Goal: Communication & Community: Answer question/provide support

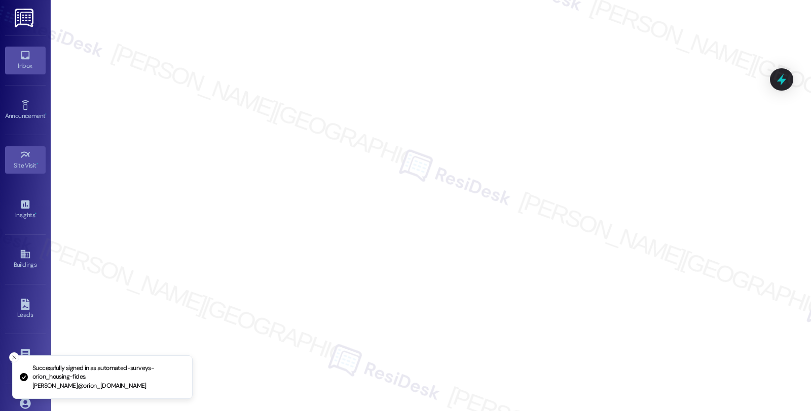
click at [33, 53] on link "Inbox" at bounding box center [25, 60] width 41 height 27
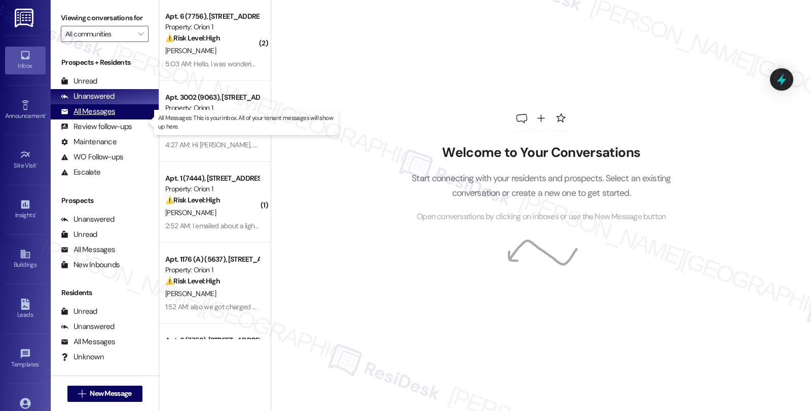
click at [90, 117] on div "All Messages" at bounding box center [88, 111] width 54 height 11
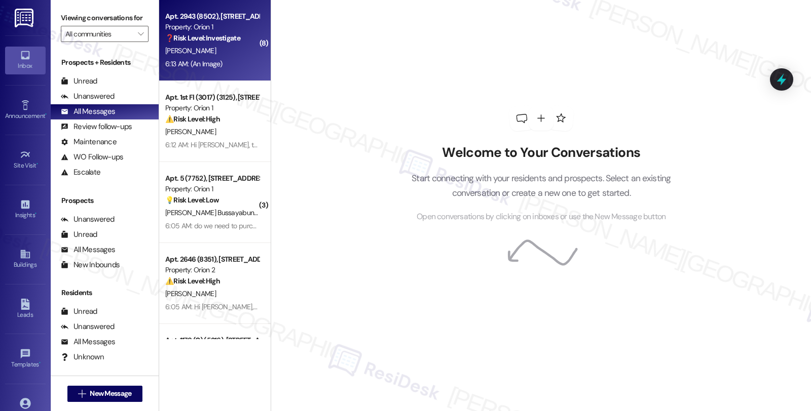
click at [209, 36] on strong "❓ Risk Level: Investigate" at bounding box center [202, 37] width 75 height 9
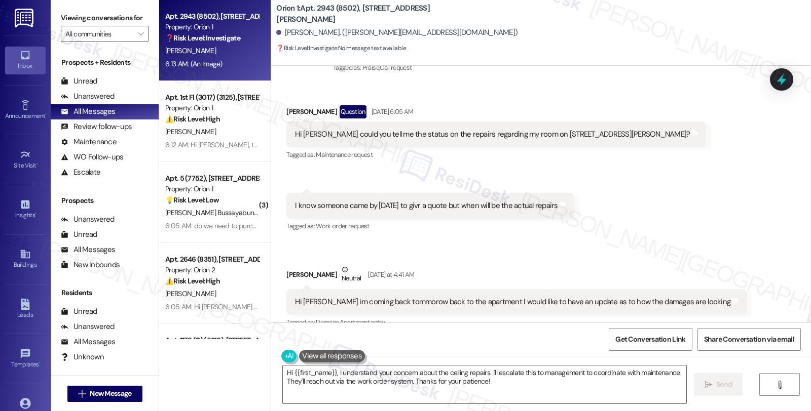
scroll to position [189, 0]
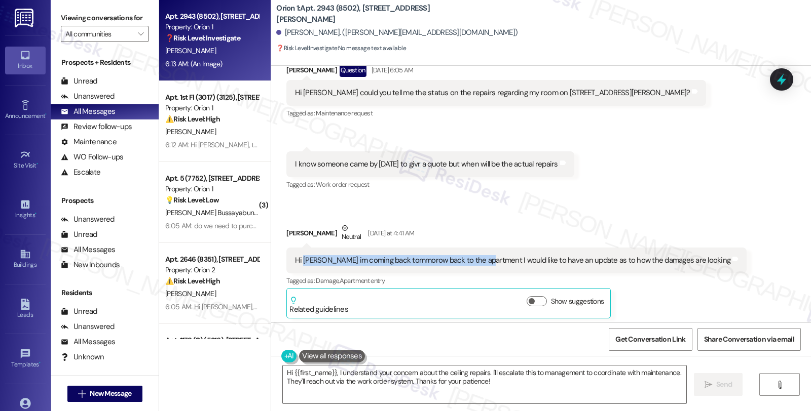
drag, startPoint x: 296, startPoint y: 260, endPoint x: 476, endPoint y: 262, distance: 180.4
click at [476, 262] on div "Hi sarah im coming back tommorow back to the apartment I would like to have an …" at bounding box center [512, 260] width 435 height 11
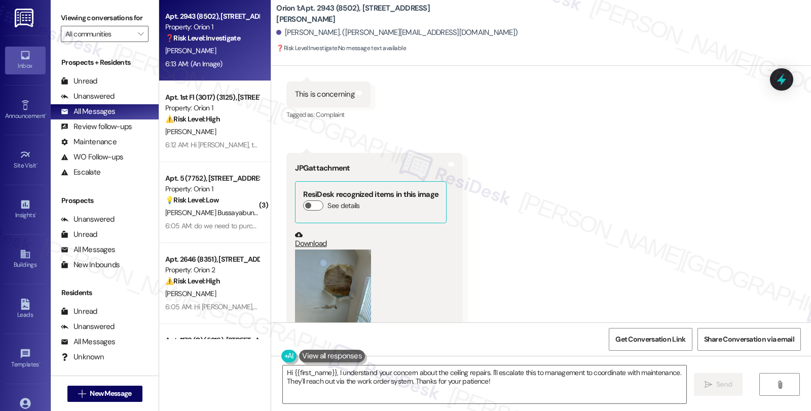
scroll to position [864, 0]
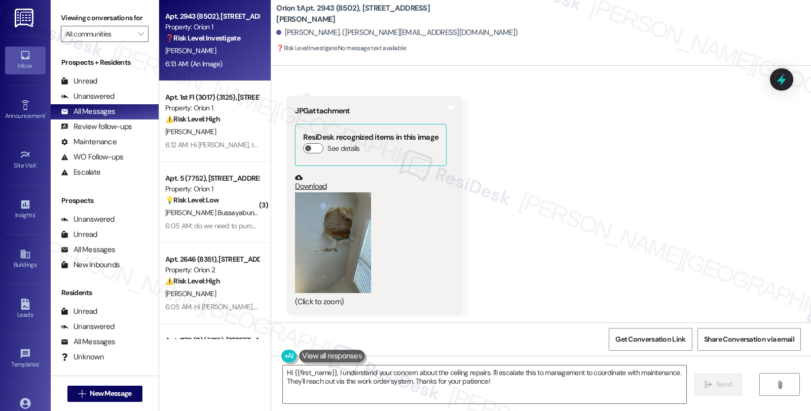
click at [341, 252] on button "Zoom image" at bounding box center [333, 243] width 76 height 101
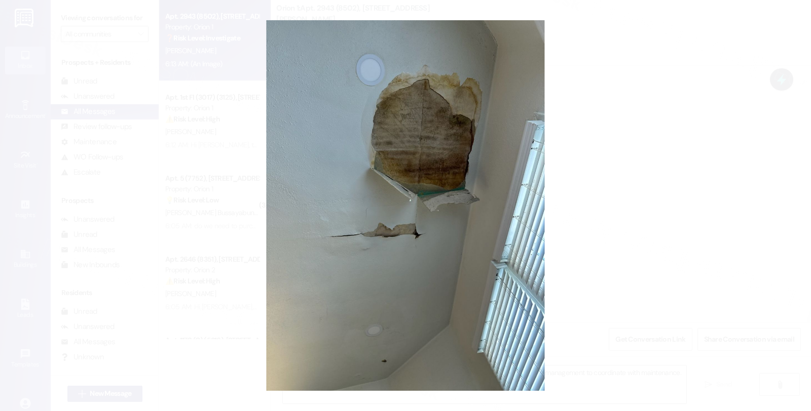
click at [663, 175] on button "Unzoom image" at bounding box center [405, 205] width 811 height 411
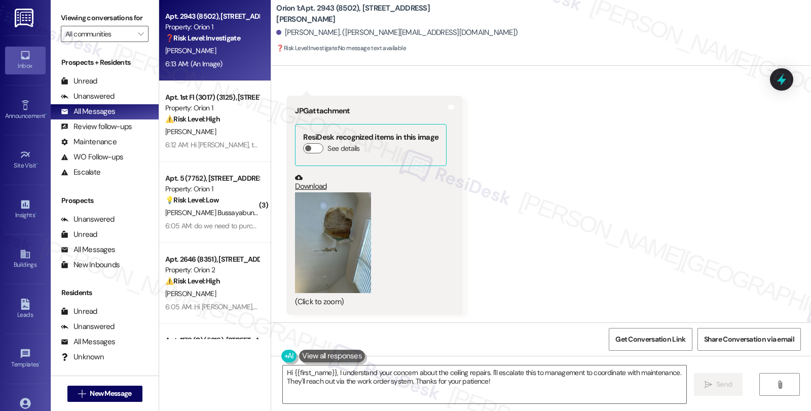
scroll to position [696, 0]
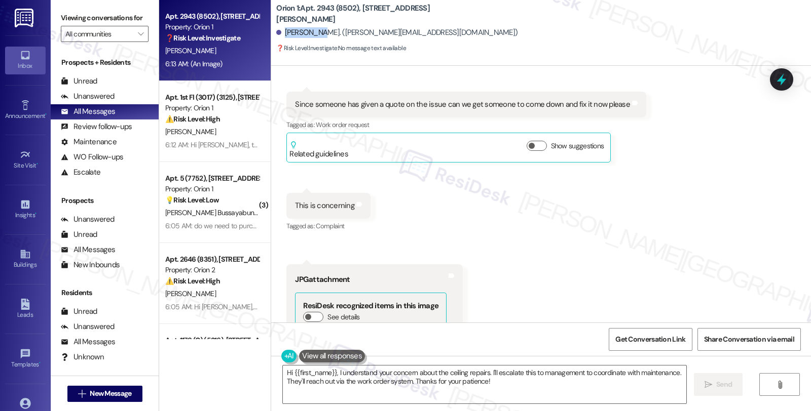
drag, startPoint x: 277, startPoint y: 32, endPoint x: 312, endPoint y: 33, distance: 35.0
click at [312, 33] on div "Chris Pham. (chrispha@usc.edu)" at bounding box center [396, 32] width 241 height 11
copy div "Chris Pham"
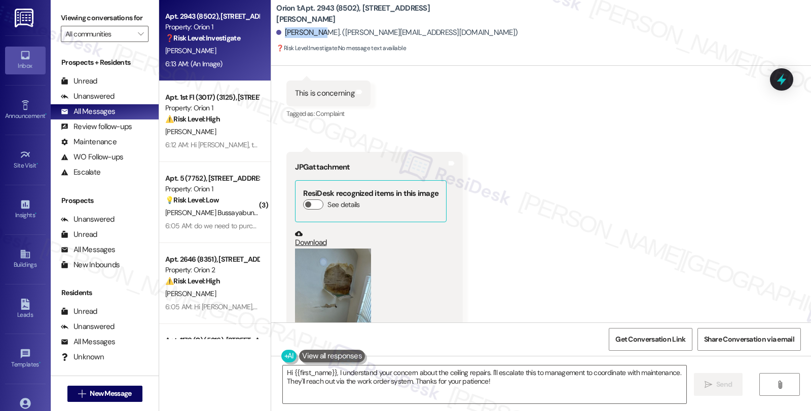
scroll to position [864, 0]
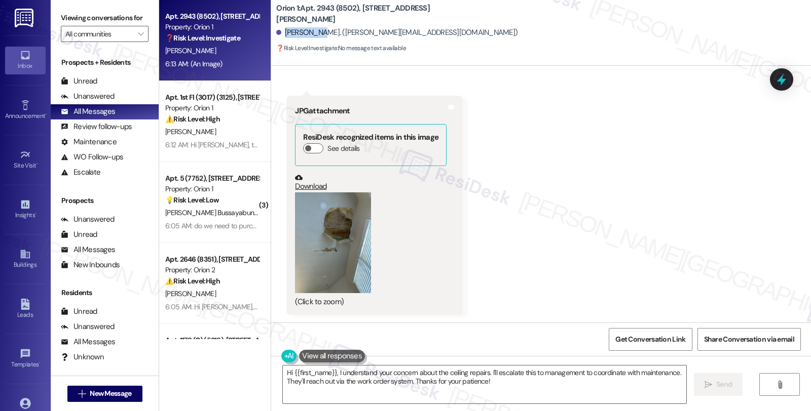
click at [350, 232] on button "Zoom image" at bounding box center [333, 243] width 76 height 101
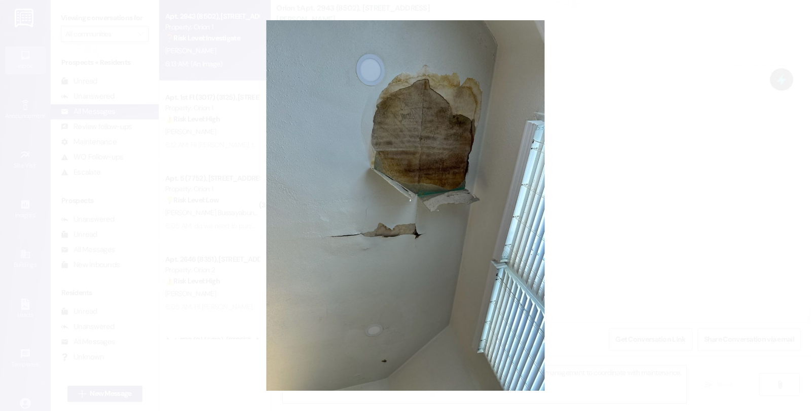
click at [645, 201] on button "Unzoom image" at bounding box center [405, 205] width 811 height 411
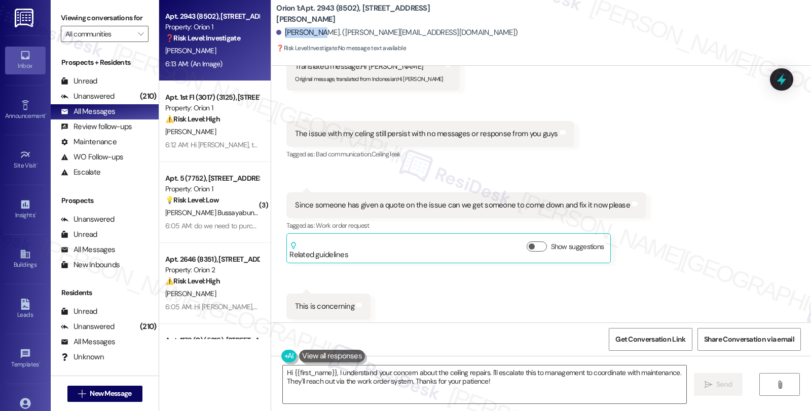
scroll to position [583, 0]
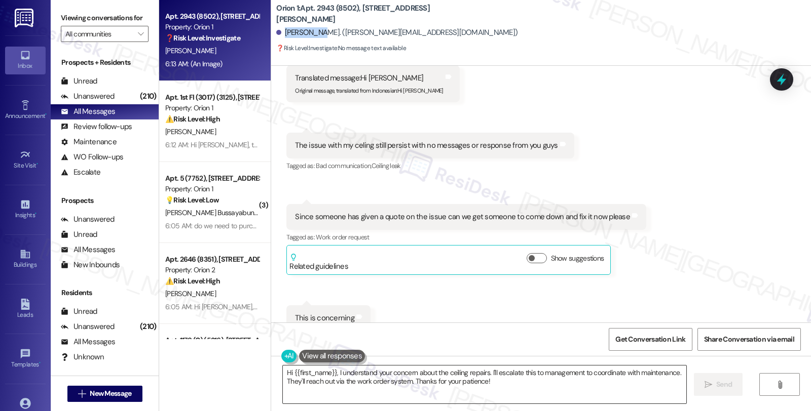
click at [333, 370] on textarea "Hi {{first_name}}, I understand your concern about the ceiling repairs. I'll es…" at bounding box center [484, 385] width 403 height 38
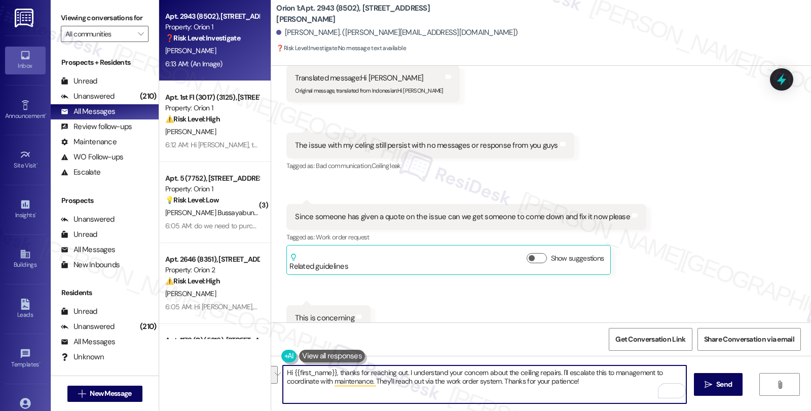
drag, startPoint x: 555, startPoint y: 373, endPoint x: 580, endPoint y: 387, distance: 28.3
click at [580, 387] on textarea "Hi {{first_name}}, thanks for reaching out. I understand your concern about the…" at bounding box center [484, 385] width 403 height 38
paste textarea "#26321-1"
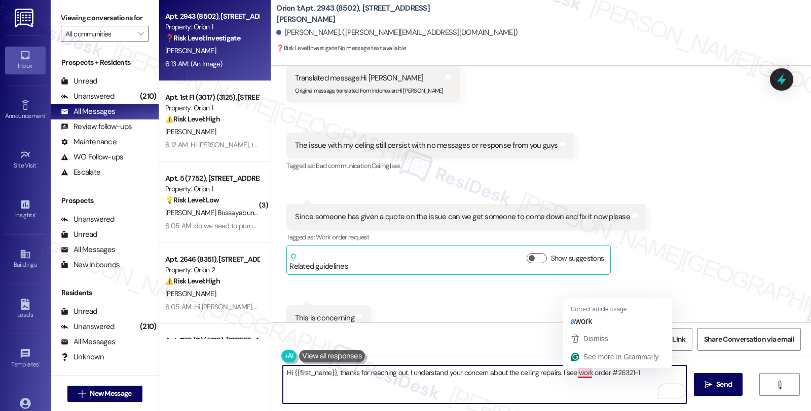
click at [569, 376] on textarea "Hi {{first_name}}, thanks for reaching out. I understand your concern about the…" at bounding box center [484, 385] width 403 height 38
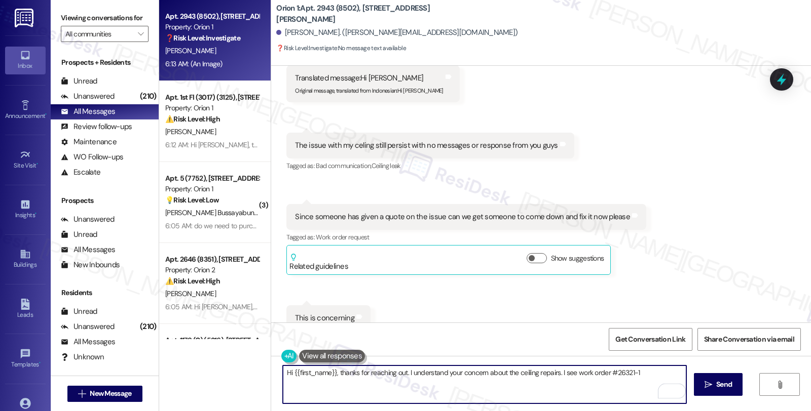
click at [651, 376] on textarea "Hi {{first_name}}, thanks for reaching out. I understand your concern about the…" at bounding box center [484, 385] width 403 height 38
paste textarea "08/27/2025"
click at [378, 389] on textarea "Hi {{first_name}}, thanks for reaching out. I understand your concern about the…" at bounding box center [484, 385] width 403 height 38
click at [535, 381] on textarea "Hi {{first_name}}, thanks for reaching out. I understand your concern about the…" at bounding box center [484, 385] width 403 height 38
click at [627, 377] on textarea "Hi {{first_name}}, thanks for reaching out. I understand your concern about the…" at bounding box center [484, 385] width 403 height 38
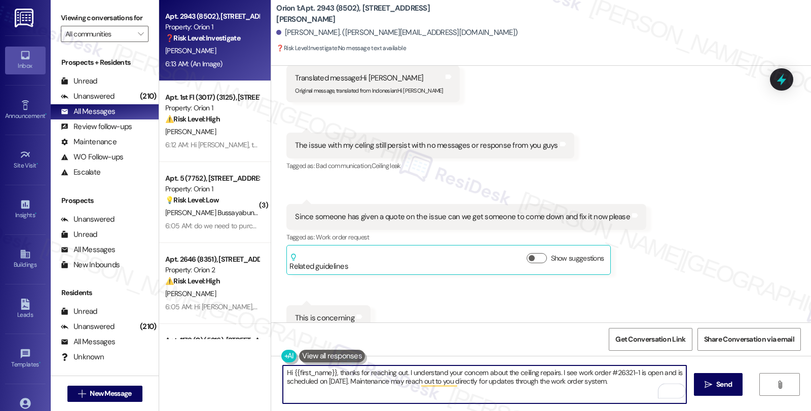
click at [641, 383] on textarea "Hi {{first_name}}, thanks for reaching out. I understand your concern about the…" at bounding box center [484, 385] width 403 height 38
click at [368, 389] on textarea "Hi {{first_name}}, thanks for reaching out. I understand your concern about the…" at bounding box center [484, 385] width 403 height 38
drag, startPoint x: 363, startPoint y: 392, endPoint x: 667, endPoint y: 395, distance: 303.5
click at [667, 395] on textarea "Hi {{first_name}}, thanks for reaching out. I understand your concern about the…" at bounding box center [484, 385] width 403 height 38
click at [566, 386] on textarea "Hi {{first_name}}, thanks for reaching out. I understand your concern about the…" at bounding box center [484, 385] width 403 height 38
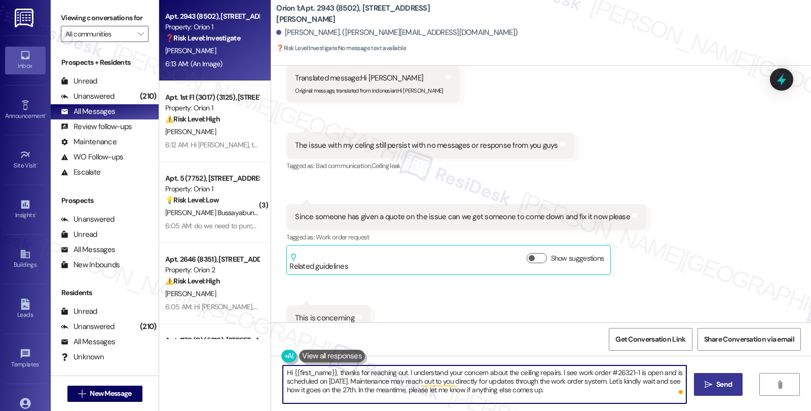
type textarea "Hi {{first_name}}, thanks for reaching out. I understand your concern about the…"
click at [725, 388] on span "Send" at bounding box center [724, 385] width 16 height 11
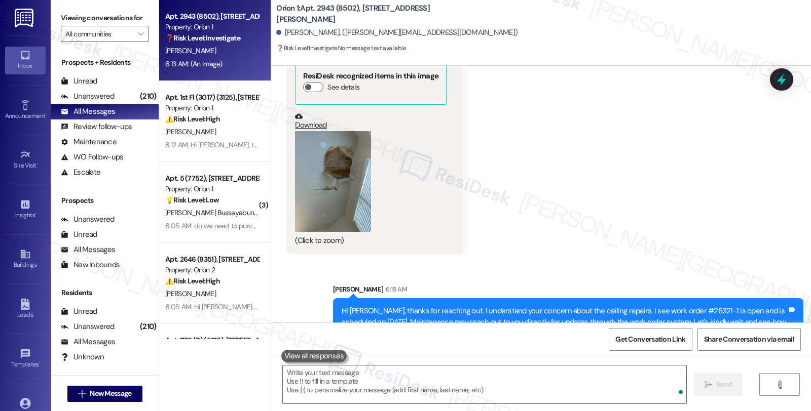
scroll to position [957, 0]
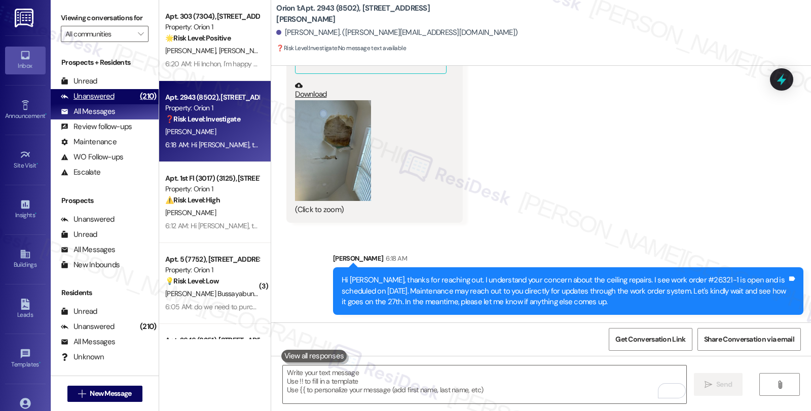
click at [117, 104] on div "Unanswered (210)" at bounding box center [105, 96] width 108 height 15
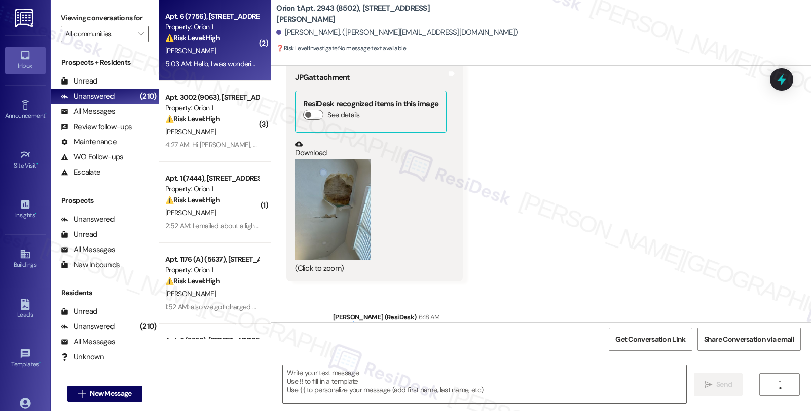
scroll to position [864, 0]
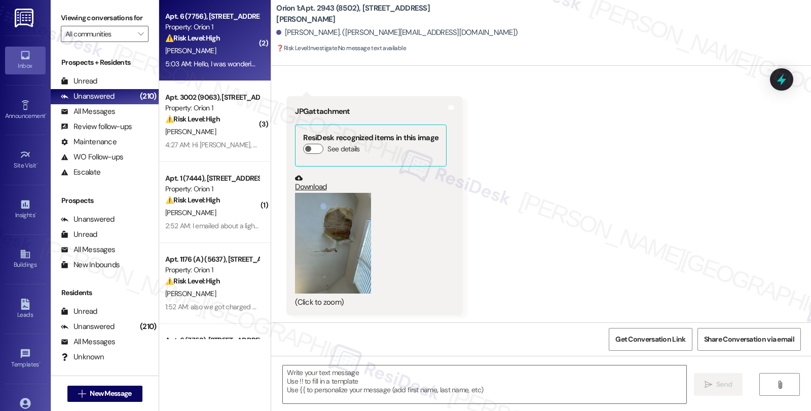
type textarea "Fetching suggested responses. Please feel free to read through the conversation…"
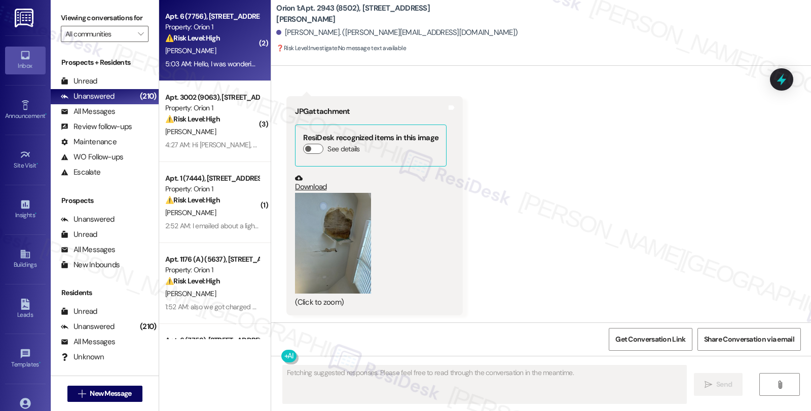
click at [228, 41] on div "⚠️ Risk Level: High The resident is reporting that their WiFi, which is suppose…" at bounding box center [212, 38] width 94 height 11
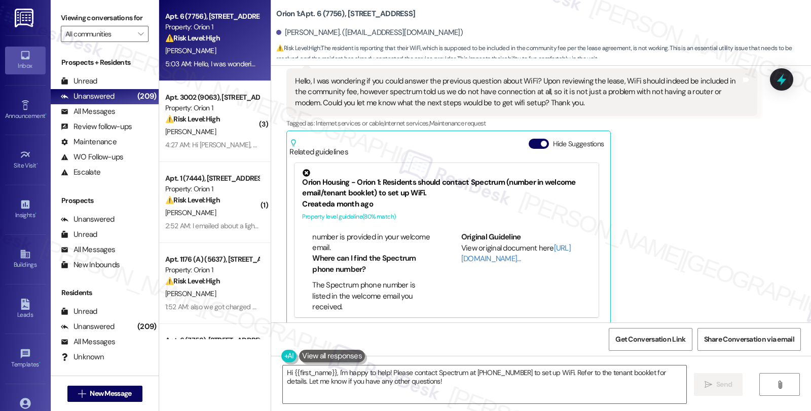
scroll to position [169, 0]
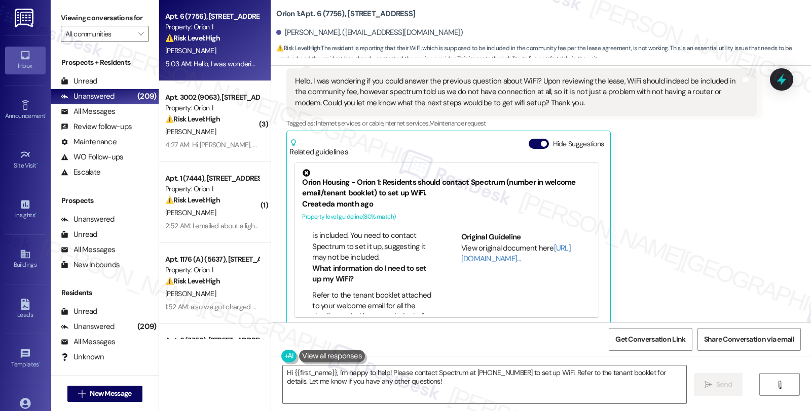
click at [703, 226] on div "Jiwen Li Question 5:03 AM Hello, I was wondering if you could answer the previo…" at bounding box center [521, 189] width 470 height 274
click at [330, 372] on textarea "Hi {{first_name}}, I'm happy to help! Please contact Spectrum at 855-243-8892 t…" at bounding box center [484, 385] width 403 height 38
click at [683, 196] on div "Jiwen Li Question 5:03 AM Hello, I was wondering if you could answer the previo…" at bounding box center [521, 189] width 470 height 274
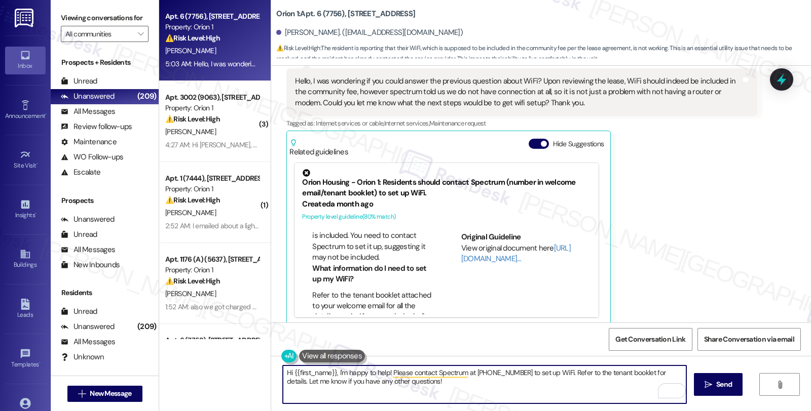
click at [331, 372] on textarea "Hi {{first_name}}, I'm happy to help! Please contact Spectrum at 855-243-8892 t…" at bounding box center [484, 385] width 403 height 38
click at [403, 373] on textarea "Hi {{first_name}}, thanks for reaching out. I'm happy to help! Please contact S…" at bounding box center [484, 385] width 403 height 38
drag, startPoint x: 650, startPoint y: 370, endPoint x: 720, endPoint y: 352, distance: 71.9
click at [651, 370] on textarea "Hi {{first_name}}, thanks for reaching out. Please know that you need to contac…" at bounding box center [484, 385] width 403 height 38
click at [601, 388] on textarea "Hi {{first_name}}, thanks for reaching out. Please know that you need to contac…" at bounding box center [484, 385] width 403 height 38
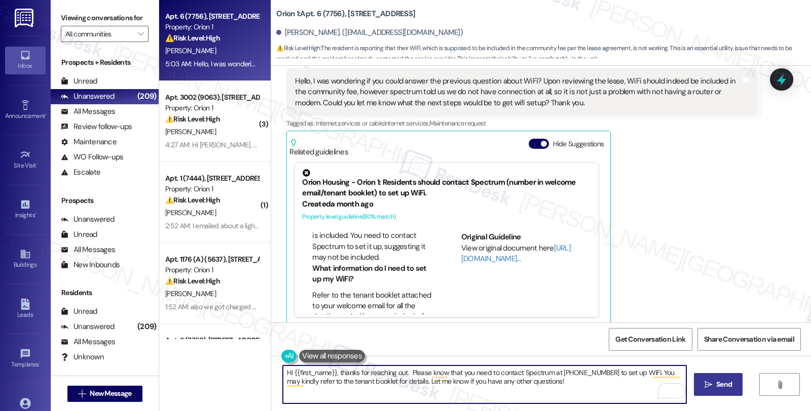
type textarea "Hi {{first_name}}, thanks for reaching out. Please know that you need to contac…"
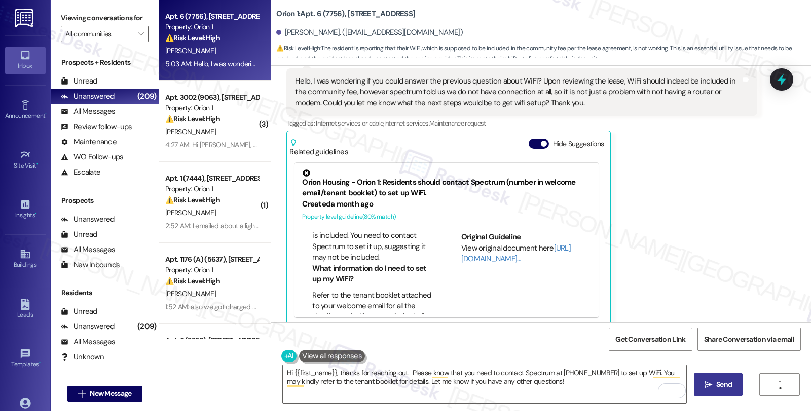
click at [702, 390] on span " Send" at bounding box center [718, 385] width 32 height 11
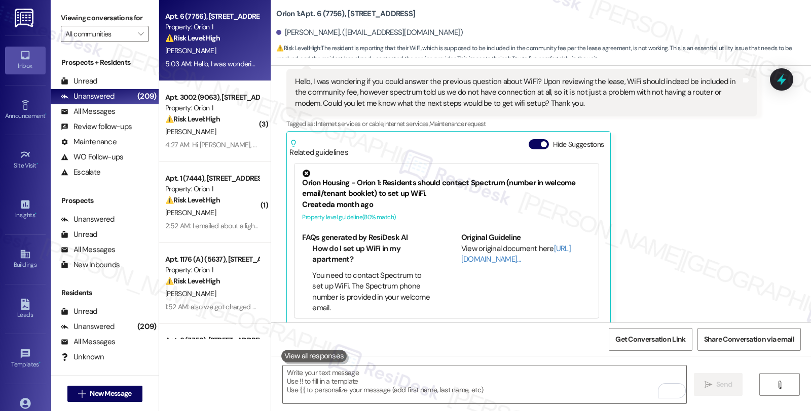
scroll to position [964, 0]
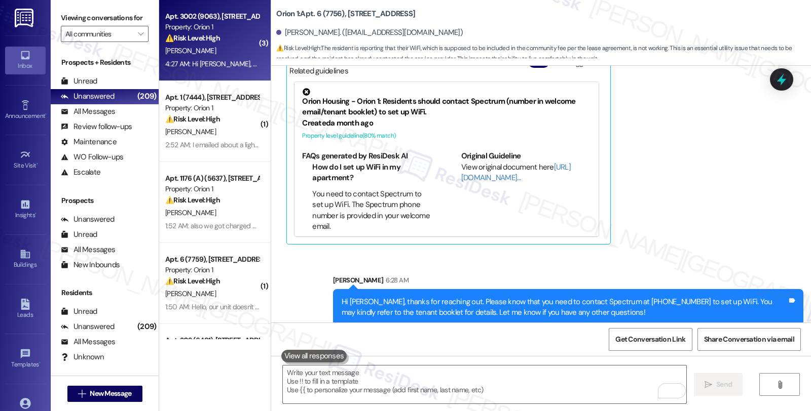
click at [232, 26] on div "Property: Orion 1" at bounding box center [212, 27] width 94 height 11
type textarea "Fetching suggested responses. Please feel free to read through the conversation…"
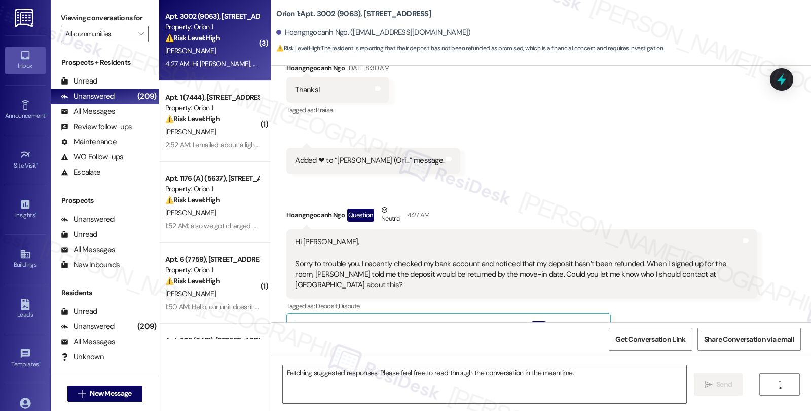
scroll to position [686, 0]
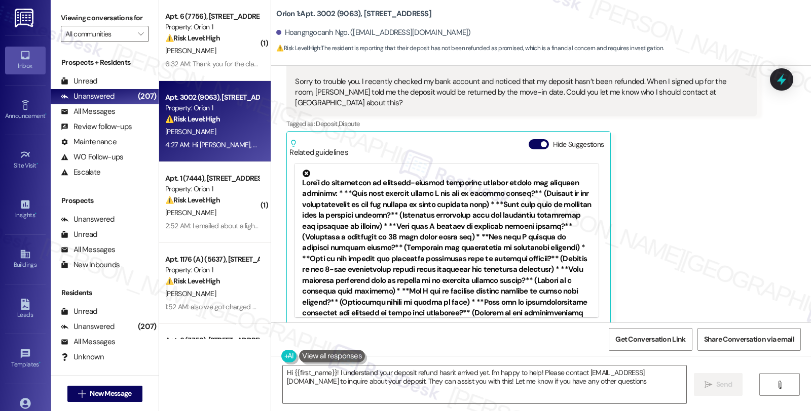
type textarea "Hi {{first_name}}! I understand your deposit refund hasn't arrived yet. I'm hap…"
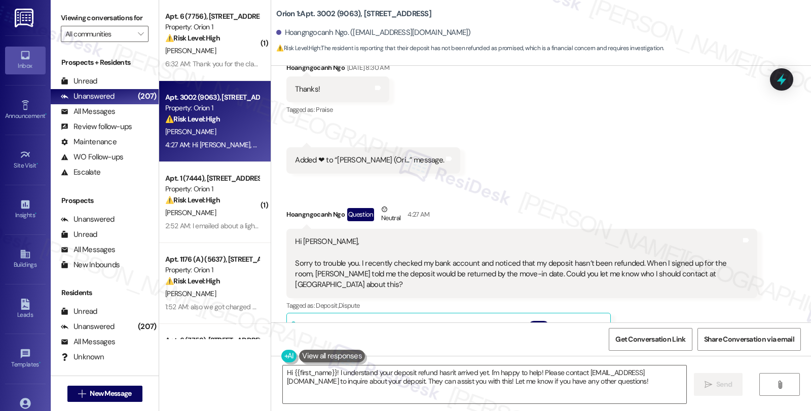
scroll to position [556, 0]
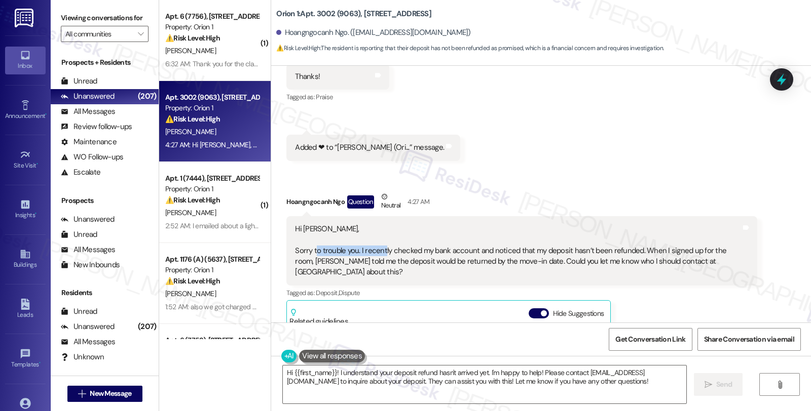
drag, startPoint x: 310, startPoint y: 250, endPoint x: 376, endPoint y: 250, distance: 65.9
click at [376, 250] on div "Hi Sarah, Sorry to trouble you. I recently checked my bank account and noticed …" at bounding box center [517, 251] width 445 height 54
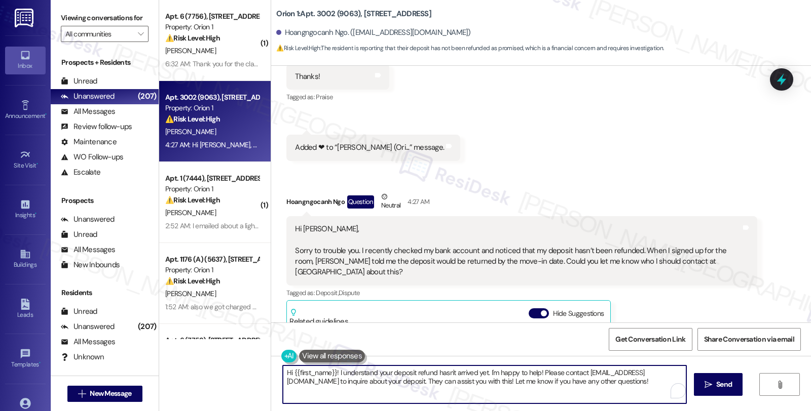
drag, startPoint x: 524, startPoint y: 378, endPoint x: 631, endPoint y: 392, distance: 107.4
click at [631, 392] on textarea "Hi {{first_name}}! I understand your deposit refund hasn't arrived yet. I'm hap…" at bounding box center [484, 385] width 403 height 38
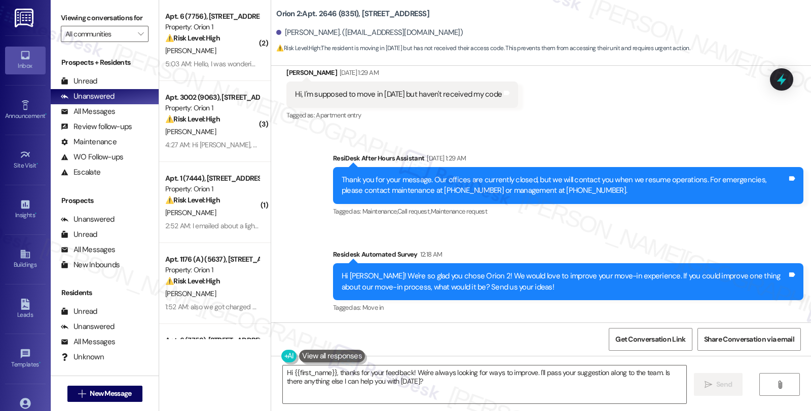
scroll to position [535, 0]
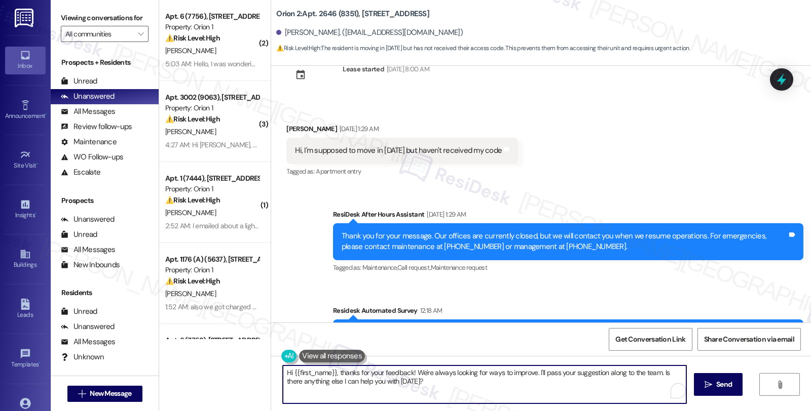
drag, startPoint x: 363, startPoint y: 371, endPoint x: 437, endPoint y: 414, distance: 85.6
click at [437, 411] on html "Inbox Go to Inbox Announcement • Send A Text Announcement Site Visit • Go to Si…" at bounding box center [405, 205] width 811 height 411
drag, startPoint x: 470, startPoint y: 373, endPoint x: 654, endPoint y: 373, distance: 183.4
click at [654, 373] on textarea "Hi {{first_name}}, thanks for reaching out. I understand you need assistANCE WU…" at bounding box center [484, 385] width 403 height 38
click at [612, 373] on textarea "Hi {{first_name}}, thanks for reaching out. I understand you need assistance wi…" at bounding box center [484, 385] width 403 height 38
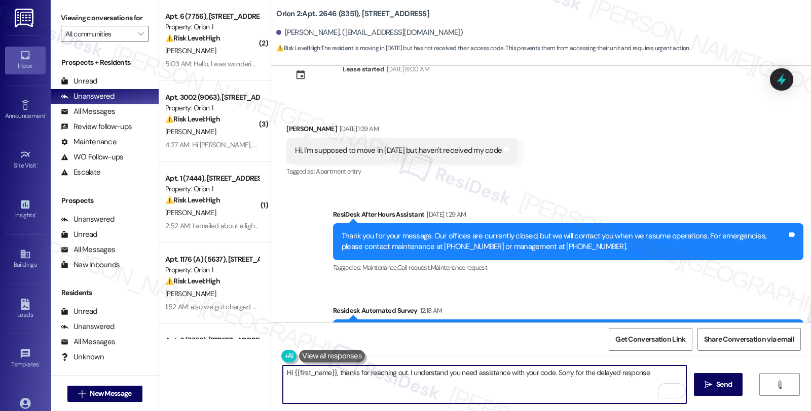
click at [643, 369] on textarea "Hi {{first_name}}, thanks for reaching out. I understand you need assistance wi…" at bounding box center [484, 385] width 403 height 38
type textarea "Hi {{first_name}}, thanks for reaching out. I understand you need assistance wi…"
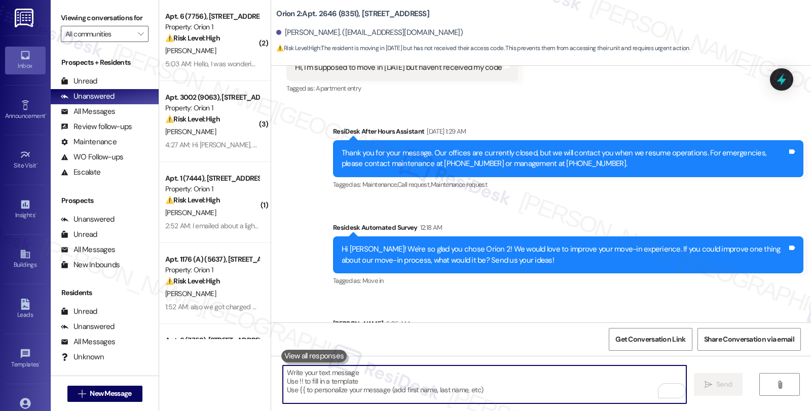
scroll to position [672, 0]
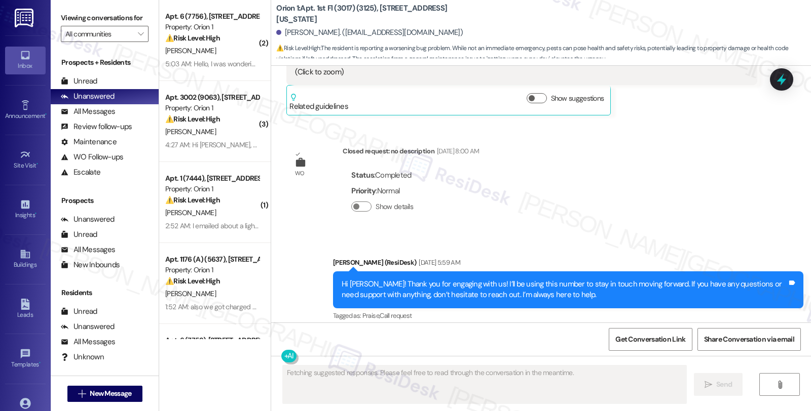
scroll to position [3049, 0]
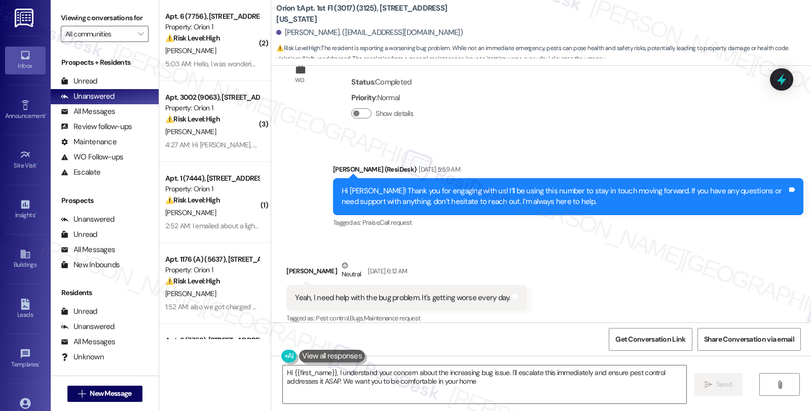
type textarea "Hi {{first_name}}, I understand your concern about the increasing bug issue. I'…"
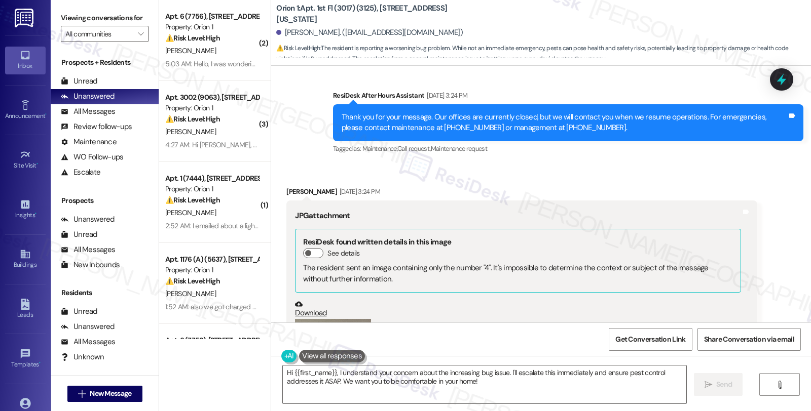
scroll to position [2881, 0]
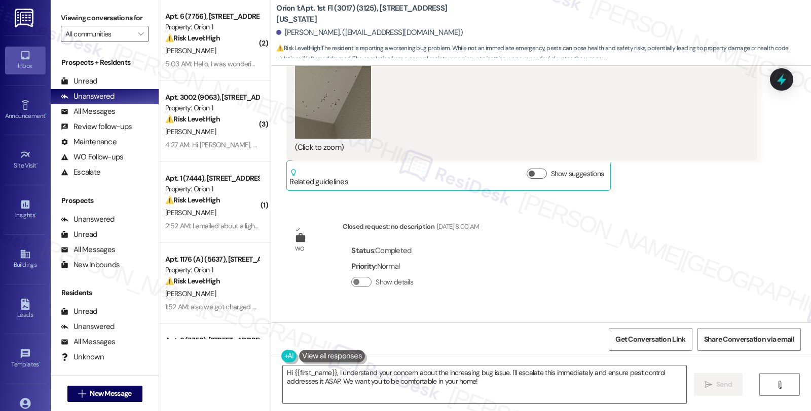
click at [306, 103] on button "Zoom image" at bounding box center [333, 88] width 76 height 101
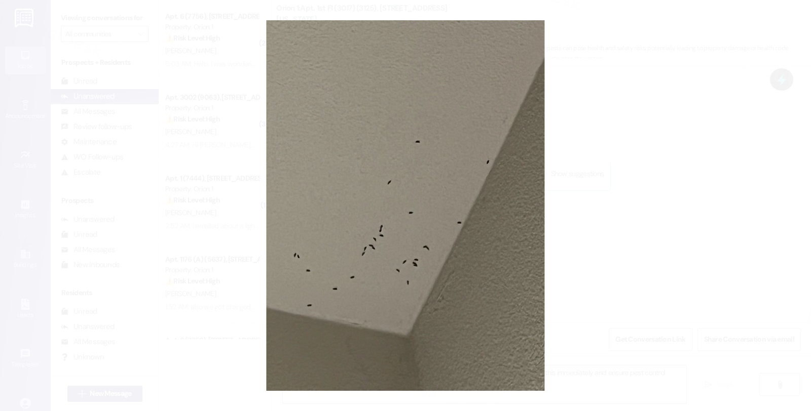
click at [630, 184] on button "Unzoom image" at bounding box center [405, 205] width 811 height 411
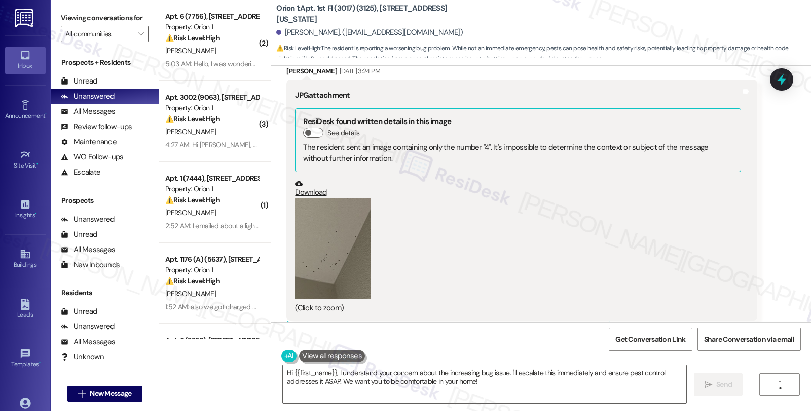
scroll to position [2824, 0]
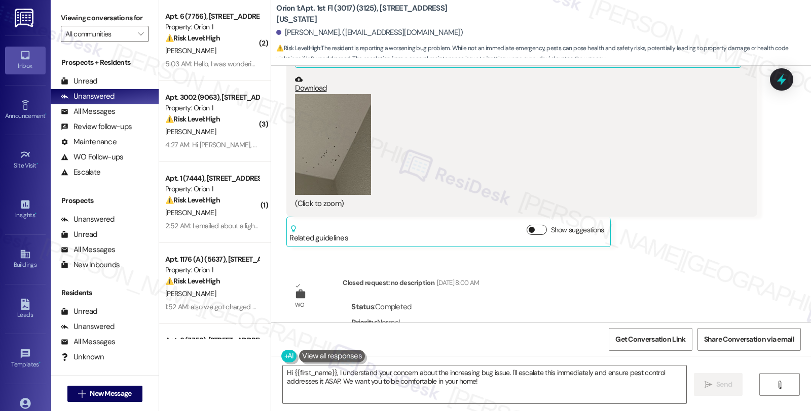
click at [535, 225] on button "Show suggestions" at bounding box center [536, 230] width 20 height 10
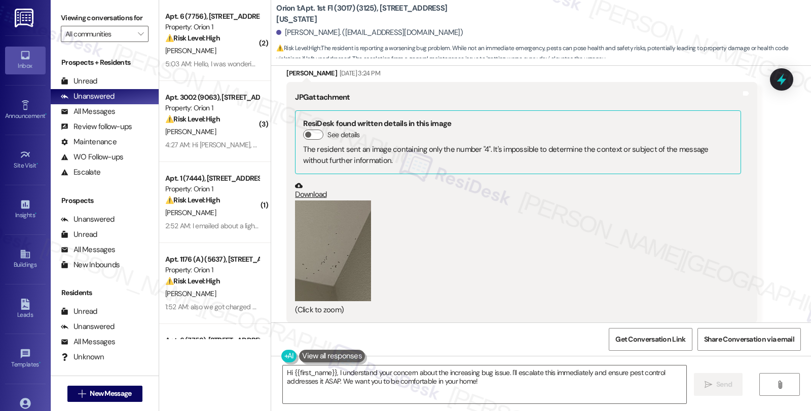
scroll to position [2740, 0]
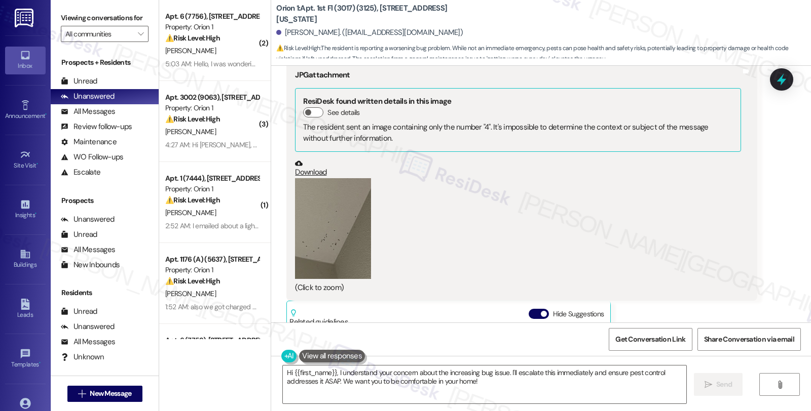
click at [319, 223] on button "Zoom image" at bounding box center [333, 228] width 76 height 101
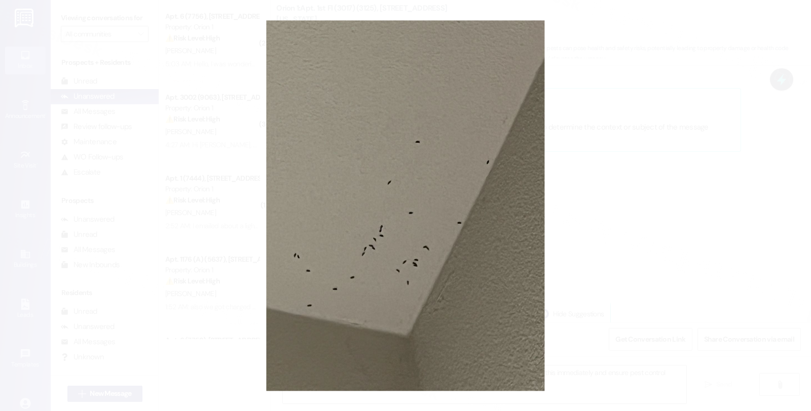
click at [601, 223] on button "Unzoom image" at bounding box center [405, 205] width 811 height 411
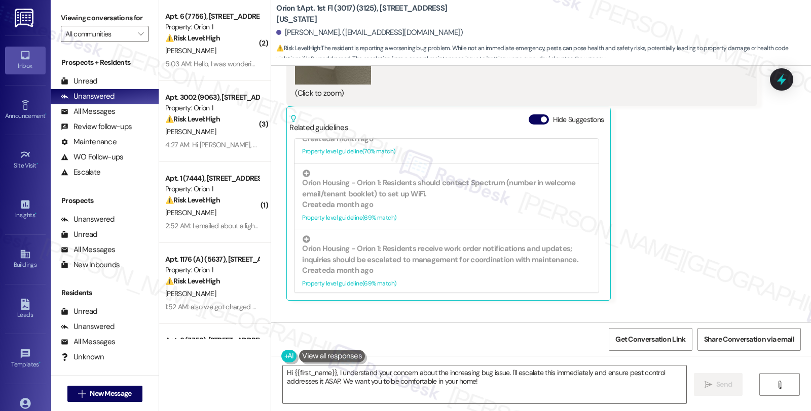
scroll to position [2932, 0]
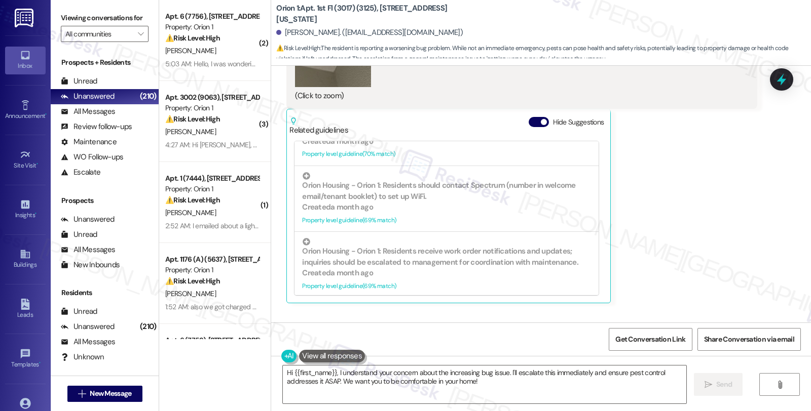
drag, startPoint x: 741, startPoint y: 203, endPoint x: 728, endPoint y: 203, distance: 13.7
click at [741, 203] on div "Joseph Benincasa Aug 18, 2025 at 3:24 PM JPG attachment ResiDesk found written …" at bounding box center [521, 79] width 470 height 450
drag, startPoint x: 685, startPoint y: 216, endPoint x: 680, endPoint y: 221, distance: 6.8
click at [685, 216] on div "Joseph Benincasa Aug 18, 2025 at 3:24 PM JPG attachment ResiDesk found written …" at bounding box center [521, 79] width 470 height 450
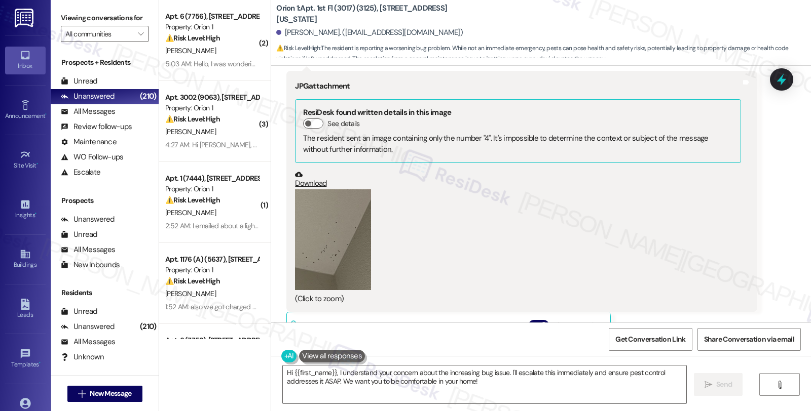
scroll to position [2707, 0]
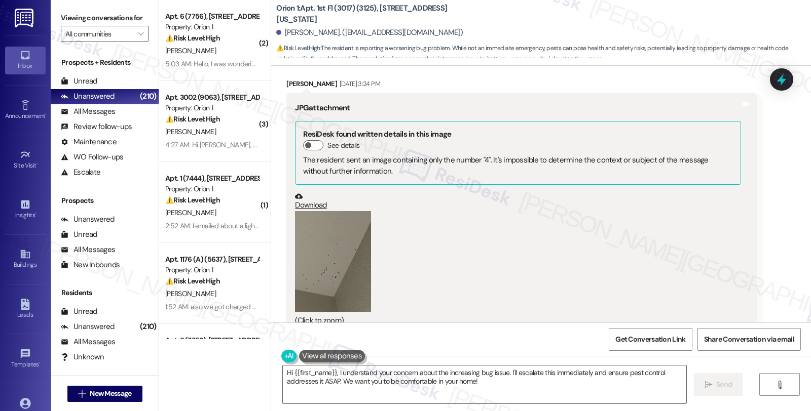
click at [330, 218] on button "Zoom image" at bounding box center [333, 261] width 76 height 101
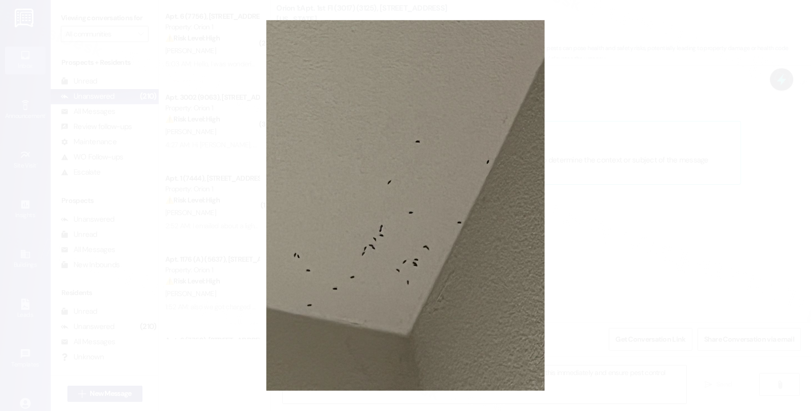
click at [572, 215] on button "Unzoom image" at bounding box center [405, 205] width 811 height 411
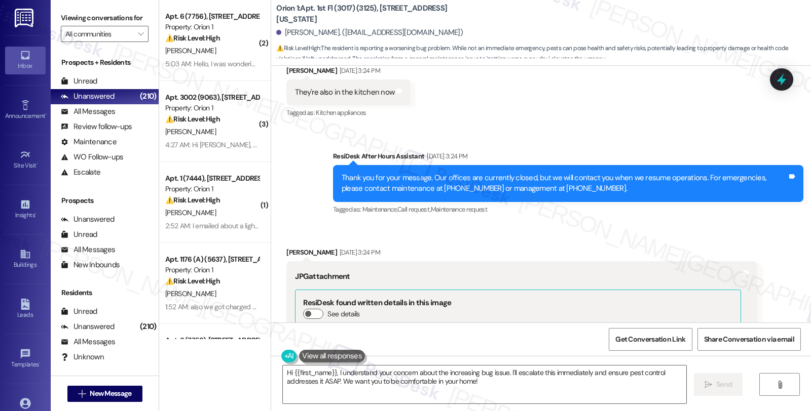
scroll to position [2595, 0]
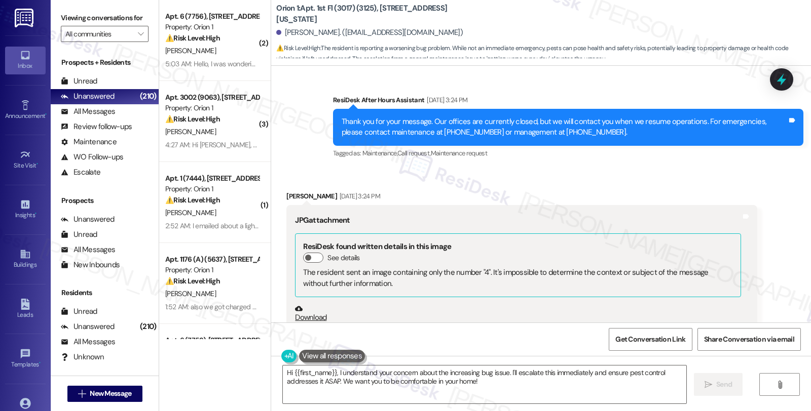
drag, startPoint x: 280, startPoint y: 184, endPoint x: 330, endPoint y: 185, distance: 50.7
click at [330, 191] on div "Joseph Benincasa Aug 18, 2025 at 3:24 PM" at bounding box center [521, 198] width 470 height 14
click at [337, 191] on div "[DATE] 3:24 PM" at bounding box center [358, 196] width 43 height 11
copy div "[PERSON_NAME]"
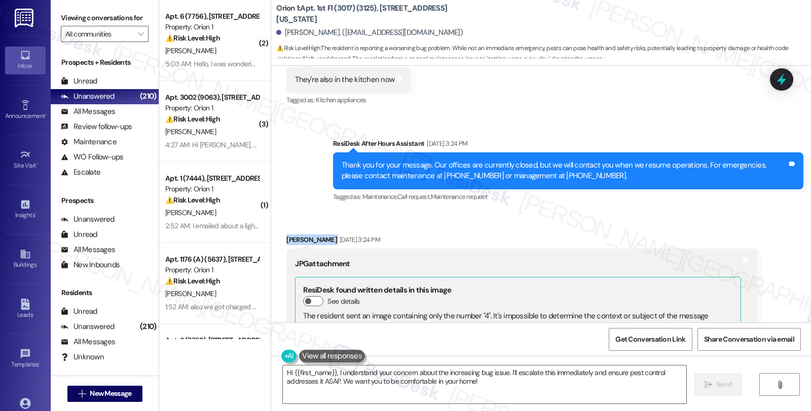
scroll to position [2482, 0]
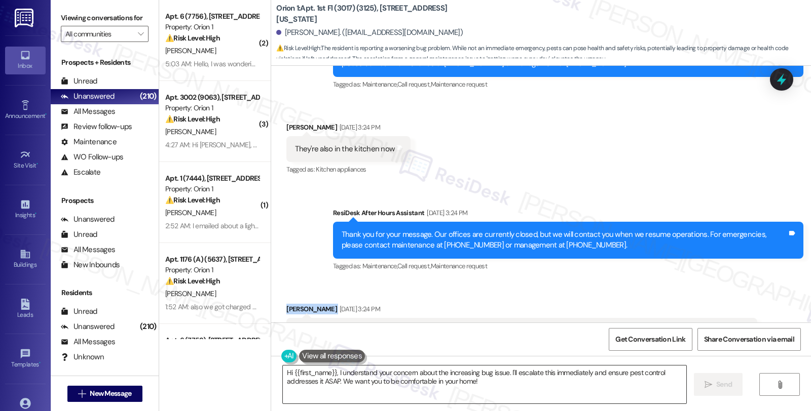
click at [332, 374] on textarea "Hi {{first_name}}, I understand your concern about the increasing bug issue. I'…" at bounding box center [484, 385] width 403 height 38
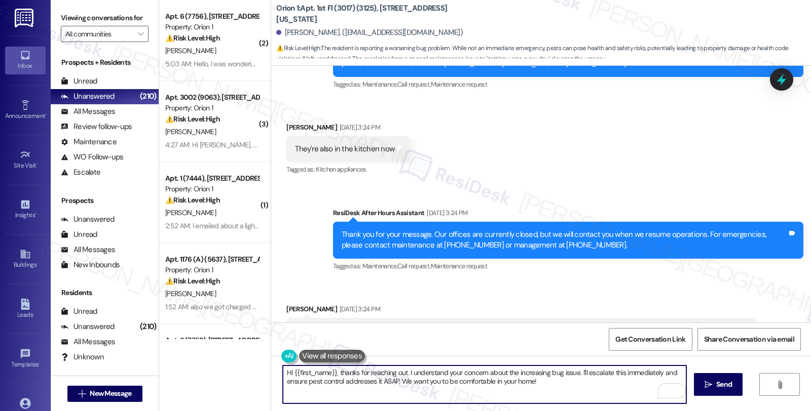
click at [574, 370] on textarea "Hi {{first_name}}, thanks for reaching out. I understand your concern about the…" at bounding box center [484, 385] width 403 height 38
click at [402, 374] on textarea "Hi {{first_name}}, thanks for reaching out. I understand your concern about the…" at bounding box center [484, 385] width 403 height 38
drag, startPoint x: 559, startPoint y: 373, endPoint x: 565, endPoint y: 396, distance: 24.0
click at [565, 396] on textarea "Hi {{first_name}}, thanks for reaching out. I'm sorry to hear about the ongoing…" at bounding box center [484, 385] width 403 height 38
paste textarea "#24126-1"
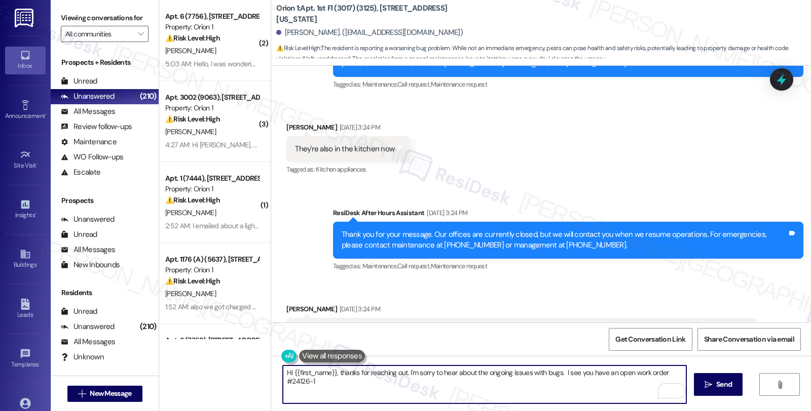
click at [606, 375] on textarea "Hi {{first_name}}, thanks for reaching out. I'm sorry to hear about the ongoing…" at bounding box center [484, 385] width 403 height 38
click at [387, 391] on textarea "Hi {{first_name}}, thanks for reaching out. I'm sorry to hear about the ongoing…" at bounding box center [484, 385] width 403 height 38
click at [603, 374] on textarea "Hi {{first_name}}, thanks for reaching out. I'm sorry to hear about the ongoing…" at bounding box center [484, 385] width 403 height 38
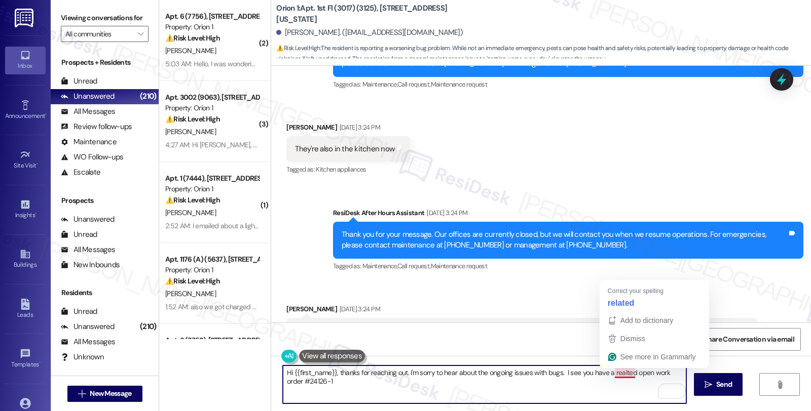
click at [613, 374] on textarea "Hi {{first_name}}, thanks for reaching out. I'm sorry to hear about the ongoing…" at bounding box center [484, 385] width 403 height 38
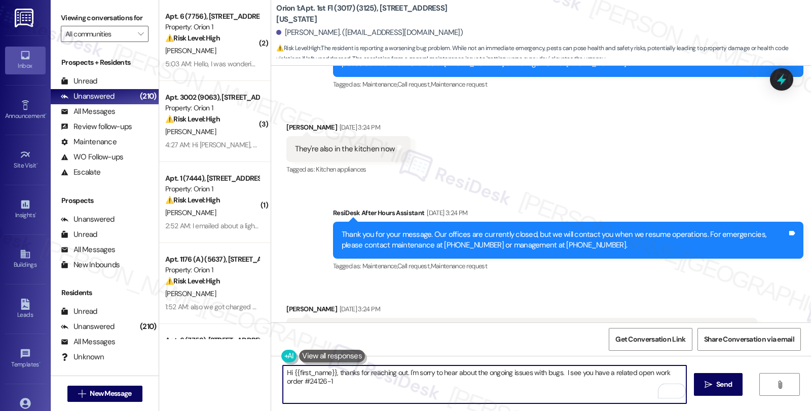
click at [367, 388] on textarea "Hi {{first_name}}, thanks for reaching out. I'm sorry to hear about the ongoing…" at bounding box center [484, 385] width 403 height 38
type textarea "Hi {{first_name}}, thanks for reaching out. I'm sorry to hear about the ongoing…"
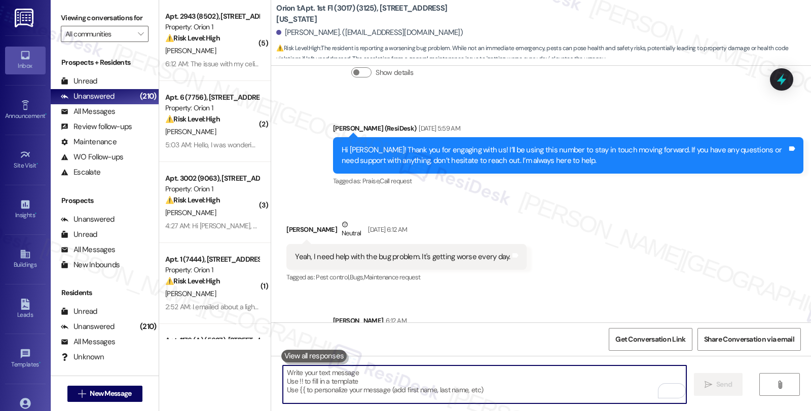
scroll to position [3296, 0]
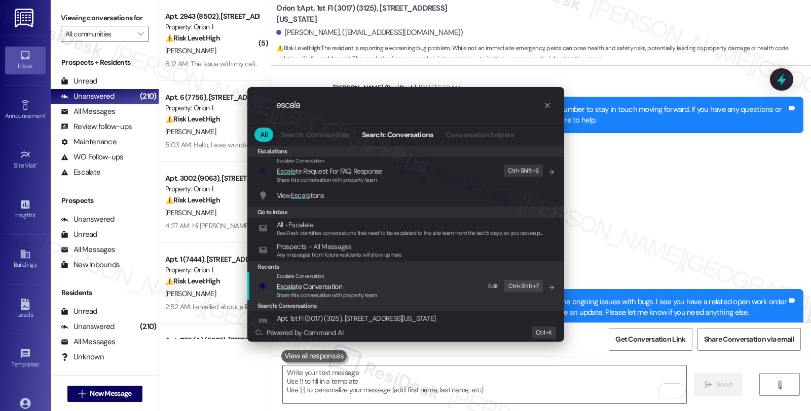
type input "escala"
click at [366, 290] on span "Escala te Conversation" at bounding box center [327, 286] width 100 height 11
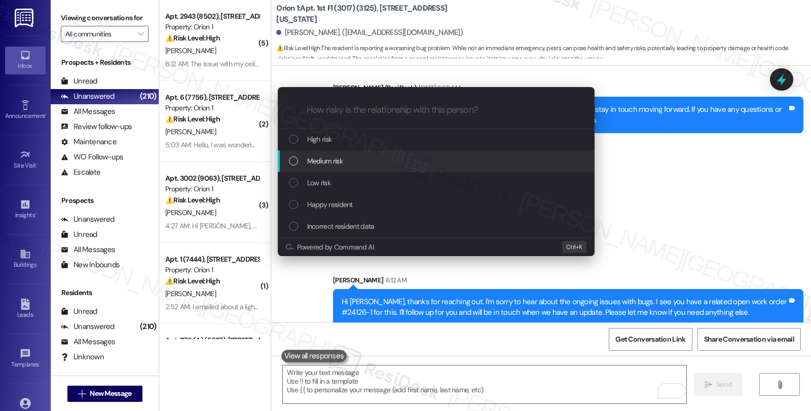
click at [343, 158] on div "Medium risk" at bounding box center [437, 161] width 296 height 11
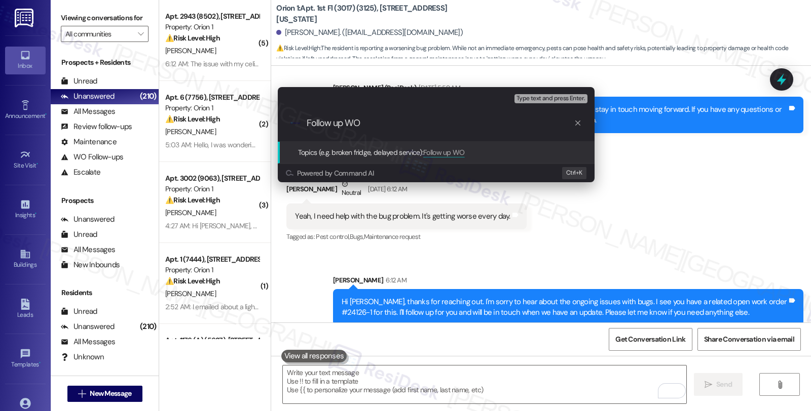
paste input "#24126-1"
click at [435, 126] on input "Follow up WO #24126-1 (pest cointrol)" at bounding box center [440, 123] width 267 height 11
type input "Follow up WO #24126-1 (pest control)"
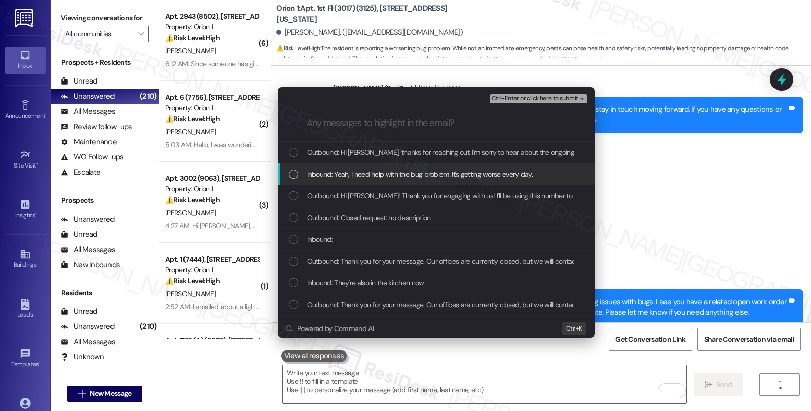
click at [378, 180] on div "Inbound: Yeah, I need help with the bug problem. It's getting worse every day." at bounding box center [436, 175] width 317 height 22
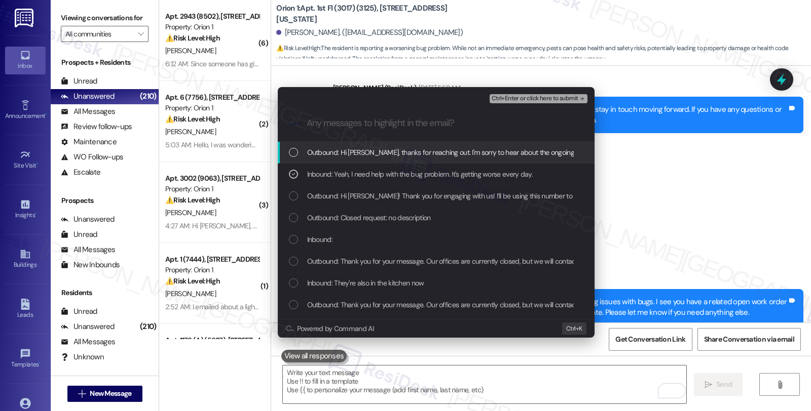
click at [335, 234] on div "Inbound:" at bounding box center [437, 239] width 296 height 11
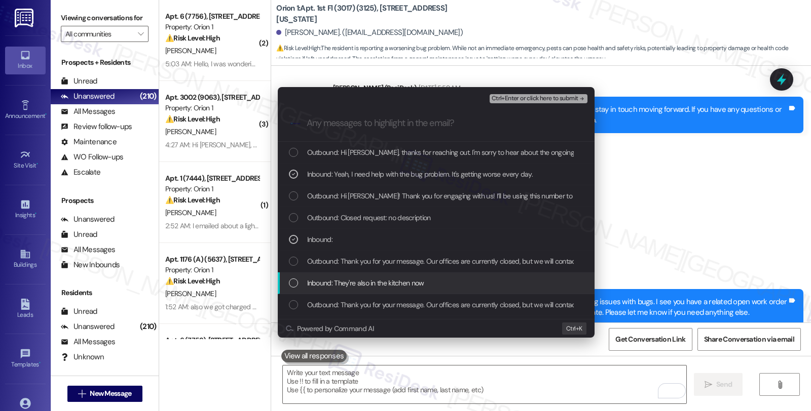
click at [423, 278] on div "Inbound: They're also in the kitchen now" at bounding box center [437, 283] width 296 height 11
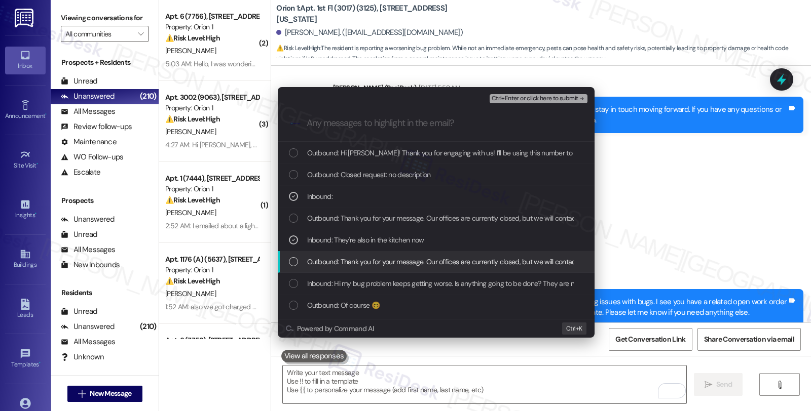
scroll to position [56, 0]
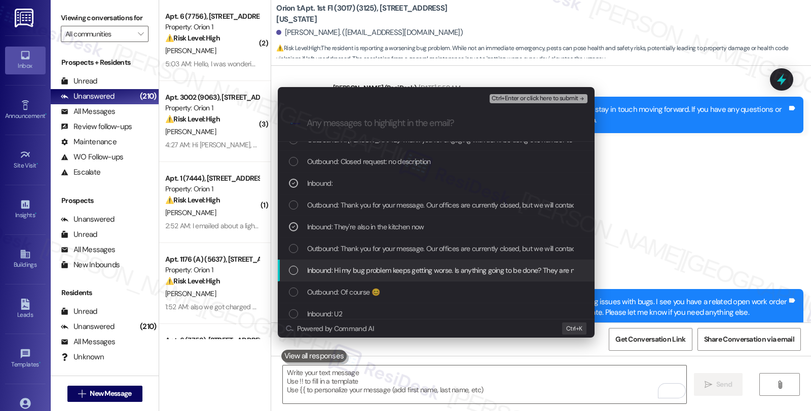
click at [443, 271] on span "Inbound: Hi my bug problem keeps getting worse. Is anything going to be done? T…" at bounding box center [534, 270] width 455 height 11
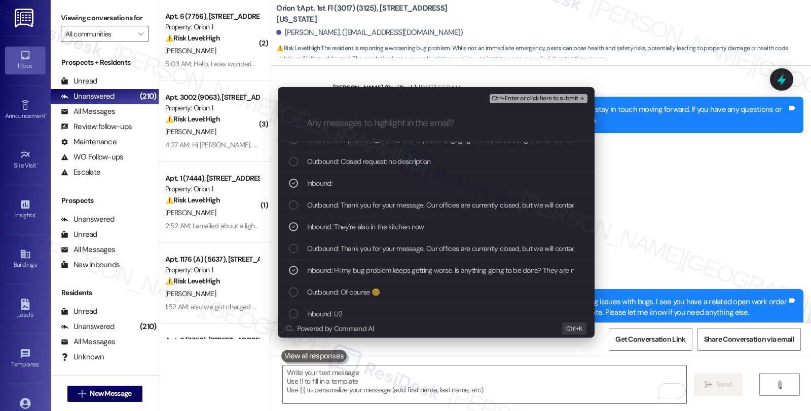
click at [520, 98] on span "Ctrl+Enter or click here to submit" at bounding box center [535, 98] width 87 height 7
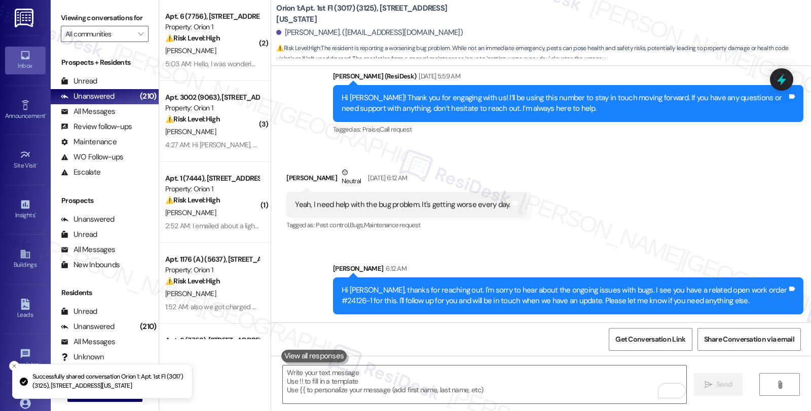
scroll to position [3131, 0]
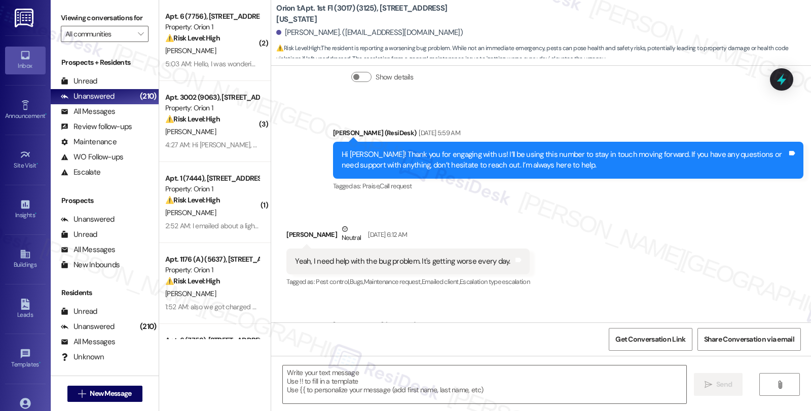
type textarea "Fetching suggested responses. Please feel free to read through the conversation…"
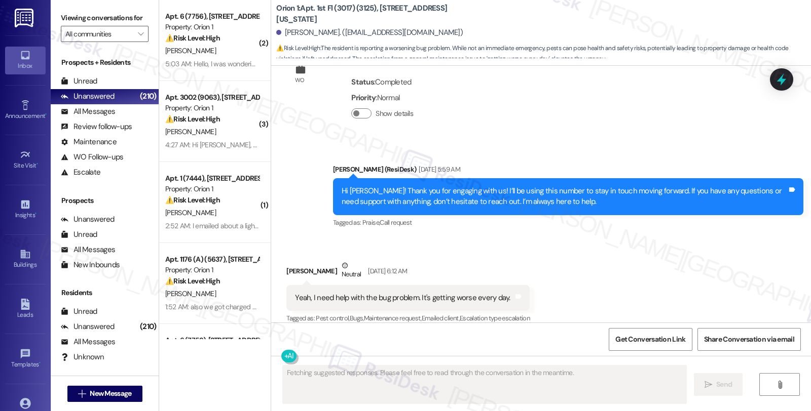
scroll to position [3146, 0]
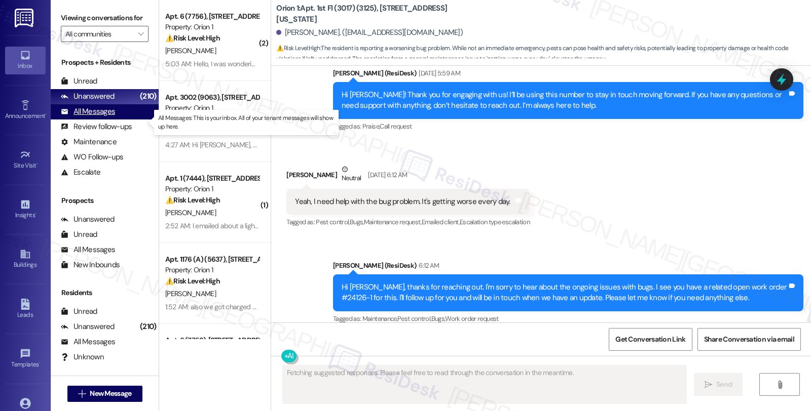
click at [102, 117] on div "All Messages" at bounding box center [88, 111] width 54 height 11
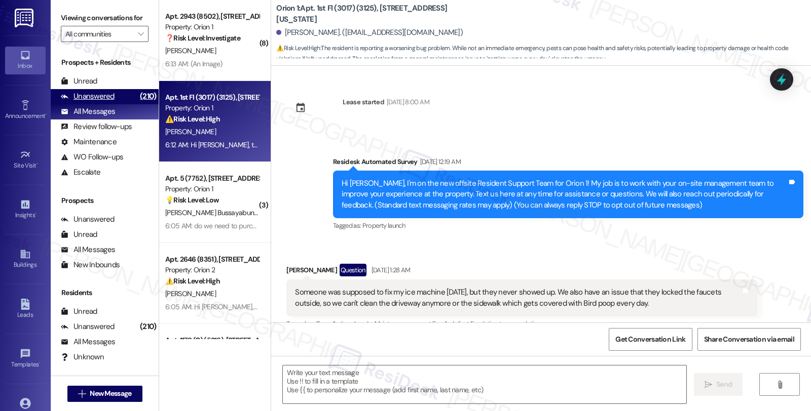
scroll to position [3049, 0]
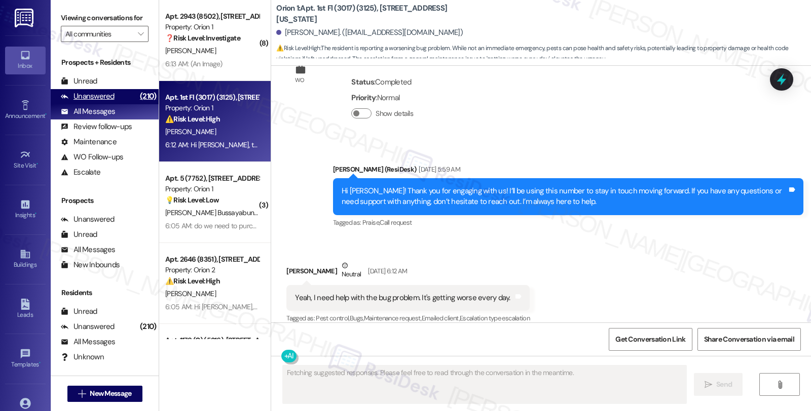
click at [112, 102] on div "Unanswered" at bounding box center [88, 96] width 54 height 11
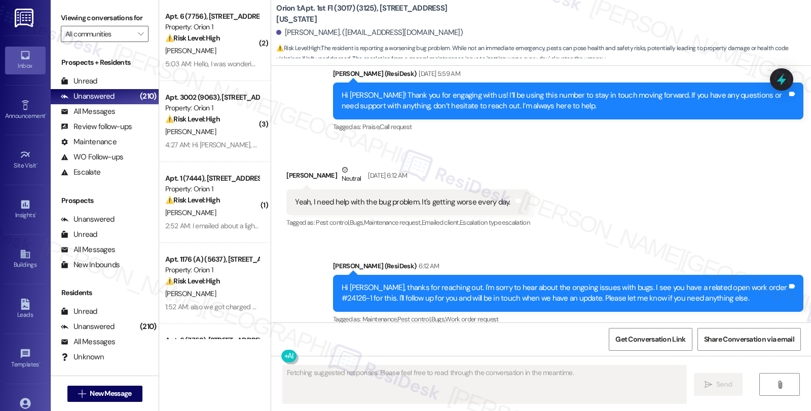
scroll to position [3146, 0]
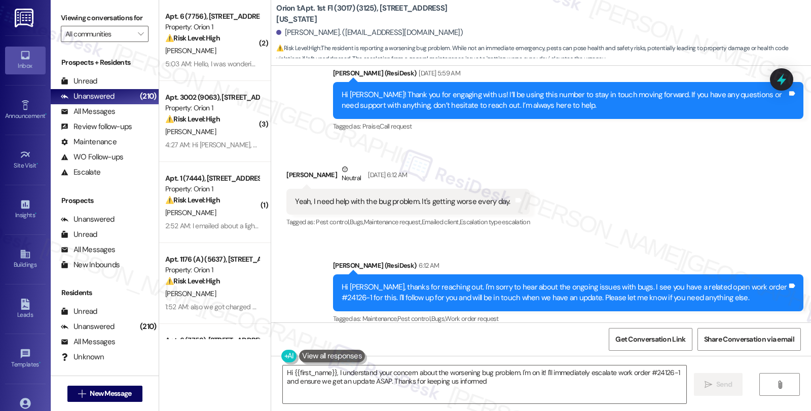
type textarea "Hi {{first_name}}, I understand your concern about the worsening bug problem. I…"
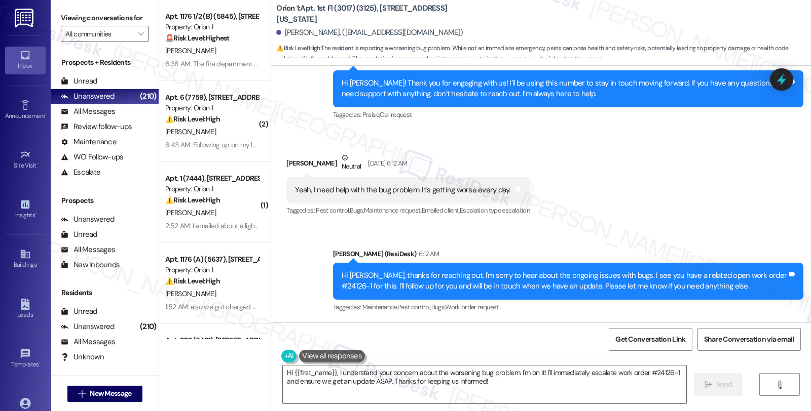
scroll to position [3217, 0]
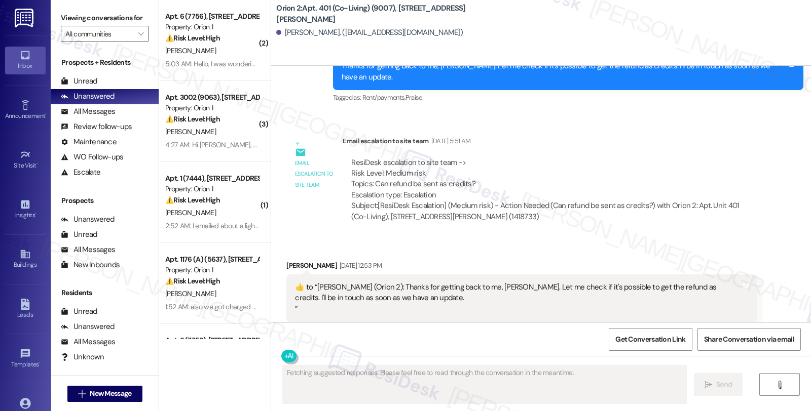
scroll to position [2824, 0]
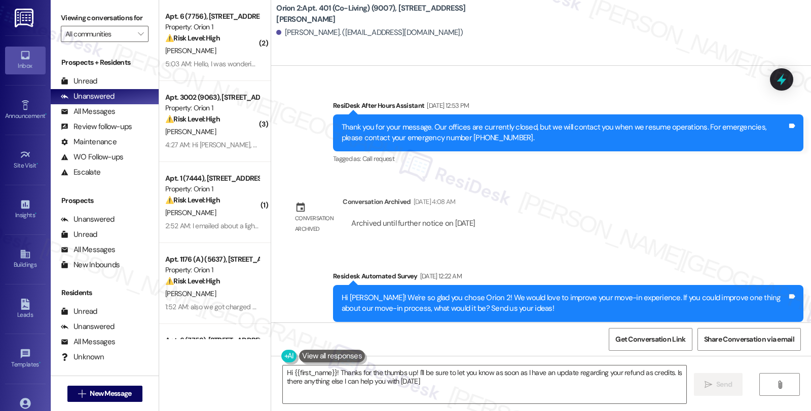
type textarea "Hi {{first_name}}! Thanks for the thumbs up! I'll be sure to let you know as so…"
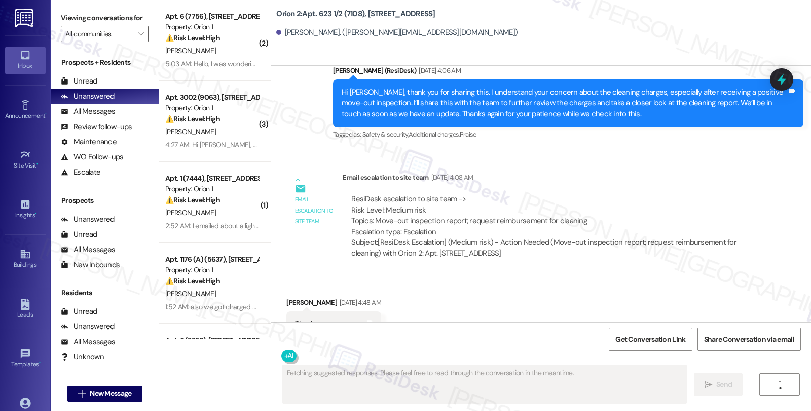
scroll to position [1994, 0]
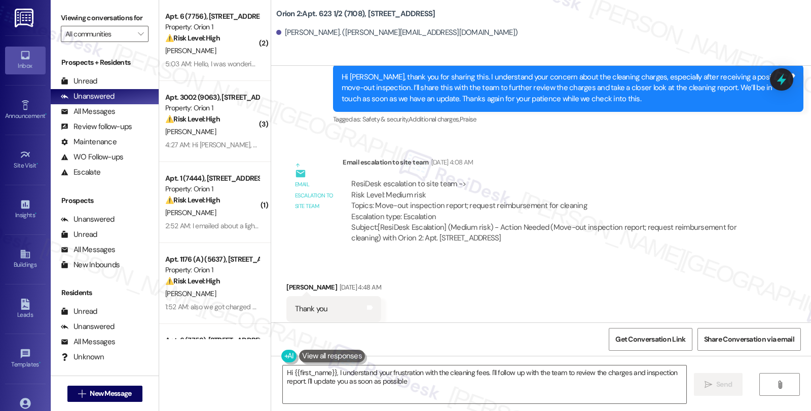
type textarea "Hi {{first_name}}, I understand your frustration with the cleaning fees. I'll f…"
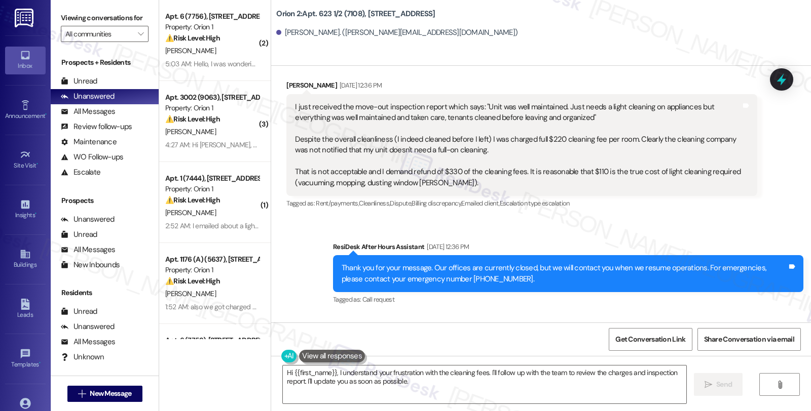
scroll to position [1713, 0]
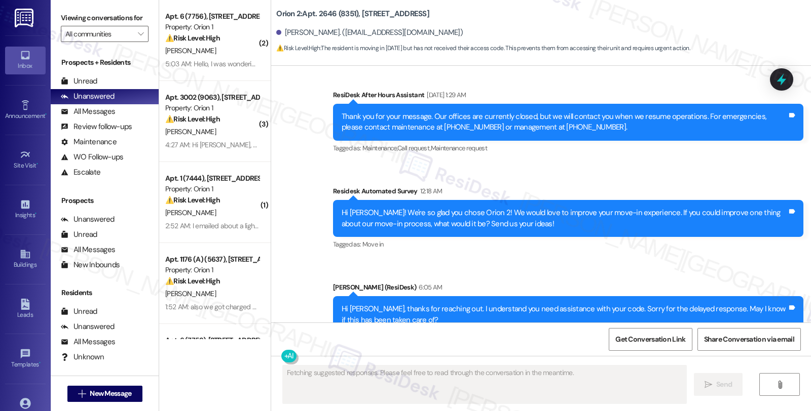
scroll to position [688, 0]
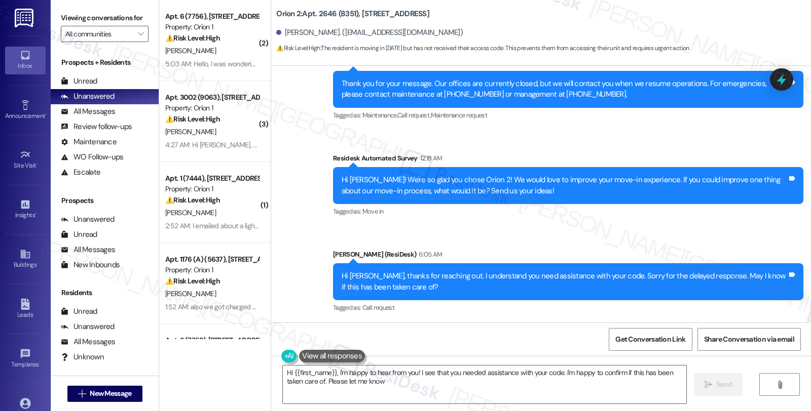
type textarea "Hi {{first_name}}, I'm happy to hear from you! I see that you needed assistance…"
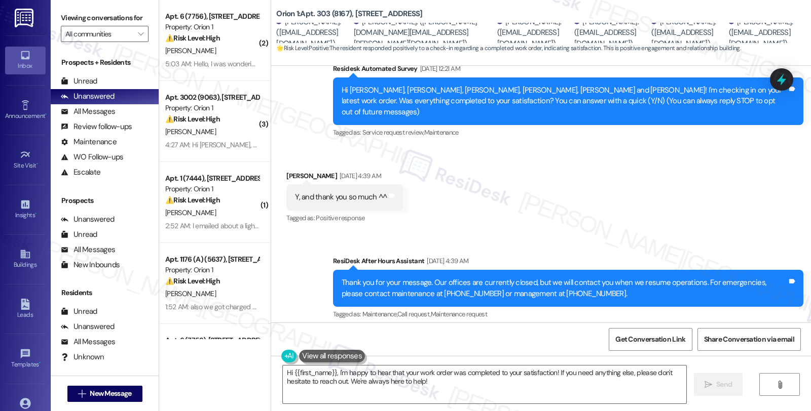
scroll to position [13, 0]
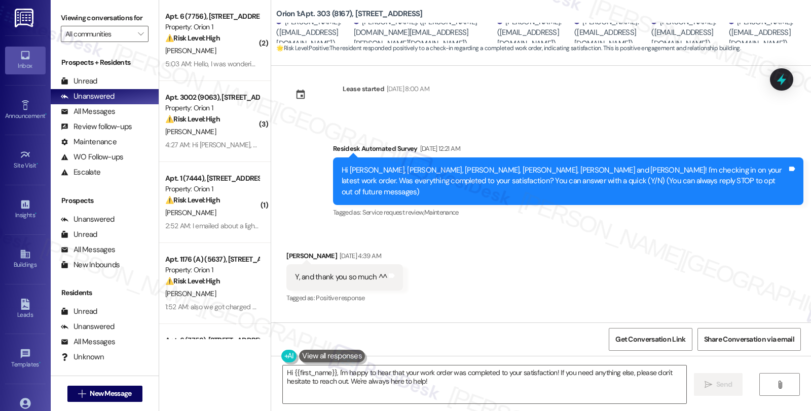
click at [286, 251] on div "Inchon Han [DATE] 4:39 AM" at bounding box center [344, 258] width 117 height 14
copy div "Inchon"
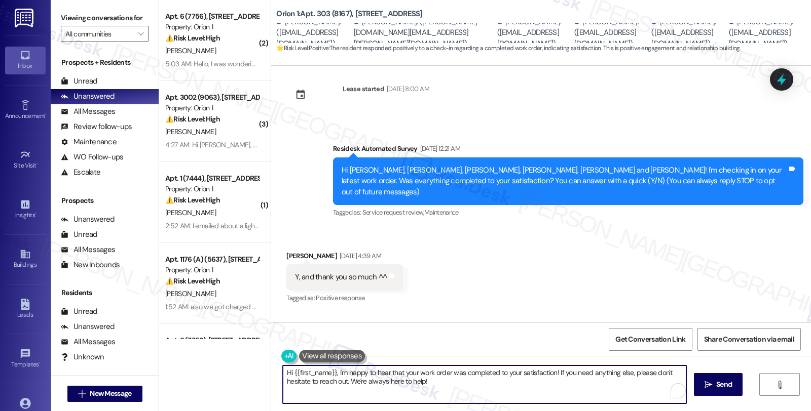
drag, startPoint x: 288, startPoint y: 373, endPoint x: 327, endPoint y: 377, distance: 39.2
click at [327, 377] on textarea "Hi {{first_name}}, I'm happy to hear that your work order was completed to your…" at bounding box center [484, 385] width 403 height 38
paste textarea "Inchon"
drag, startPoint x: 312, startPoint y: 382, endPoint x: 560, endPoint y: 383, distance: 248.8
click at [560, 383] on textarea "Hi Inchon, I'm happy to hear that your work order was completed to your satisfa…" at bounding box center [484, 385] width 403 height 38
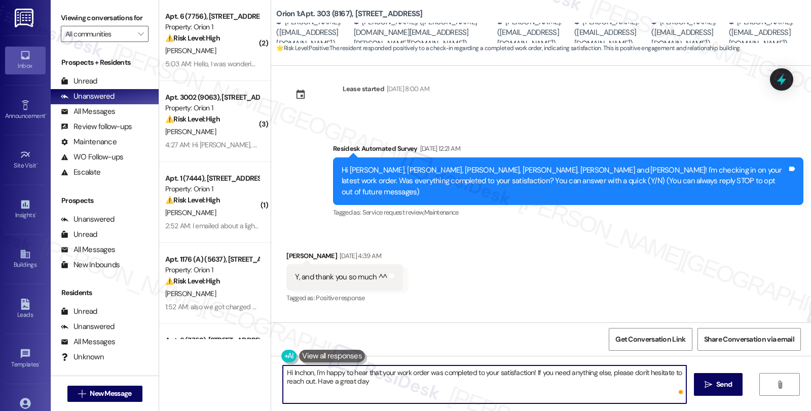
type textarea "Hi Inchon, I'm happy to hear that your work order was completed to your satisfa…"
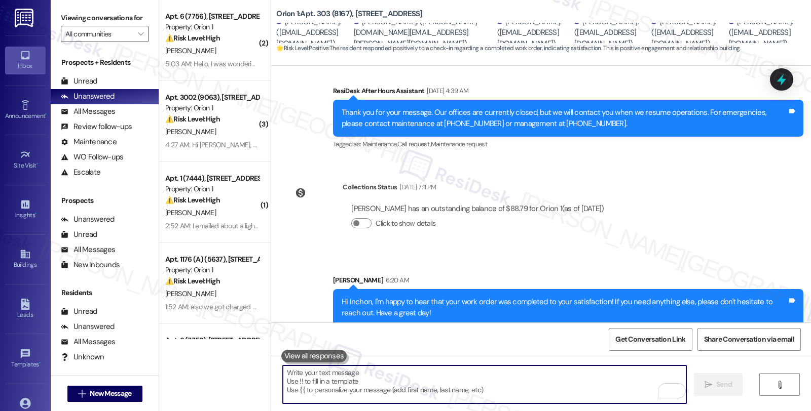
scroll to position [264, 0]
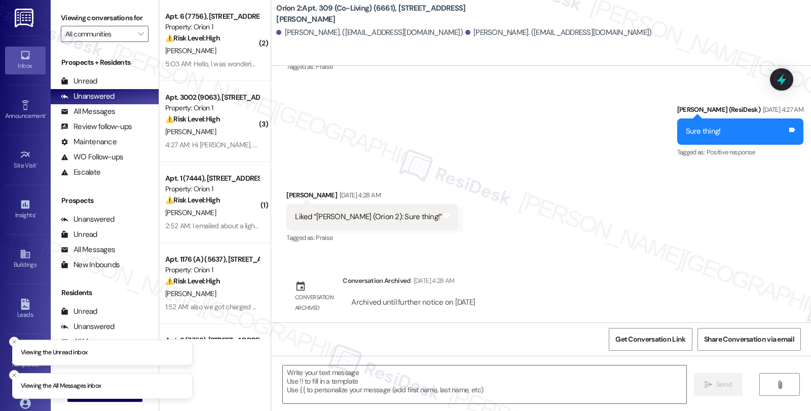
scroll to position [728, 0]
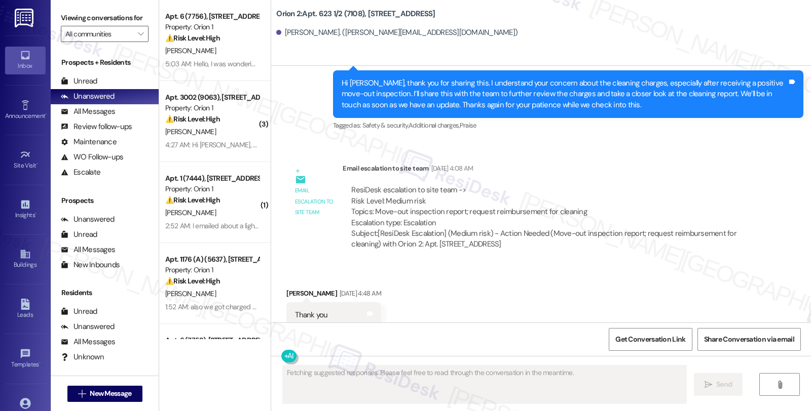
scroll to position [1994, 0]
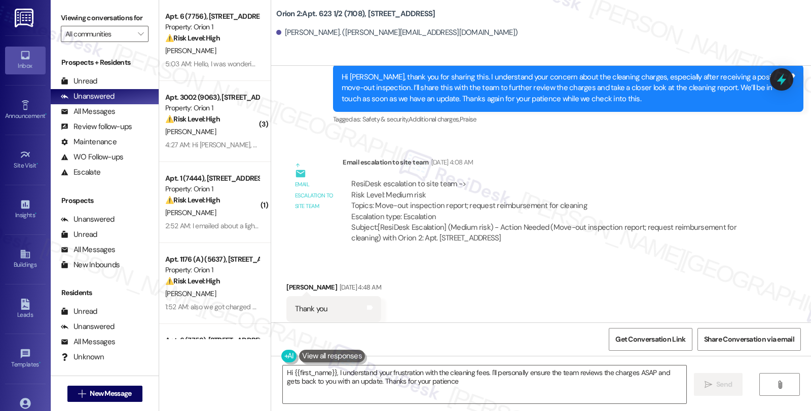
type textarea "Hi {{first_name}}, I understand your frustration with the cleaning fees. I'll p…"
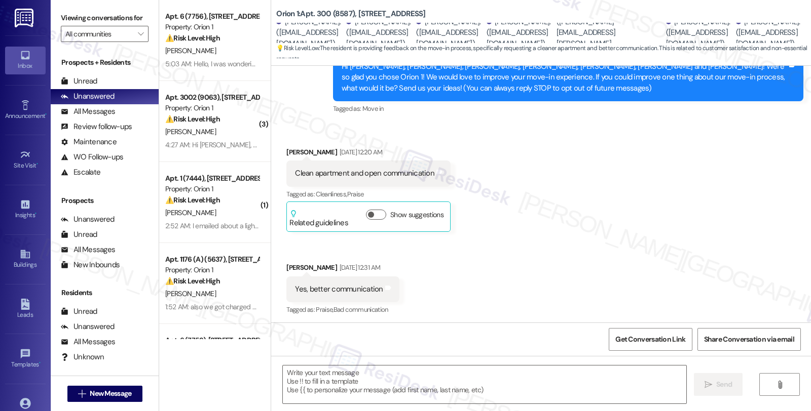
type textarea "Fetching suggested responses. Please feel free to read through the conversation…"
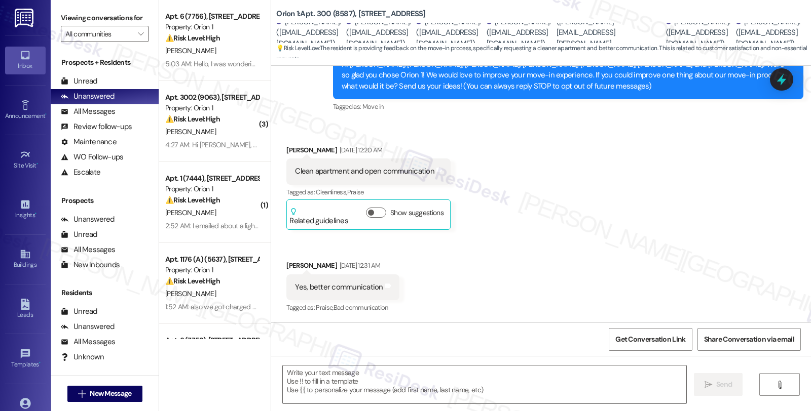
click at [446, 272] on div "Received via SMS [PERSON_NAME] [DATE] 12:20 AM Clean apartment and open communi…" at bounding box center [541, 222] width 540 height 201
click at [103, 117] on div "All Messages" at bounding box center [88, 111] width 54 height 11
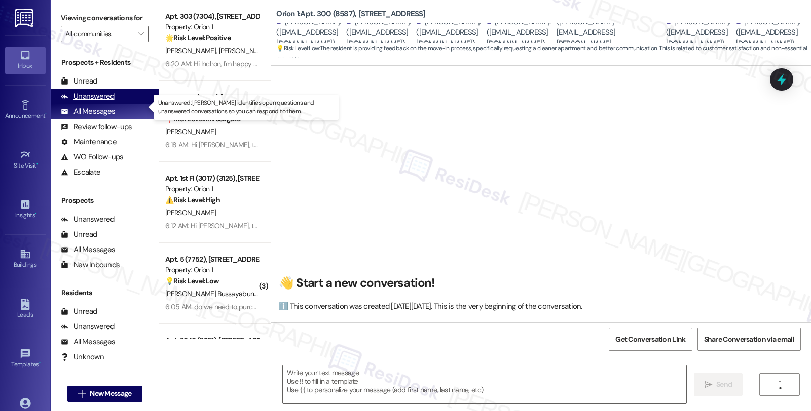
click at [106, 102] on div "Unanswered" at bounding box center [88, 96] width 54 height 11
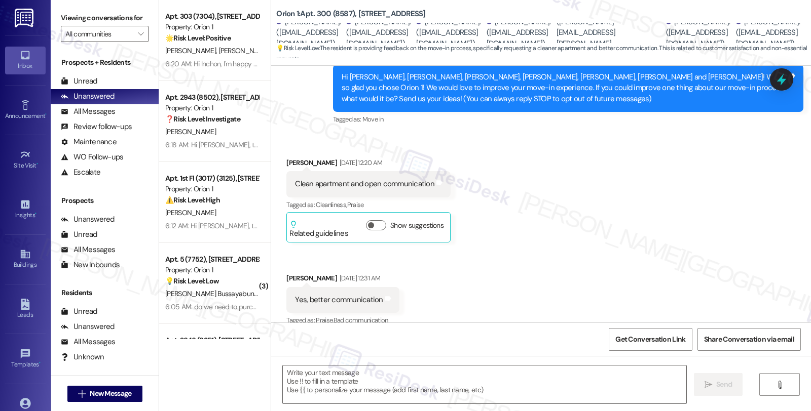
type textarea "Fetching suggested responses. Please feel free to read through the conversation…"
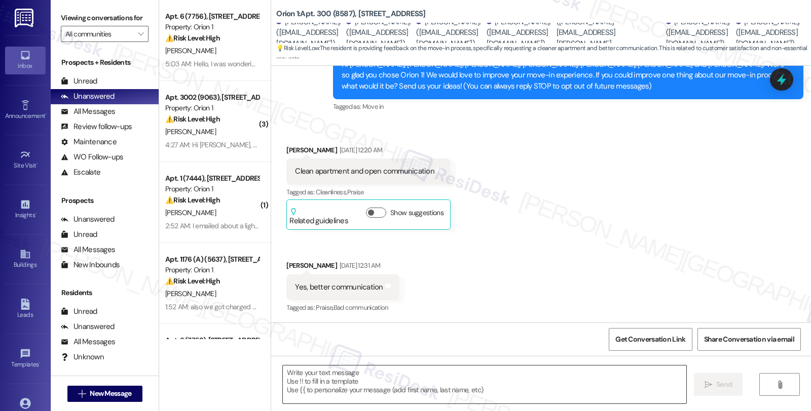
click at [386, 367] on textarea at bounding box center [484, 385] width 403 height 38
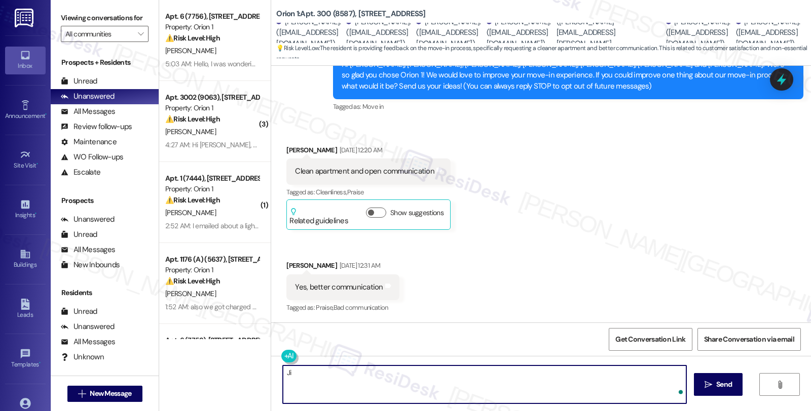
type textarea "J"
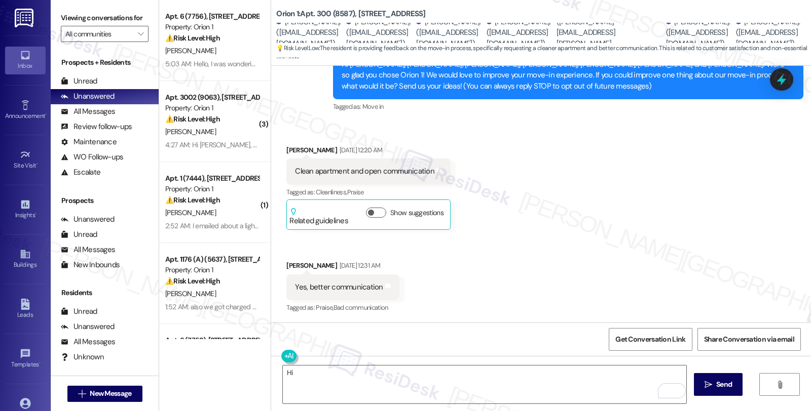
click at [289, 159] on div "Clean apartment and open communication Tags and notes" at bounding box center [368, 172] width 164 height 26
click at [289, 145] on div "Geetha Iyer Aug 19, 2025 at 12:20 AM" at bounding box center [368, 152] width 164 height 14
copy div "Geetha"
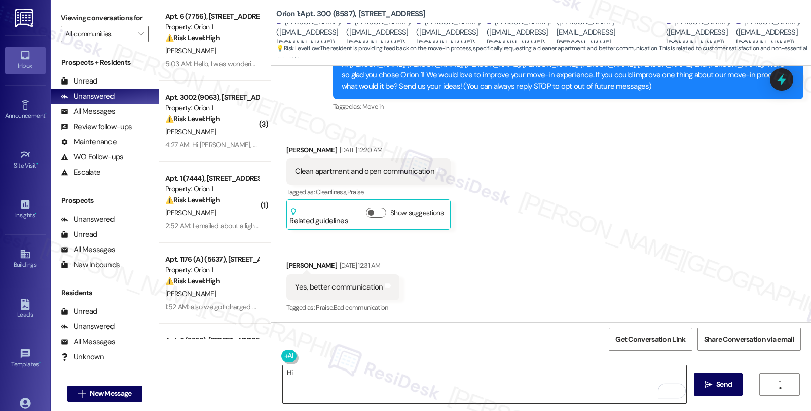
click at [313, 369] on textarea "Hi" at bounding box center [484, 385] width 403 height 38
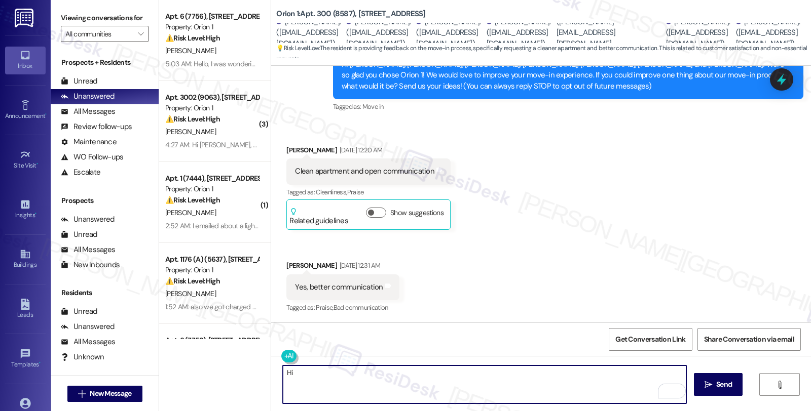
paste textarea "Geetha"
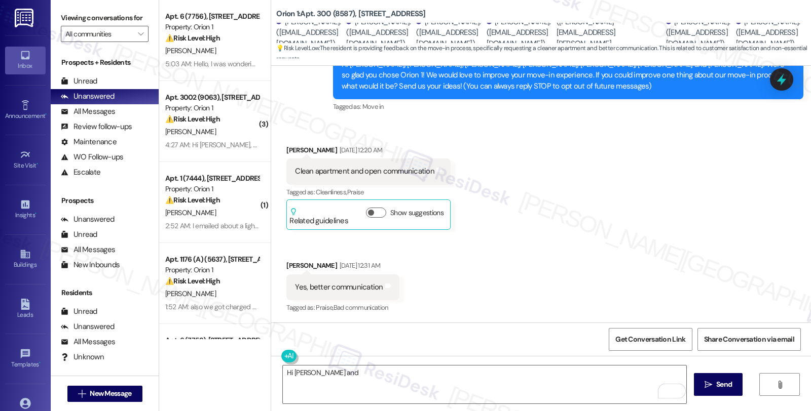
click at [286, 262] on div "Jan Moses Aug 19, 2025 at 12:31 AM" at bounding box center [342, 267] width 112 height 14
copy div "Jan"
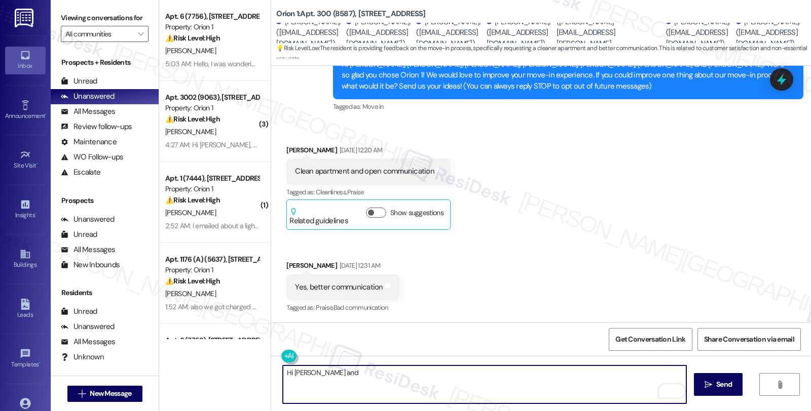
click at [383, 379] on textarea "Hi Geetha and" at bounding box center [484, 385] width 403 height 38
paste textarea "Jan"
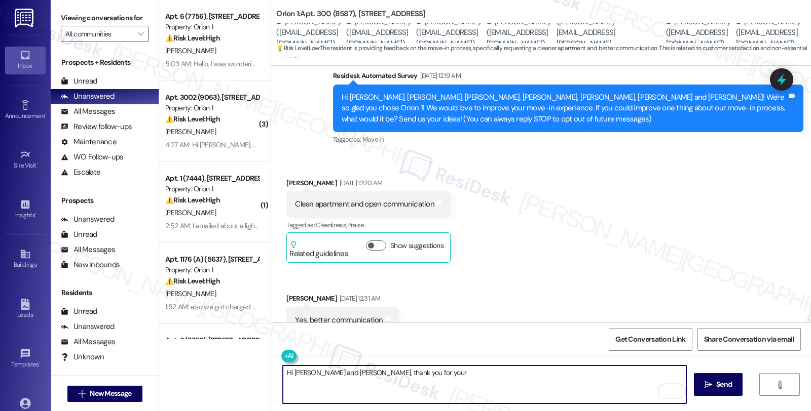
scroll to position [63, 0]
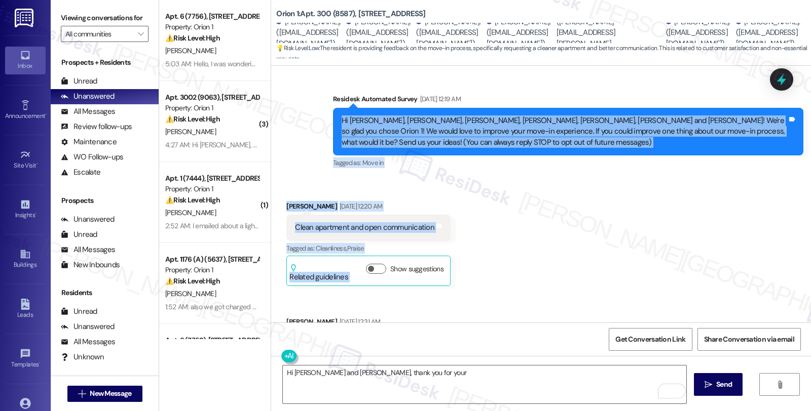
drag, startPoint x: 331, startPoint y: 115, endPoint x: 403, endPoint y: 285, distance: 184.8
click at [403, 285] on div "Lease started Aug 10, 2025 at 8:00 AM Survey, sent via SMS Residesk Automated S…" at bounding box center [541, 194] width 540 height 257
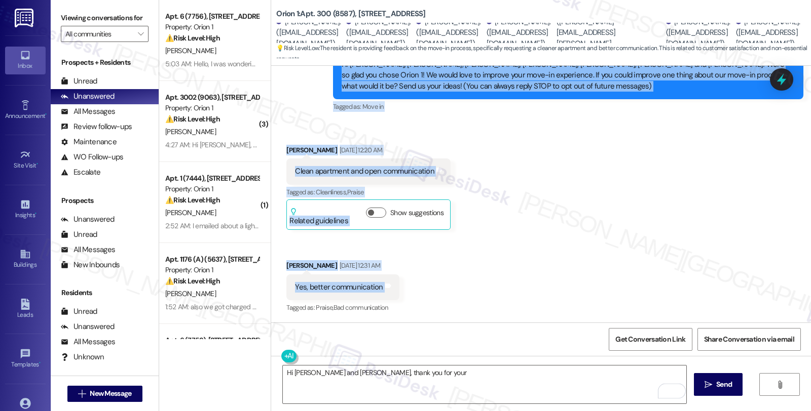
click at [401, 294] on div "Received via SMS Geetha Iyer Aug 19, 2025 at 12:20 AM Clean apartment and open …" at bounding box center [541, 222] width 540 height 201
copy div "Hi Geetha, Shuban, Fernando, Aaron, Aaron, Jan and Sarah! We're so glad you cho…"
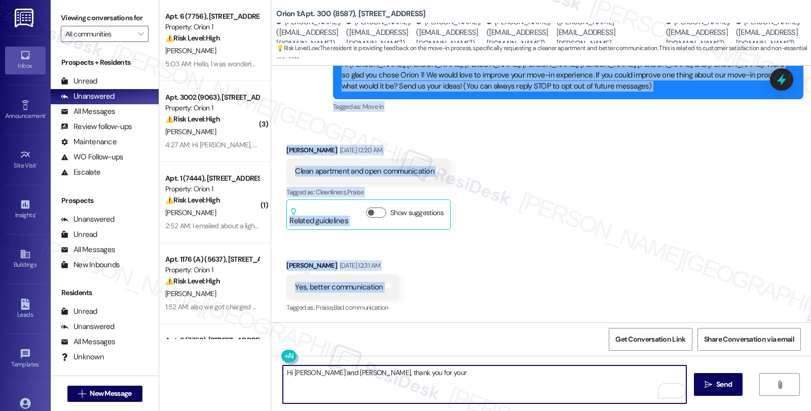
click at [417, 385] on textarea "Hi Geetha and Jan, thank you for your" at bounding box center [484, 385] width 403 height 38
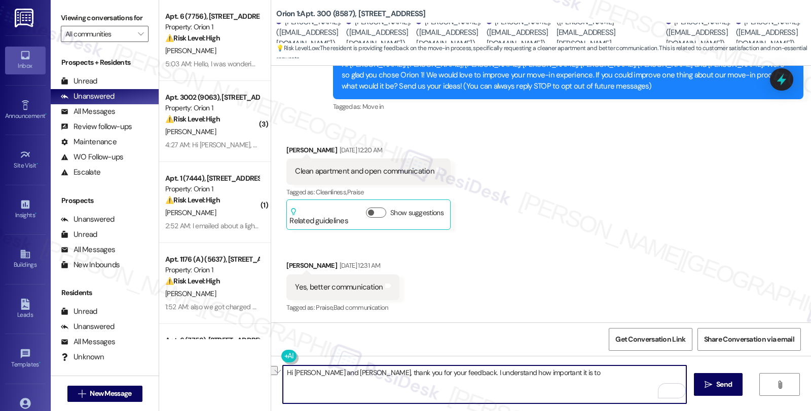
drag, startPoint x: 421, startPoint y: 372, endPoint x: 585, endPoint y: 372, distance: 164.2
click at [585, 372] on textarea "Hi Geetha and Jan, thank you for your feedback. I understand how important it i…" at bounding box center [484, 385] width 403 height 38
paste textarea "we hear you on the importance of a clean apartment and clear communication"
click at [436, 375] on textarea "Hi Geetha and Jan, thank you for your feedback. We we hear you on the importanc…" at bounding box center [484, 385] width 403 height 38
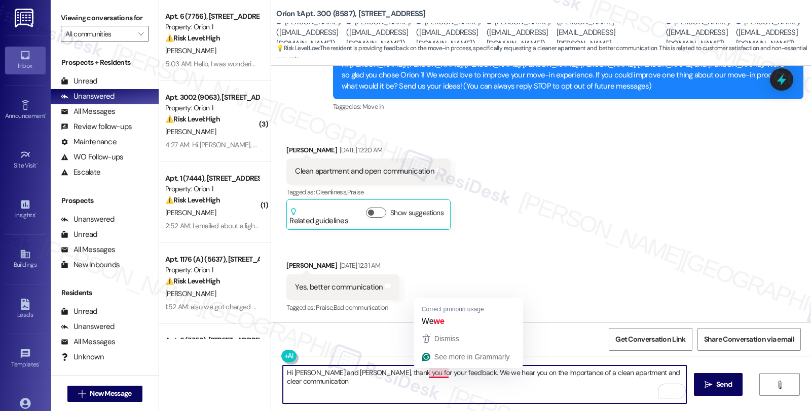
click at [436, 375] on textarea "Hi Geetha and Jan, thank you for your feedback. We we hear you on the importanc…" at bounding box center [484, 385] width 403 height 38
click at [304, 388] on textarea "Hi Geetha and Jan, thank you for your feedback. We hear you on the importance o…" at bounding box center [484, 385] width 403 height 38
click at [672, 376] on textarea "Hi Geetha and Jan, thank you for your feedback. We hear you on the importance o…" at bounding box center [484, 385] width 403 height 38
paste textarea "We’re committed to improving how we share updates and information to make the m…"
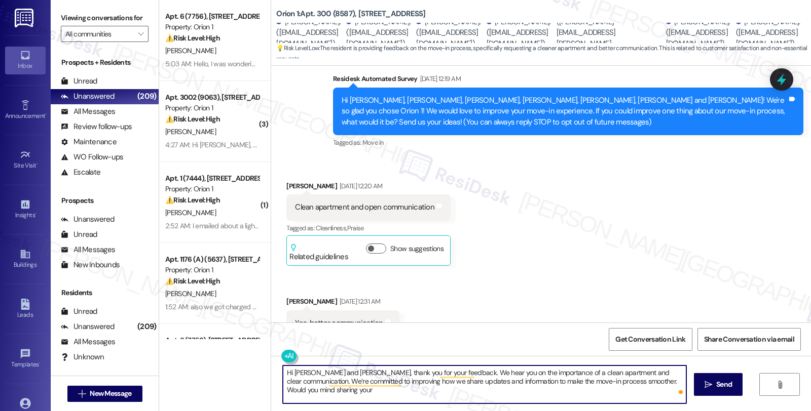
scroll to position [63, 0]
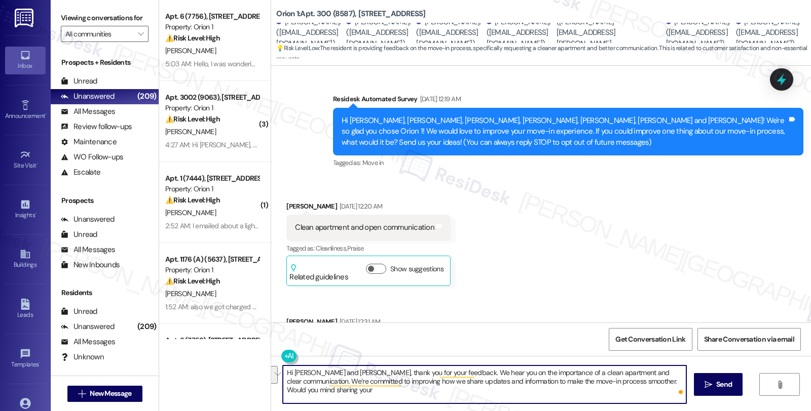
drag, startPoint x: 659, startPoint y: 372, endPoint x: 679, endPoint y: 389, distance: 26.4
click at [679, 389] on textarea "Hi Geetha and Jan, thank you for your feedback. We hear you on the importance o…" at bounding box center [484, 385] width 403 height 38
click at [379, 381] on textarea "Hi Geetha and Jan, thank you for your feedback. We hear you on the importance o…" at bounding box center [484, 385] width 403 height 38
click at [564, 386] on textarea "Hi Geetha and Jan, thank you for your feedback. We hear you on the importance o…" at bounding box center [484, 385] width 403 height 38
type textarea "Hi Geetha and Jan, thank you for your feedback. We hear you on the importance o…"
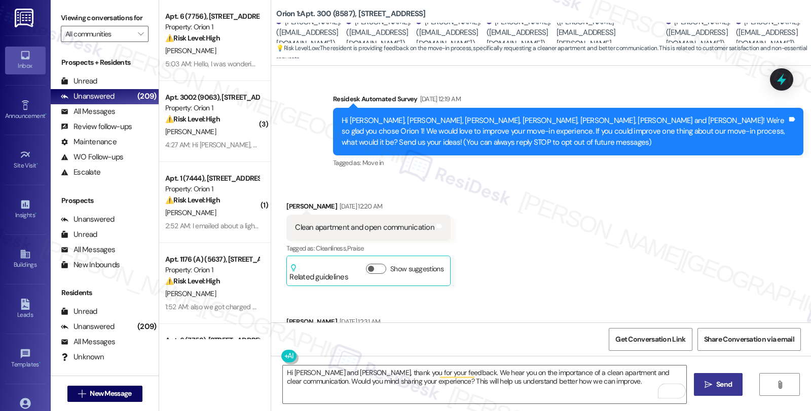
click at [702, 379] on button " Send" at bounding box center [718, 384] width 49 height 23
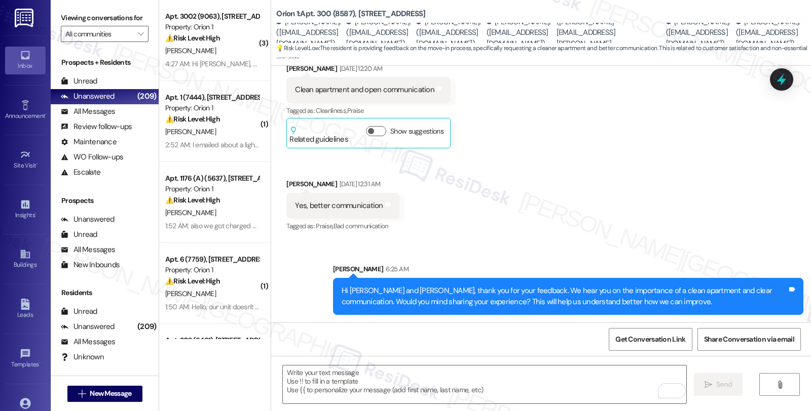
scroll to position [271, 0]
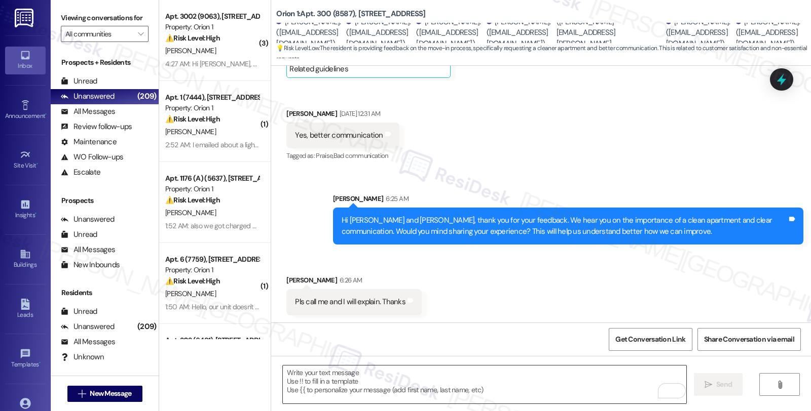
drag, startPoint x: 373, startPoint y: 383, endPoint x: 381, endPoint y: 384, distance: 7.3
click at [374, 383] on textarea "To enrich screen reader interactions, please activate Accessibility in Grammarl…" at bounding box center [484, 385] width 403 height 38
click at [343, 391] on textarea "To enrich screen reader interactions, please activate Accessibility in Grammarl…" at bounding box center [484, 385] width 403 height 38
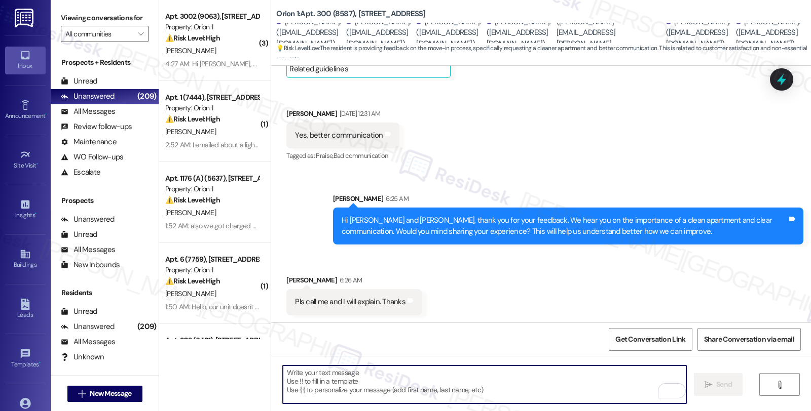
paste textarea "I would love to speak with you. However, I'm only communicating with tenants vi…"
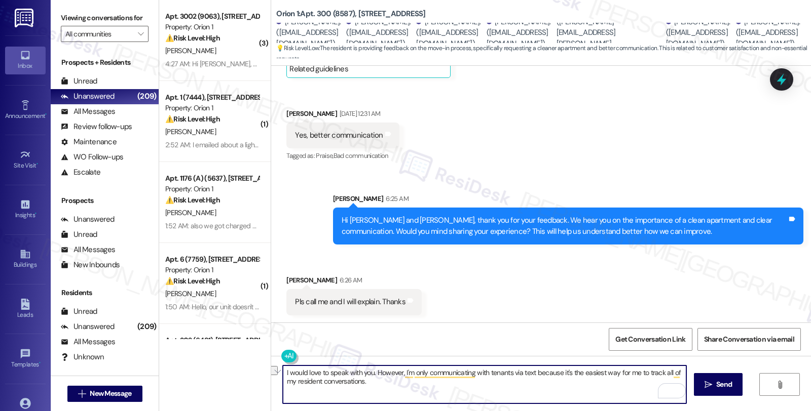
drag, startPoint x: 469, startPoint y: 375, endPoint x: 503, endPoint y: 376, distance: 34.5
click at [504, 376] on textarea "I would love to speak with you. However, I'm only communicating with tenants vi…" at bounding box center [484, 385] width 403 height 38
click at [382, 386] on textarea "I would love to speak with you. However, I'm only communicating via text becaus…" at bounding box center [484, 385] width 403 height 38
type textarea "I would love to speak with you. However, I'm only communicating via text becaus…"
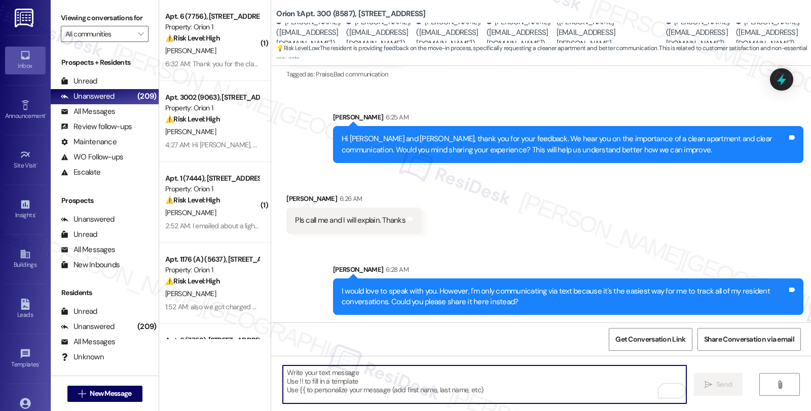
scroll to position [423, 0]
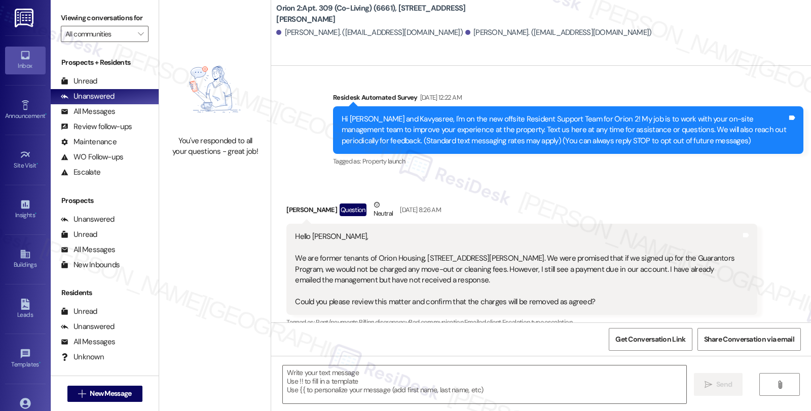
type textarea "Fetching suggested responses. Please feel free to read through the conversation…"
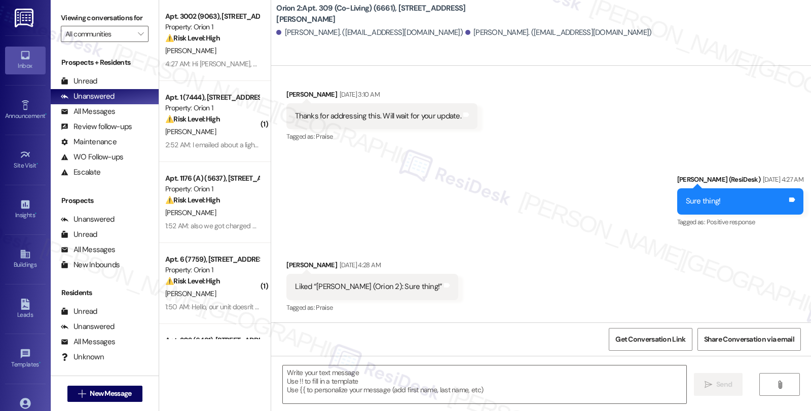
scroll to position [728, 0]
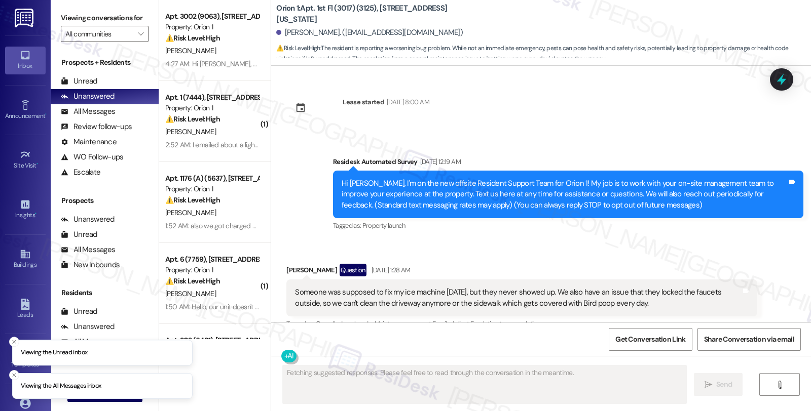
scroll to position [3271, 0]
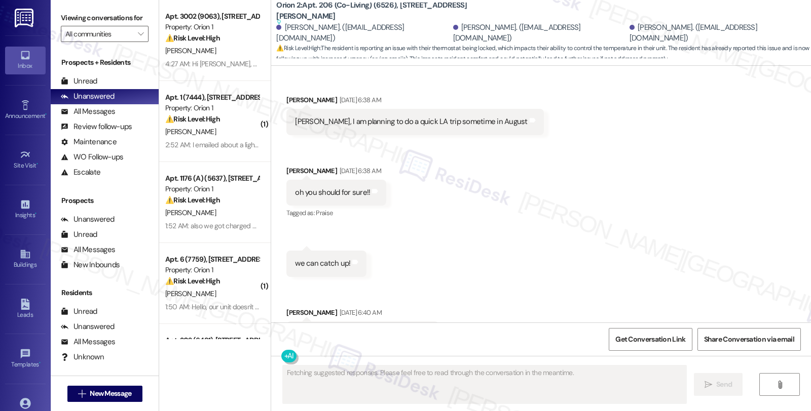
scroll to position [2400, 0]
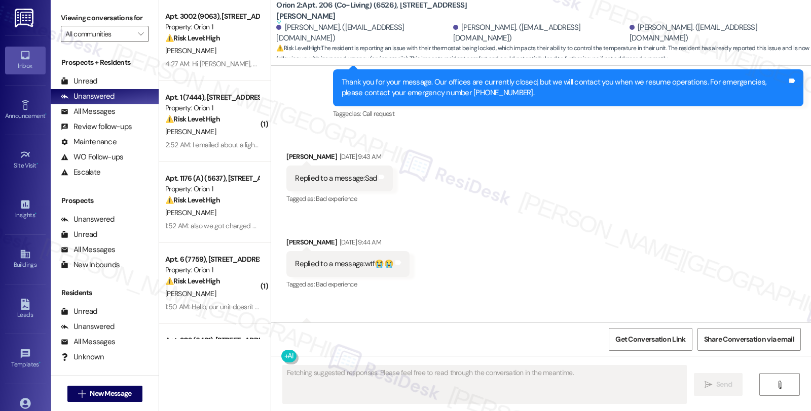
click at [583, 140] on div "Received via SMS [PERSON_NAME] [DATE] 9:43 AM Replied to a message:Sad Tags and…" at bounding box center [541, 298] width 540 height 338
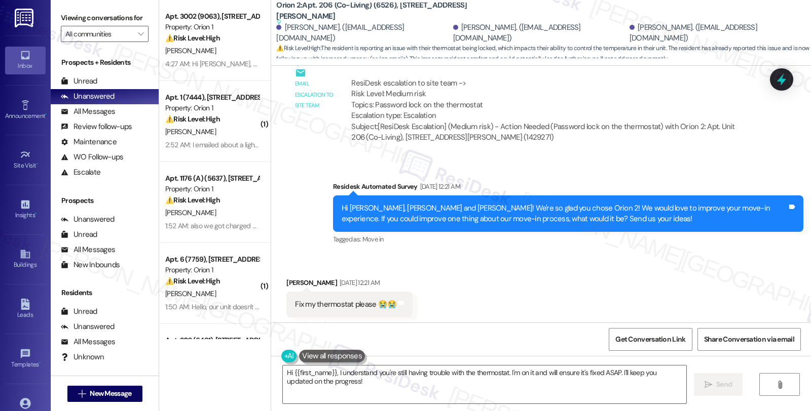
scroll to position [3487, 0]
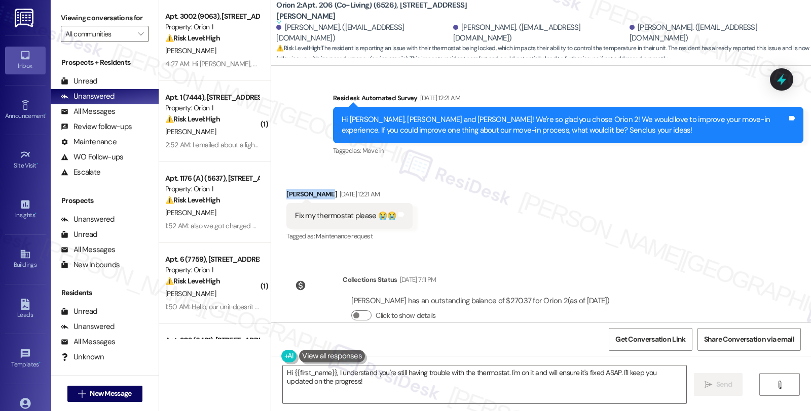
drag, startPoint x: 279, startPoint y: 169, endPoint x: 318, endPoint y: 173, distance: 38.7
click at [318, 189] on div "[PERSON_NAME] [DATE] 12:21 AM" at bounding box center [349, 196] width 126 height 14
copy div "[PERSON_NAME]"
drag, startPoint x: 366, startPoint y: 388, endPoint x: 391, endPoint y: 390, distance: 24.9
click at [367, 388] on textarea "Hi {{first_name}}, I understand you're still having trouble with the thermostat…" at bounding box center [484, 385] width 403 height 38
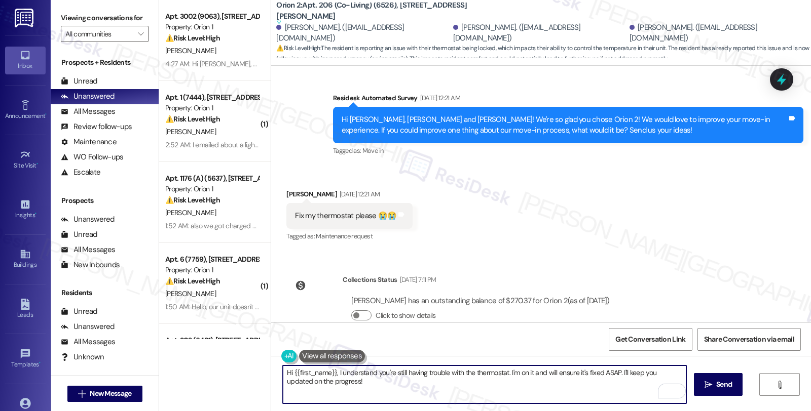
paste textarea "#25854-1"
click at [289, 189] on div "[PERSON_NAME] [DATE] 12:21 AM" at bounding box center [349, 196] width 126 height 14
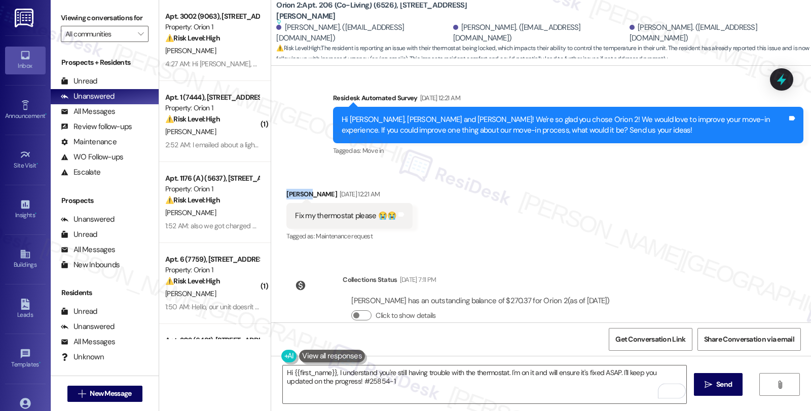
click at [289, 189] on div "[PERSON_NAME] [DATE] 12:21 AM" at bounding box center [349, 196] width 126 height 14
copy div "[PERSON_NAME]"
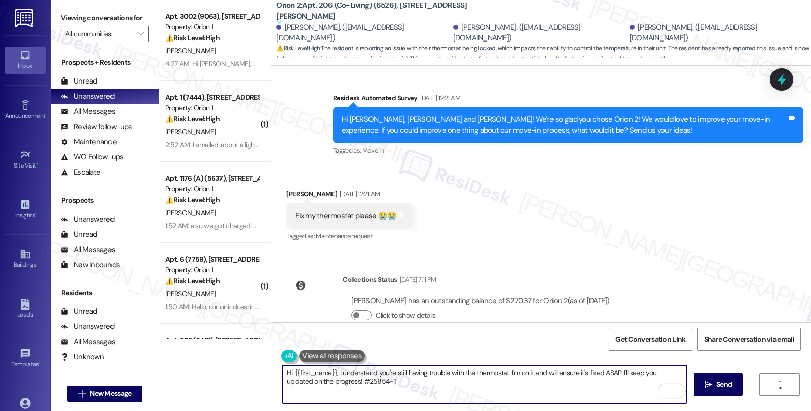
drag, startPoint x: 286, startPoint y: 372, endPoint x: 329, endPoint y: 372, distance: 43.1
click at [329, 372] on textarea "Hi {{first_name}}, I understand you're still having trouble with the thermostat…" at bounding box center [484, 385] width 403 height 38
paste textarea "[PERSON_NAME]"
click at [377, 374] on textarea "Hi [PERSON_NAME], thanks for checking in. I understand you're still having trou…" at bounding box center [484, 385] width 403 height 38
click at [497, 374] on textarea "Hi [PERSON_NAME], thanks for checking in. I'm sorry to hear about your thermost…" at bounding box center [484, 385] width 403 height 38
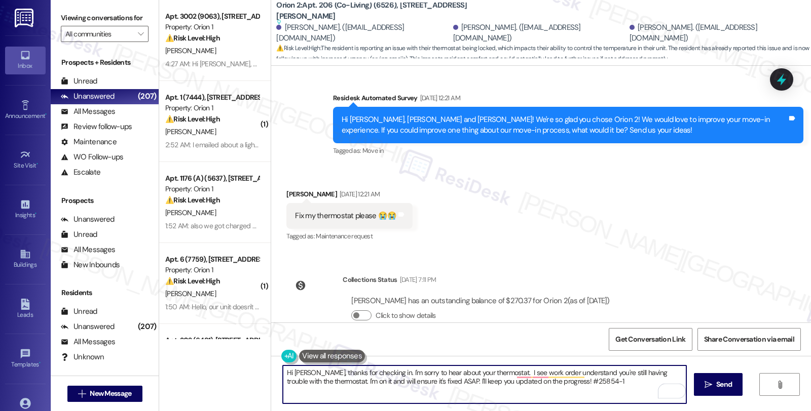
click at [530, 383] on textarea "Hi [PERSON_NAME], thanks for checking in. I'm sorry to hear about your thermost…" at bounding box center [484, 385] width 403 height 38
click at [588, 373] on textarea "Hi Aniket, thanks for checking in. I'm sorry to hear about your thermostat. I s…" at bounding box center [484, 385] width 403 height 38
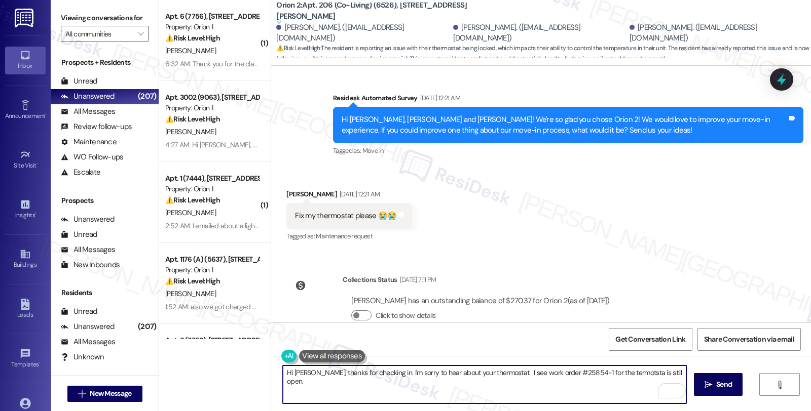
click at [614, 373] on textarea "Hi Aniket, thanks for checking in. I'm sorry to hear about your thermostat. I s…" at bounding box center [484, 385] width 403 height 38
click at [670, 371] on textarea "Hi Aniket, thanks for checking in. I'm sorry to hear about your thermostat. I s…" at bounding box center [484, 385] width 403 height 38
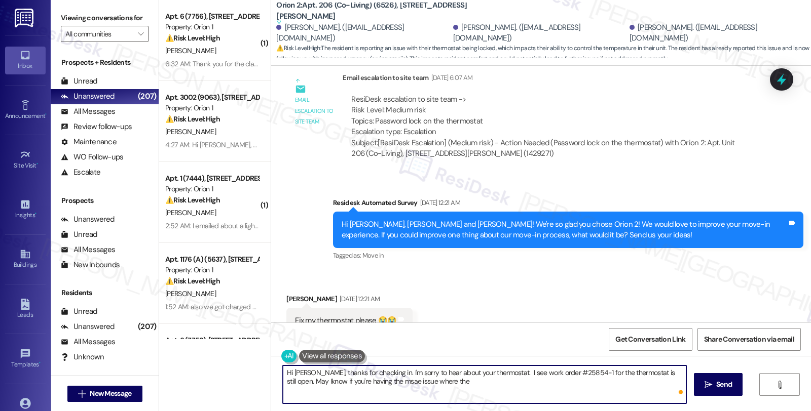
scroll to position [3375, 0]
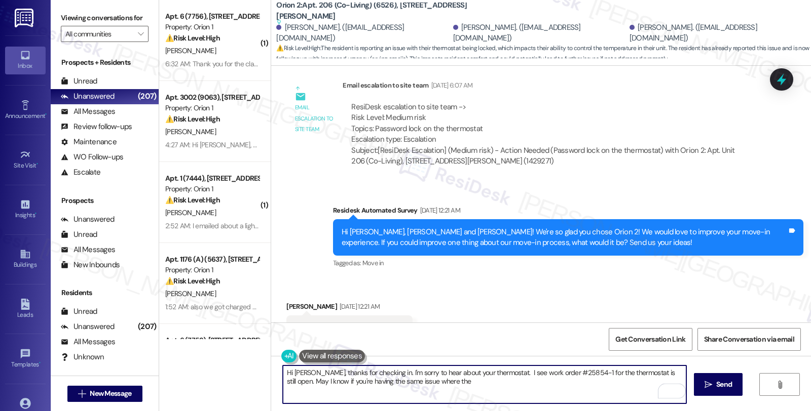
click at [477, 382] on textarea "Hi Aniket, thanks for checking in. I'm sorry to hear about your thermostat. I s…" at bounding box center [484, 385] width 403 height 38
type textarea "Hi Aniket, thanks for checking in. I'm sorry to hear about your thermostat. I s…"
click at [490, 382] on textarea "Hi Aniket, thanks for checking in. I'm sorry to hear about your thermostat. I s…" at bounding box center [484, 385] width 403 height 38
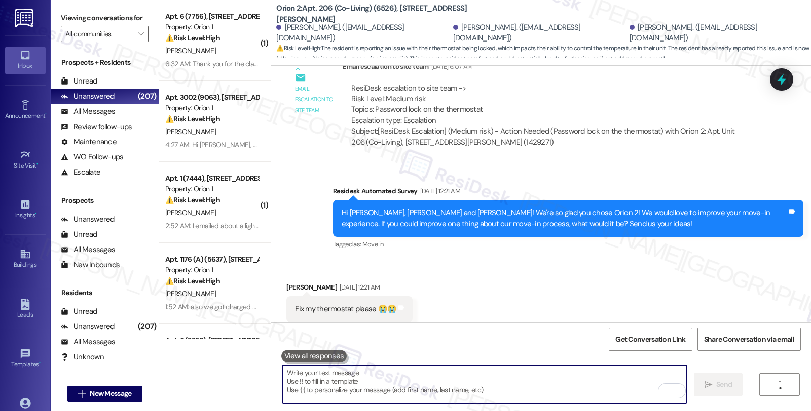
scroll to position [3538, 0]
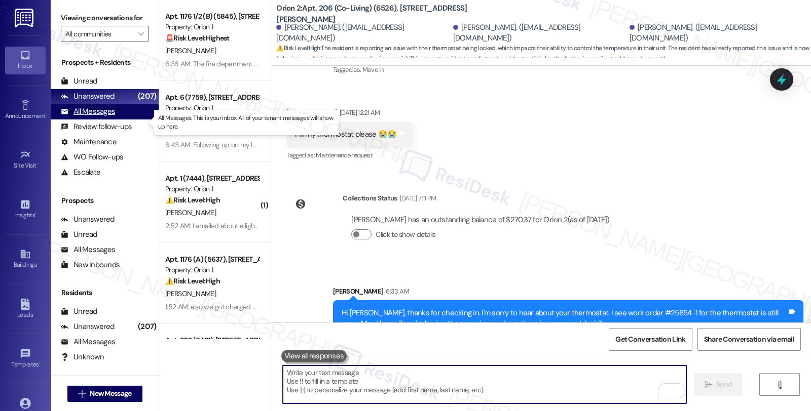
click at [97, 117] on div "All Messages" at bounding box center [88, 111] width 54 height 11
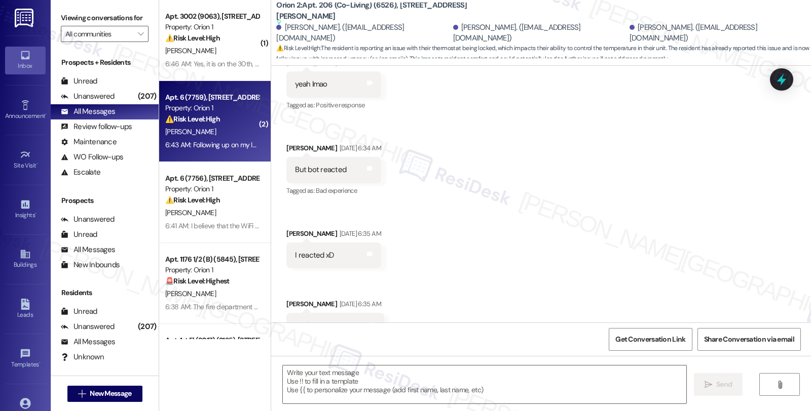
type textarea "Fetching suggested responses. Please feel free to read through the conversation…"
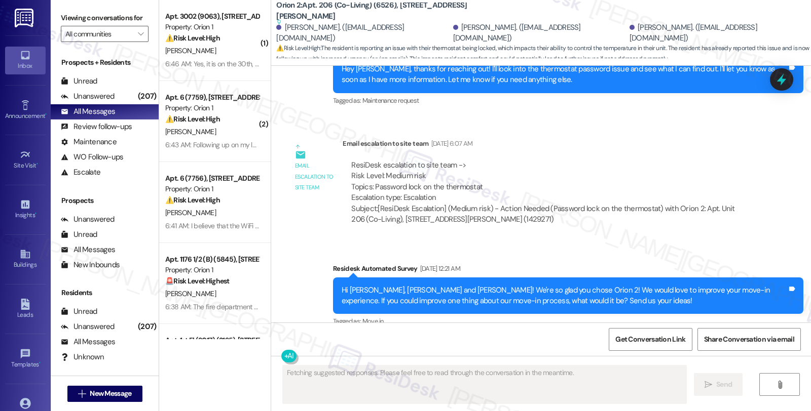
scroll to position [3393, 0]
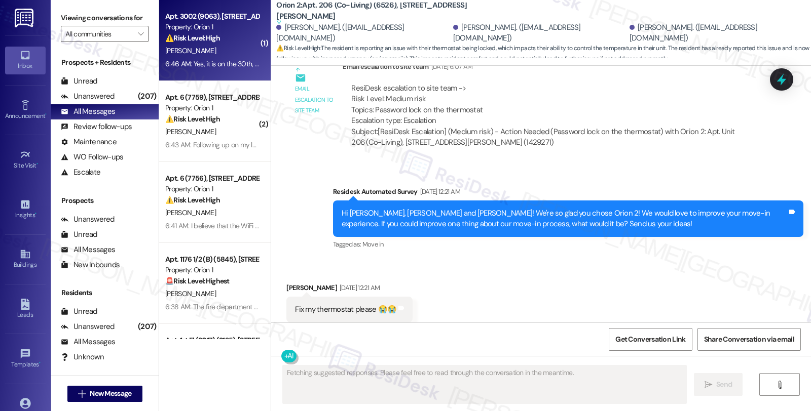
click at [244, 53] on div "[PERSON_NAME]" at bounding box center [212, 51] width 96 height 13
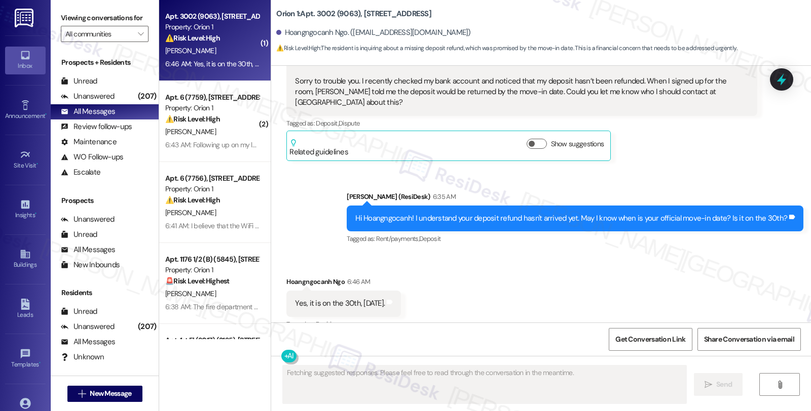
scroll to position [732, 0]
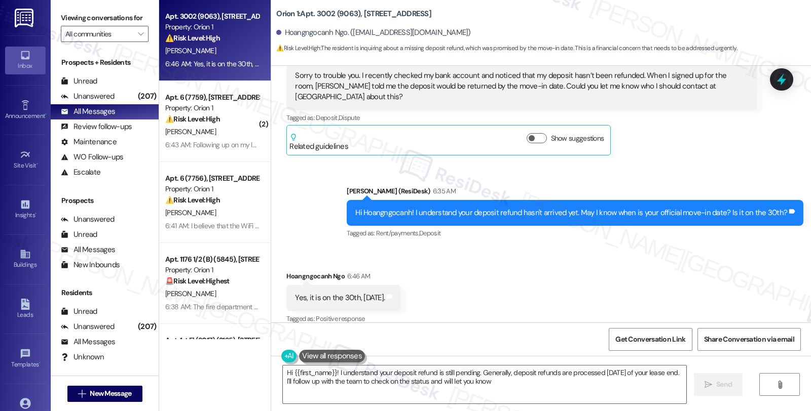
type textarea "Hi {{first_name}}! I understand your deposit refund is still pending. Generally…"
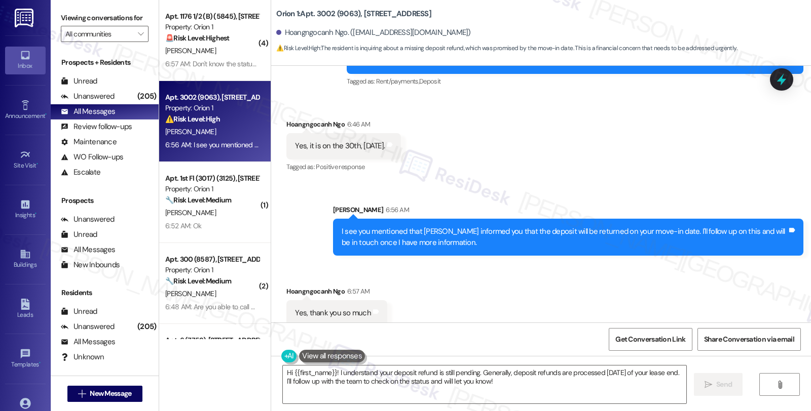
scroll to position [884, 0]
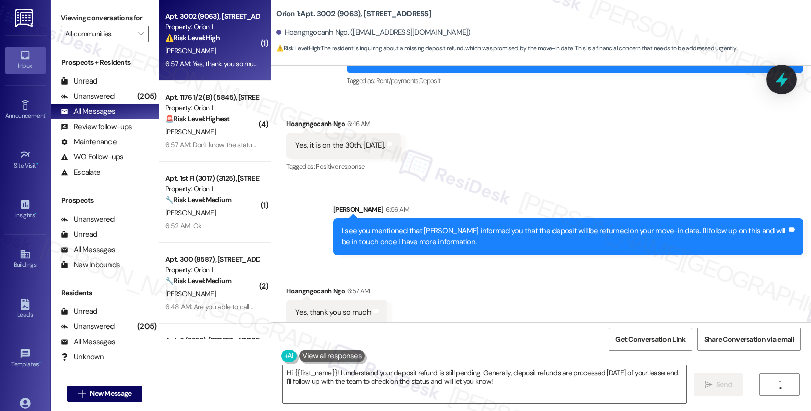
click at [777, 83] on icon at bounding box center [781, 79] width 17 height 17
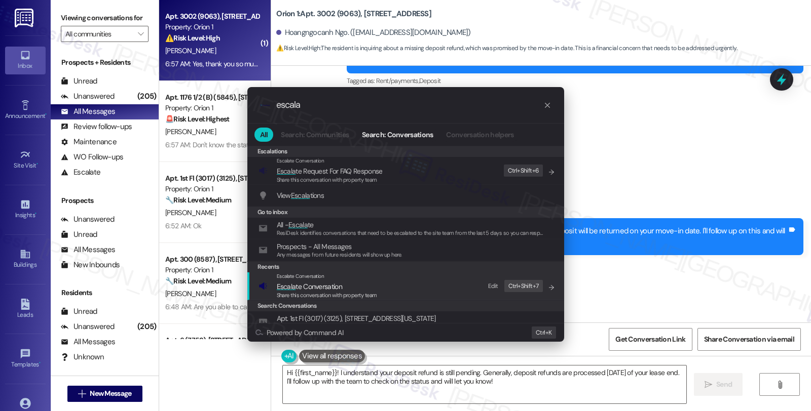
type input "escala"
click at [333, 280] on div "Escalate Conversation" at bounding box center [327, 277] width 100 height 8
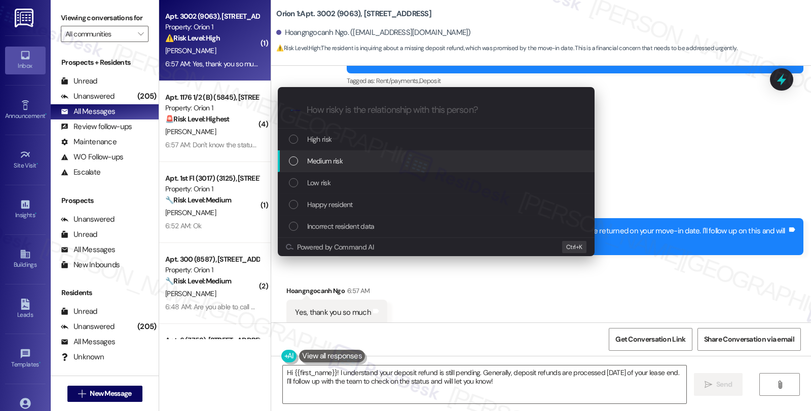
click at [327, 160] on span "Medium risk" at bounding box center [324, 161] width 35 height 11
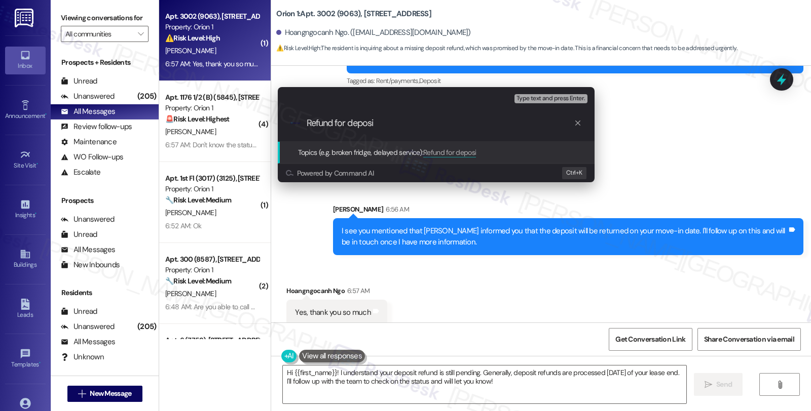
type input "Refund for deposit"
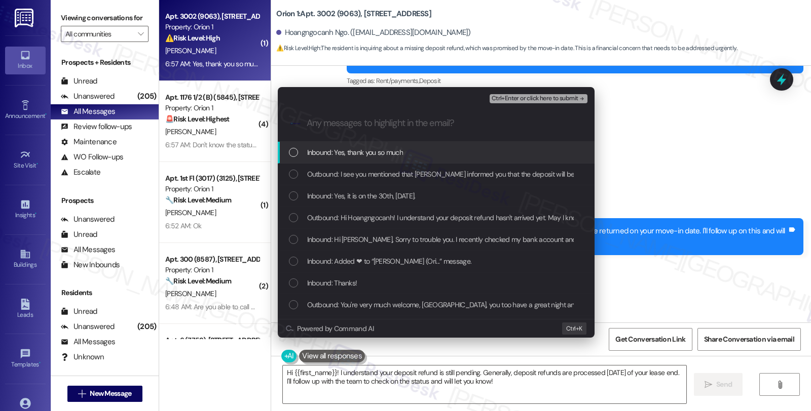
click at [333, 152] on span "Inbound: Yes, thank you so much" at bounding box center [355, 152] width 96 height 11
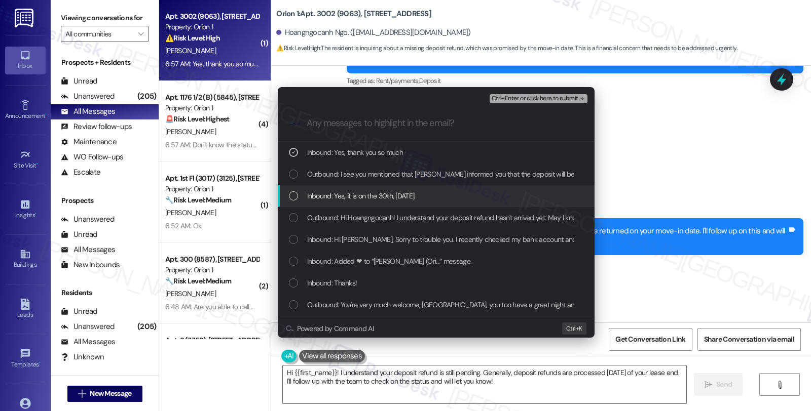
click at [337, 198] on span "Inbound: Yes, it is on the 30th, this Saturday." at bounding box center [361, 196] width 108 height 11
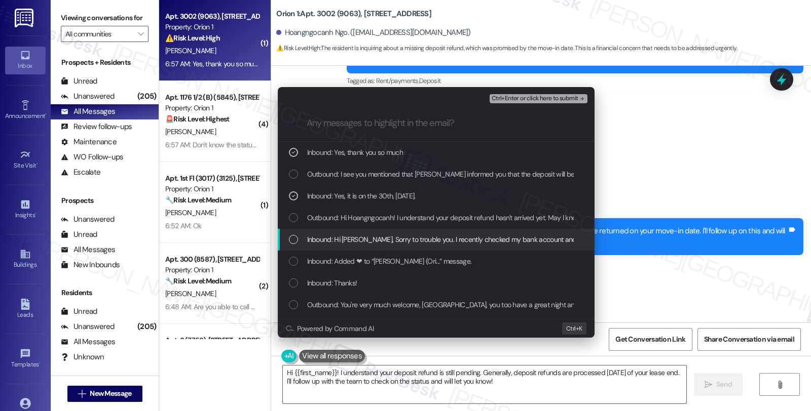
click at [342, 243] on span "Inbound: Hi Sarah, Sorry to trouble you. I recently checked my bank account and…" at bounding box center [793, 239] width 972 height 11
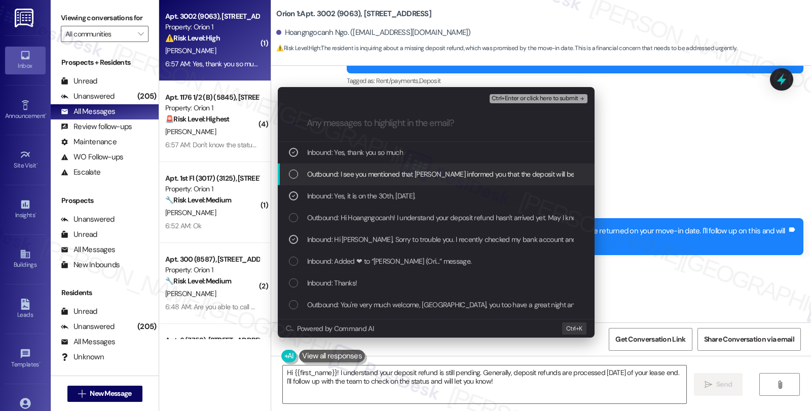
click at [533, 95] on span "Ctrl+Enter or click here to submit" at bounding box center [535, 98] width 87 height 7
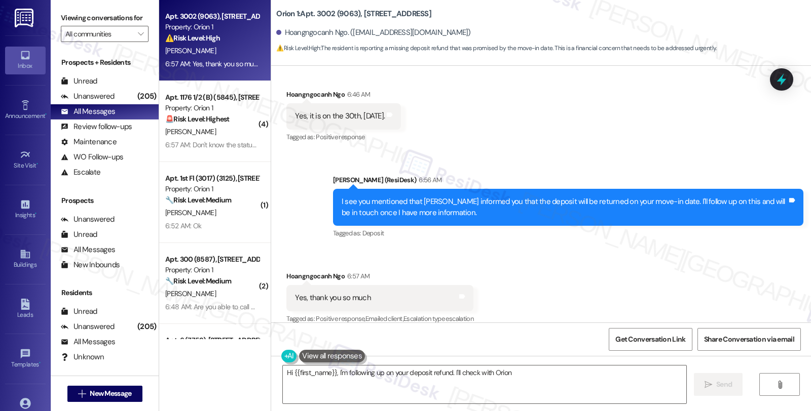
scroll to position [914, 0]
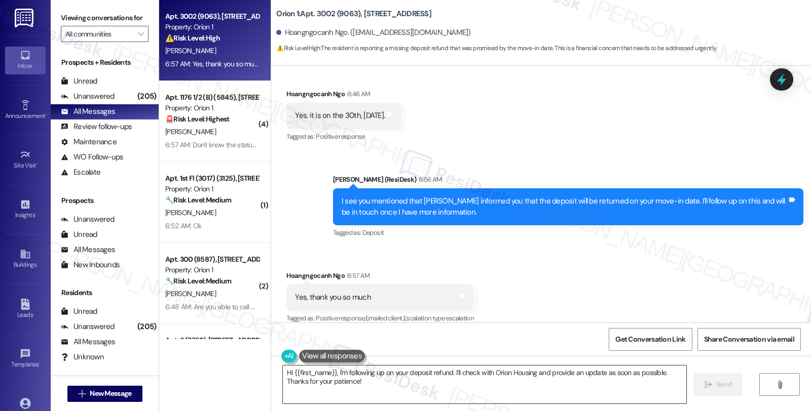
click at [381, 375] on textarea "Hi {{first_name}}, I'm following up on your deposit refund. I'll check with Ori…" at bounding box center [484, 385] width 403 height 38
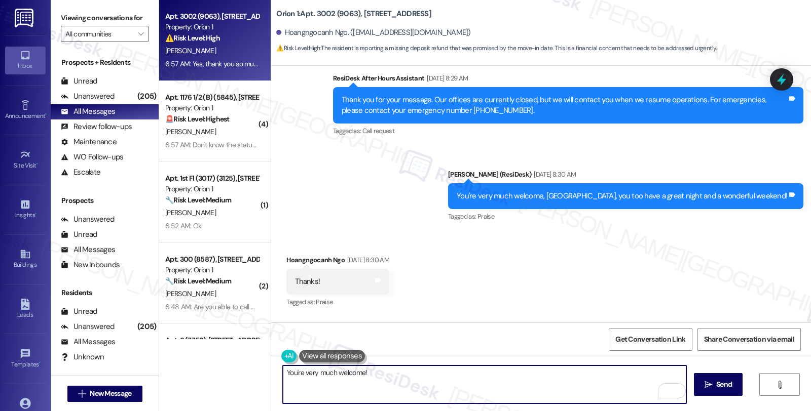
scroll to position [576, 0]
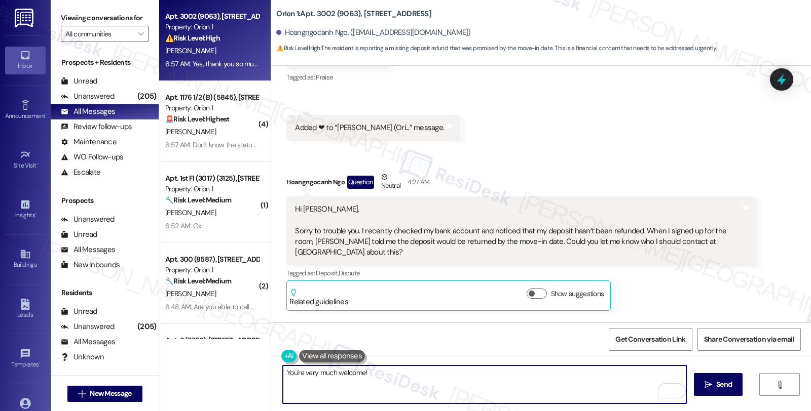
click at [440, 374] on textarea "You're very much welcome!" at bounding box center [484, 385] width 403 height 38
type textarea "You're very much welcome! Feel free t"
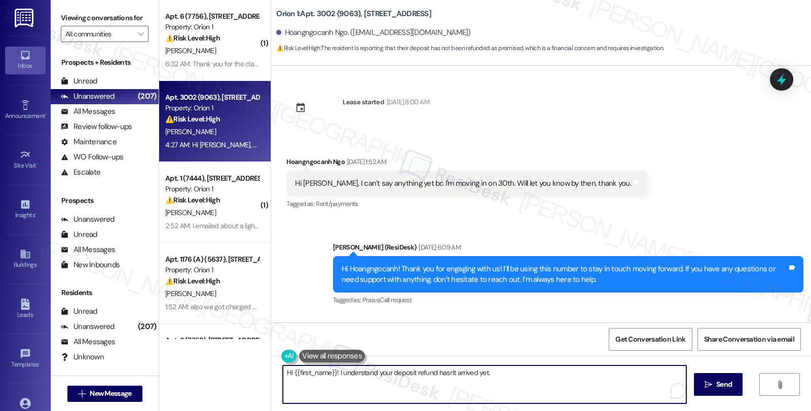
scroll to position [556, 0]
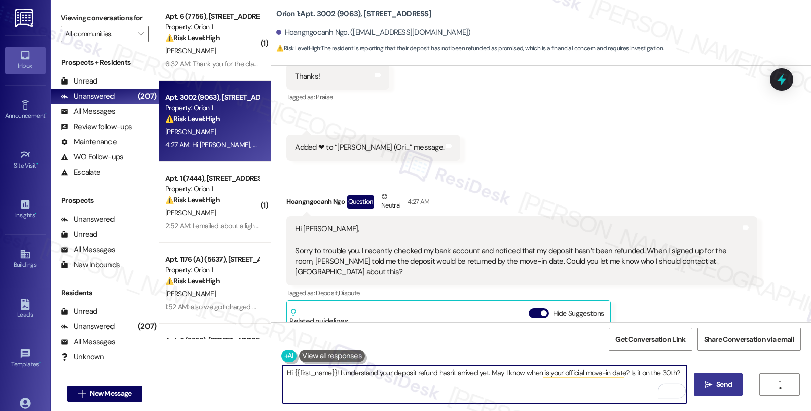
type textarea "Hi {{first_name}}! I understand your deposit refund hasn't arrived yet. May I k…"
click at [733, 384] on span "Send" at bounding box center [724, 385] width 20 height 11
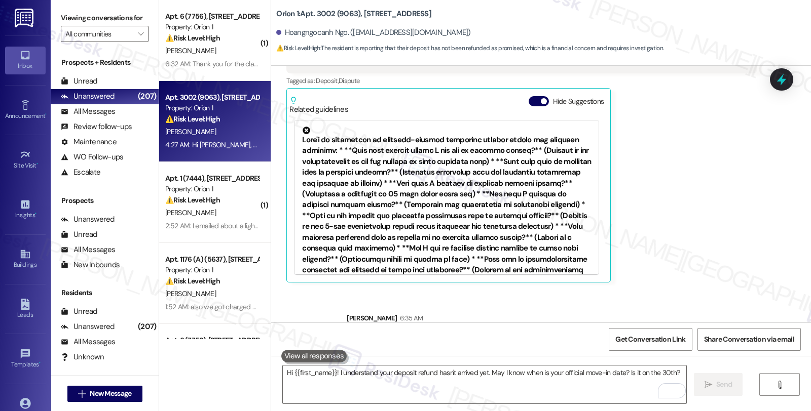
scroll to position [797, 0]
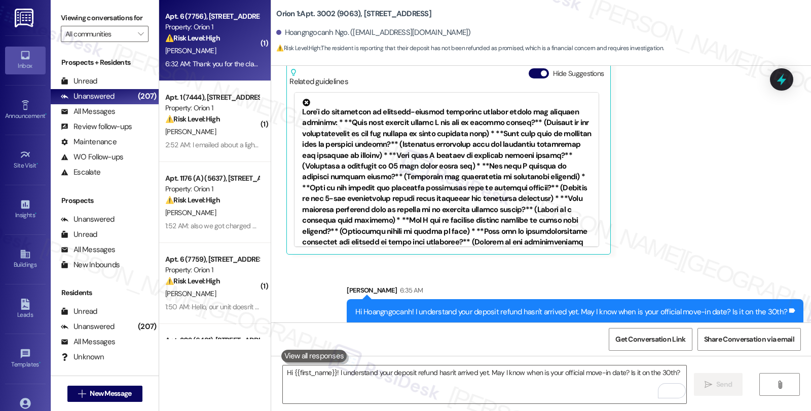
click at [210, 45] on div "[PERSON_NAME]" at bounding box center [212, 51] width 96 height 13
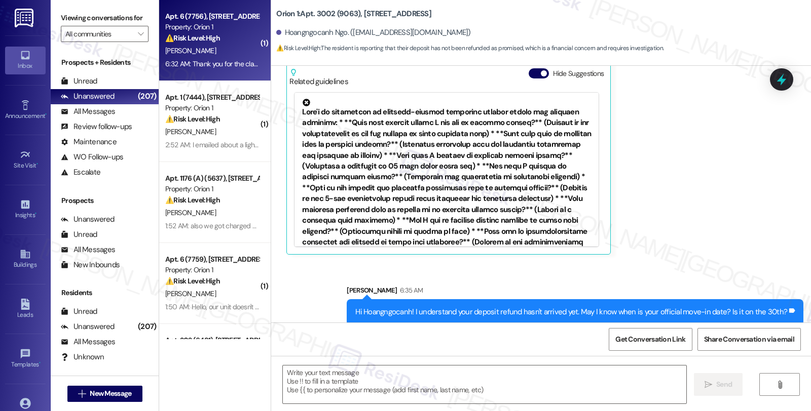
type textarea "Fetching suggested responses. Please feel free to read through the conversation…"
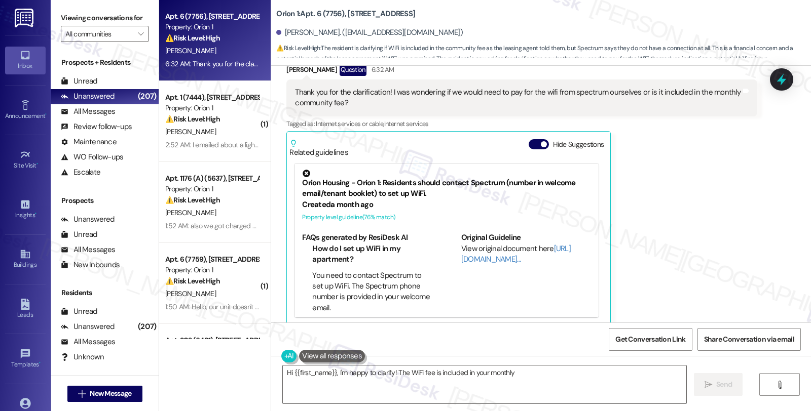
scroll to position [1051, 0]
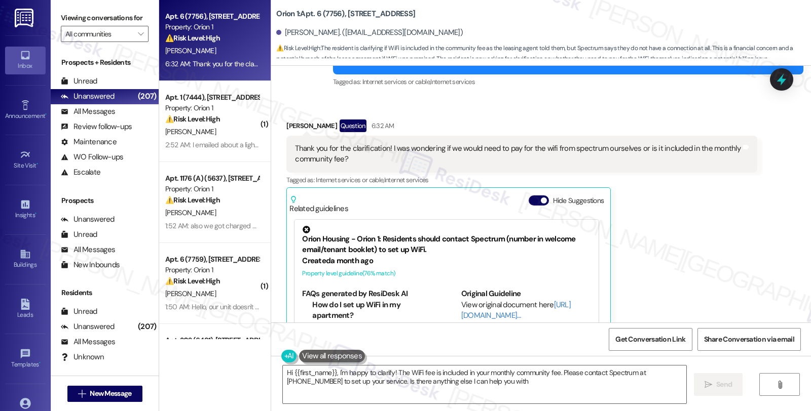
type textarea "Hi {{first_name}}, I'm happy to clarify! The WiFi fee is included in your month…"
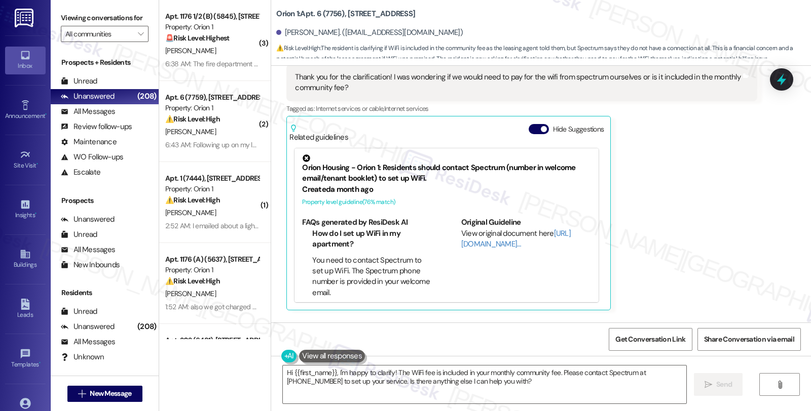
scroll to position [1189, 0]
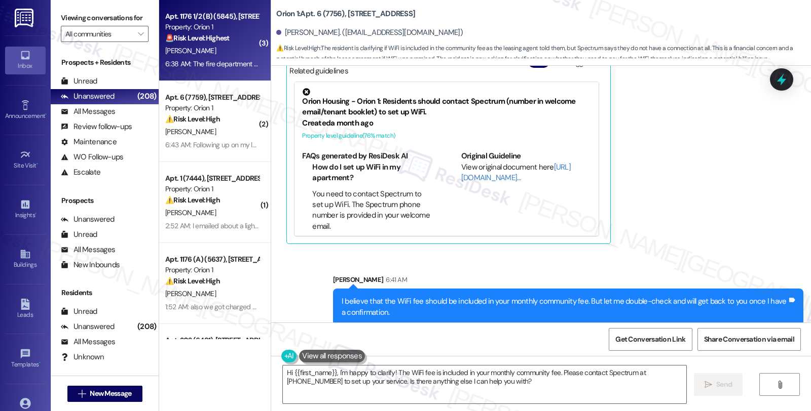
click at [193, 56] on div "[PERSON_NAME]" at bounding box center [212, 51] width 96 height 13
type textarea "Fetching suggested responses. Please feel free to read through the conversation…"
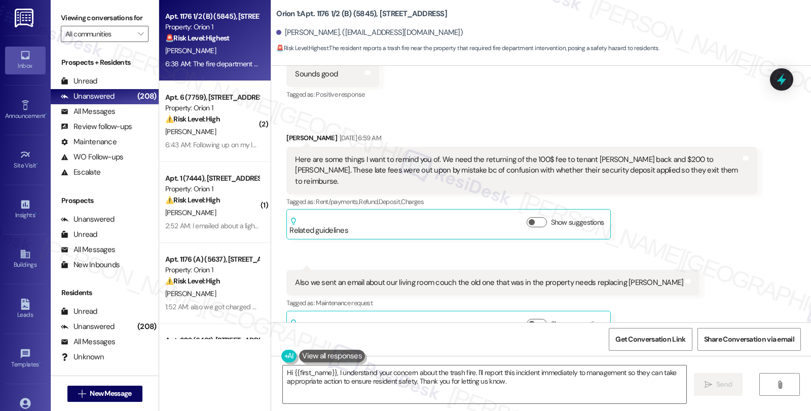
scroll to position [163, 0]
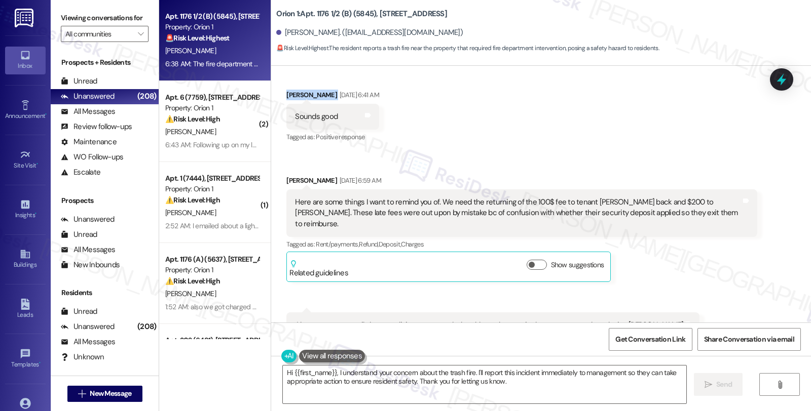
drag, startPoint x: 278, startPoint y: 93, endPoint x: 318, endPoint y: 97, distance: 40.7
click at [318, 97] on div "Received via SMS Fatema Bhaiji Aug 21, 2025 at 6:41 AM Sounds good Tags and not…" at bounding box center [332, 117] width 107 height 70
copy div "Fatema Bhaiji"
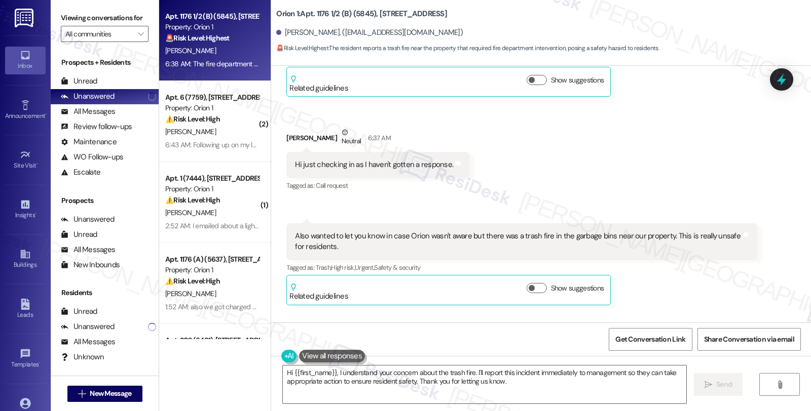
scroll to position [501, 0]
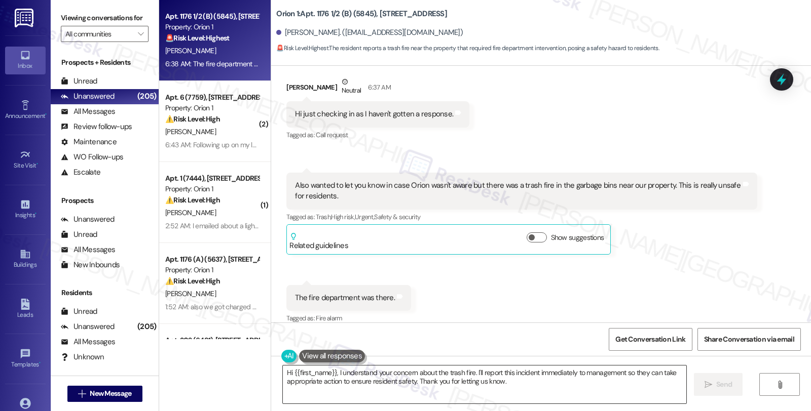
click at [332, 372] on textarea "Hi {{first_name}}, I understand your concern about the trash fire. I'll report …" at bounding box center [484, 385] width 403 height 38
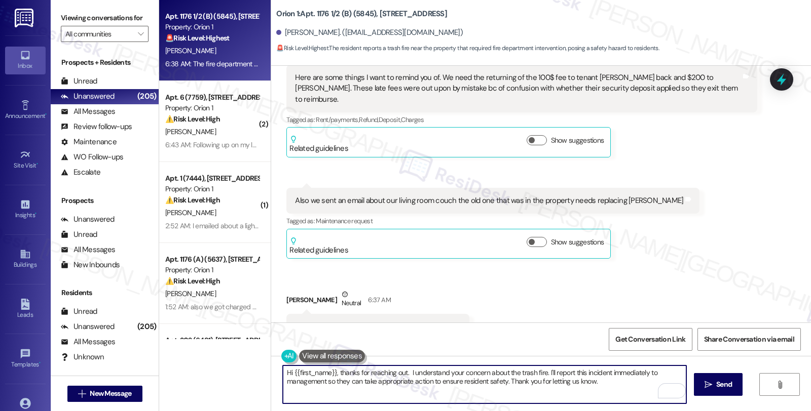
scroll to position [276, 0]
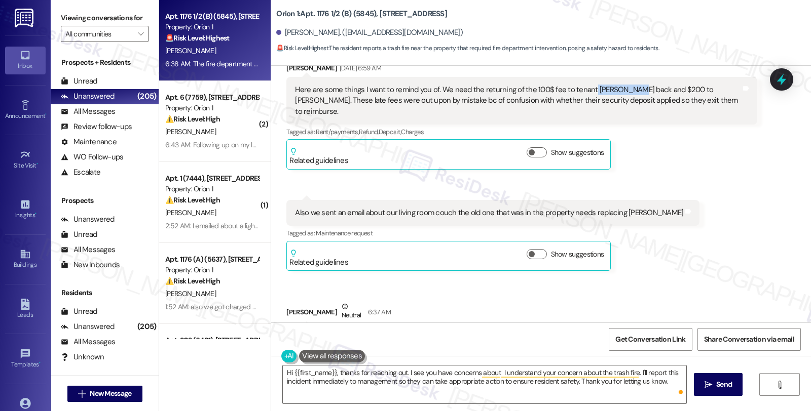
drag, startPoint x: 590, startPoint y: 89, endPoint x: 616, endPoint y: 89, distance: 25.8
click at [616, 89] on div "Here are some things I want to remind you of. We need the returning of the 100$…" at bounding box center [517, 101] width 445 height 32
copy div "[PERSON_NAME]"
drag, startPoint x: 676, startPoint y: 86, endPoint x: 726, endPoint y: 82, distance: 49.9
click at [726, 82] on div "Here are some things I want to remind you of. We need the returning of the 100$…" at bounding box center [521, 101] width 470 height 48
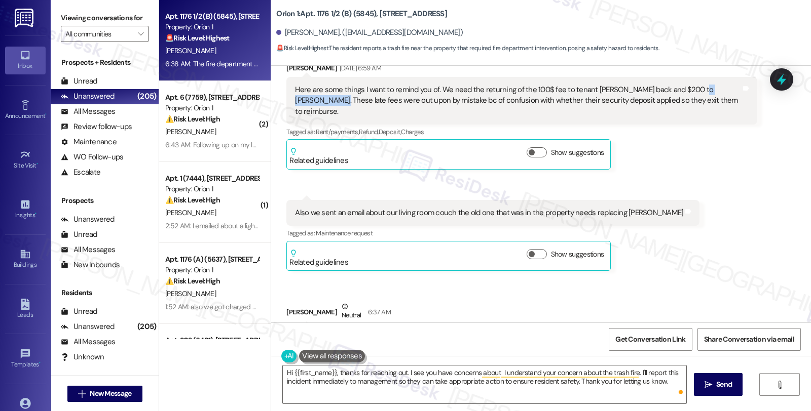
copy div "[PERSON_NAME]"
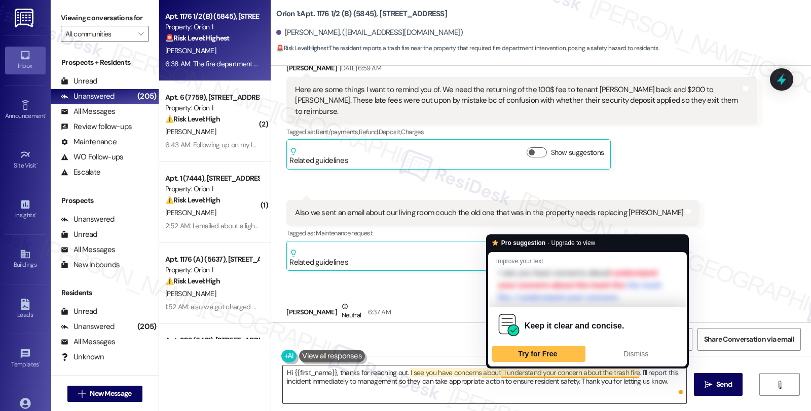
click at [494, 373] on textarea "Hi {{first_name}}, thanks for reaching out. I see you have concerns about I und…" at bounding box center [484, 385] width 403 height 38
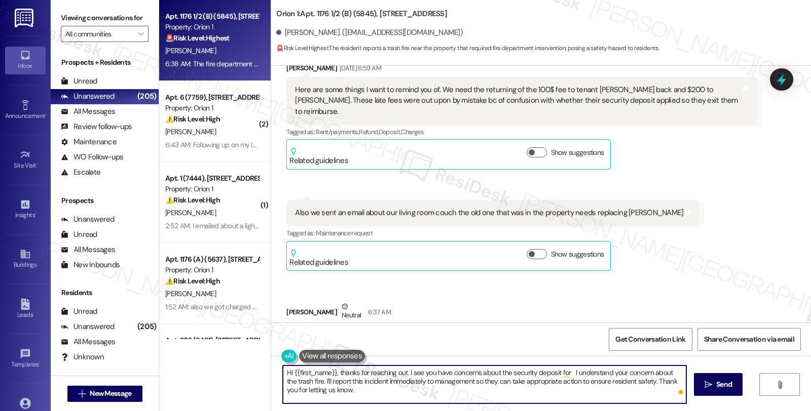
click at [591, 89] on div "Here are some things I want to remind you of. We need the returning of the 100$…" at bounding box center [517, 101] width 445 height 32
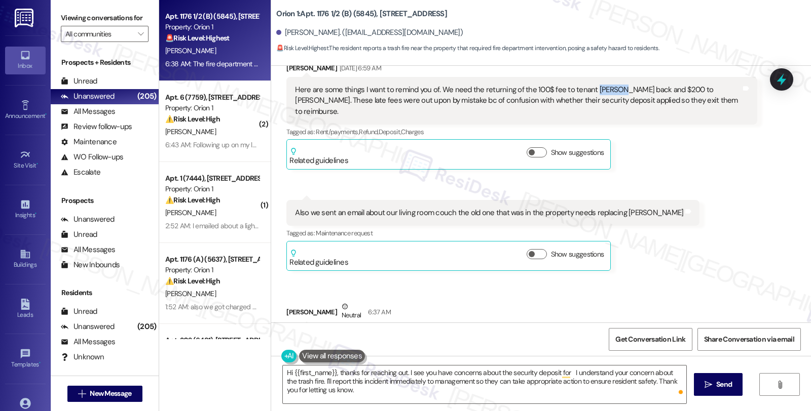
click at [591, 89] on div "Here are some things I want to remind you of. We need the returning of the 100$…" at bounding box center [517, 101] width 445 height 32
copy div "Krisha"
click at [564, 373] on textarea "Hi {{first_name}}, thanks for reaching out. I see you have concerns about the s…" at bounding box center [484, 385] width 403 height 38
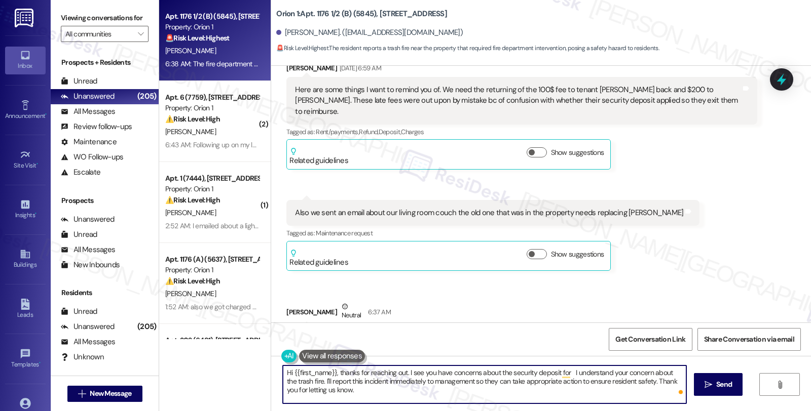
paste textarea "Krisha"
click at [682, 89] on div "Here are some things I want to remind you of. We need the returning of the 100$…" at bounding box center [517, 101] width 445 height 32
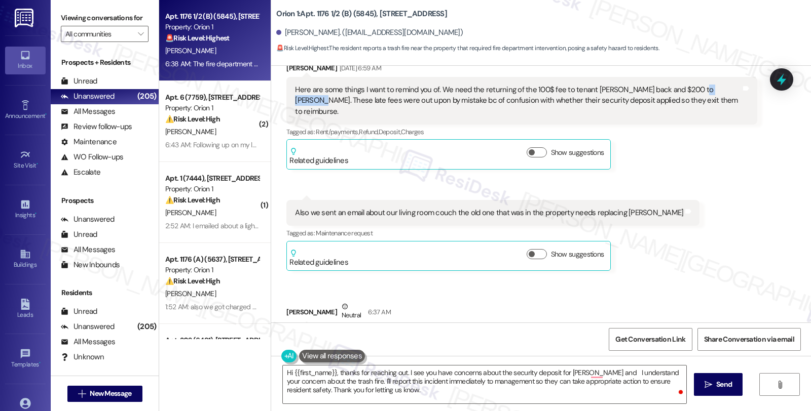
click at [682, 89] on div "Here are some things I want to remind you of. We need the returning of the 100$…" at bounding box center [517, 101] width 445 height 32
copy div "Charlotte"
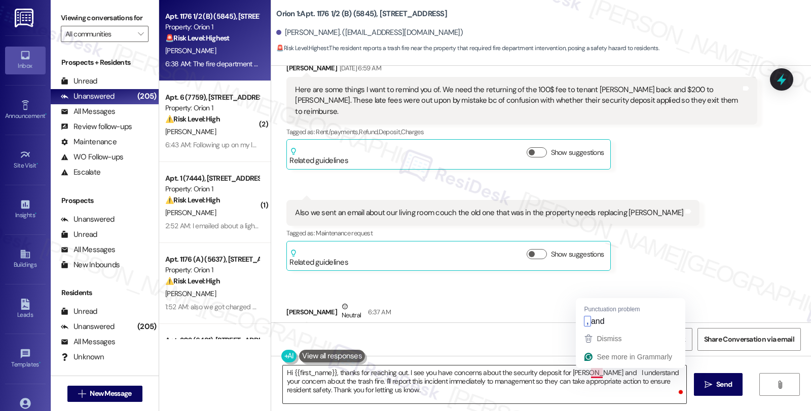
click at [583, 381] on textarea "Hi {{first_name}}, thanks for reaching out. I see you have concerns about the s…" at bounding box center [484, 385] width 403 height 38
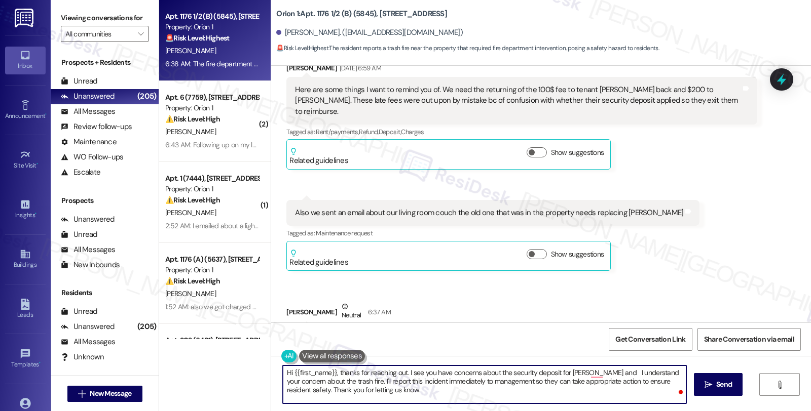
click at [584, 373] on textarea "Hi {{first_name}}, thanks for reaching out. I see you have concerns about the s…" at bounding box center [484, 385] width 403 height 38
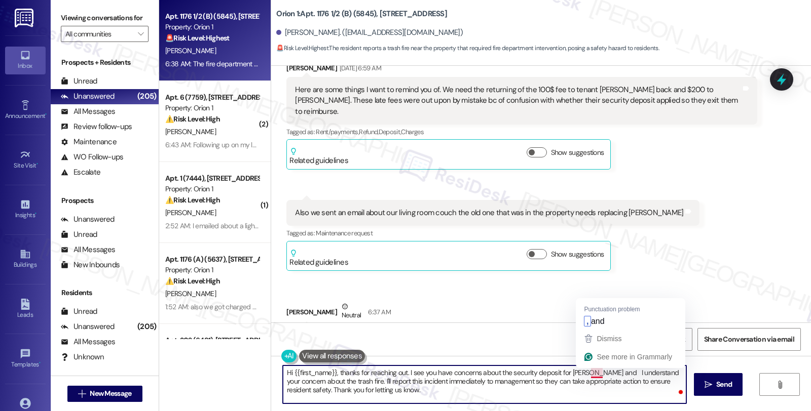
paste textarea "Charlotte"
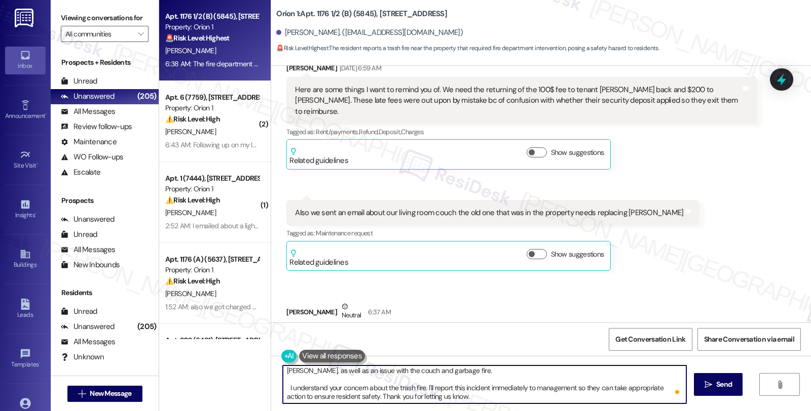
scroll to position [11, 0]
click at [443, 377] on textarea "Hi {{first_name}}, thanks for reaching out. I see you have concerns about the s…" at bounding box center [484, 385] width 403 height 38
click at [402, 387] on textarea "Hi {{first_name}}, thanks for reaching out. I see you have concerns about the s…" at bounding box center [484, 385] width 403 height 38
click at [358, 373] on textarea "Hi {{first_name}}, thanks for reaching out. I see you have concerns about the s…" at bounding box center [484, 385] width 403 height 38
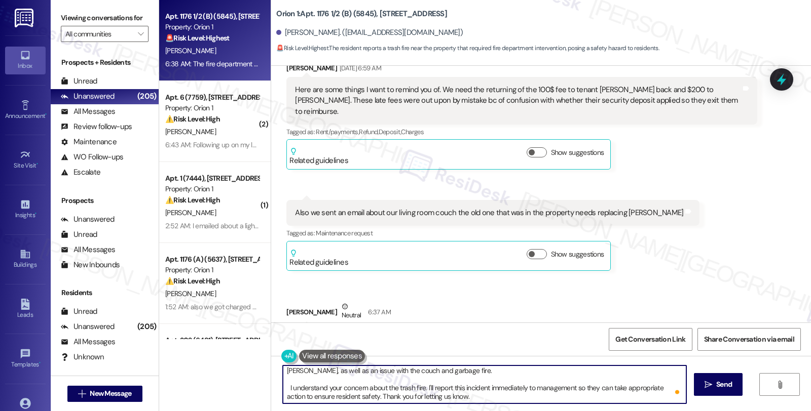
click at [358, 373] on textarea "Hi {{first_name}}, thanks for reaching out. I see you have concerns about the s…" at bounding box center [484, 385] width 403 height 38
paste textarea "trash"
click at [436, 372] on textarea "Hi {{first_name}}, thanks for reaching out. I see you have concerns about the s…" at bounding box center [484, 385] width 403 height 38
click at [504, 375] on textarea "Hi {{first_name}}, thanks for reaching out. I see you have concerns about the s…" at bounding box center [484, 385] width 403 height 38
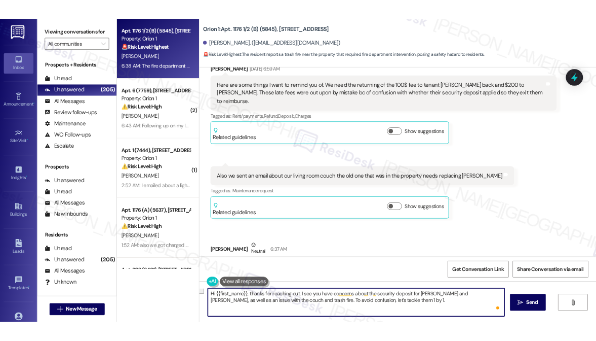
scroll to position [0, 0]
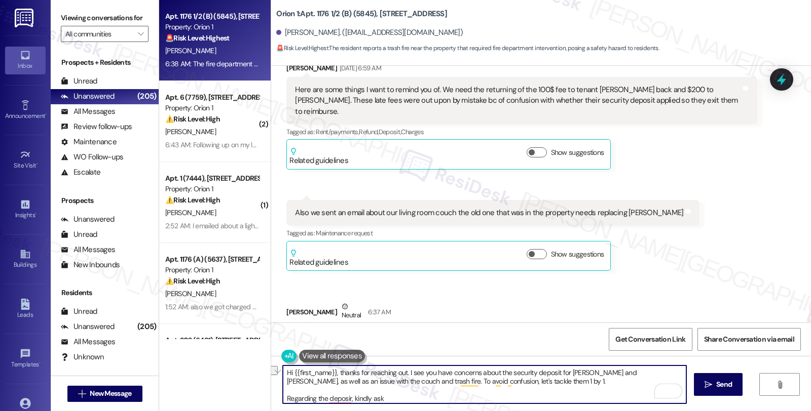
drag, startPoint x: 564, startPoint y: 373, endPoint x: 625, endPoint y: 372, distance: 60.8
click at [625, 372] on textarea "Hi {{first_name}}, thanks for reaching out. I see you have concerns about the s…" at bounding box center [484, 385] width 403 height 38
click at [443, 395] on textarea "Hi {{first_name}}, thanks for reaching out. I see you have concerns about the s…" at bounding box center [484, 385] width 403 height 38
paste textarea "Krisha and Charlotte,"
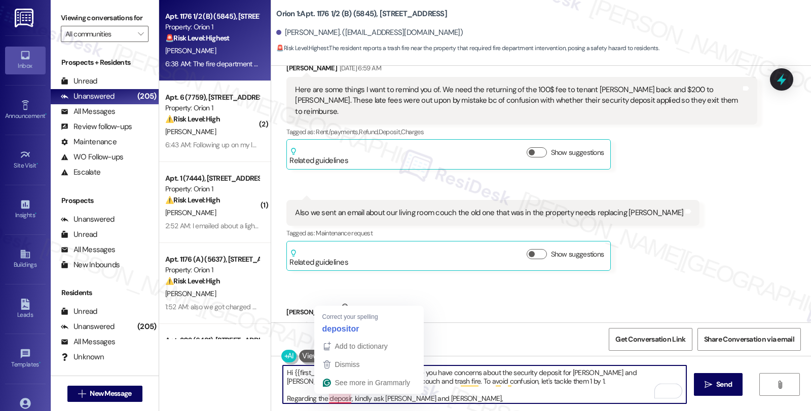
click at [338, 399] on textarea "Hi {{first_name}}, thanks for reaching out. I see you have concerns about the s…" at bounding box center [484, 385] width 403 height 38
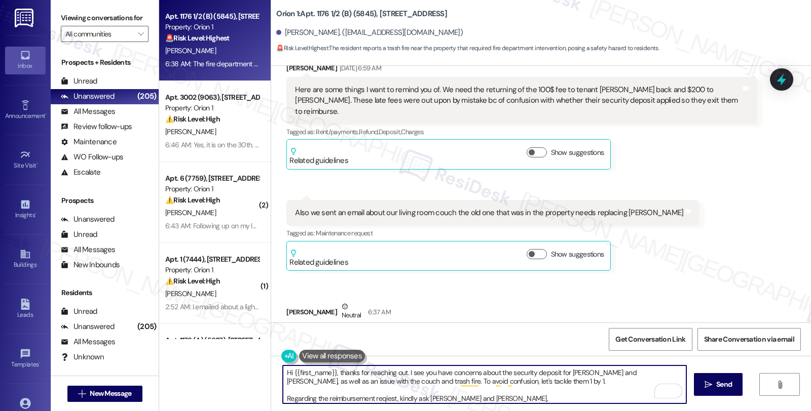
click at [377, 400] on textarea "Hi {{first_name}}, thanks for reaching out. I see you have concerns about the s…" at bounding box center [484, 385] width 403 height 38
click at [507, 401] on textarea "Hi {{first_name}}, thanks for reaching out. I see you have concerns about the s…" at bounding box center [484, 385] width 403 height 38
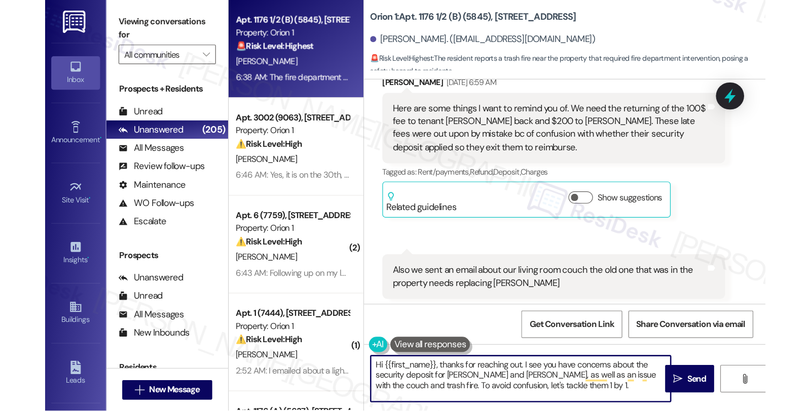
scroll to position [276, 0]
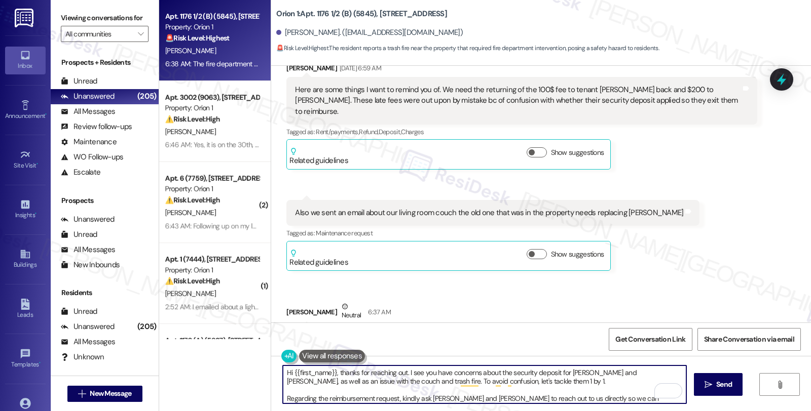
click at [514, 395] on textarea "Hi {{first_name}}, thanks for reaching out. I see you have concerns about the s…" at bounding box center [484, 385] width 403 height 38
click at [599, 398] on textarea "Hi {{first_name}}, thanks for reaching out. I see you have concerns about the s…" at bounding box center [484, 385] width 403 height 38
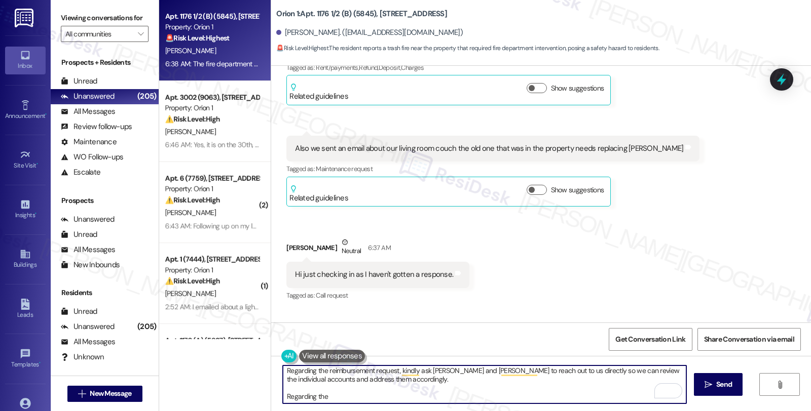
scroll to position [444, 0]
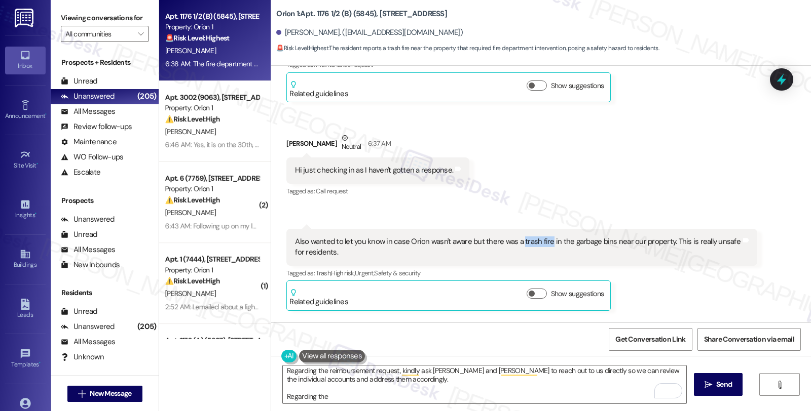
drag, startPoint x: 513, startPoint y: 230, endPoint x: 540, endPoint y: 231, distance: 27.4
click at [540, 237] on div "Also wanted to let you know in case Orion wasn't aware but there was a trash fi…" at bounding box center [517, 248] width 445 height 22
copy div "trash fire"
click at [353, 395] on textarea "Hi {{first_name}}, thanks for reaching out. I see you have concerns about the s…" at bounding box center [484, 385] width 403 height 38
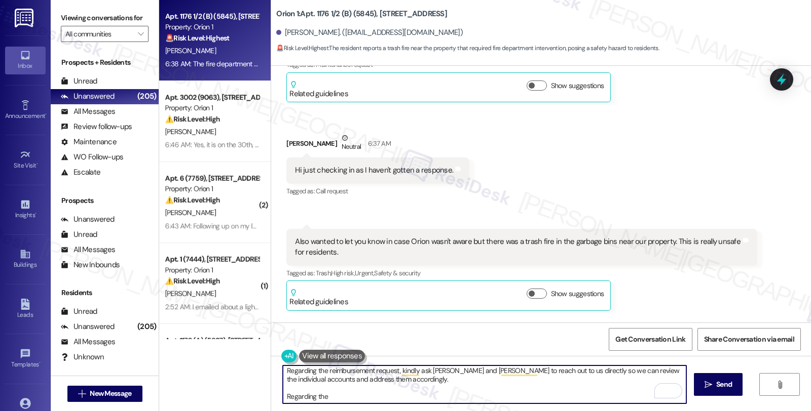
paste textarea "trash fire"
click at [535, 394] on textarea "Hi {{first_name}}, thanks for reaching out. I see you have concerns about the s…" at bounding box center [484, 385] width 403 height 38
type textarea "Hi {{first_name}}, thanks for reaching out. I see you have concerns about the s…"
click at [702, 388] on span " Send" at bounding box center [718, 385] width 32 height 11
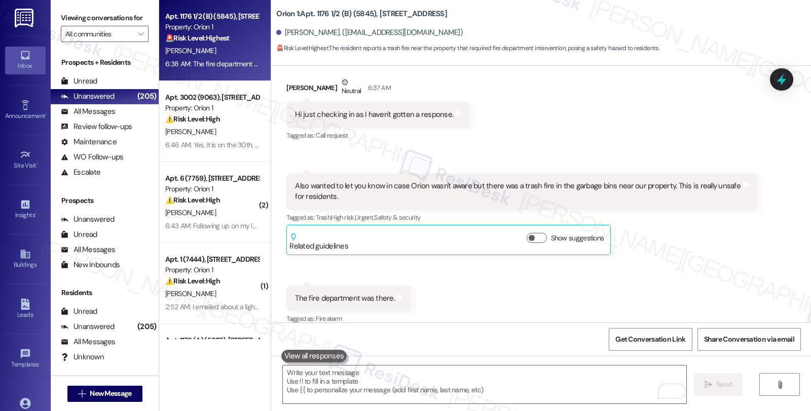
scroll to position [501, 0]
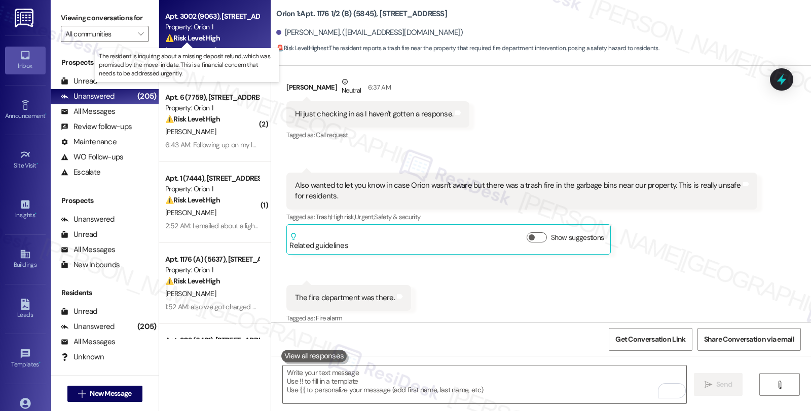
click at [192, 41] on strong "⚠️ Risk Level: High" at bounding box center [192, 37] width 55 height 9
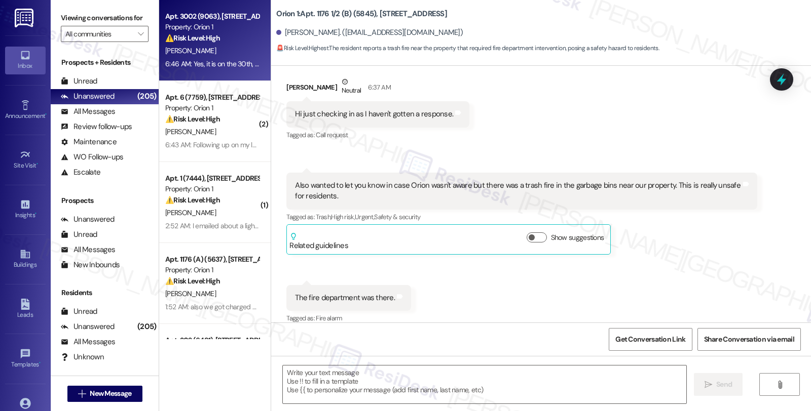
type textarea "Fetching suggested responses. Please feel free to read through the conversation…"
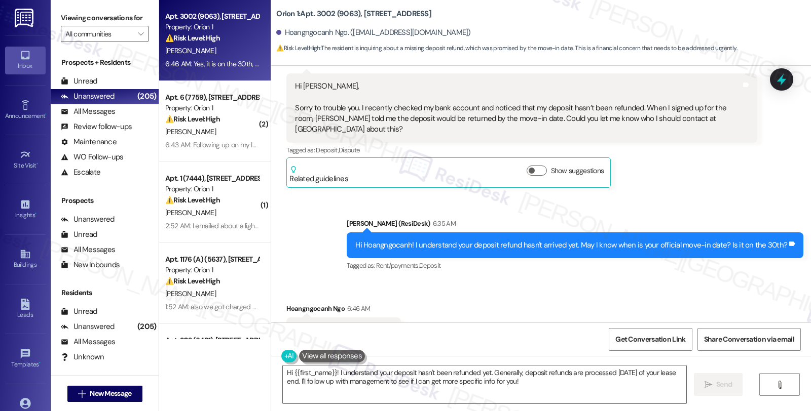
scroll to position [676, 0]
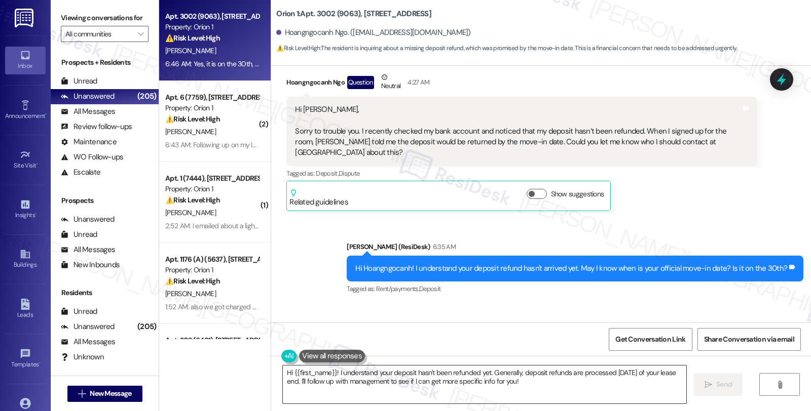
click at [283, 369] on textarea "Hi {{first_name}}! I understand your deposit hasn't been refunded yet. Generall…" at bounding box center [484, 385] width 403 height 38
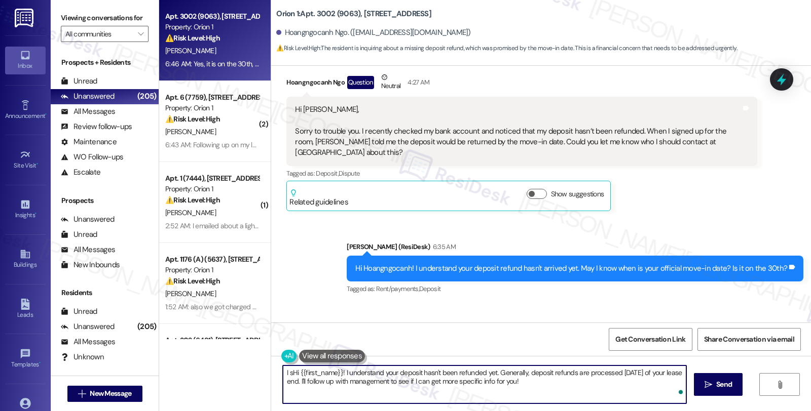
type textarea "I seHi {{first_name}}! I understand your deposit hasn't been refunded yet. Gene…"
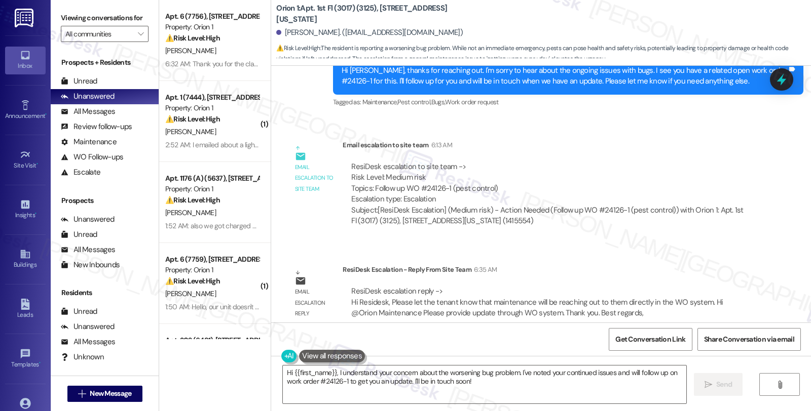
scroll to position [3363, 0]
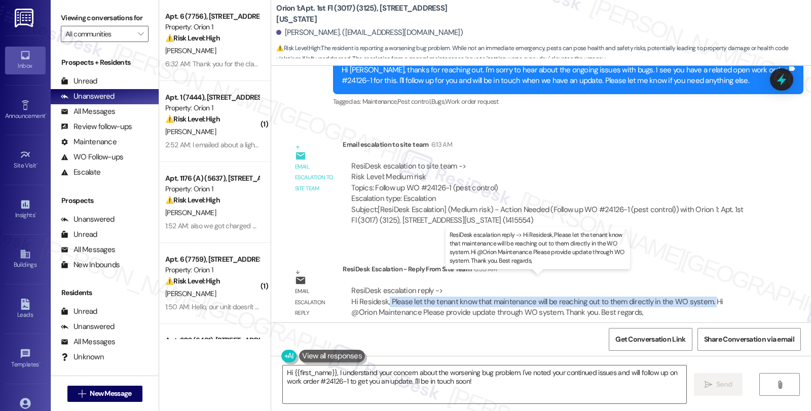
drag, startPoint x: 382, startPoint y: 289, endPoint x: 697, endPoint y: 287, distance: 315.7
click at [697, 287] on div "ResiDesk escalation reply -> Hi Residesk, Please let the tenant know that maint…" at bounding box center [536, 302] width 371 height 32
copy div "Please let the tenant know that maintenance will be reaching out to them direct…"
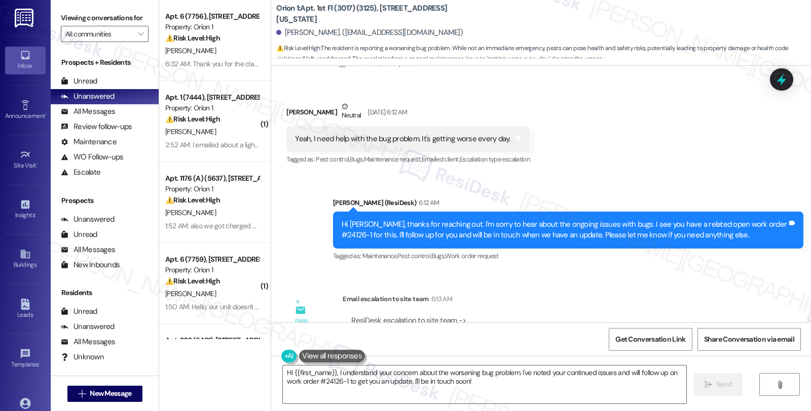
scroll to position [3082, 0]
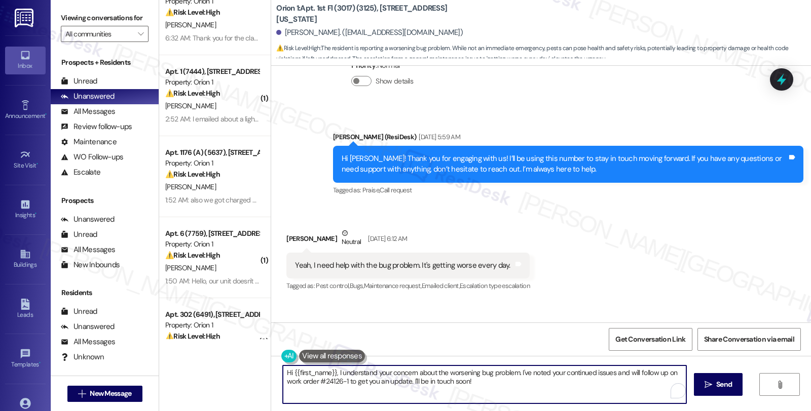
click at [220, 330] on div "Apt. 6 (7756), 3431 S Catalina St Property: Orion 1 ⚠️ Risk Level: High The res…" at bounding box center [485, 205] width 652 height 411
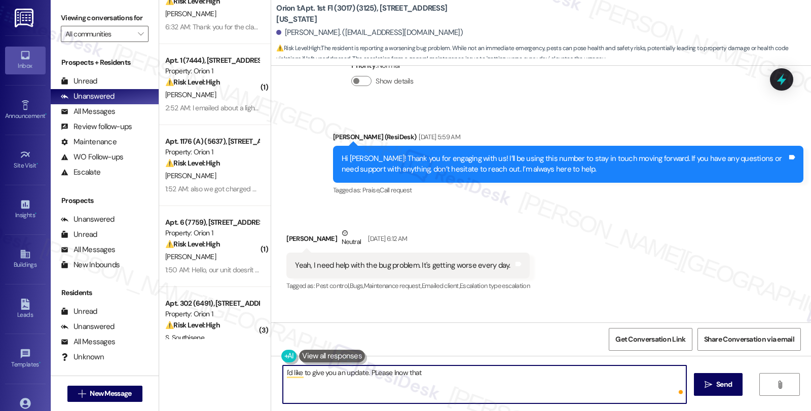
paste textarea "Please let the tenant know that maintenance will be reaching out to them direct…"
click at [371, 372] on textarea "I'd like to give you an update. PLease lnow that Please let the tenant know tha…" at bounding box center [484, 385] width 403 height 38
click at [389, 373] on textarea "I'd like to give you an update. Please lnow that Please let the tenant know tha…" at bounding box center [484, 385] width 403 height 38
click at [494, 370] on textarea "I'd like to give you an update. Please know that Please let the tenant know tha…" at bounding box center [484, 385] width 403 height 38
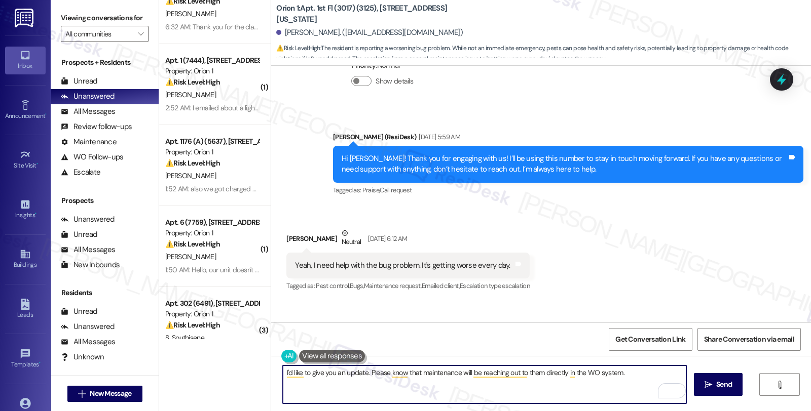
click at [528, 372] on textarea "I'd like to give you an update. Please know that maintenance will be reaching o…" at bounding box center [484, 385] width 403 height 38
click at [622, 373] on textarea "I'd like to give you an update. Please know that maintenance will be reaching o…" at bounding box center [484, 385] width 403 height 38
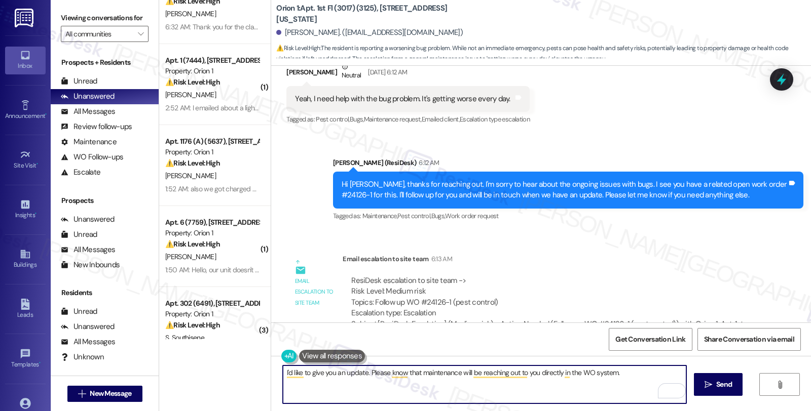
scroll to position [3363, 0]
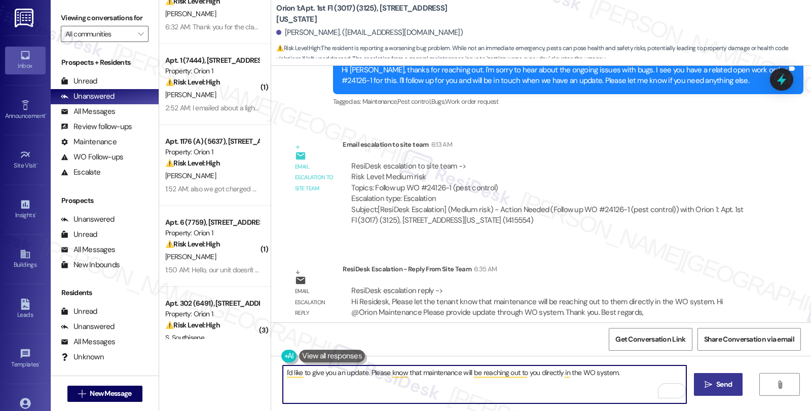
type textarea "I'd like to give you an update. Please know that maintenance will be reaching o…"
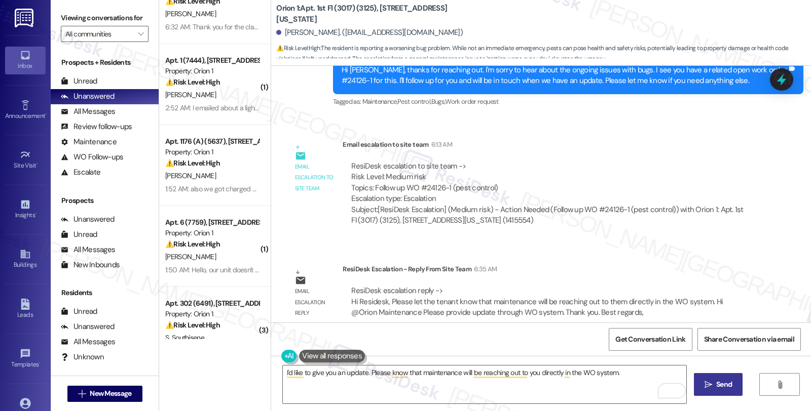
click at [730, 387] on span "Send" at bounding box center [724, 385] width 16 height 11
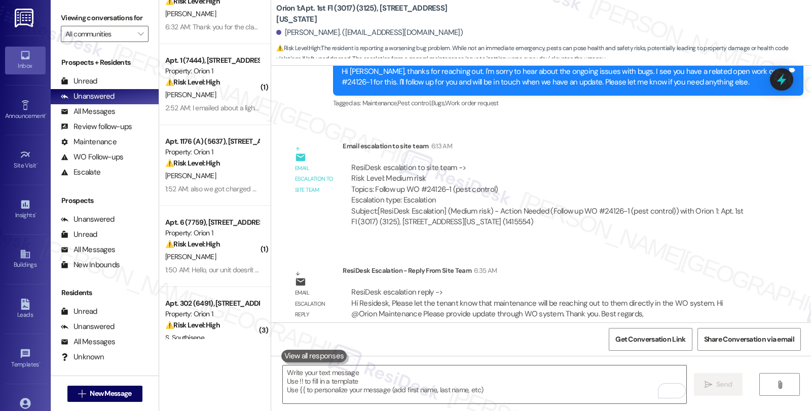
scroll to position [3433, 0]
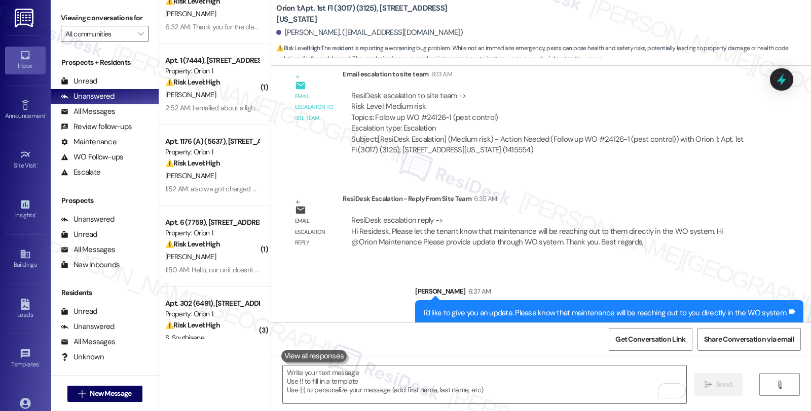
click at [677, 169] on div "Lease started Apr 04, 2022 at 8:00 AM Survey, sent via SMS Residesk Automated S…" at bounding box center [541, 194] width 540 height 257
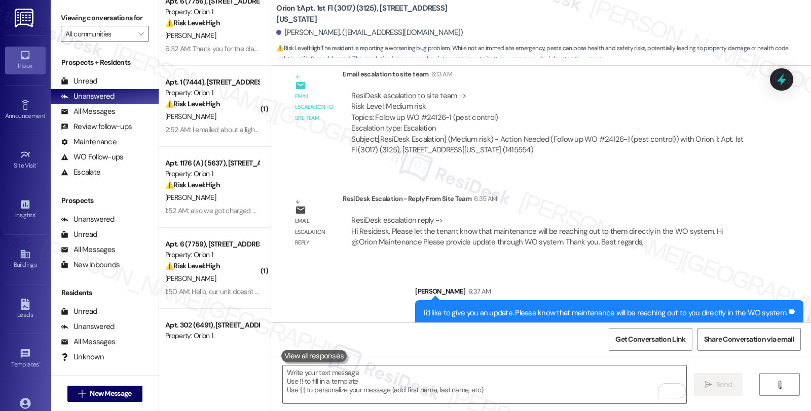
scroll to position [0, 0]
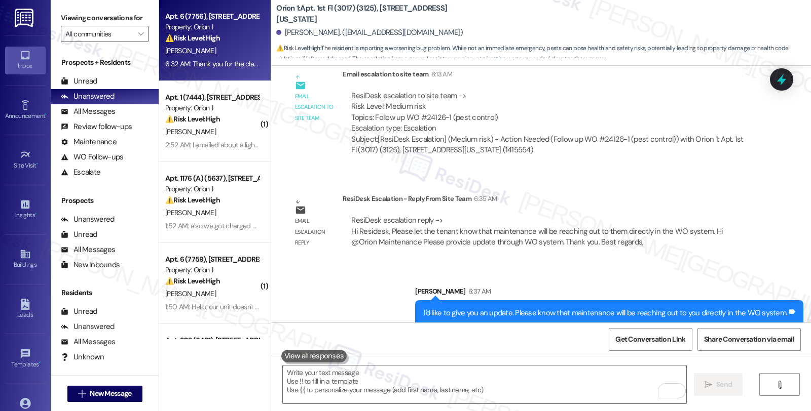
click at [240, 58] on div "6:32 AM: Thank you for the clarification! I was wondering if we would need to p…" at bounding box center [212, 64] width 96 height 13
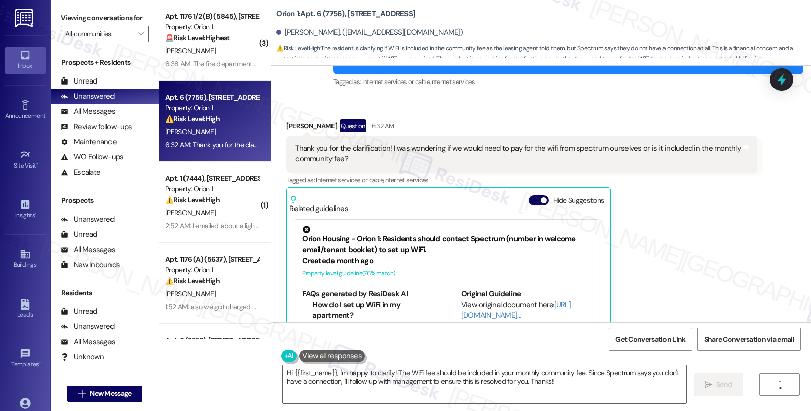
scroll to position [56, 0]
click at [463, 303] on link "http://res.cl…" at bounding box center [515, 310] width 109 height 21
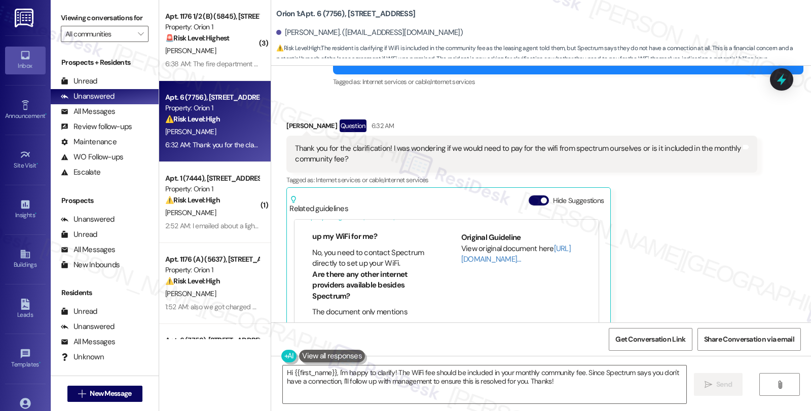
scroll to position [281, 0]
click at [679, 229] on div "Jiwen Li Question 6:32 AM Thank you for the clarification! I was wondering if w…" at bounding box center [521, 251] width 470 height 262
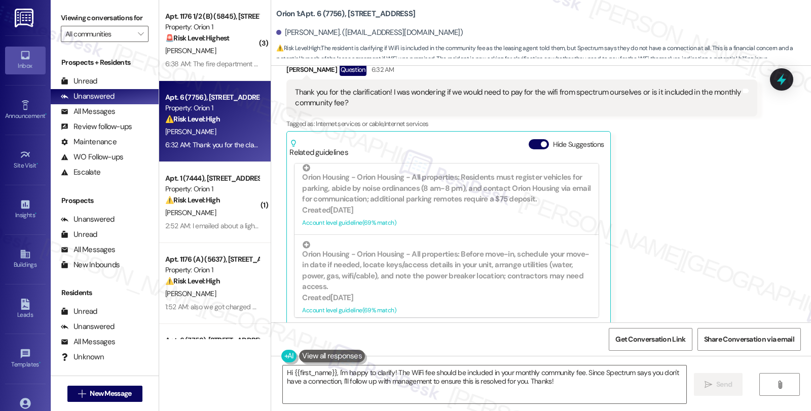
scroll to position [218, 0]
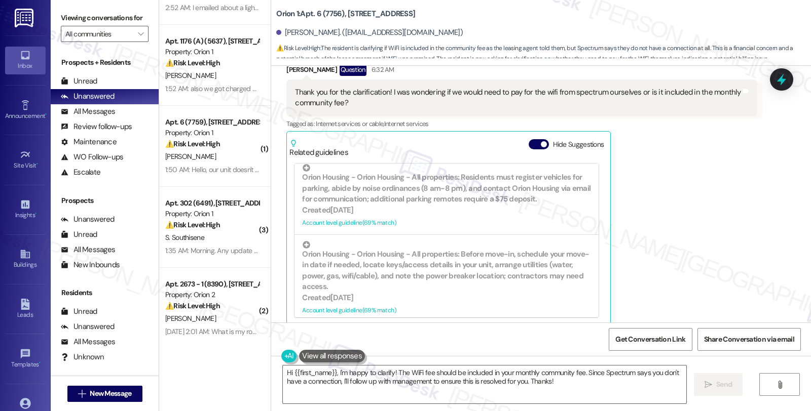
click at [649, 130] on div "Jiwen Li Question 6:32 AM Thank you for the clarification! I was wondering if w…" at bounding box center [521, 194] width 470 height 262
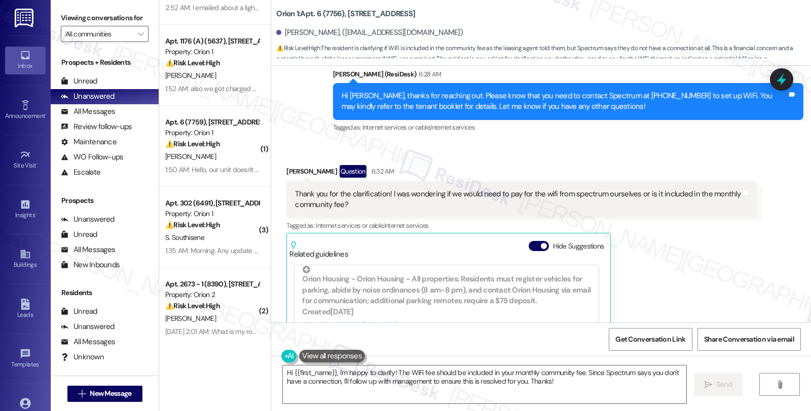
scroll to position [1107, 0]
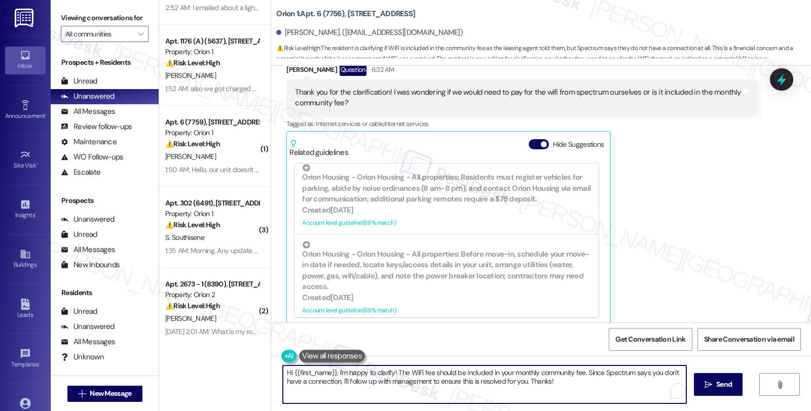
drag, startPoint x: 391, startPoint y: 370, endPoint x: 239, endPoint y: 366, distance: 152.1
click at [239, 366] on div "( 3 ) Apt. 1176 1/2 (B) (5845), 1180 W 37th Pl Property: Orion 1 🚨 Risk Level: …" at bounding box center [485, 205] width 652 height 411
click at [585, 386] on textarea "Hi {{first_name}}, I'm happy to clarify! The WiFi fee should be included in you…" at bounding box center [484, 385] width 403 height 38
click at [583, 399] on textarea "Hi {{first_name}}, I'm happy to clarify! The WiFi fee should be included in you…" at bounding box center [484, 385] width 403 height 38
drag, startPoint x: 581, startPoint y: 369, endPoint x: 589, endPoint y: 396, distance: 28.5
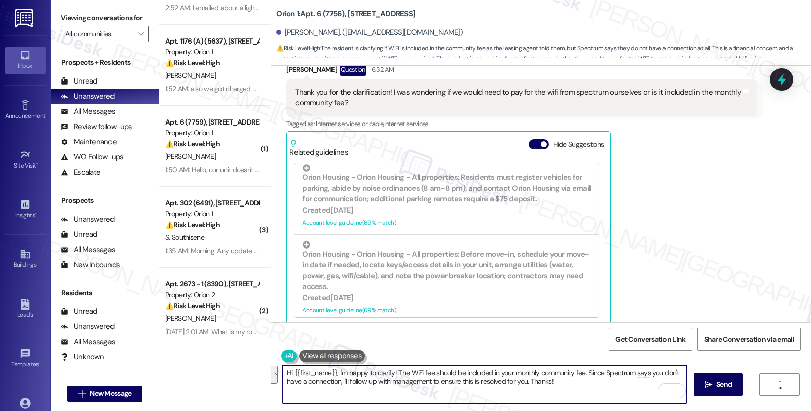
click at [589, 396] on textarea "Hi {{first_name}}, I'm happy to clarify! The WiFi fee should be included in you…" at bounding box center [484, 385] width 403 height 38
click at [283, 371] on textarea "Hi {{first_name}}, I'm happy to clarify! The WiFi fee should be included in you…" at bounding box center [484, 385] width 403 height 38
click at [439, 371] on textarea "I beleive that Hi {{first_name}}, I'm happy to clarify! The WiFi fee should be …" at bounding box center [484, 385] width 403 height 38
click at [523, 372] on textarea "I believe that the WiFi fee should be included in your monthly community fee." at bounding box center [484, 385] width 403 height 38
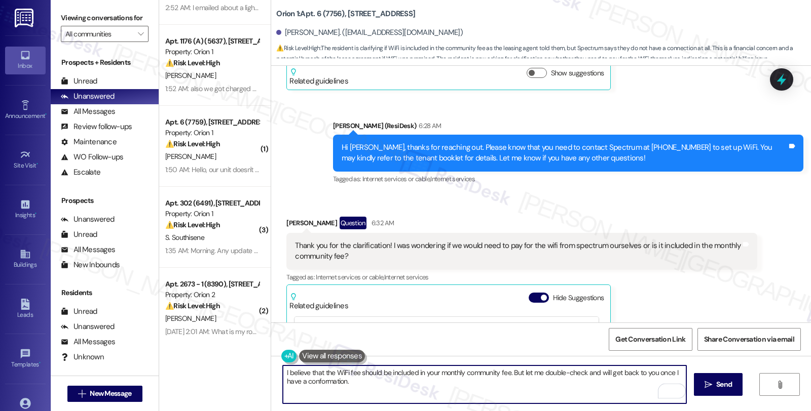
scroll to position [938, 0]
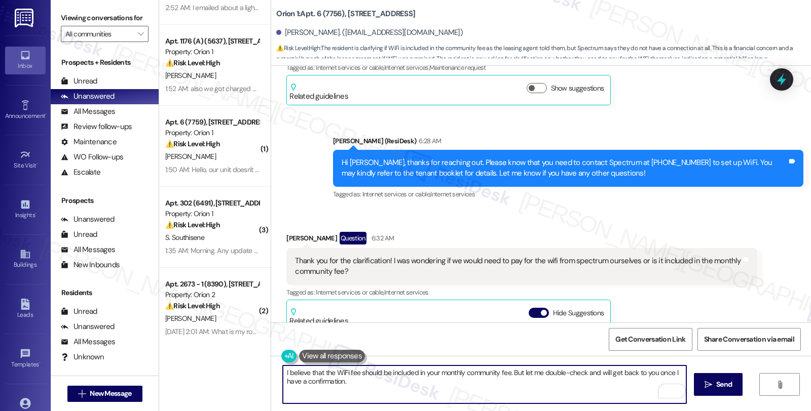
click at [365, 375] on textarea "I believe that the WiFi fee should be included in your monthly community fee. B…" at bounding box center [484, 385] width 403 height 38
click at [483, 385] on textarea "I believe that the WiFi fee should be included in your monthly community fee. B…" at bounding box center [484, 385] width 403 height 38
type textarea "I believe that the WiFi fee should be included in your monthly community fee. B…"
click at [725, 386] on span "Send" at bounding box center [724, 385] width 16 height 11
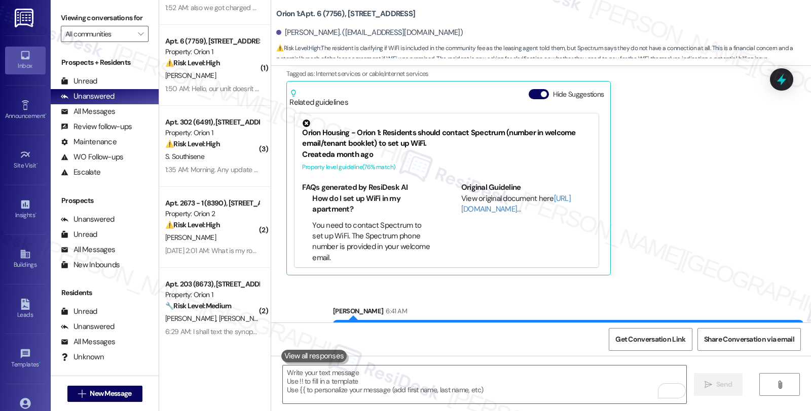
scroll to position [1189, 0]
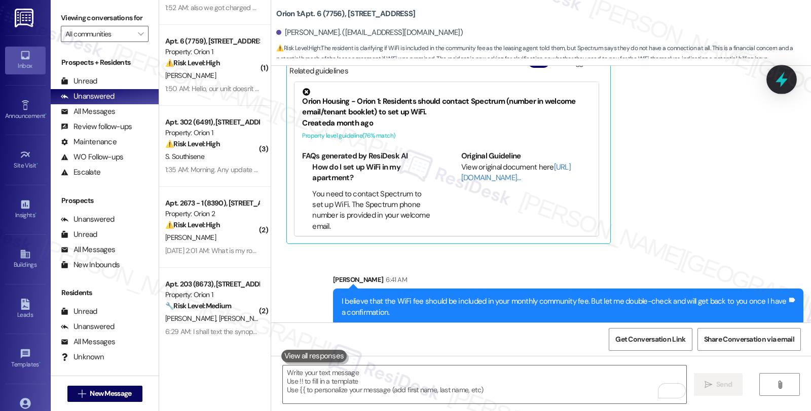
click at [789, 68] on div at bounding box center [781, 79] width 30 height 29
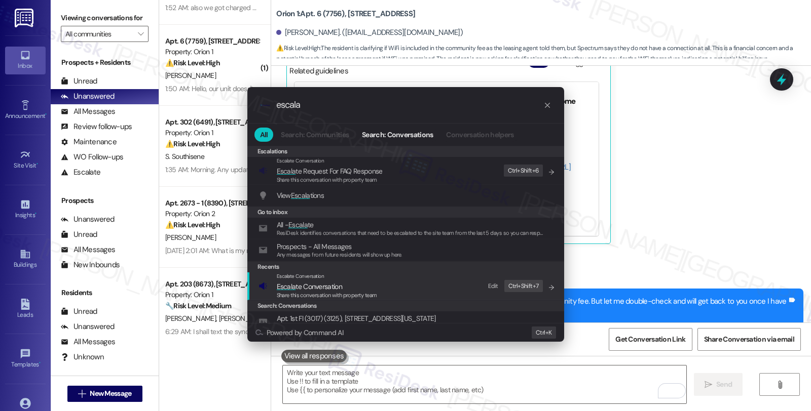
type input "escala"
click at [331, 281] on span "Escala te Conversation" at bounding box center [309, 286] width 65 height 11
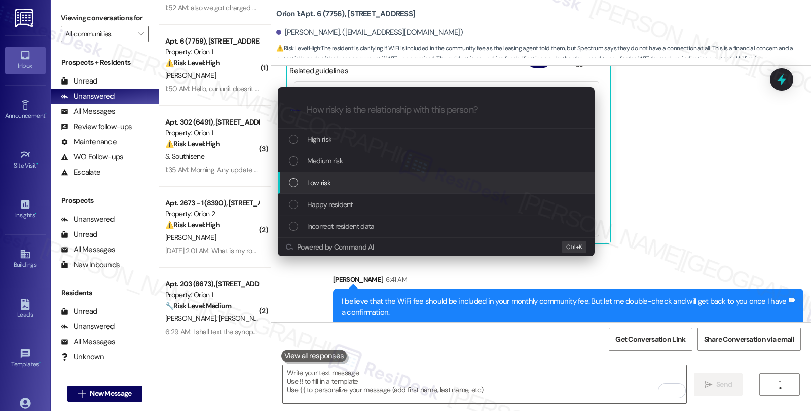
click at [331, 180] on div "Low risk" at bounding box center [437, 182] width 296 height 11
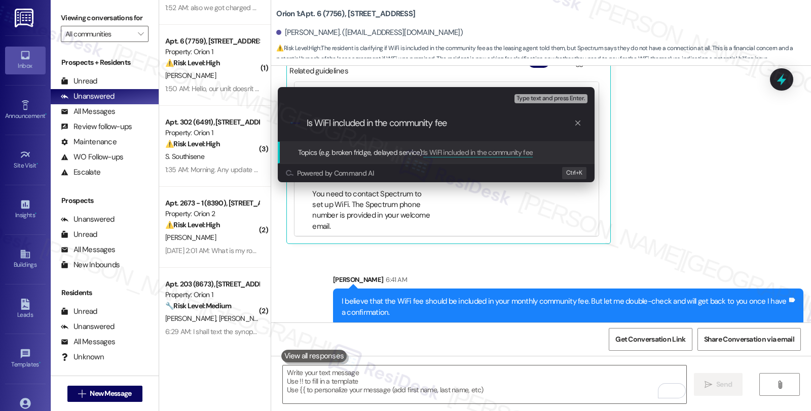
type input "Is WiFI included in the community fee?"
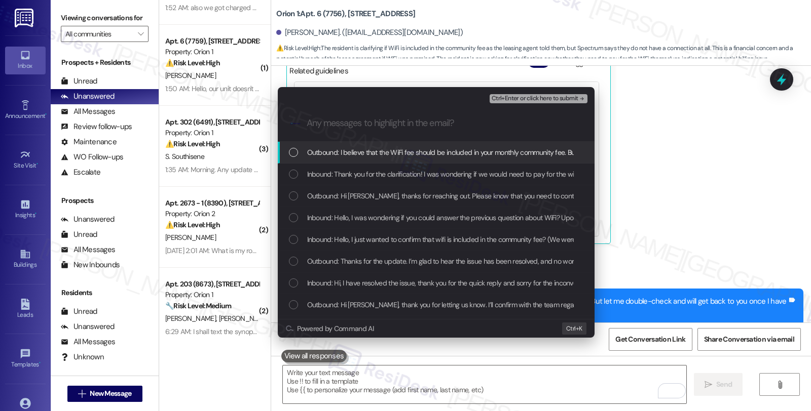
click at [331, 179] on span "Inbound: Thank you for the clarification! I was wondering if we would need to p…" at bounding box center [549, 174] width 484 height 11
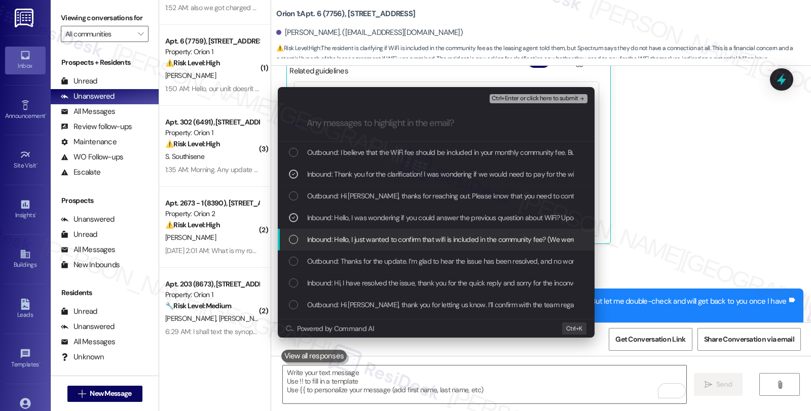
click at [463, 237] on span "Inbound: Hello, I just wanted to confirm that wifi is included in the community…" at bounding box center [716, 239] width 819 height 11
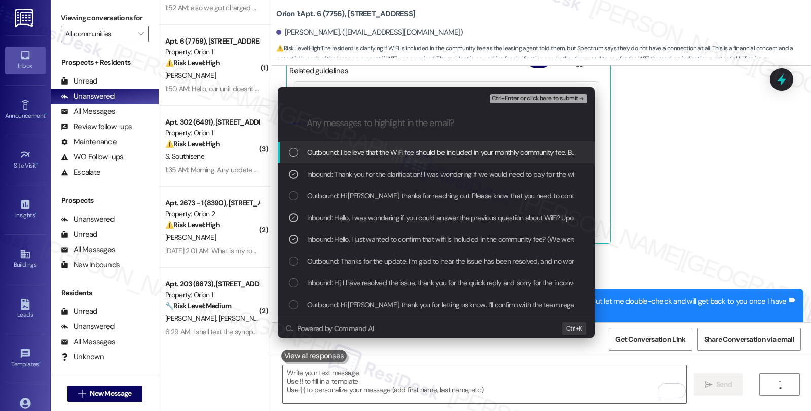
click at [520, 95] on span "Ctrl+Enter or click here to submit" at bounding box center [535, 98] width 87 height 7
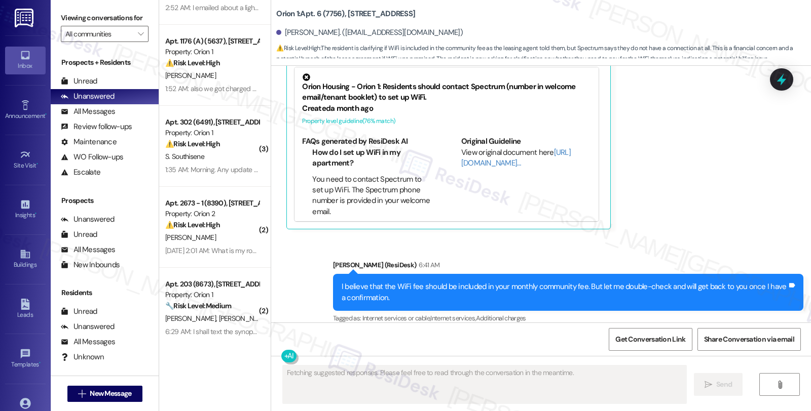
scroll to position [1204, 0]
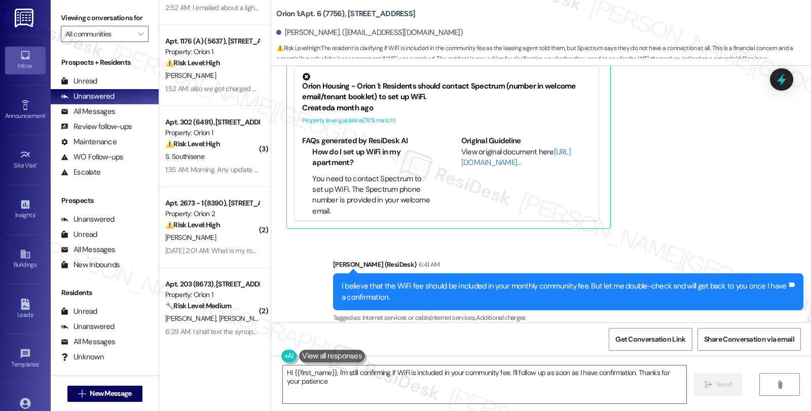
type textarea "Hi {{first_name}}, I'm still confirming if WiFi is included in your community f…"
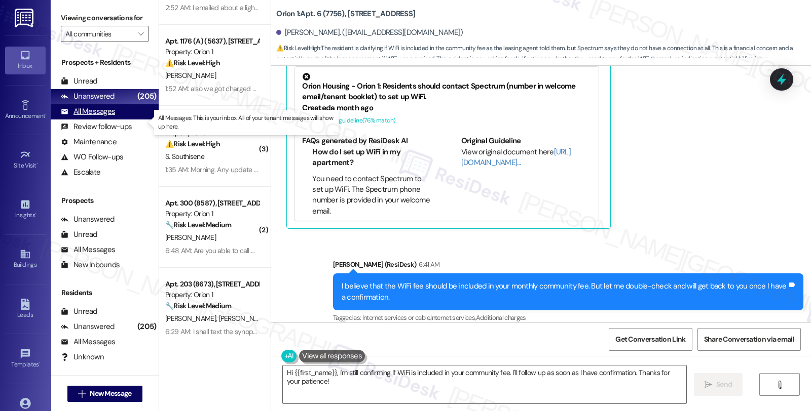
click at [104, 117] on div "All Messages" at bounding box center [88, 111] width 54 height 11
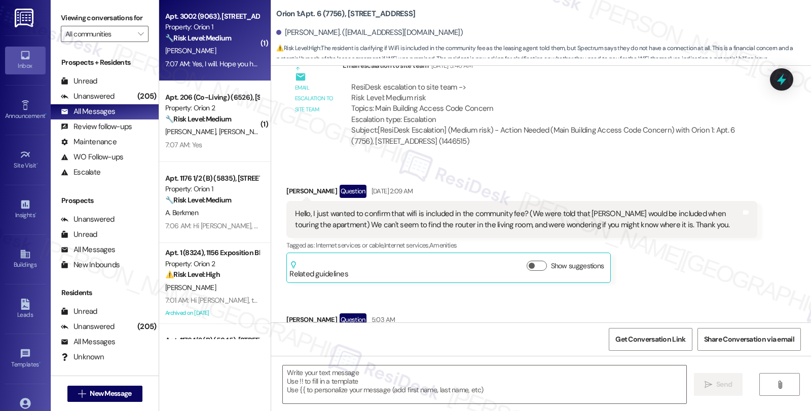
type textarea "Fetching suggested responses. Please feel free to read through the conversation…"
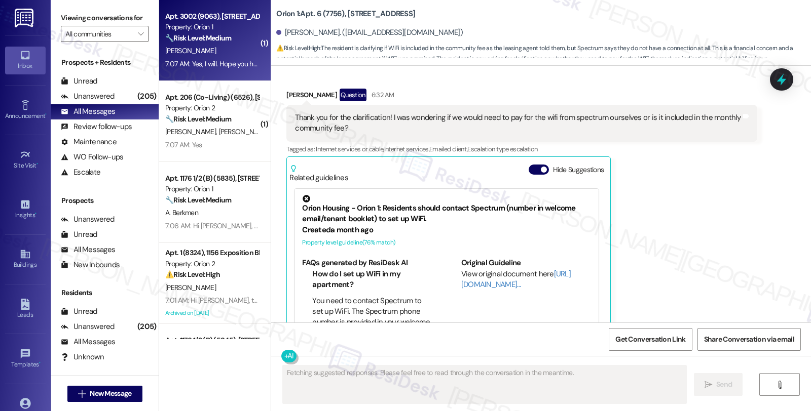
scroll to position [1107, 0]
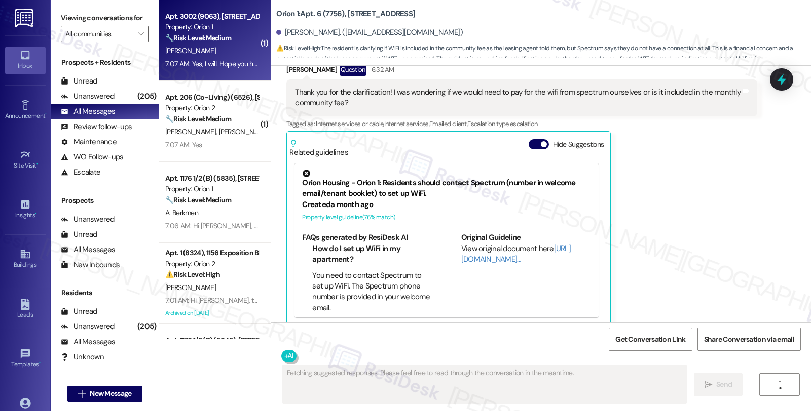
click at [222, 40] on strong "🔧 Risk Level: Medium" at bounding box center [198, 37] width 66 height 9
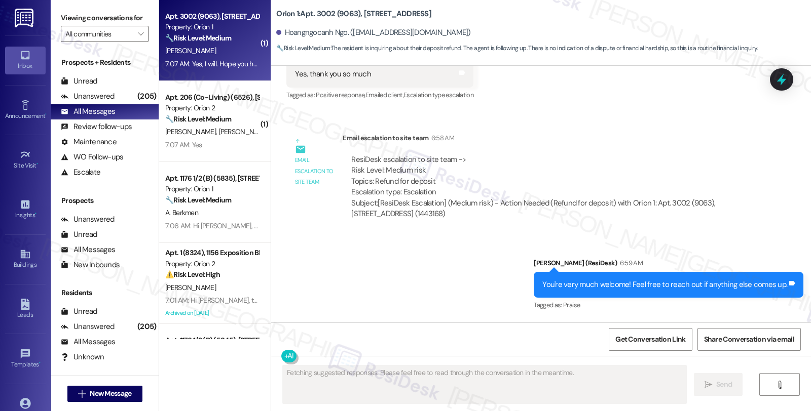
scroll to position [1210, 0]
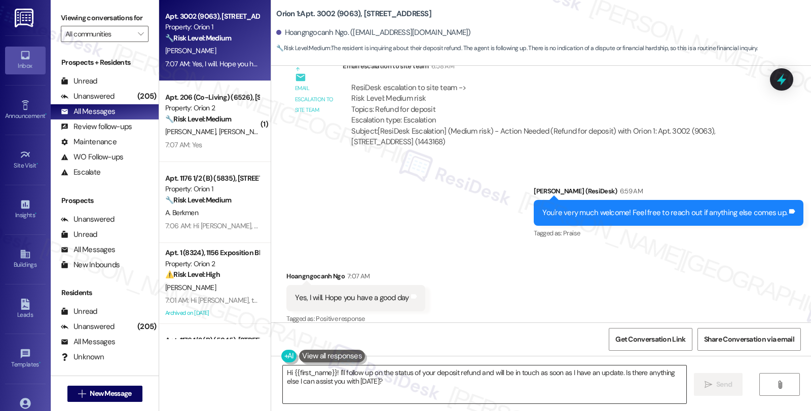
click at [345, 378] on textarea "Hi {{first_name}}! I'll follow up on the status of your deposit refund and will…" at bounding box center [484, 385] width 403 height 38
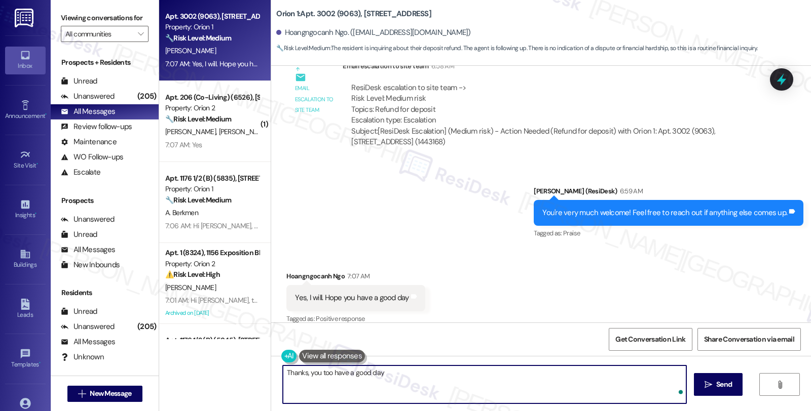
type textarea "Thanks, you too have a good day!"
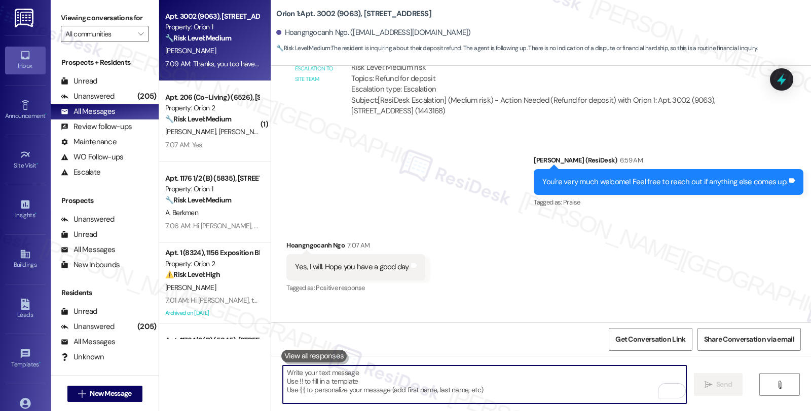
scroll to position [1280, 0]
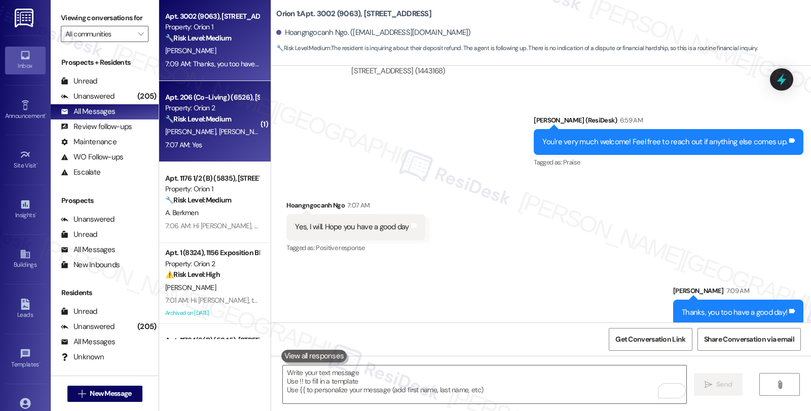
click at [225, 122] on strong "🔧 Risk Level: Medium" at bounding box center [198, 119] width 66 height 9
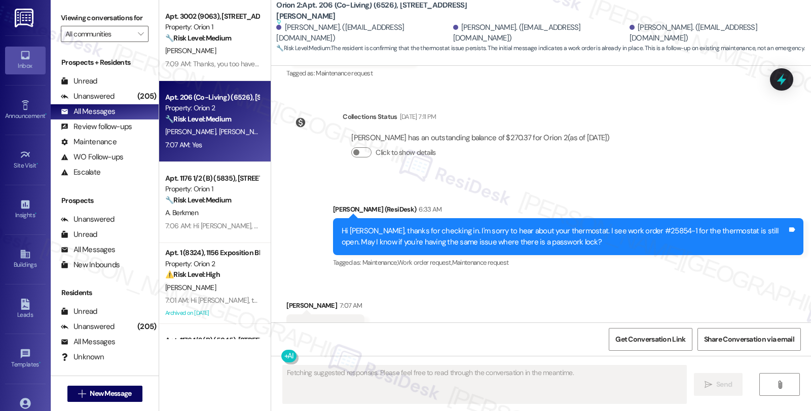
scroll to position [3669, 0]
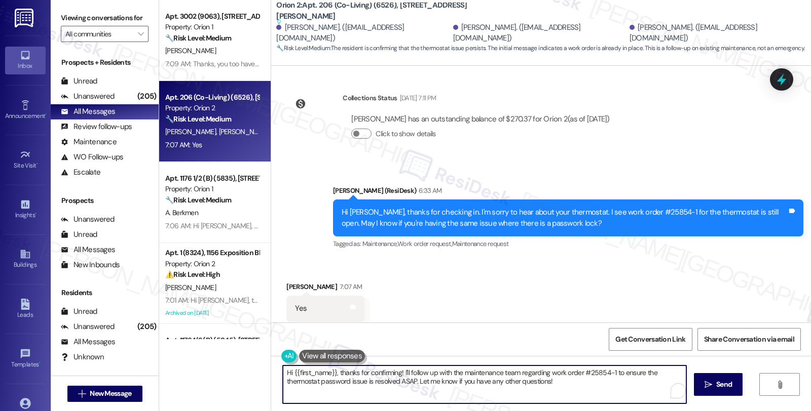
drag, startPoint x: 336, startPoint y: 375, endPoint x: 157, endPoint y: 362, distance: 179.9
click at [159, 362] on div "Apt. 3002 (9063), 1580 W 30th St Property: Orion 1 🔧 Risk Level: Medium The res…" at bounding box center [485, 205] width 652 height 411
click at [507, 379] on textarea "May I know if the AC still works despite the passwork lock?" at bounding box center [484, 385] width 403 height 38
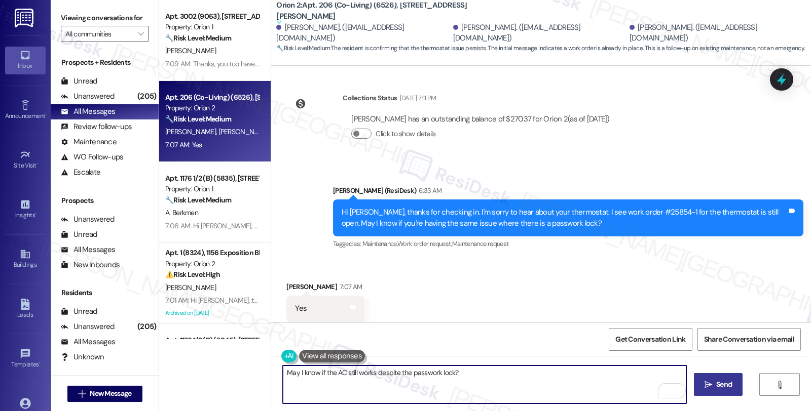
type textarea "May I know if the AC still works despite the passwork lock?"
click at [704, 380] on span " Send" at bounding box center [718, 385] width 32 height 11
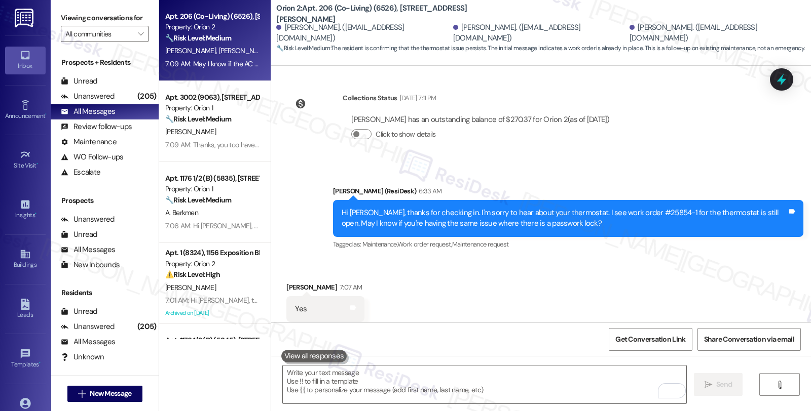
scroll to position [3710, 0]
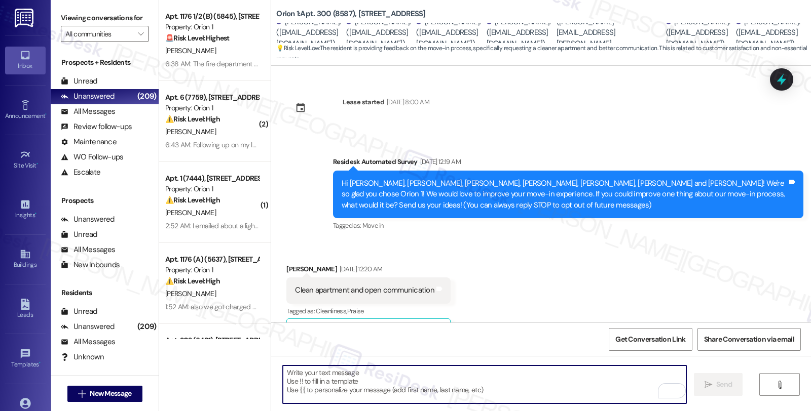
scroll to position [423, 0]
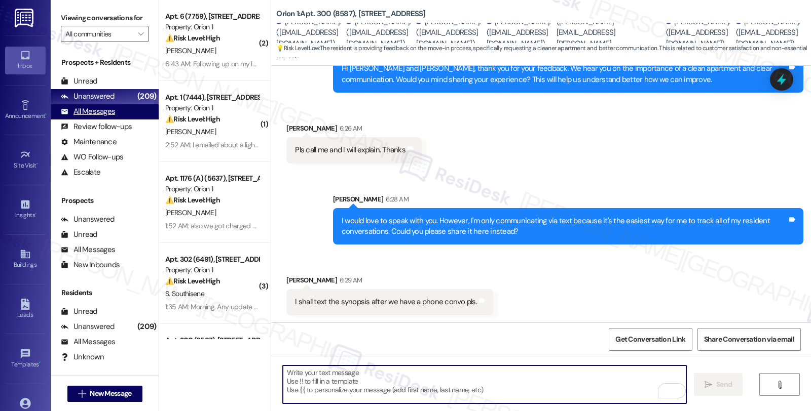
click at [114, 116] on div "All Messages (undefined)" at bounding box center [105, 111] width 108 height 15
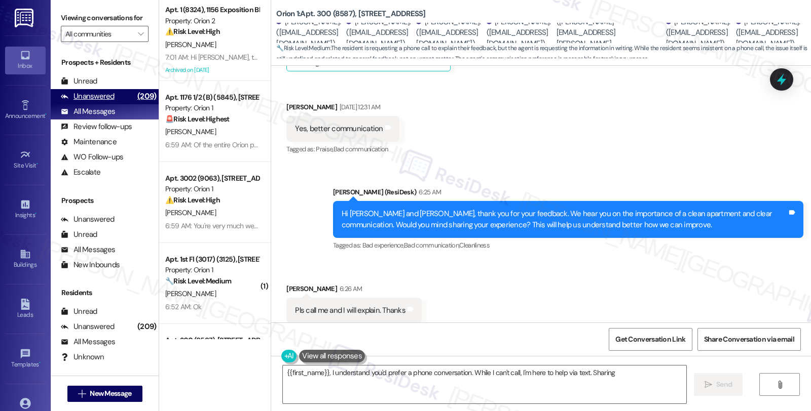
scroll to position [485, 0]
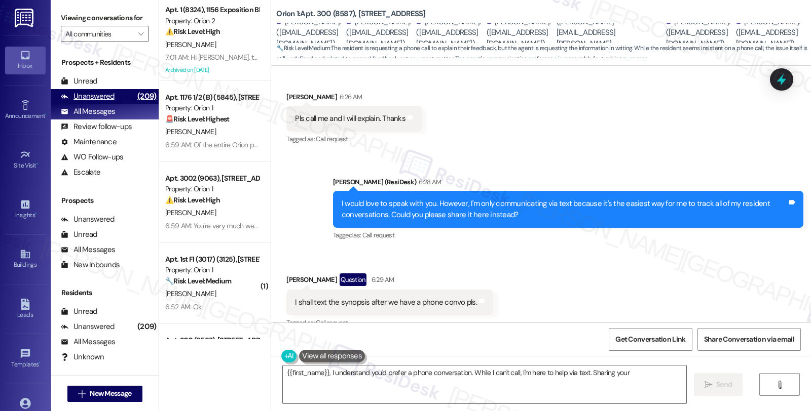
click at [117, 104] on div "Unanswered (209)" at bounding box center [105, 96] width 108 height 15
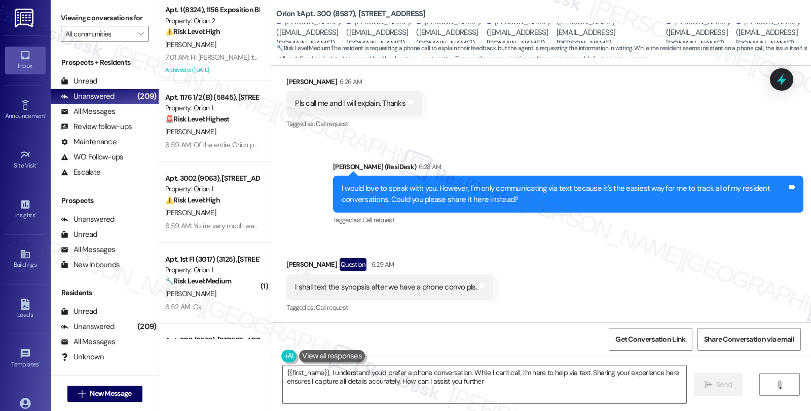
type textarea "{{first_name}}, I understand you'd prefer a phone conversation. While I can't c…"
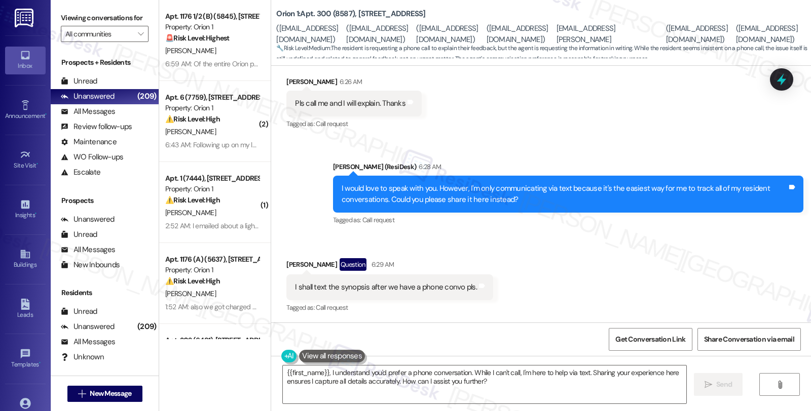
scroll to position [6, 0]
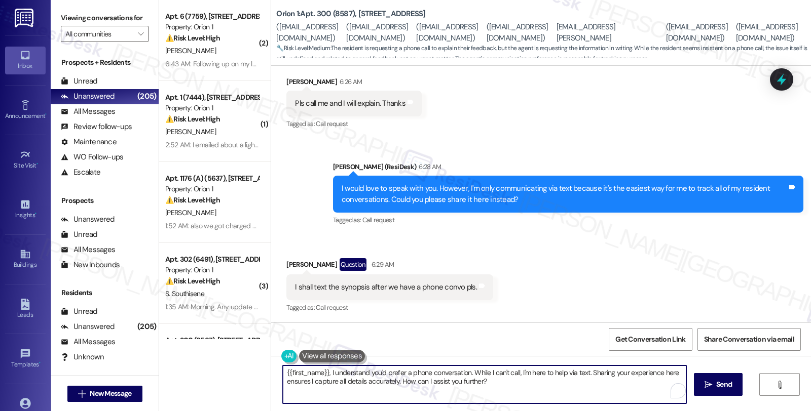
drag, startPoint x: 323, startPoint y: 374, endPoint x: 261, endPoint y: 373, distance: 61.8
click at [261, 373] on div "( 2 ) Apt. 6 (7759), [STREET_ADDRESS] Property: Orion 1 ⚠️ Risk Level: High The…" at bounding box center [485, 205] width 652 height 411
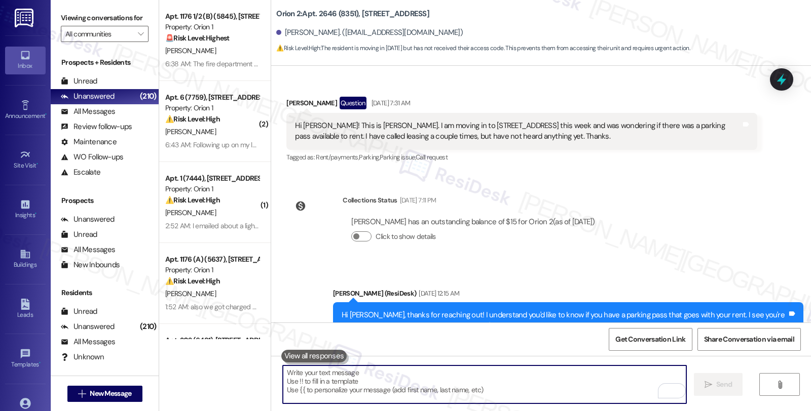
scroll to position [672, 0]
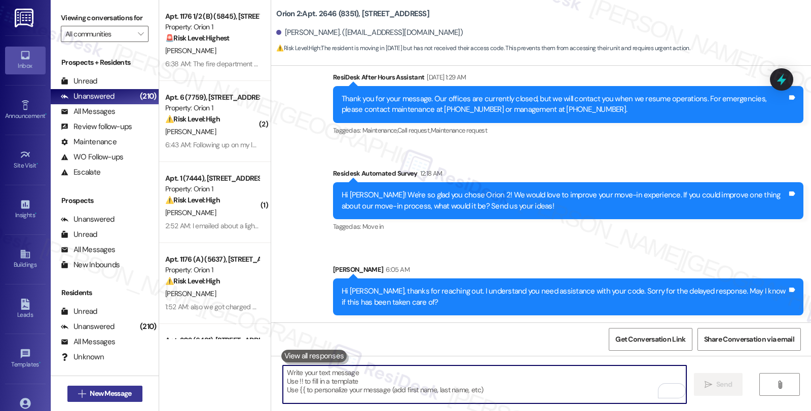
click at [97, 393] on span "New Message" at bounding box center [111, 394] width 42 height 11
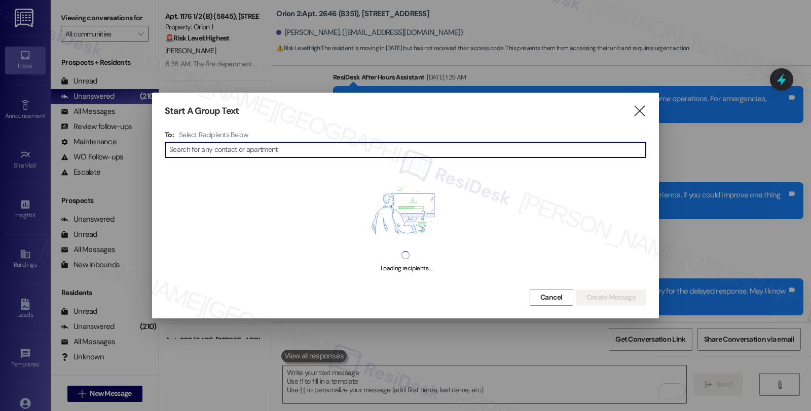
click at [281, 148] on input at bounding box center [407, 150] width 476 height 14
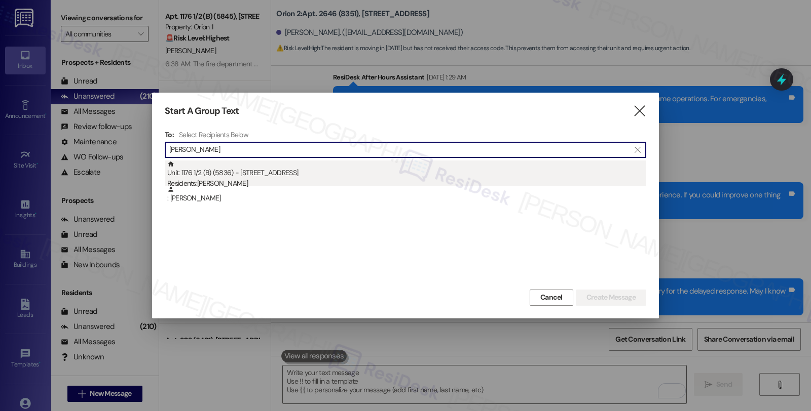
type input "[PERSON_NAME]"
click at [280, 175] on div "Unit: 1176 1/2 (B) (5836) - [STREET_ADDRESS] Residents: [PERSON_NAME]" at bounding box center [406, 175] width 479 height 29
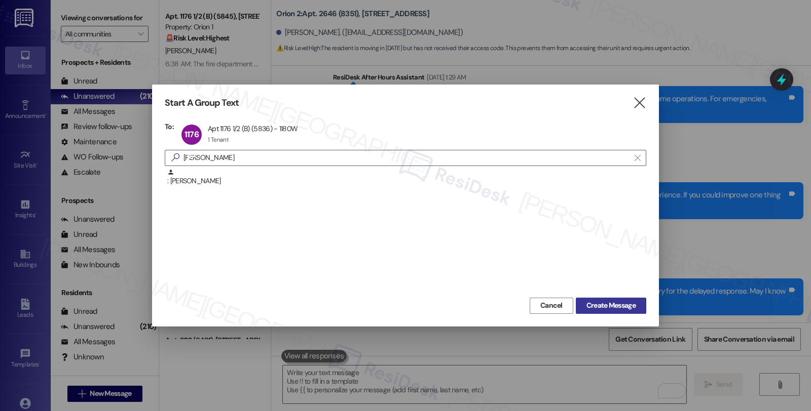
click at [616, 303] on span "Create Message" at bounding box center [610, 305] width 49 height 11
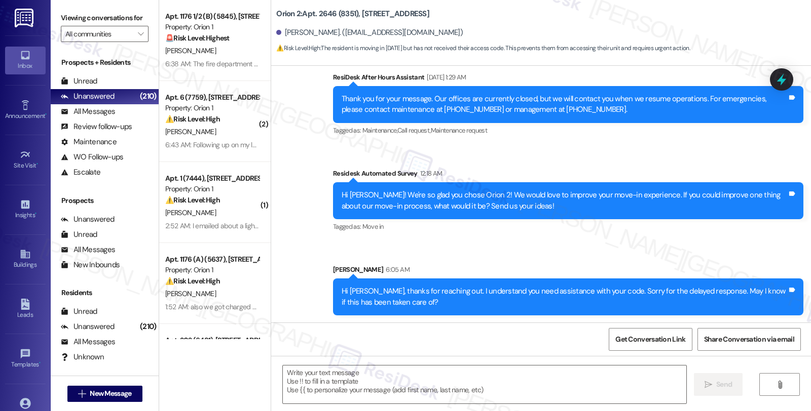
type textarea "Fetching suggested responses. Please feel free to read through the conversation…"
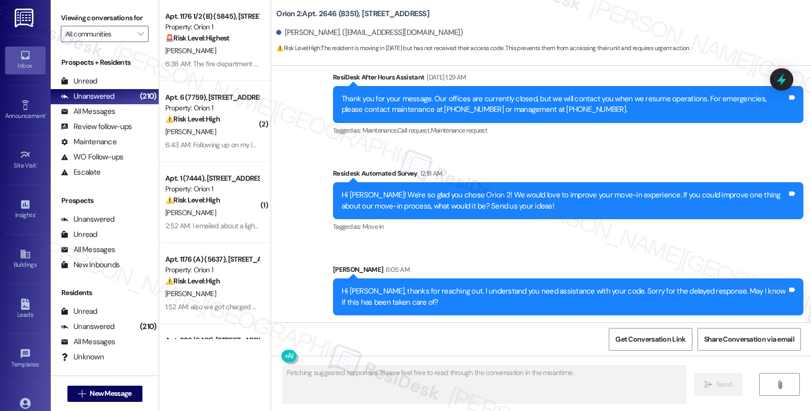
scroll to position [0, 0]
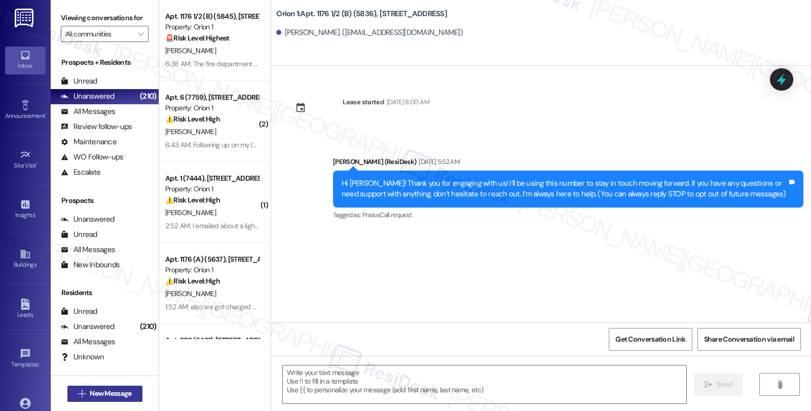
click at [122, 395] on span "New Message" at bounding box center [111, 394] width 42 height 11
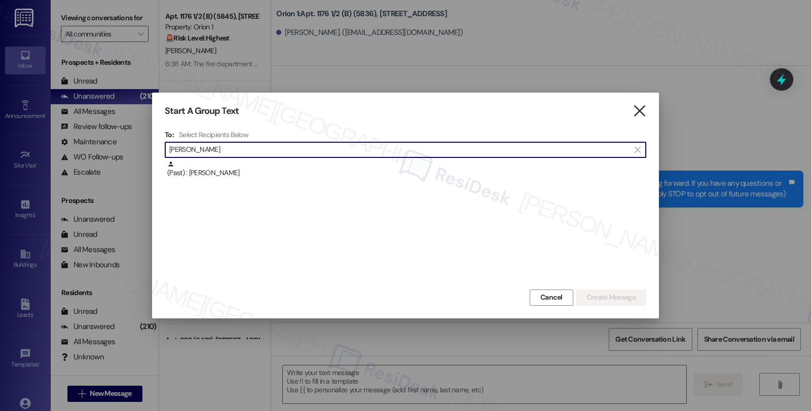
type input "[PERSON_NAME]"
click at [634, 107] on icon "" at bounding box center [639, 111] width 14 height 11
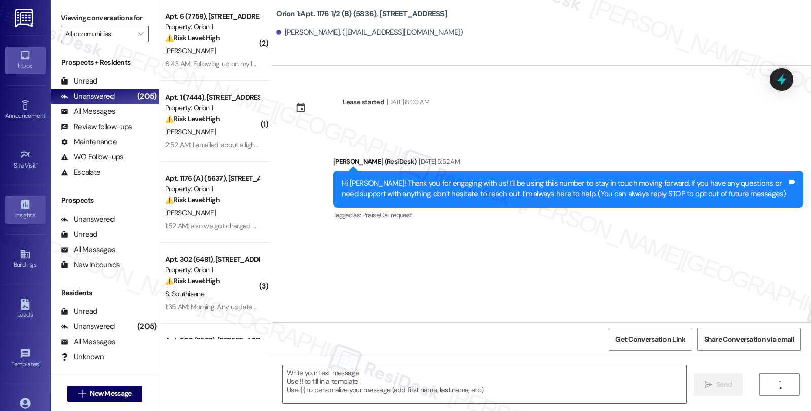
click at [26, 209] on icon at bounding box center [25, 205] width 9 height 9
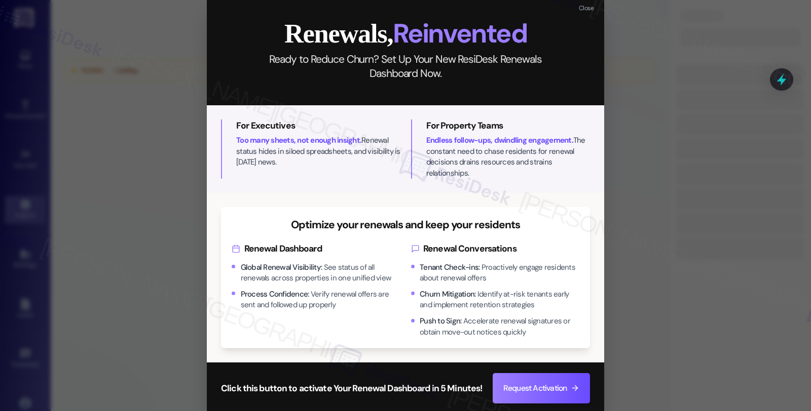
click at [26, 260] on div "Close Renewals, Reinvented Ready to Reduce Churn? Set Up Your New ResiDesk Rene…" at bounding box center [405, 205] width 811 height 411
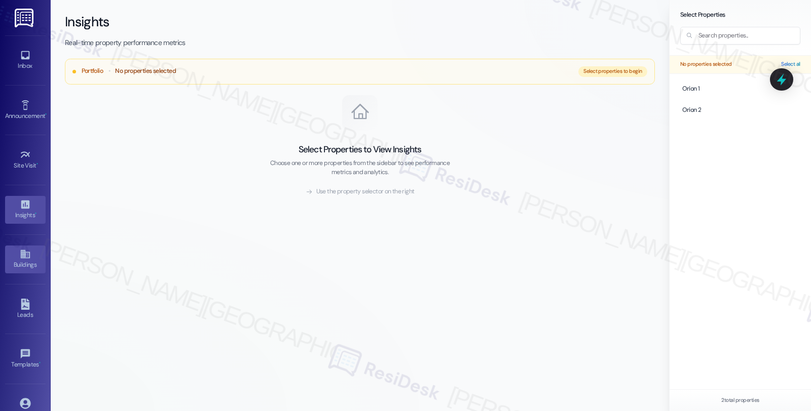
click at [27, 253] on icon at bounding box center [24, 254] width 9 height 9
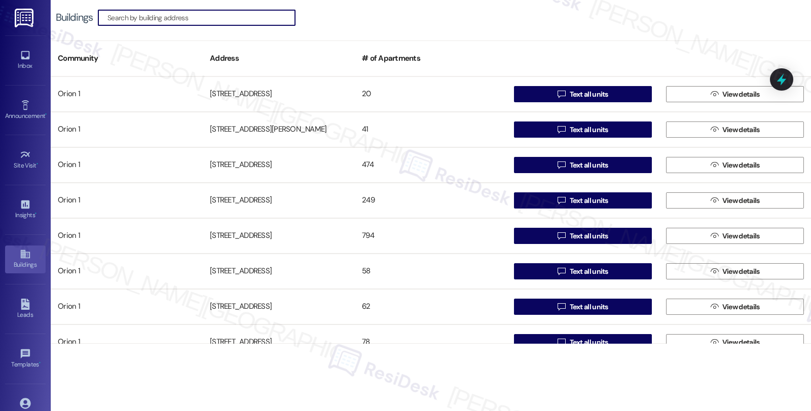
click at [215, 23] on input at bounding box center [200, 18] width 187 height 14
paste input "5845"
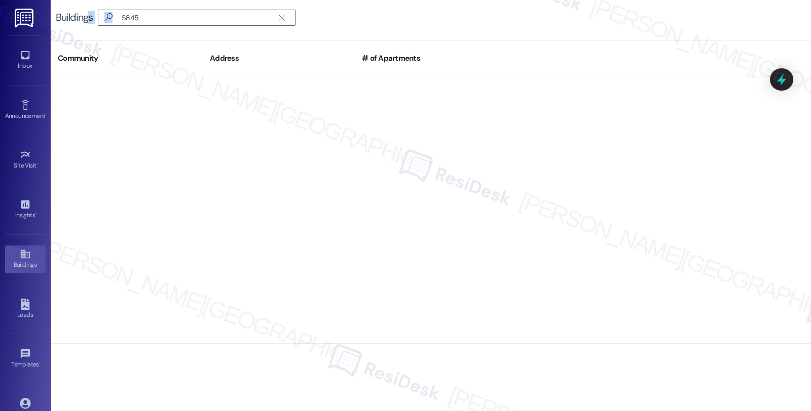
drag, startPoint x: 199, startPoint y: 24, endPoint x: 87, endPoint y: 23, distance: 112.5
click at [87, 23] on div "Buildings  5845 " at bounding box center [181, 18] width 250 height 16
click at [171, 23] on input "5845" at bounding box center [190, 18] width 166 height 14
drag, startPoint x: 153, startPoint y: 17, endPoint x: 106, endPoint y: 17, distance: 46.6
click at [106, 17] on div " 5845 " at bounding box center [197, 18] width 198 height 16
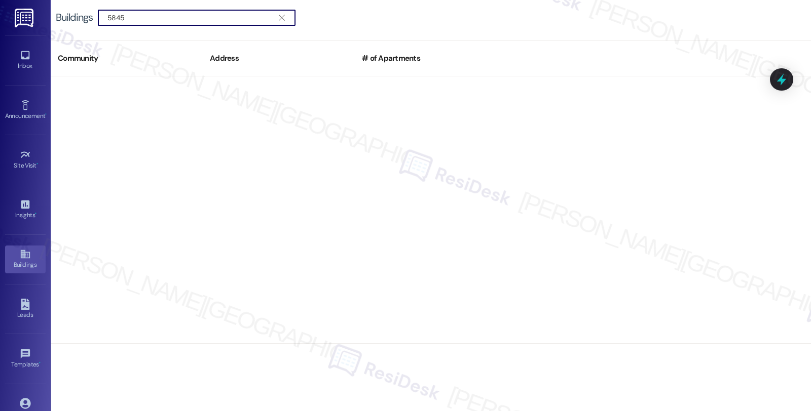
paste input "1176"
click at [105, 17] on div " 1176 " at bounding box center [197, 18] width 198 height 16
click at [105, 14] on div " 1176 " at bounding box center [197, 18] width 198 height 16
click at [107, 18] on input "1176" at bounding box center [190, 18] width 166 height 14
click at [160, 18] on input "1176" at bounding box center [190, 18] width 166 height 14
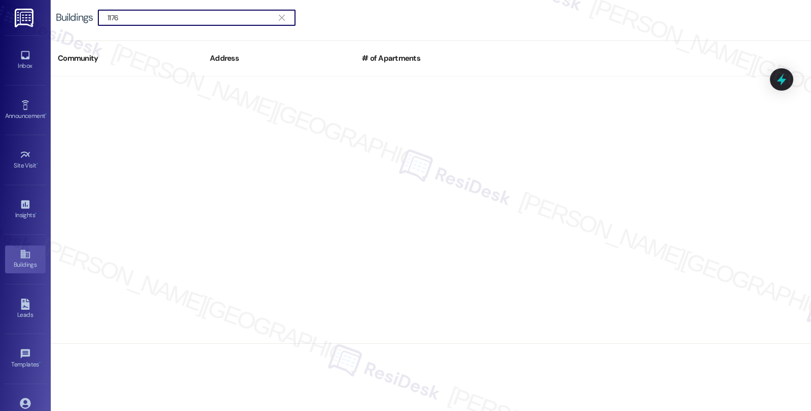
click at [160, 18] on input "1176" at bounding box center [190, 18] width 166 height 14
paste input "80 W 37th Pl"
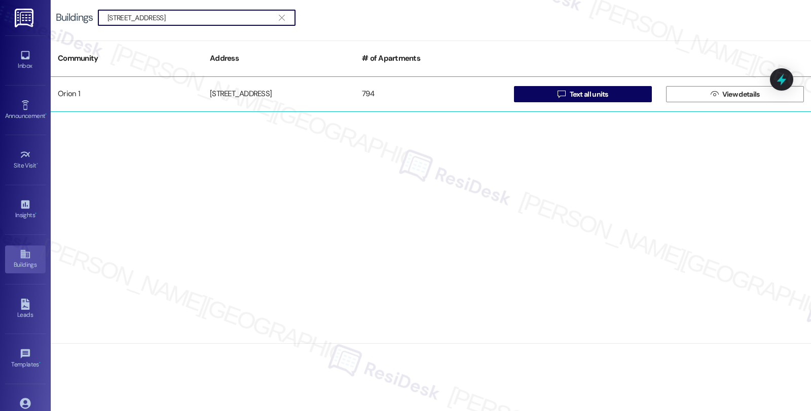
type input "1180 W 37th Pl"
click at [249, 95] on div "1180 W 37th Pl" at bounding box center [279, 94] width 152 height 20
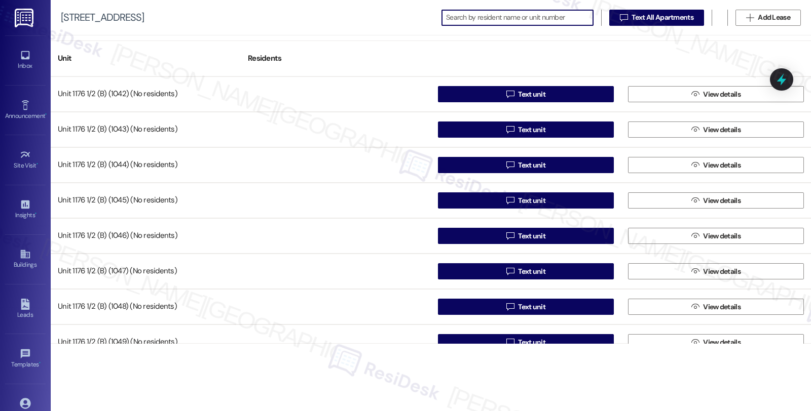
click at [483, 11] on input at bounding box center [519, 18] width 147 height 14
paste input "5845"
type input "5845"
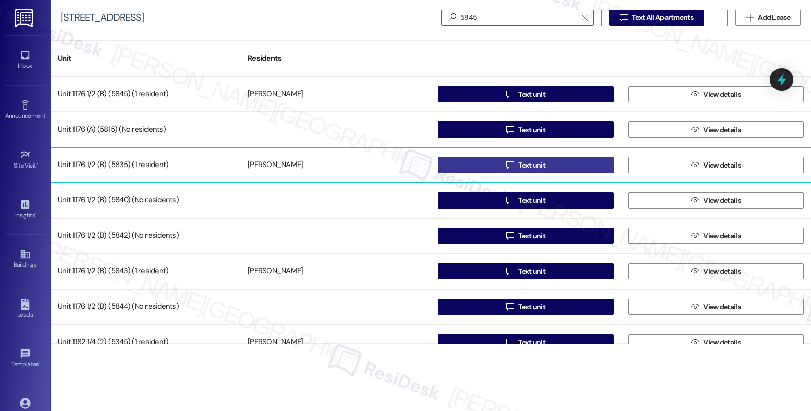
click at [542, 161] on span "Text unit" at bounding box center [531, 165] width 27 height 11
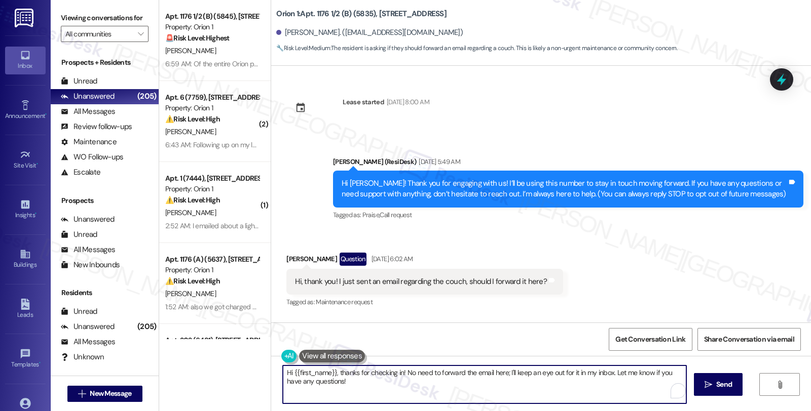
drag, startPoint x: 396, startPoint y: 372, endPoint x: 408, endPoint y: 373, distance: 11.7
click at [408, 373] on textarea "Hi {{first_name}}, thanks for checking in! No need to forward the email here; I…" at bounding box center [484, 385] width 403 height 38
click at [396, 373] on textarea "Hi {{first_name}}, thanks for checking in! No need to forward the email here; I…" at bounding box center [484, 385] width 403 height 38
drag, startPoint x: 623, startPoint y: 372, endPoint x: 638, endPoint y: 397, distance: 29.1
click at [638, 397] on textarea "Hi {{first_name}}, thanks for checking in. I see you have concerns about the co…" at bounding box center [484, 385] width 403 height 38
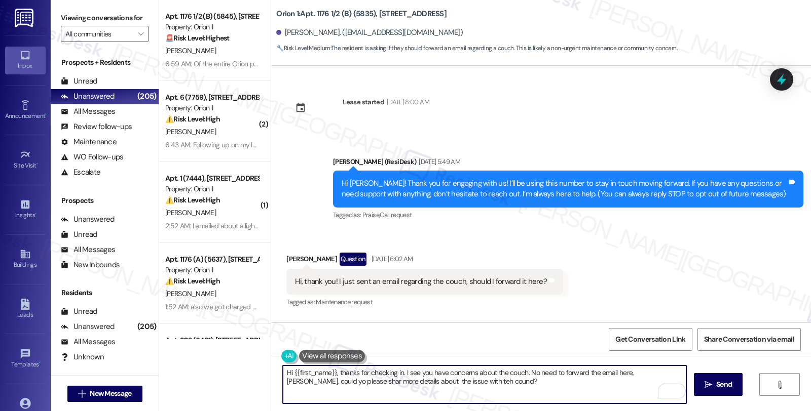
drag, startPoint x: 418, startPoint y: 381, endPoint x: 473, endPoint y: 384, distance: 55.3
click at [473, 384] on textarea "Hi {{first_name}}, thanks for checking in. I see you have concerns about the co…" at bounding box center [484, 385] width 403 height 38
click at [540, 386] on textarea "Hi {{first_name}}, thanks for checking in. I see you have concerns about the co…" at bounding box center [484, 385] width 403 height 38
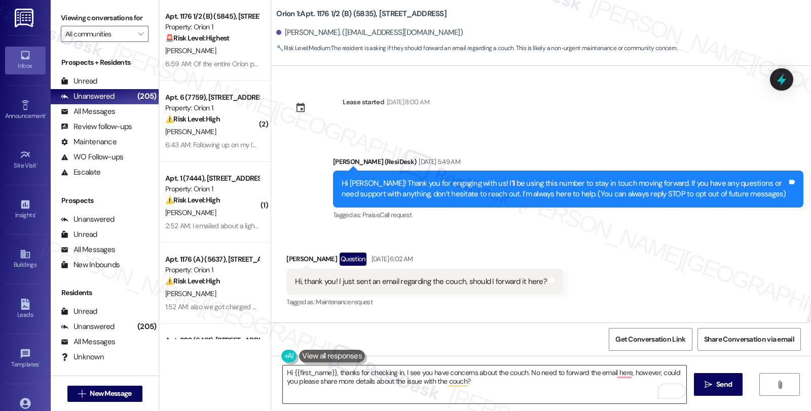
drag, startPoint x: 715, startPoint y: 382, endPoint x: 593, endPoint y: 382, distance: 122.1
click at [593, 382] on div "Hi {{first_name}}, thanks for checking in. I see you have concerns about the co…" at bounding box center [541, 394] width 540 height 76
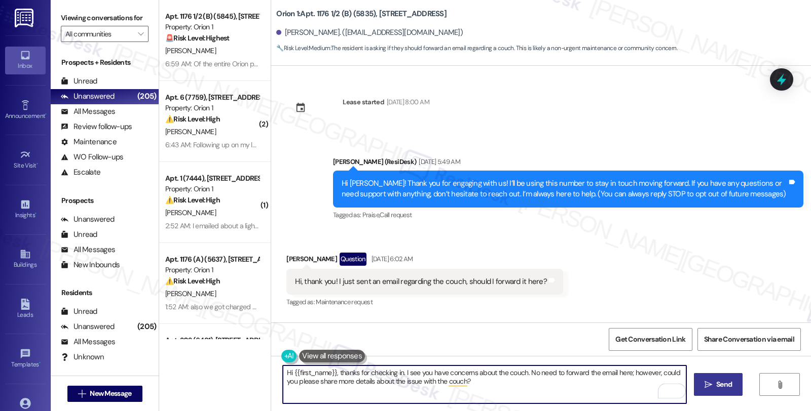
type textarea "Hi {{first_name}}, thanks for checking in. I see you have concerns about the co…"
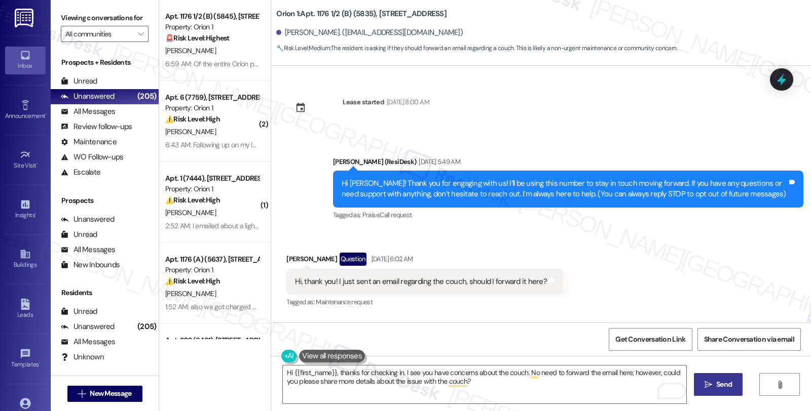
click at [714, 380] on span "Send" at bounding box center [724, 385] width 20 height 11
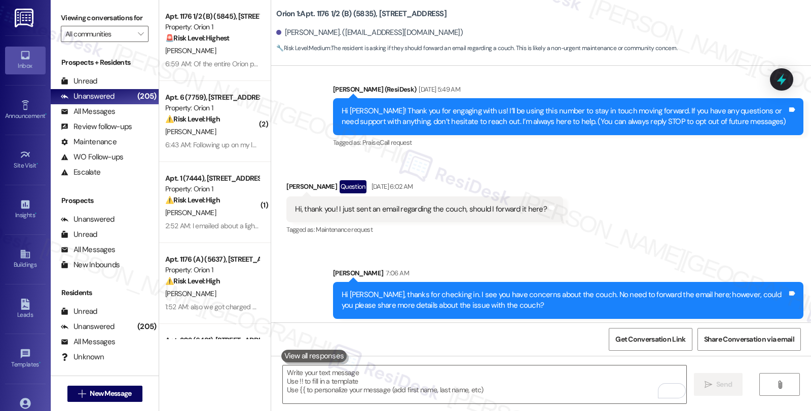
scroll to position [77, 0]
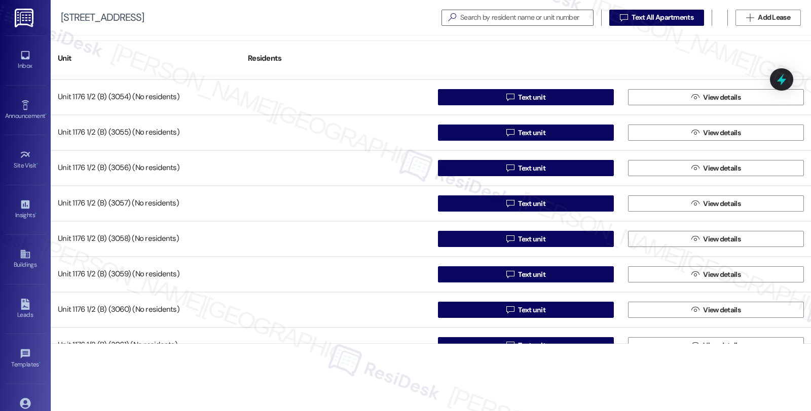
scroll to position [1689, 0]
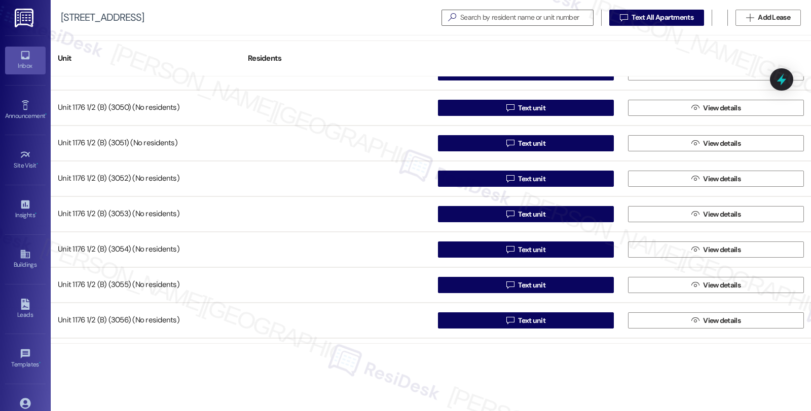
click at [26, 66] on div "Inbox" at bounding box center [25, 66] width 51 height 10
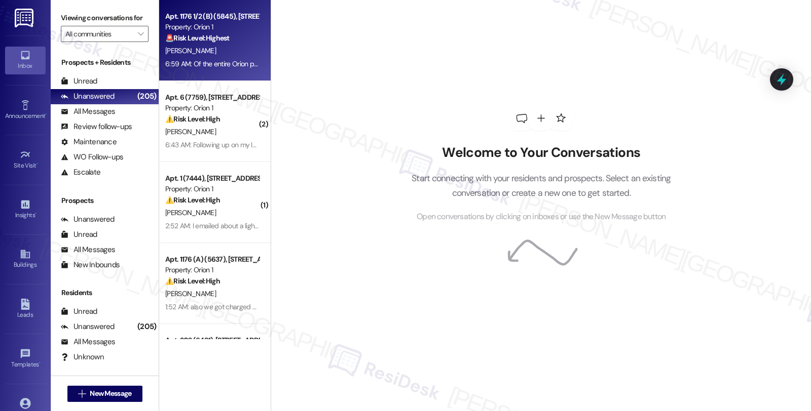
click at [226, 39] on div "🚨 Risk Level: Highest The resident reports police presence at the property. Thi…" at bounding box center [212, 38] width 94 height 11
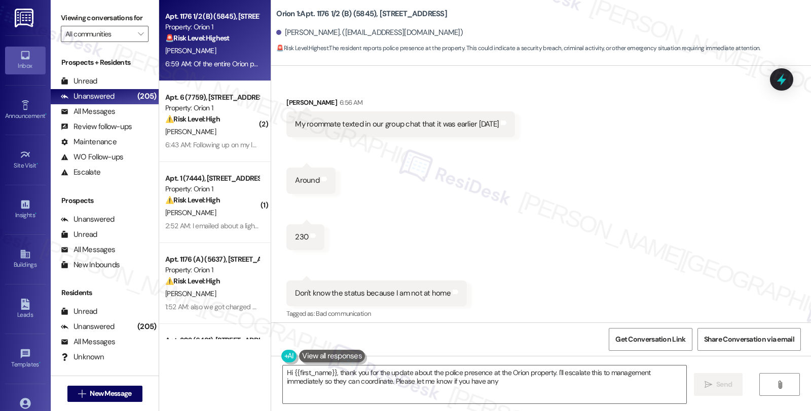
scroll to position [1064, 0]
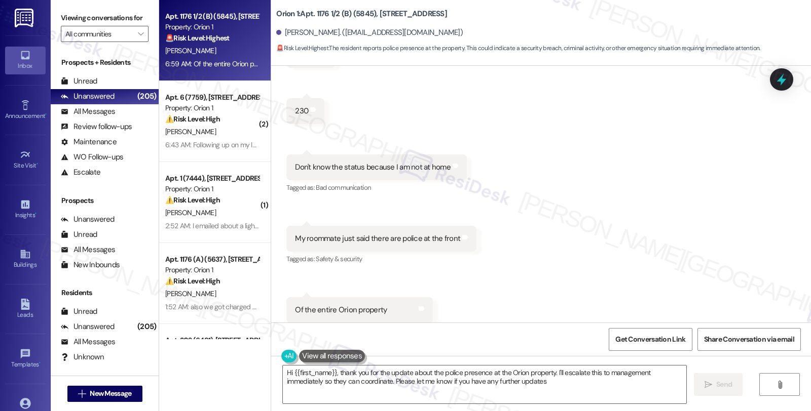
type textarea "Hi {{first_name}}, thank you for the update about the police presence at the Or…"
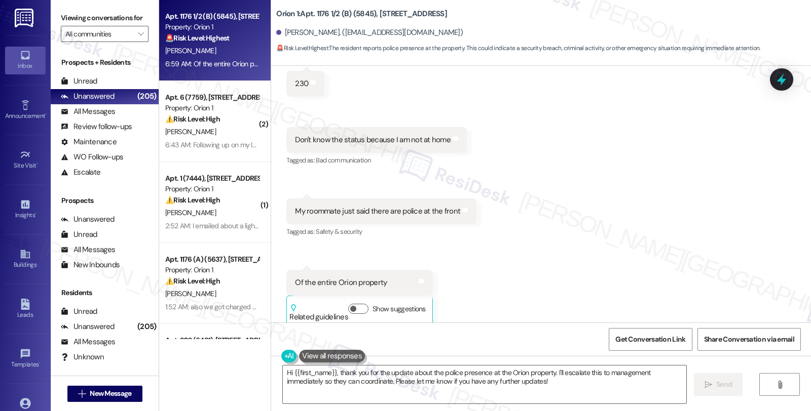
click at [305, 33] on div "Fatema Bhaiji. (fbhaiji@usc.edu)" at bounding box center [369, 32] width 186 height 11
copy div "Bhaiji"
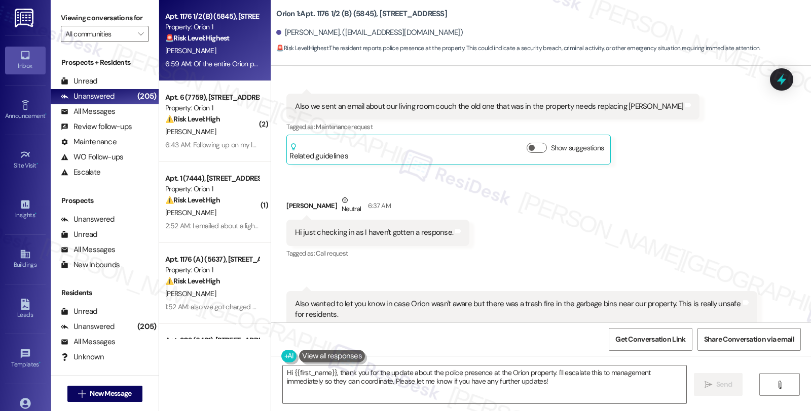
scroll to position [808, 0]
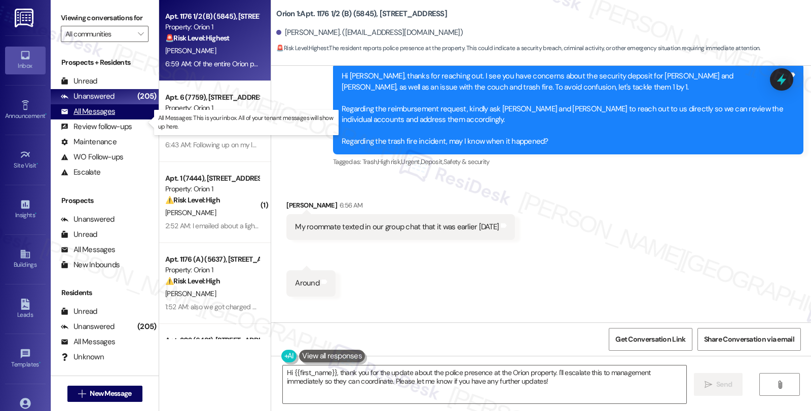
click at [106, 117] on div "All Messages" at bounding box center [88, 111] width 54 height 11
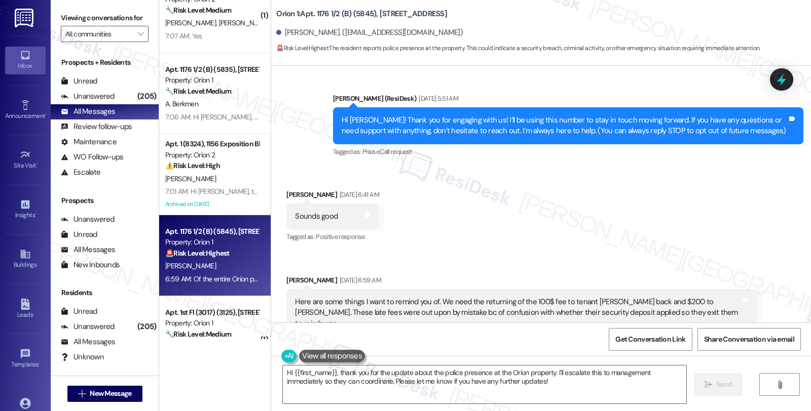
scroll to position [112, 0]
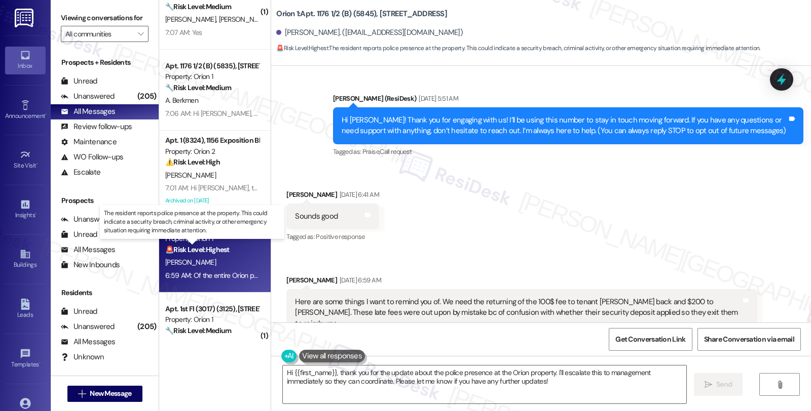
click at [217, 249] on strong "🚨 Risk Level: Highest" at bounding box center [197, 249] width 64 height 9
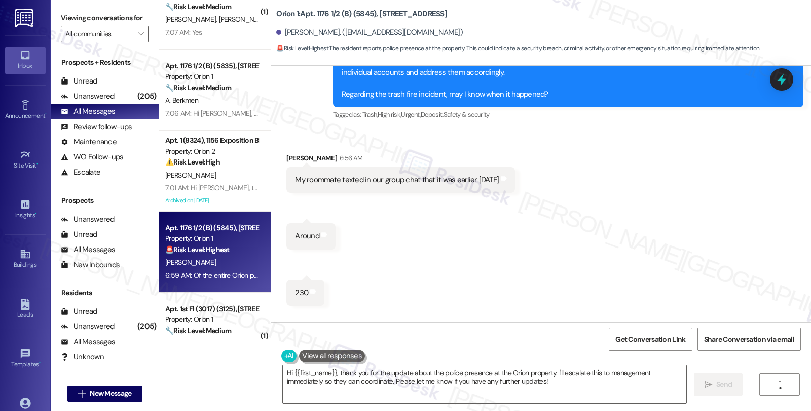
scroll to position [783, 0]
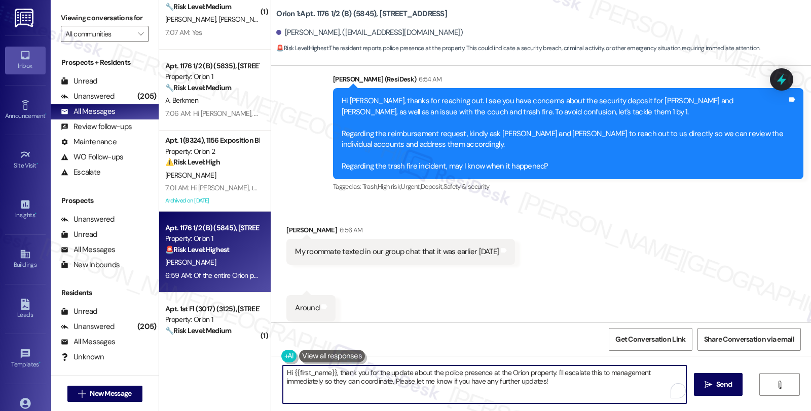
drag, startPoint x: 335, startPoint y: 375, endPoint x: 249, endPoint y: 375, distance: 86.1
click at [249, 375] on div "( 1 ) Apt. 3002 (9063), 1580 W 30th St Property: Orion 1 🔧 Risk Level: Medium T…" at bounding box center [485, 205] width 652 height 411
drag, startPoint x: 499, startPoint y: 376, endPoint x: 520, endPoint y: 396, distance: 29.4
click at [520, 396] on textarea "Thank you for the update about the police presence at the Orion property. I'll …" at bounding box center [484, 385] width 403 height 38
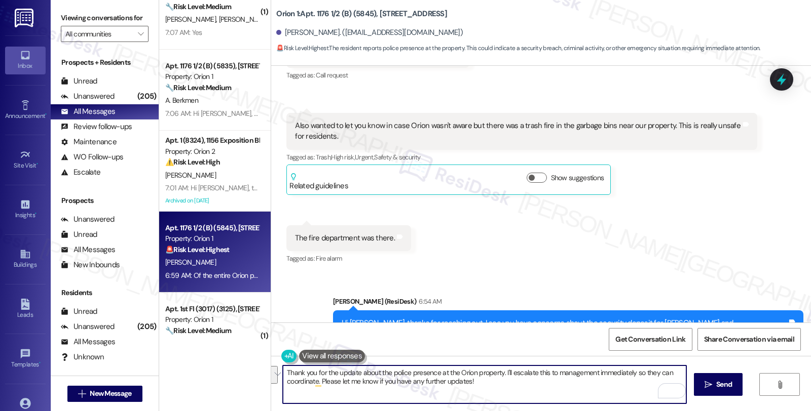
scroll to position [502, 0]
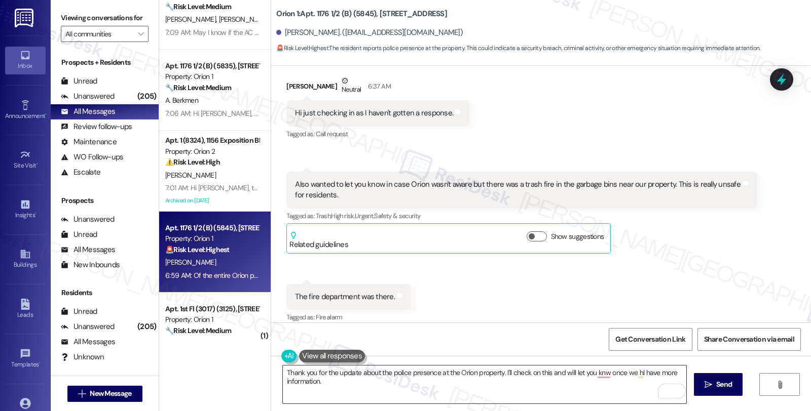
click at [317, 377] on textarea "Thank you for the update about the police presence at the Orion property. I'll …" at bounding box center [484, 385] width 403 height 38
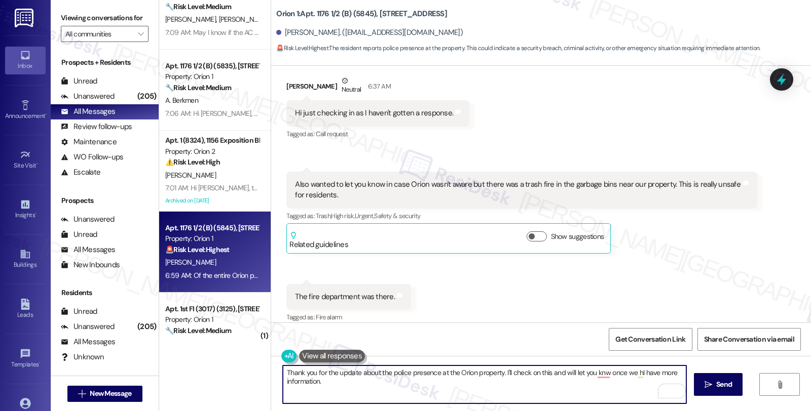
click at [339, 384] on textarea "Thank you for the update about the police presence at the Orion property. I'll …" at bounding box center [484, 385] width 403 height 38
click at [368, 392] on textarea "Thank you for the update about the police presence at the Orion property. I'll …" at bounding box center [484, 385] width 403 height 38
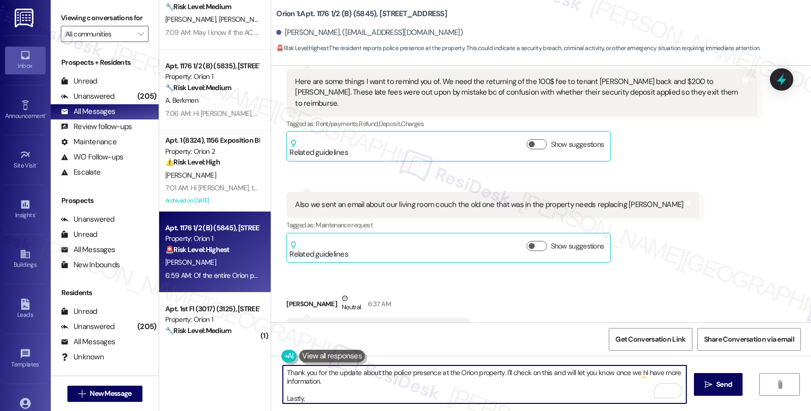
scroll to position [276, 0]
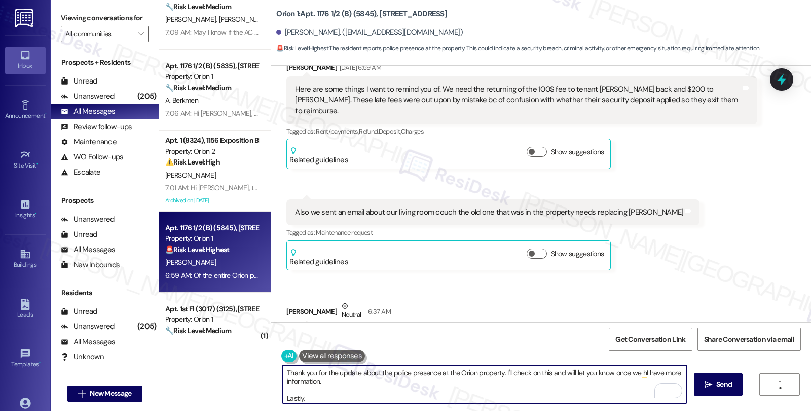
click at [287, 398] on textarea "Thank you for the update about the police presence at the Orion property. I'll …" at bounding box center [484, 385] width 403 height 38
click at [316, 396] on textarea "Thank you for the update about the police presence at the Orion property. I'll …" at bounding box center [484, 385] width 403 height 38
click at [508, 398] on textarea "Thank you for the update about the police presence at the Orion property. I'll …" at bounding box center [484, 385] width 403 height 38
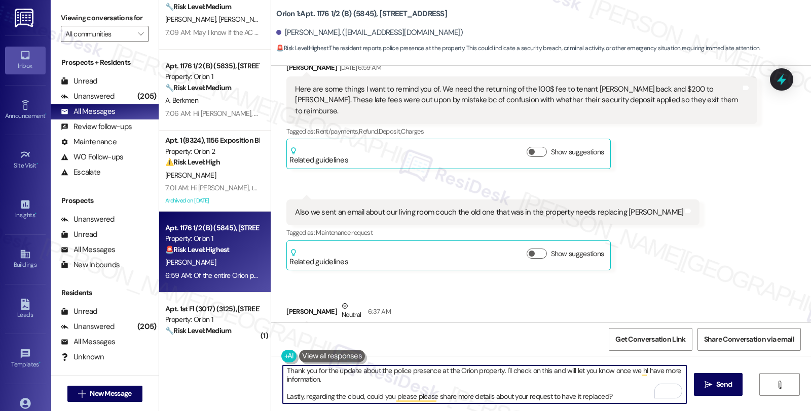
click at [350, 394] on textarea "Thank you for the update about the police presence at the Orion property. I'll …" at bounding box center [484, 385] width 403 height 38
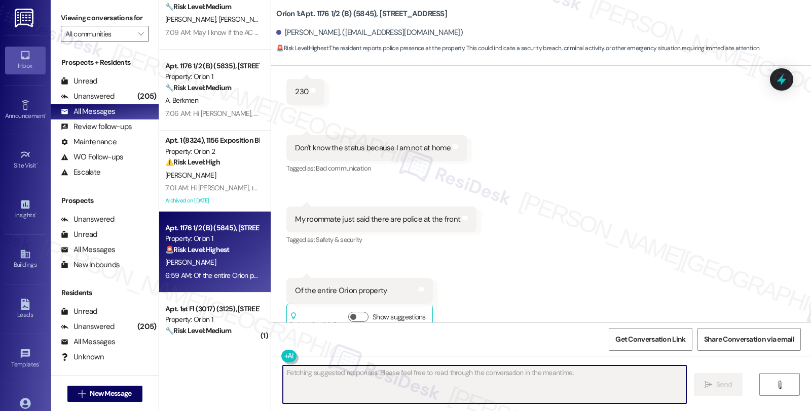
scroll to position [1167, 0]
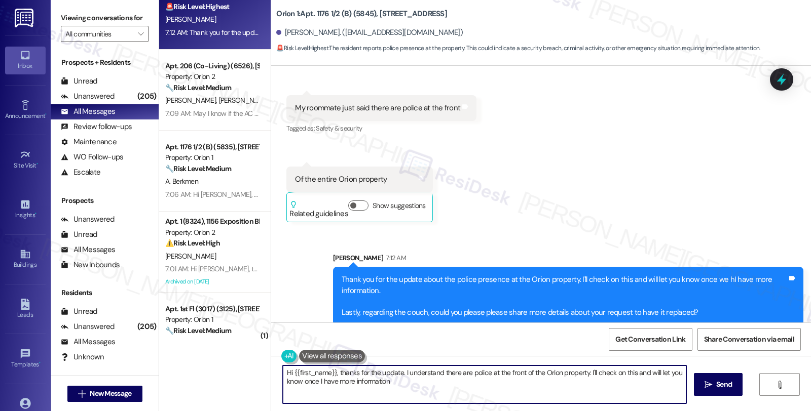
type textarea "Hi {{first_name}}, thanks for the update. I understand there are police at the …"
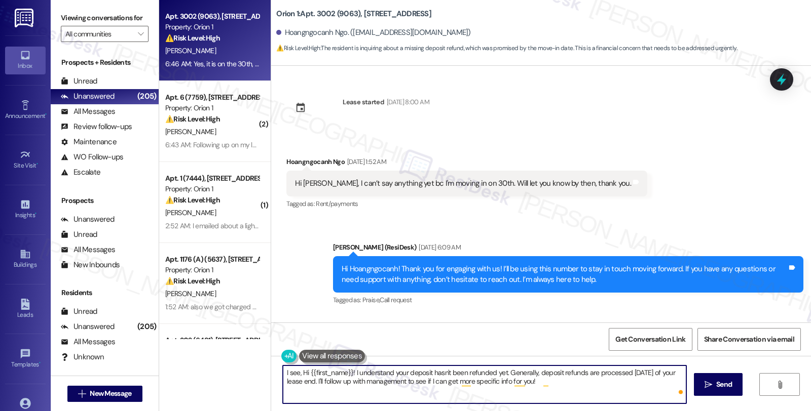
scroll to position [676, 0]
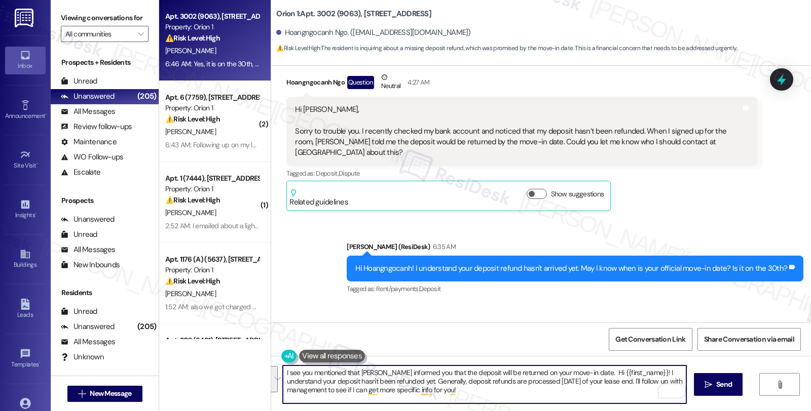
drag, startPoint x: 593, startPoint y: 381, endPoint x: 609, endPoint y: 401, distance: 25.6
click at [609, 401] on textarea "I see you mentioned that [PERSON_NAME] informed you that the deposit will be re…" at bounding box center [484, 385] width 403 height 38
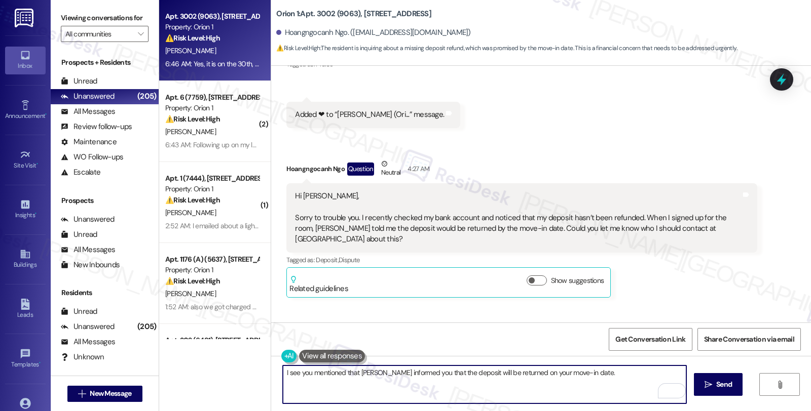
scroll to position [563, 0]
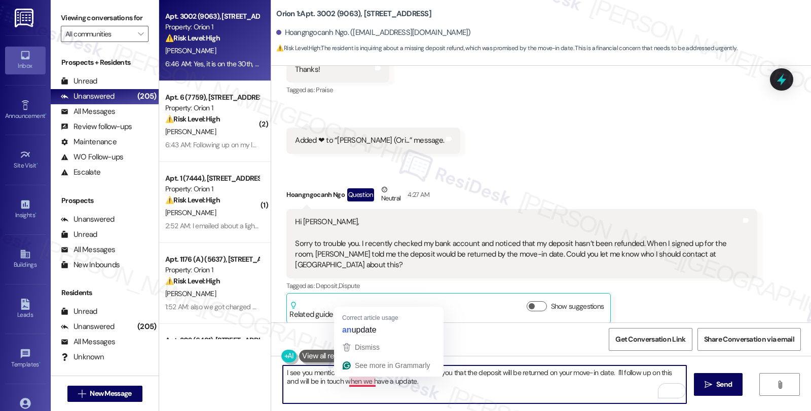
click at [333, 381] on textarea "I see you mentioned that [PERSON_NAME] informed you that the deposit will be re…" at bounding box center [484, 385] width 403 height 38
drag, startPoint x: 297, startPoint y: 380, endPoint x: 520, endPoint y: 380, distance: 223.0
click at [520, 380] on textarea "I see you mentioned that [PERSON_NAME] informed you that the deposit will be re…" at bounding box center [484, 385] width 403 height 38
click at [410, 385] on textarea "I see you mentioned that [PERSON_NAME] informed you that the deposit will be re…" at bounding box center [484, 385] width 403 height 38
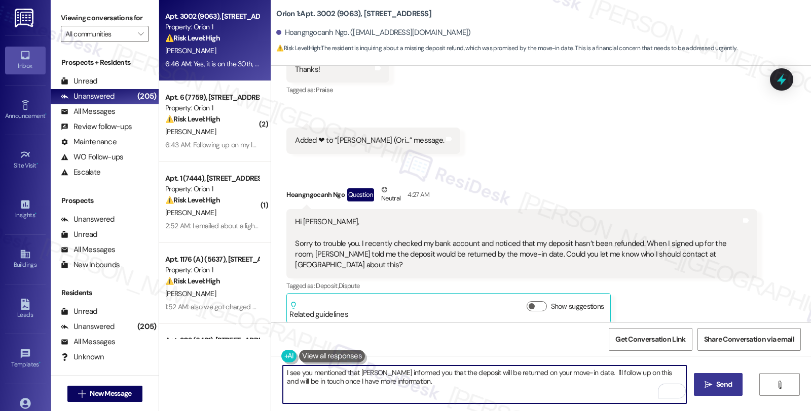
type textarea "I see you mentioned that [PERSON_NAME] informed you that the deposit will be re…"
click at [711, 382] on span " Send" at bounding box center [718, 385] width 32 height 11
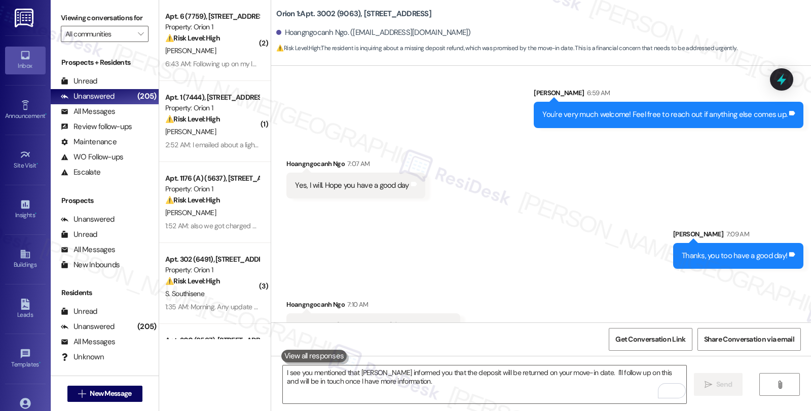
scroll to position [1166, 0]
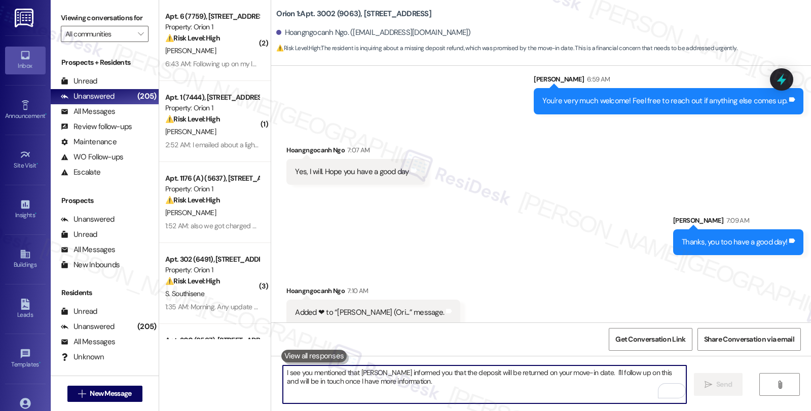
click at [372, 371] on textarea "I see you mentioned that [PERSON_NAME] informed you that the deposit will be re…" at bounding box center [484, 385] width 403 height 38
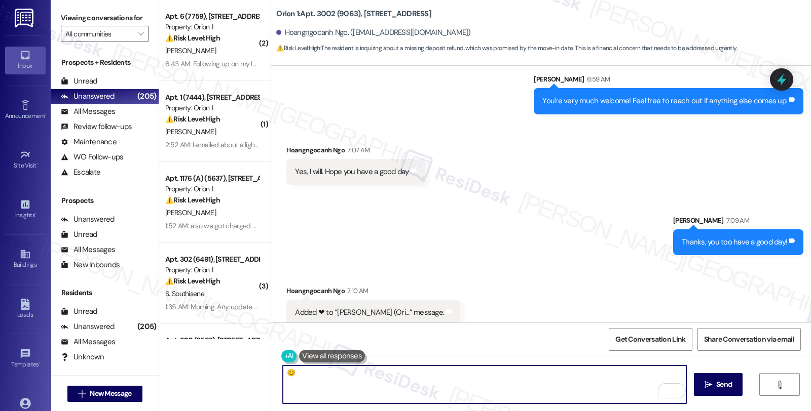
click at [530, 387] on textarea "😊" at bounding box center [484, 385] width 403 height 38
type textarea "😊"
click at [730, 382] on span "Send" at bounding box center [724, 385] width 16 height 11
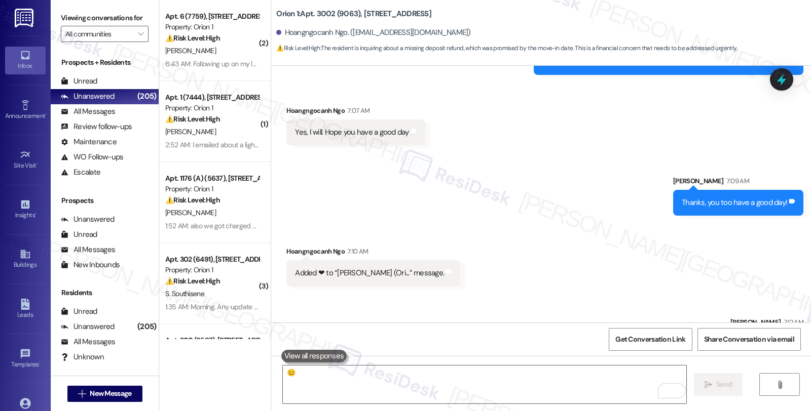
scroll to position [1237, 0]
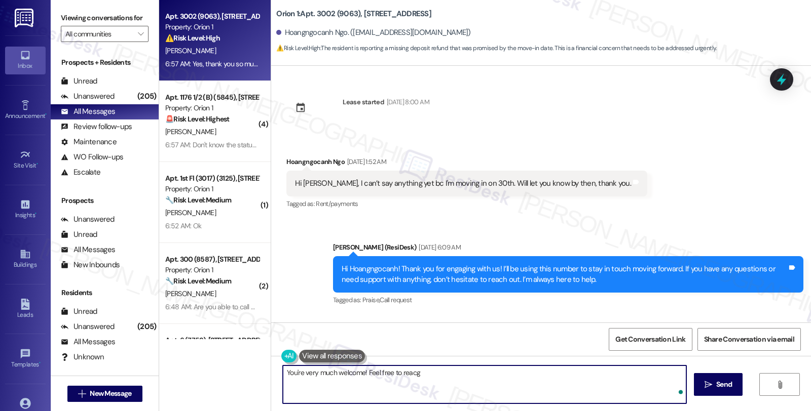
scroll to position [576, 0]
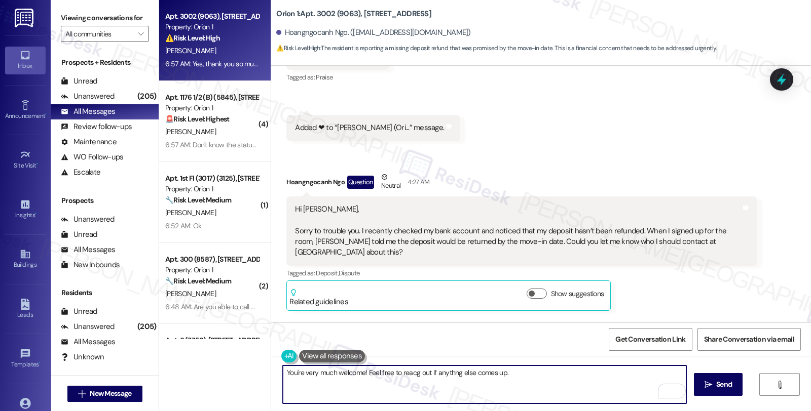
click at [540, 381] on textarea "You're very much welcome! Feel free to reacg out if anythng else comes up." at bounding box center [484, 385] width 403 height 38
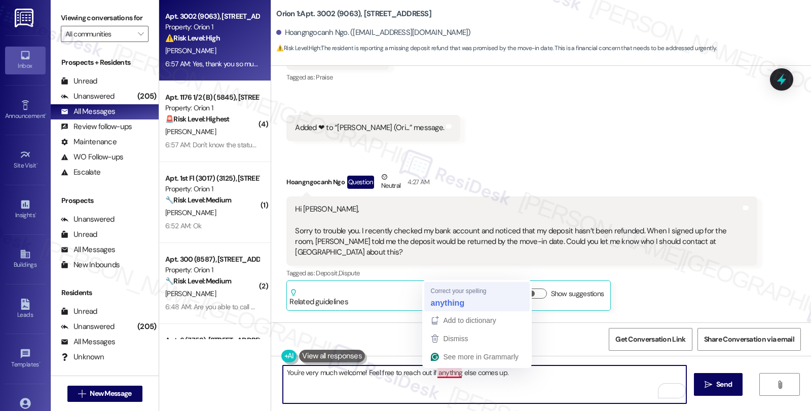
type textarea "You're very much welcome! Feel free to reach out if anything else comes up."
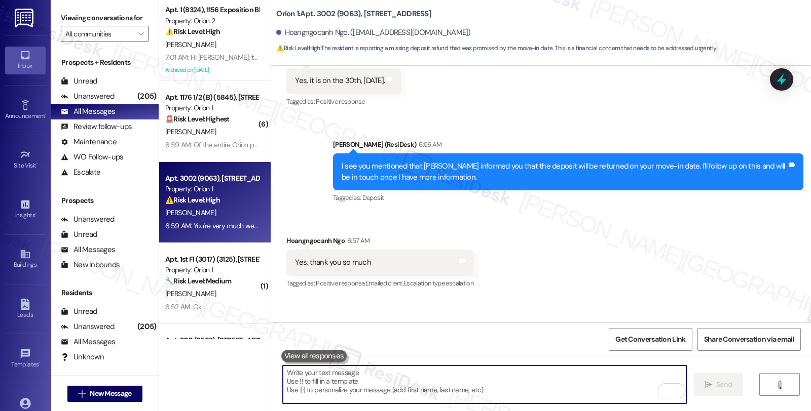
scroll to position [985, 0]
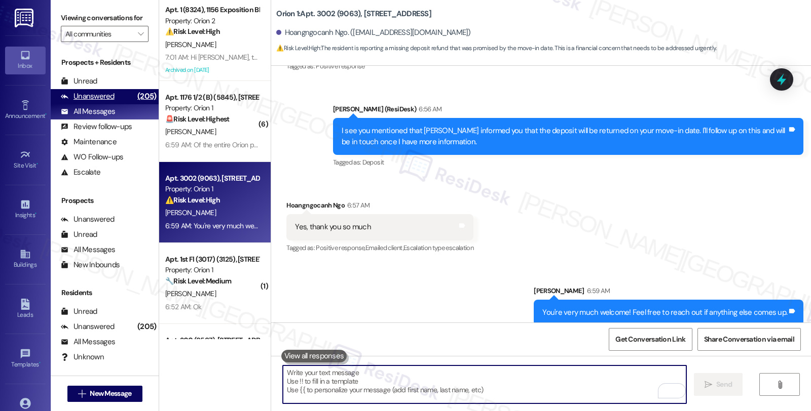
click at [112, 102] on div "Unanswered" at bounding box center [88, 96] width 54 height 11
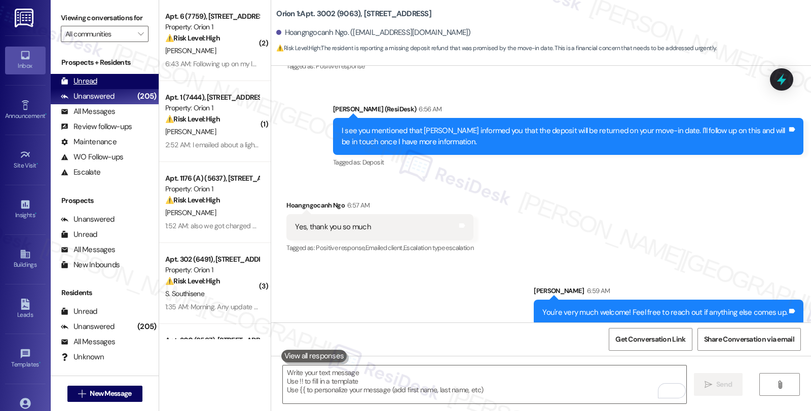
click at [98, 89] on div "Unread (0)" at bounding box center [105, 81] width 108 height 15
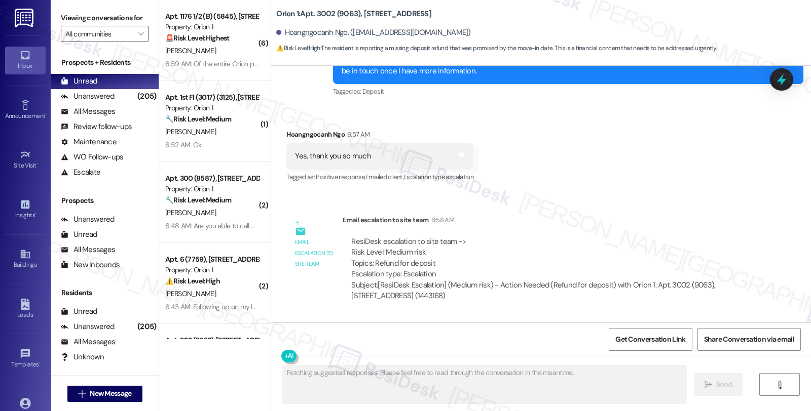
scroll to position [1124, 0]
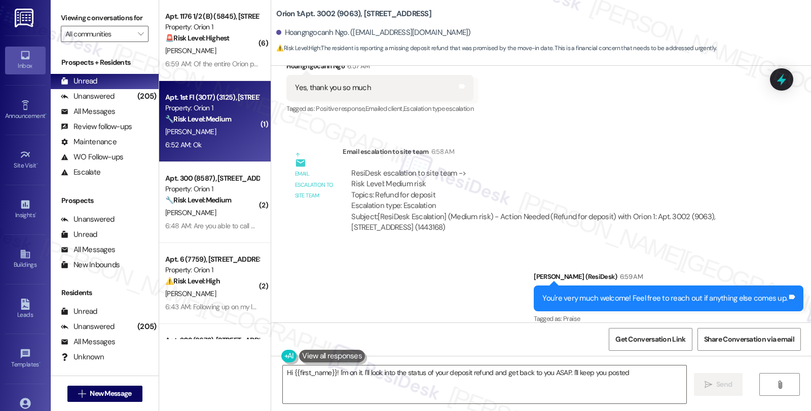
type textarea "Hi {{first_name}}! I'm on it. I'll look into the status of your deposit refund …"
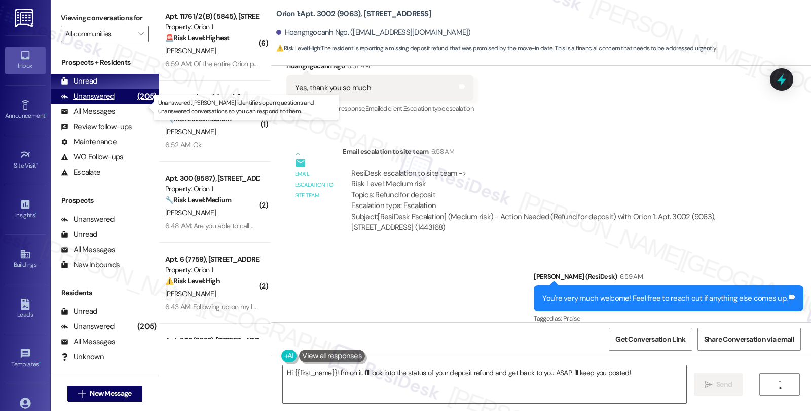
click at [116, 104] on div "Unanswered (205)" at bounding box center [105, 96] width 108 height 15
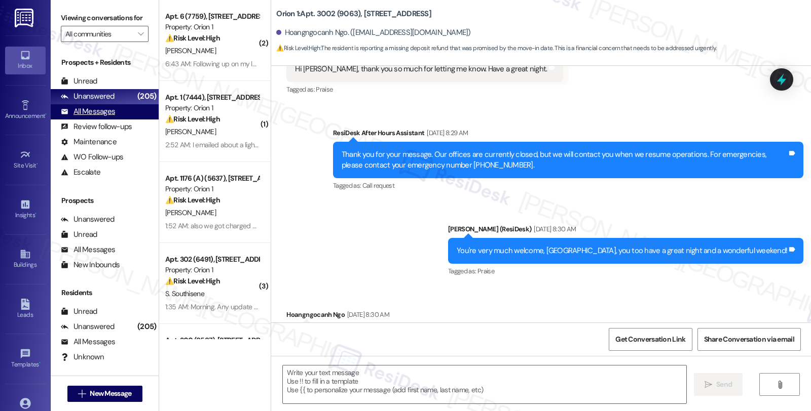
type textarea "Fetching suggested responses. Please feel free to read through the conversation…"
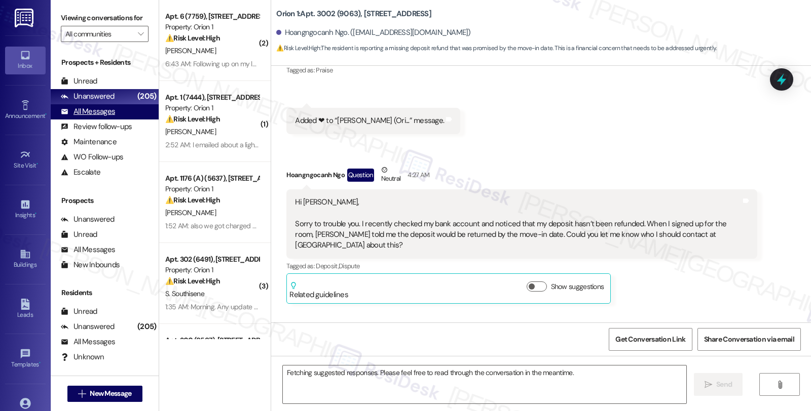
click at [124, 120] on div "All Messages (undefined)" at bounding box center [105, 111] width 108 height 15
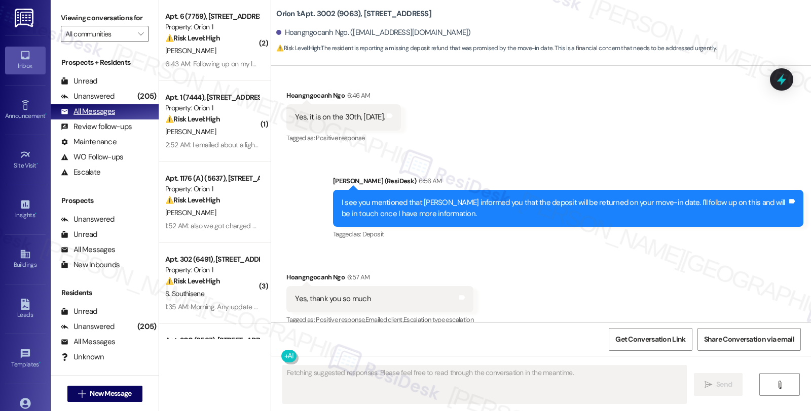
scroll to position [914, 0]
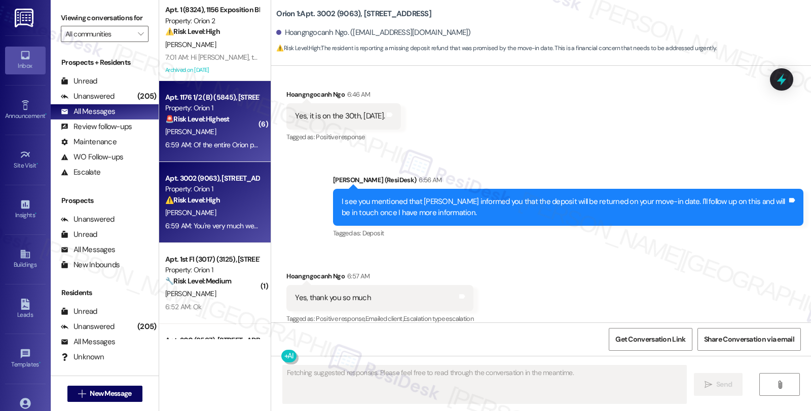
click at [200, 125] on div "Apt. 1176 1/2 (B) (5845), 1180 W 37th Pl Property: Orion 1 🚨 Risk Level: Highes…" at bounding box center [212, 108] width 96 height 34
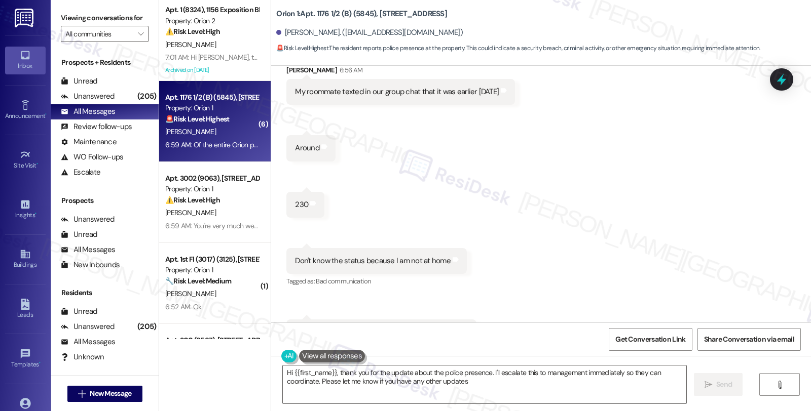
type textarea "Hi {{first_name}}, thank you for the update about the police presence. I'll esc…"
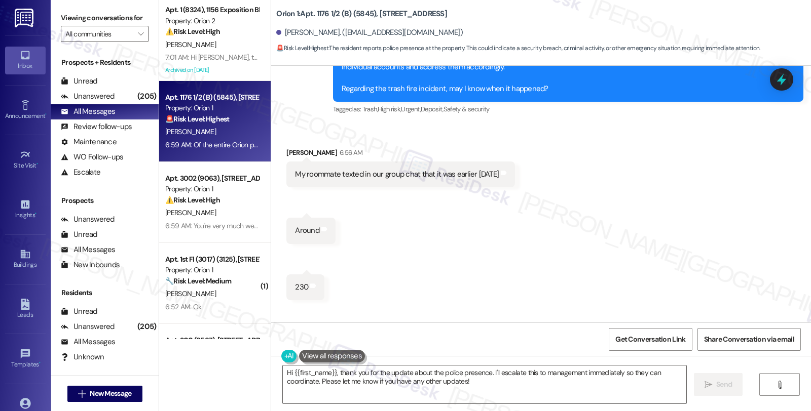
scroll to position [839, 0]
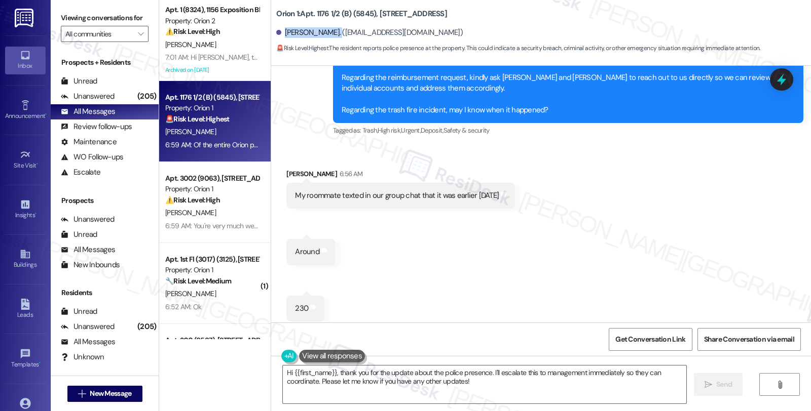
copy div "Fatema Bhaiji."
drag, startPoint x: 277, startPoint y: 35, endPoint x: 322, endPoint y: 36, distance: 45.1
click at [322, 36] on div "Fatema Bhaiji. (fbhaiji@usc.edu)" at bounding box center [369, 32] width 186 height 11
click at [102, 394] on span "New Message" at bounding box center [111, 394] width 42 height 11
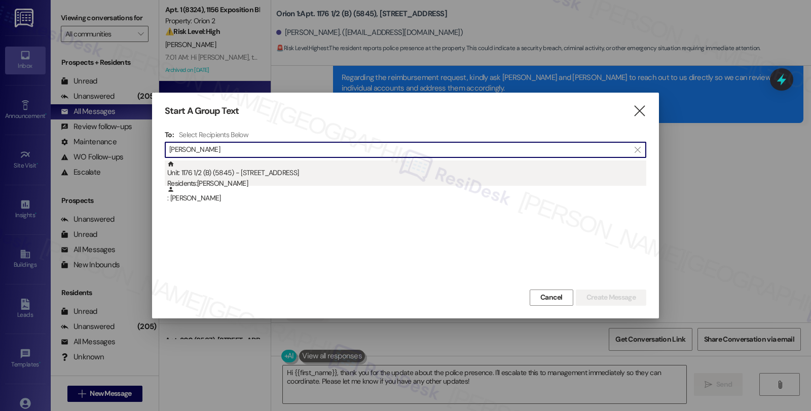
type input "Fatema Bhaiji"
click at [231, 171] on div "Unit: 1176 1/2 (B) (5845) - 1180 W 37th Pl Residents: Fatema Bhaiji" at bounding box center [406, 175] width 479 height 29
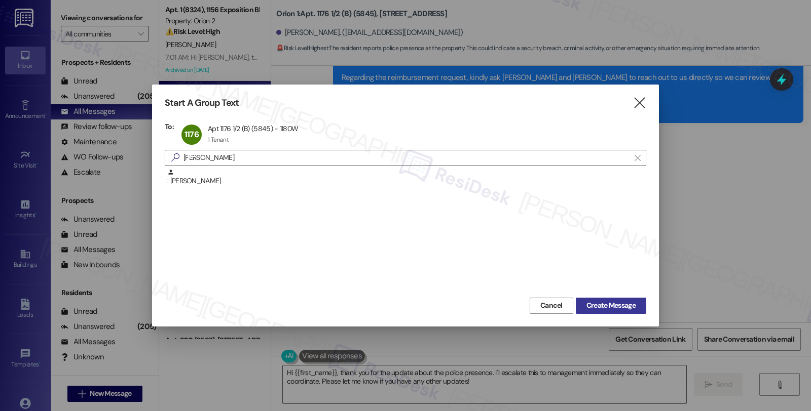
click at [600, 298] on button "Create Message" at bounding box center [611, 306] width 70 height 16
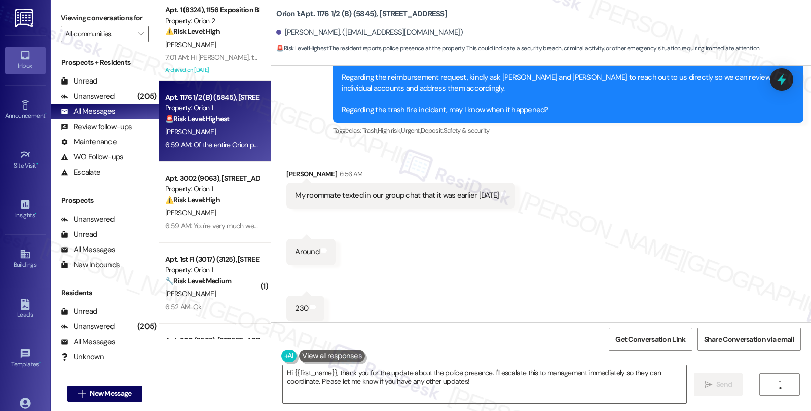
click at [350, 13] on b "Orion 1: Apt. 1176 1/2 (B) (5845), 1180 W 37th Pl" at bounding box center [361, 14] width 171 height 11
click at [351, 10] on b "Orion 1: Apt. 1176 1/2 (B) (5845), 1180 W 37th Pl" at bounding box center [361, 14] width 171 height 11
click at [310, 13] on b "Orion 1: Apt. 1176 1/2 (B) (5845), 1180 W 37th Pl" at bounding box center [361, 14] width 171 height 11
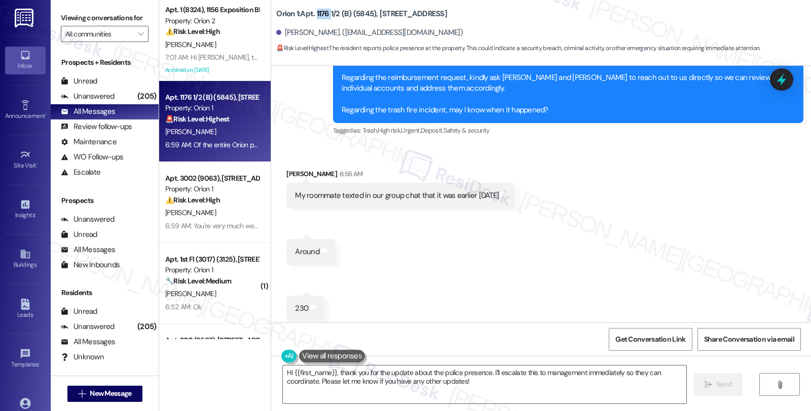
click at [310, 13] on b "Orion 1: Apt. 1176 1/2 (B) (5845), 1180 W 37th Pl" at bounding box center [361, 14] width 171 height 11
copy b "1176"
drag, startPoint x: 372, startPoint y: 11, endPoint x: 437, endPoint y: 13, distance: 64.4
click at [437, 13] on div "Orion 1: Apt. 1176 1/2 (B) (5845), 1180 W 37th Pl" at bounding box center [377, 14] width 203 height 13
copy b "1180 W 37th Pl"
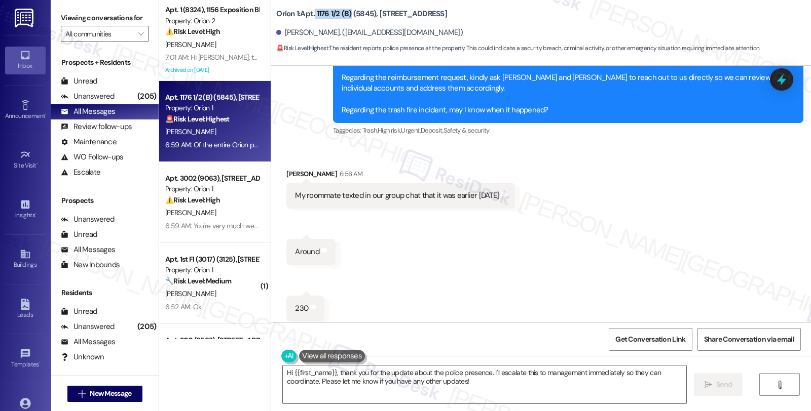
drag, startPoint x: 308, startPoint y: 11, endPoint x: 345, endPoint y: 10, distance: 37.0
click at [345, 10] on b "Orion 1: Apt. 1176 1/2 (B) (5845), 1180 W 37th Pl" at bounding box center [361, 14] width 171 height 11
click at [357, 13] on b "Orion 1: Apt. 1176 1/2 (B) (5845), 1180 W 37th Pl" at bounding box center [361, 14] width 171 height 11
copy b "5845"
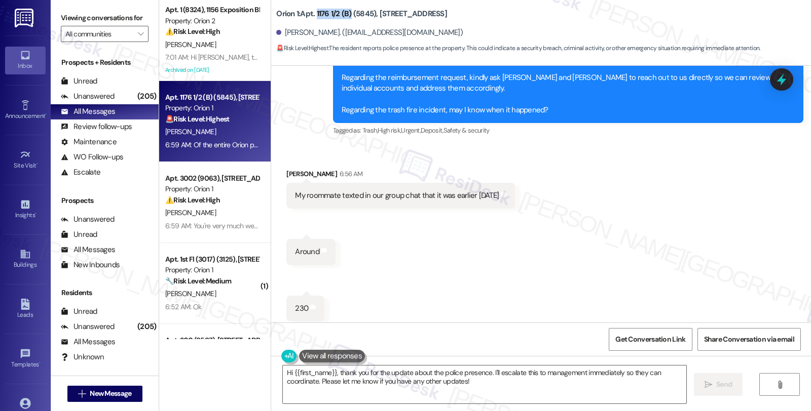
drag, startPoint x: 311, startPoint y: 12, endPoint x: 345, endPoint y: 8, distance: 34.2
click at [345, 9] on b "Orion 1: Apt. 1176 1/2 (B) (5845), 1180 W 37th Pl" at bounding box center [361, 14] width 171 height 11
copy b "1176 1/2 (B)"
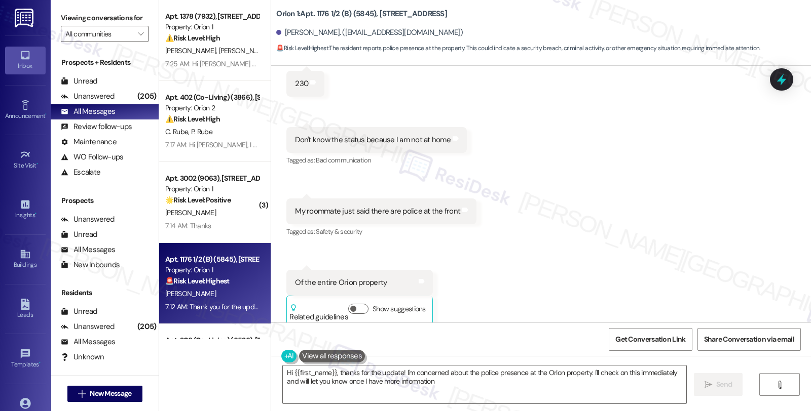
type textarea "Hi {{first_name}}, thanks for the update! I'm concerned about the police presen…"
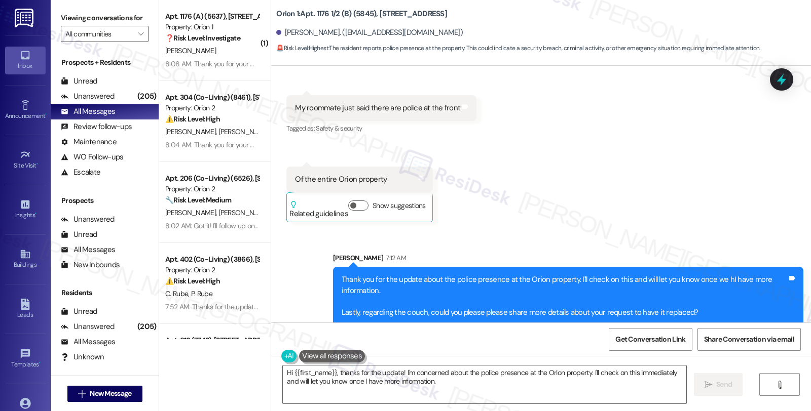
click at [695, 173] on div "Received via SMS Fatema Bhaiji 6:56 AM My roommate texted in our group chat tha…" at bounding box center [541, 24] width 540 height 413
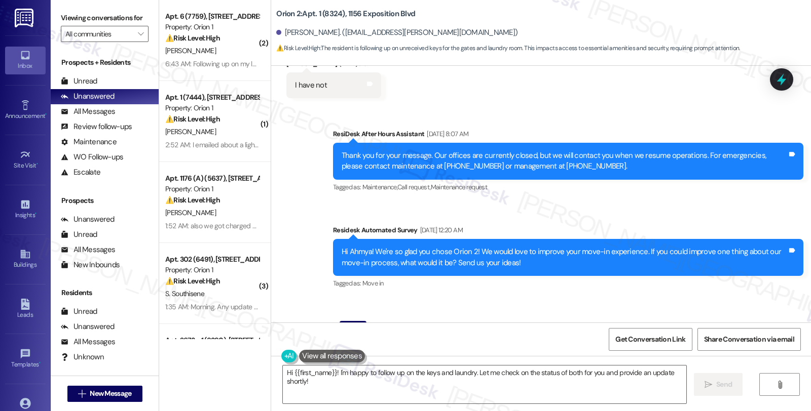
scroll to position [5946, 0]
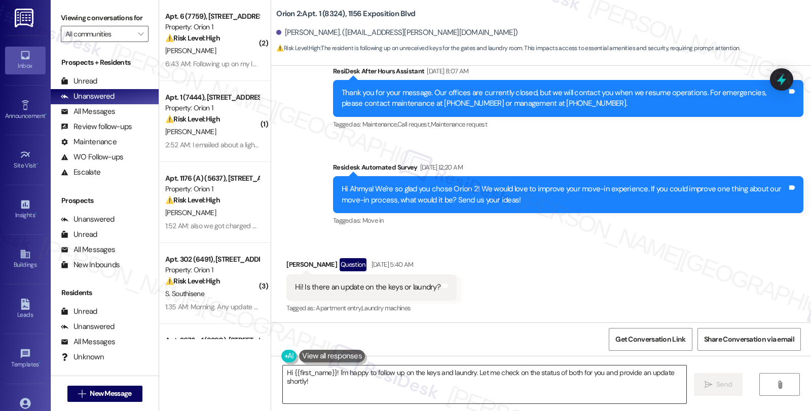
click at [283, 370] on textarea "Hi {{first_name}}! I'm happy to follow up on the keys and laundry. Let me check…" at bounding box center [484, 385] width 403 height 38
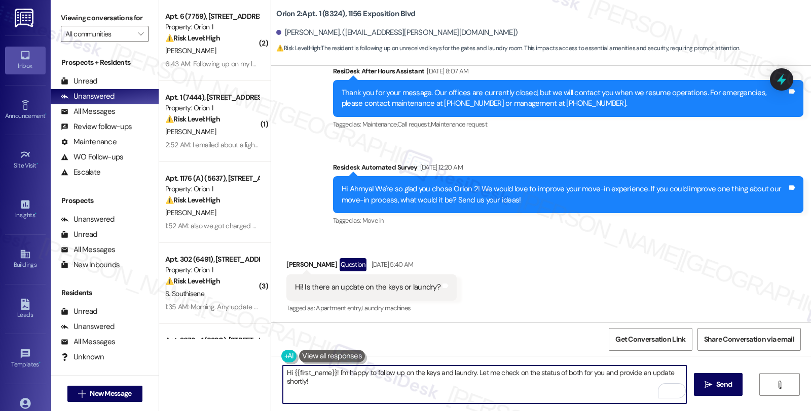
click at [326, 373] on textarea "Hi {{first_name}}! I'm happy to follow up on the keys and laundry. Let me check…" at bounding box center [484, 385] width 403 height 38
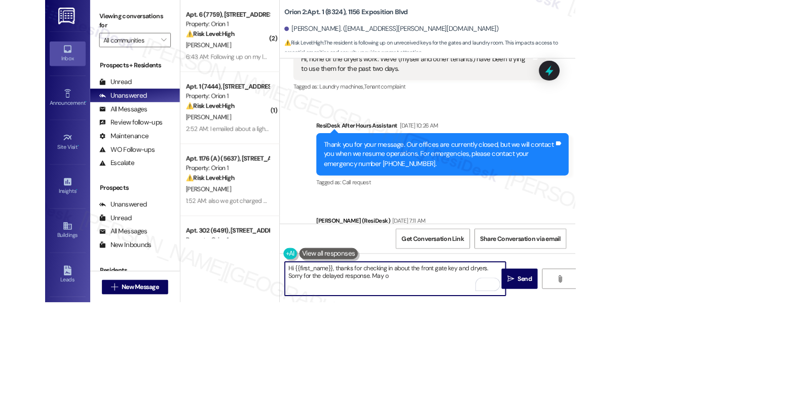
scroll to position [5782, 0]
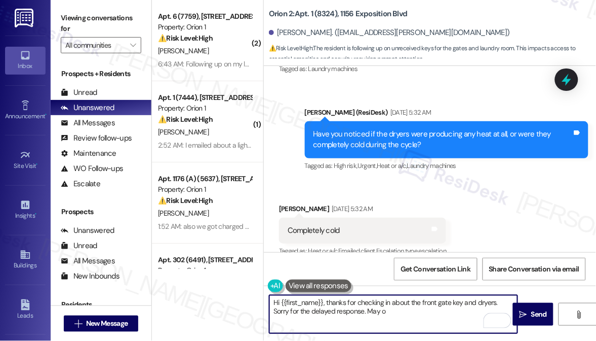
click at [385, 311] on textarea "Hi {{first_name}}, thanks for checking in about the front gate key and dryers. …" at bounding box center [394, 314] width 248 height 38
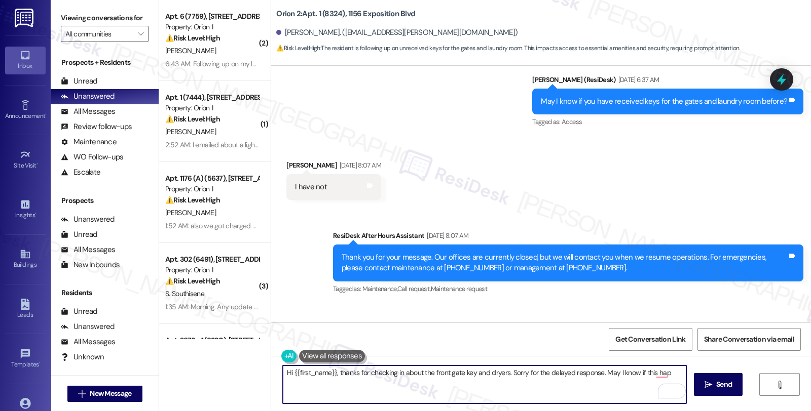
scroll to position [5271, 0]
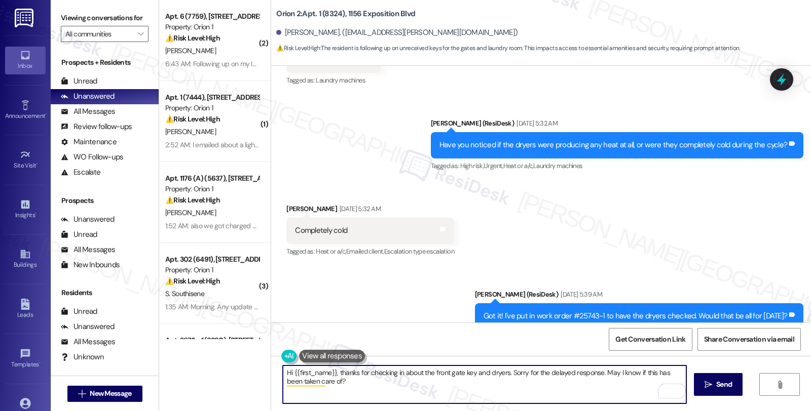
click at [391, 381] on textarea "Hi {{first_name}}, thanks for checking in about the front gate key and dryers. …" at bounding box center [484, 385] width 403 height 38
type textarea "Hi {{first_name}}, thanks for checking in about the front gate key and dryers. …"
click at [716, 377] on button " Send" at bounding box center [718, 384] width 49 height 23
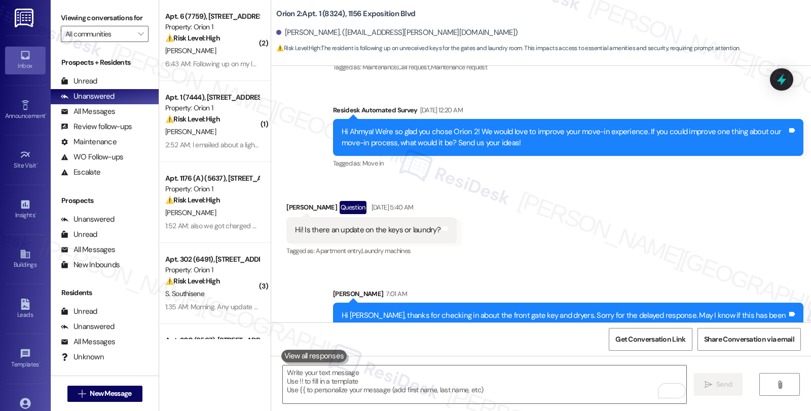
scroll to position [6017, 0]
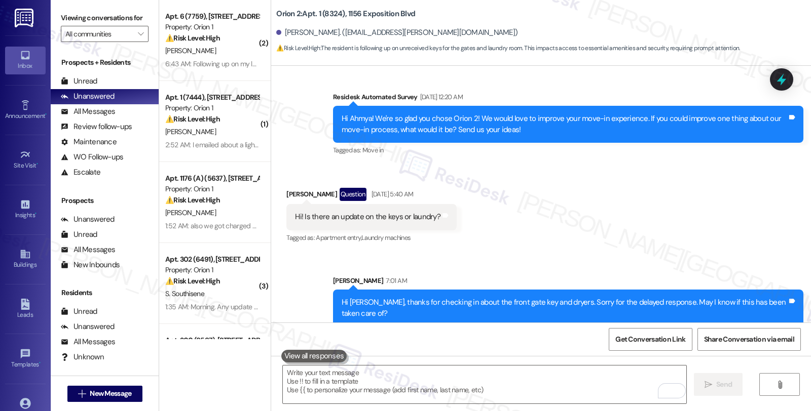
click at [323, 17] on b "Orion 2: Apt. 1 (8324), 1156 Exposition Blvd" at bounding box center [345, 14] width 139 height 11
copy b "8324"
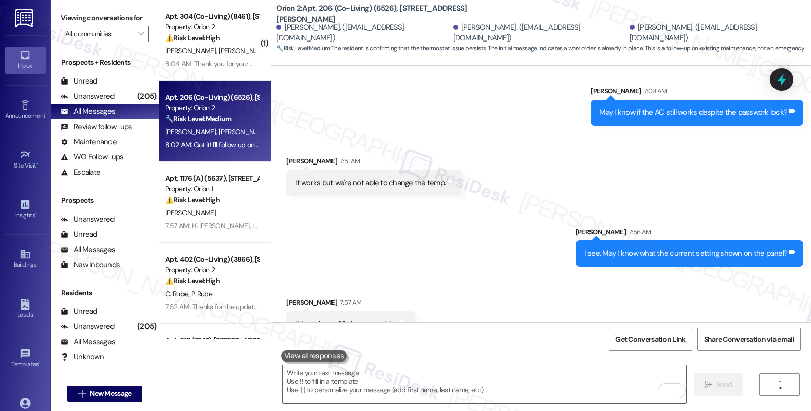
scroll to position [4003, 0]
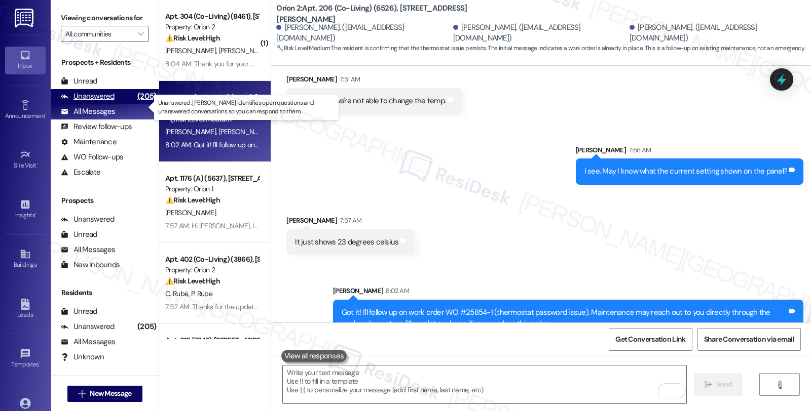
click at [97, 102] on div "Unanswered" at bounding box center [88, 96] width 54 height 11
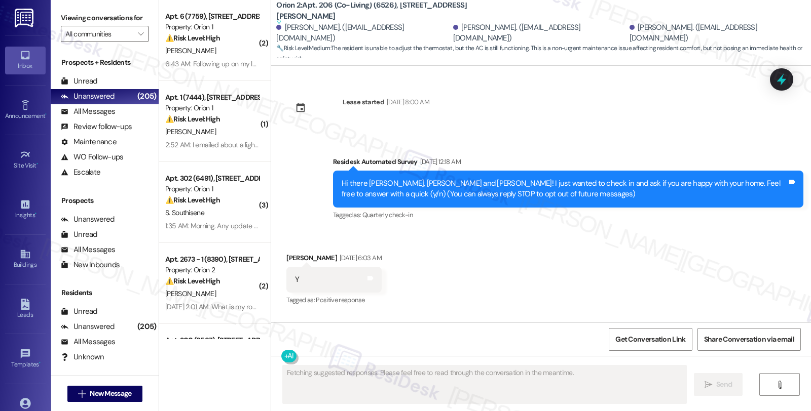
type textarea "Fetching suggested responses. Please feel free to read through the conversation…"
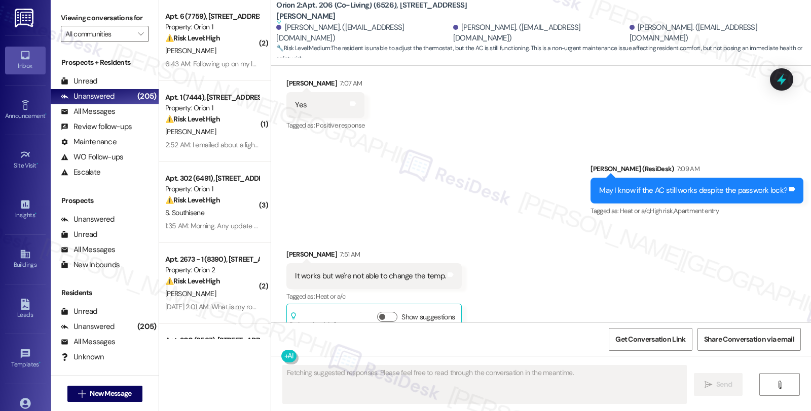
scroll to position [4268, 0]
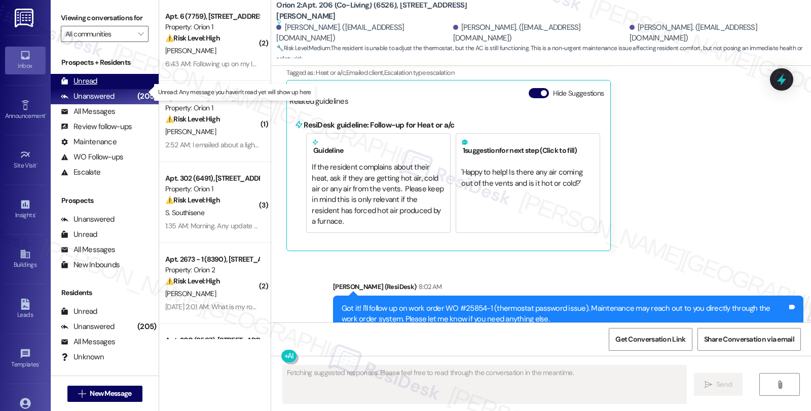
click at [92, 85] on div "Unread (0)" at bounding box center [105, 81] width 108 height 15
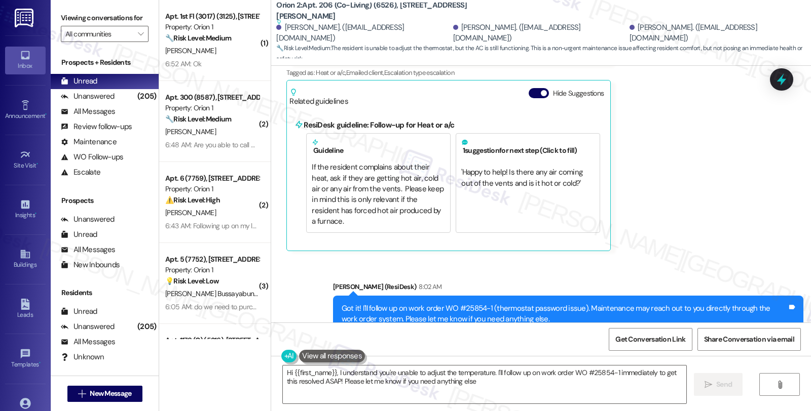
type textarea "Hi {{first_name}}, I understand you're unable to adjust the temperature. I'll f…"
click at [674, 282] on div "[PERSON_NAME] (ResiDesk) 8:02 AM" at bounding box center [568, 289] width 470 height 14
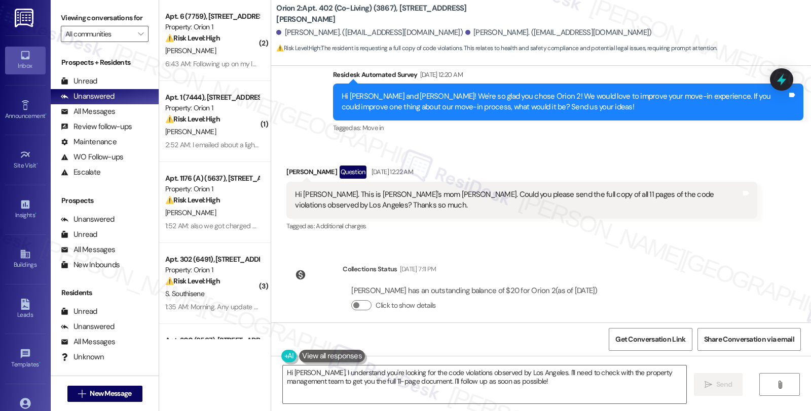
scroll to position [388, 0]
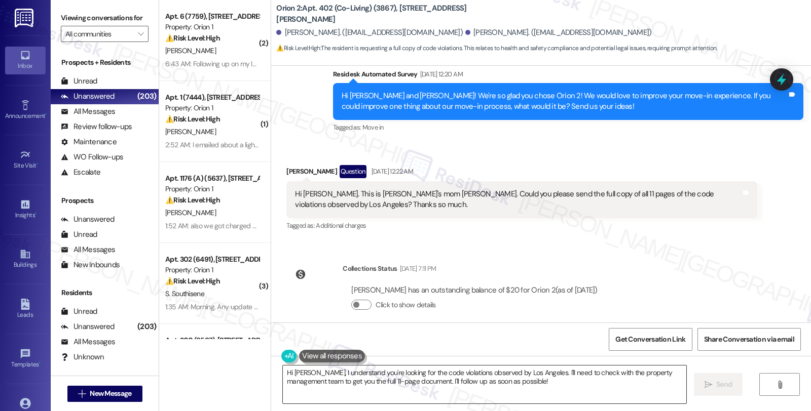
click at [522, 386] on textarea "Hi Patti, I understand you're looking for the code violations observed by Los A…" at bounding box center [484, 385] width 403 height 38
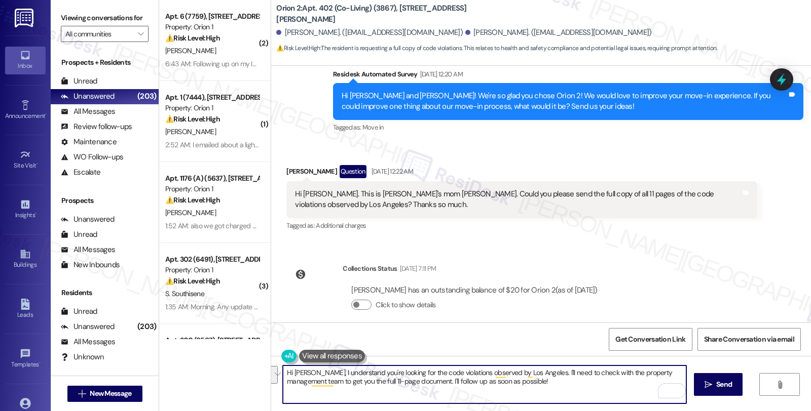
drag, startPoint x: 525, startPoint y: 372, endPoint x: 541, endPoint y: 386, distance: 20.8
click at [541, 386] on textarea "Hi Patti, I understand you're looking for the code violations observed by Los A…" at bounding box center [484, 385] width 403 height 38
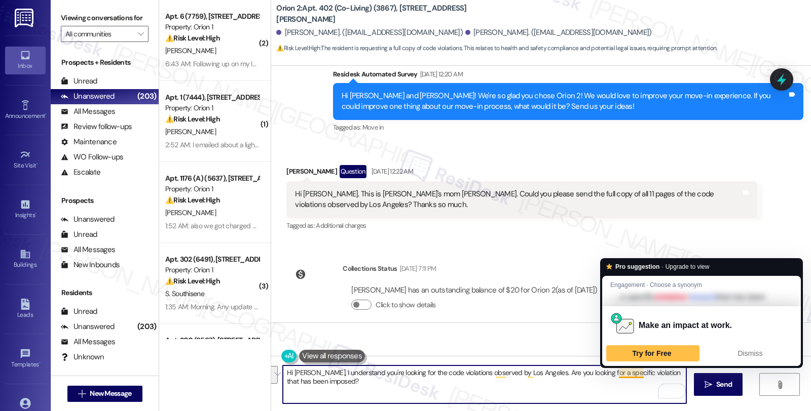
drag, startPoint x: 615, startPoint y: 376, endPoint x: 618, endPoint y: 387, distance: 11.7
click at [618, 387] on textarea "Hi Patti, I understand you're looking for the code violations observed by Los A…" at bounding box center [484, 385] width 403 height 38
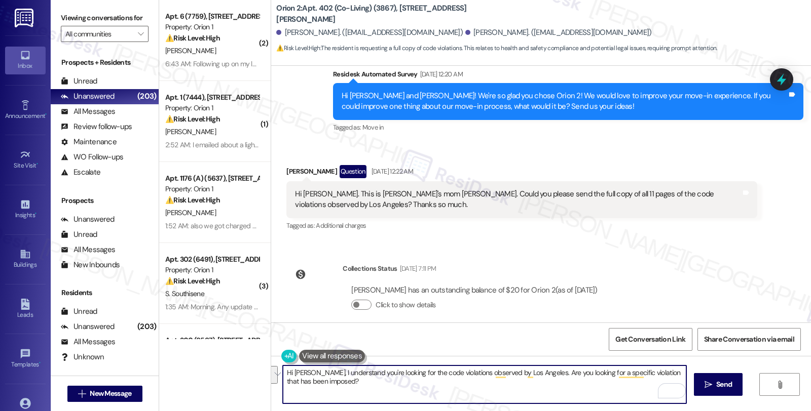
click at [611, 383] on textarea "Hi Patti, I understand you're looking for the code violations observed by Los A…" at bounding box center [484, 385] width 403 height 38
click at [299, 382] on textarea "Hi Patti, I understand you're looking for the code violations observed by Los A…" at bounding box center [484, 385] width 403 height 38
type textarea "Hi Patti, I understand you're looking for the code violations observed by Los A…"
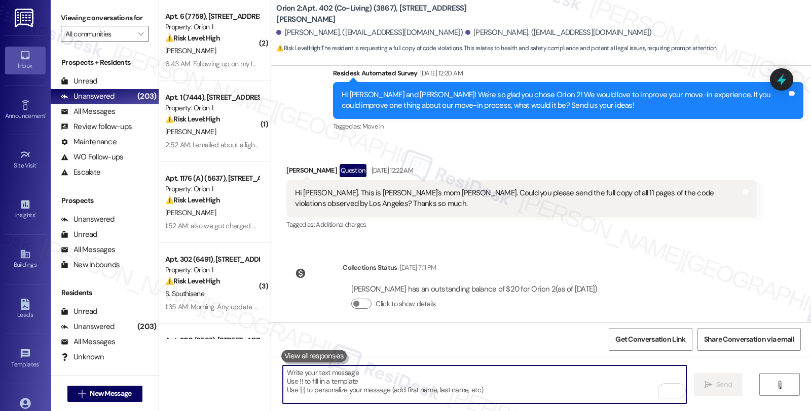
scroll to position [469, 0]
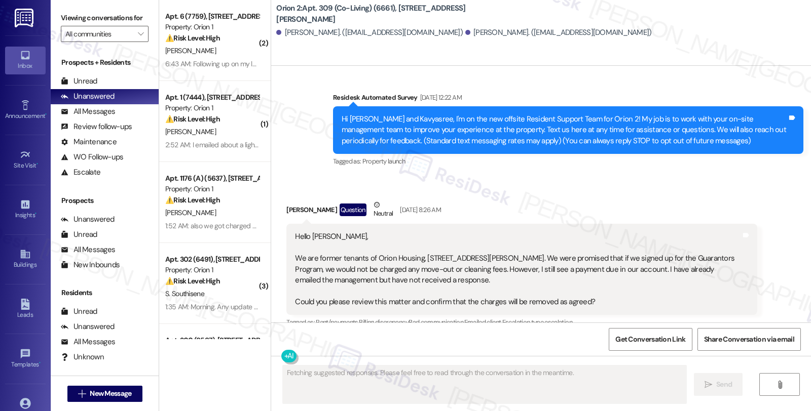
scroll to position [654, 0]
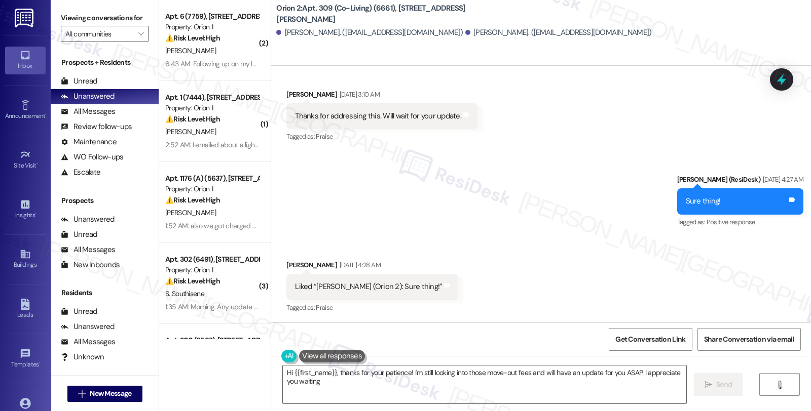
type textarea "Hi {{first_name}}, thanks for your patience! I'm still looking into those move-…"
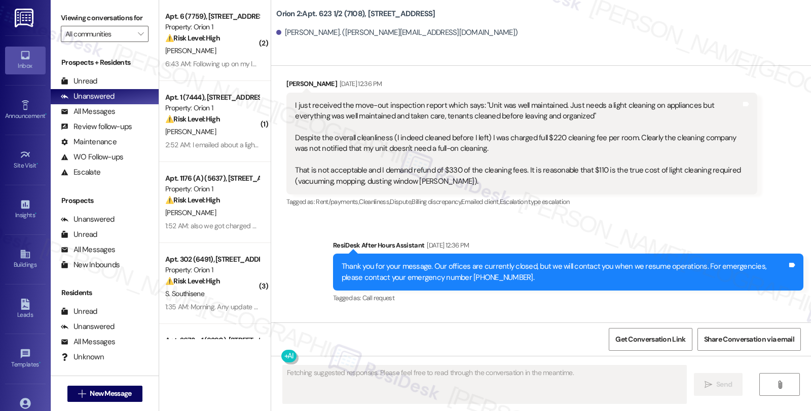
scroll to position [1994, 0]
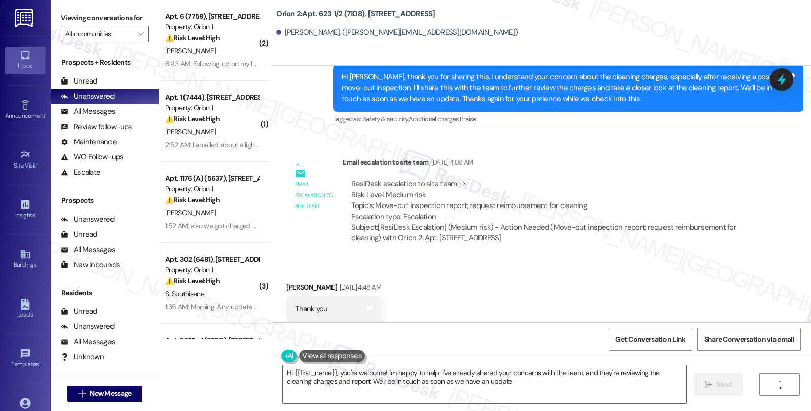
type textarea "Hi {{first_name}}, you're welcome! I'm happy to help. I've already shared your …"
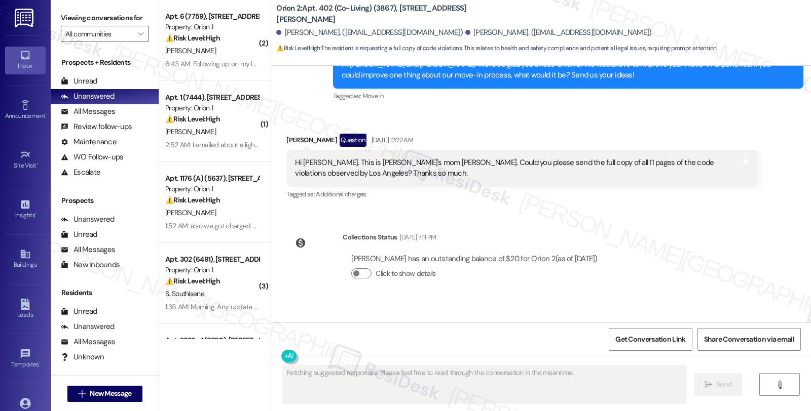
scroll to position [484, 0]
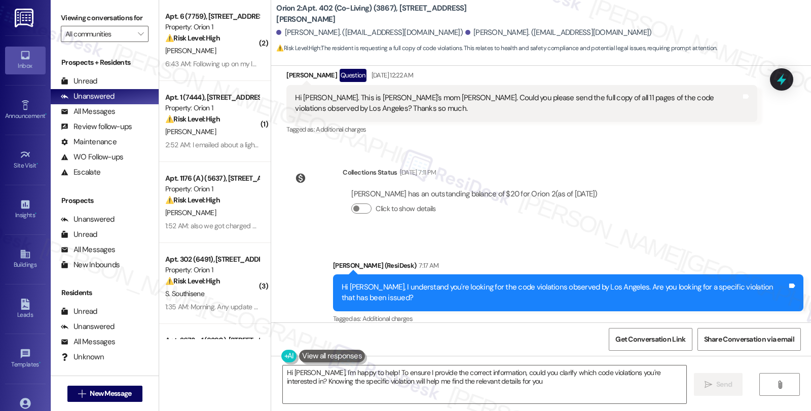
type textarea "Hi [PERSON_NAME], I'm happy to help! To ensure I provide the correct informatio…"
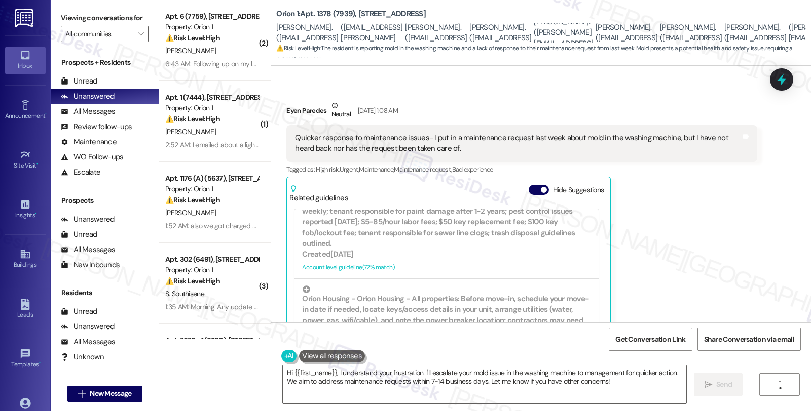
scroll to position [394, 0]
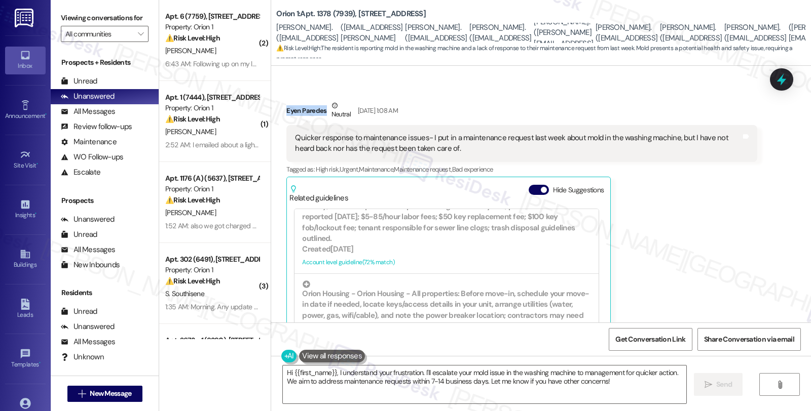
drag, startPoint x: 279, startPoint y: 110, endPoint x: 319, endPoint y: 116, distance: 40.9
click at [319, 116] on div "Received via SMS Eyen Paredes Neutral Aug 19, 2025 at 1:08 AM Quicker response …" at bounding box center [521, 236] width 485 height 286
copy div "Eyen Paredes"
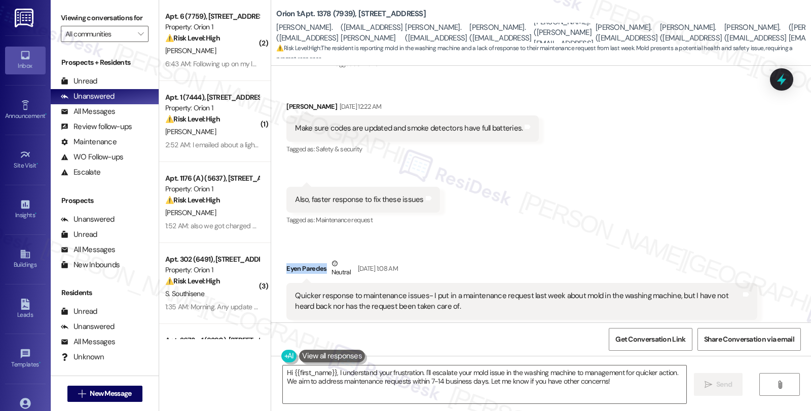
scroll to position [245, 0]
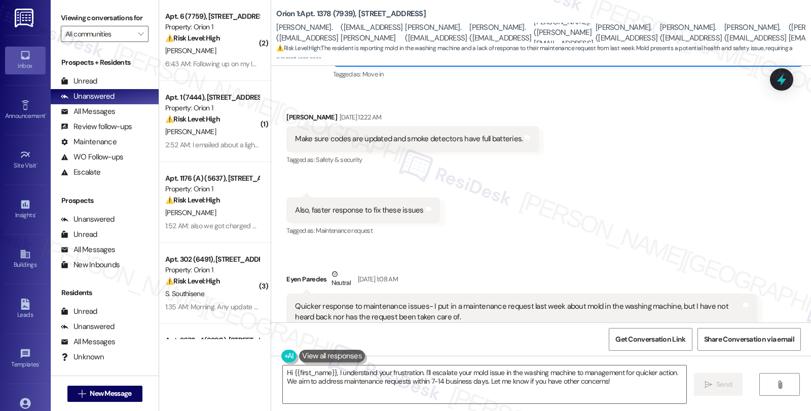
click at [286, 114] on div "Hans Lundin Aug 19, 2025 at 12:22 AM" at bounding box center [412, 119] width 252 height 14
copy div "Hans"
click at [286, 371] on textarea "Hi {{first_name}}, I understand your frustration. I'll escalate your mold issue…" at bounding box center [484, 385] width 403 height 38
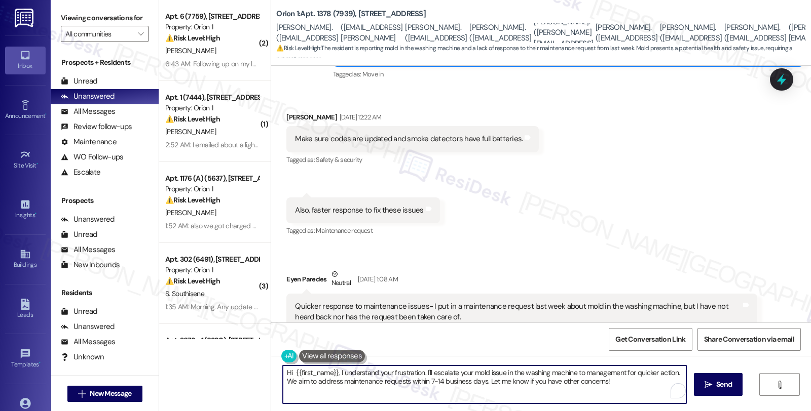
paste textarea "Hans"
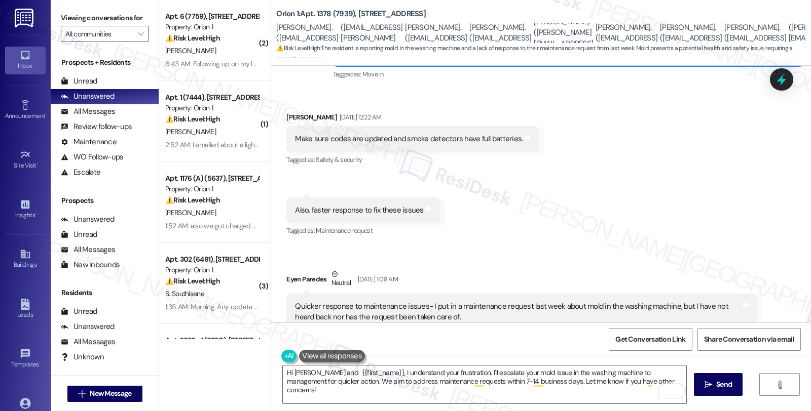
click at [288, 277] on div "Eyen Paredes Neutral Aug 19, 2025 at 1:08 AM" at bounding box center [521, 281] width 470 height 25
copy div "Eyen"
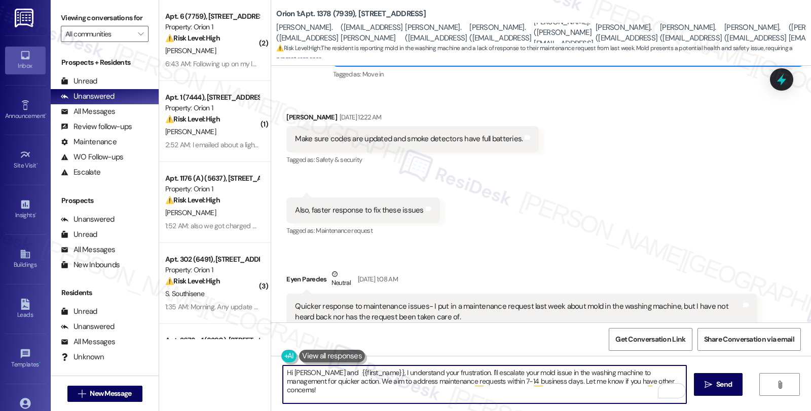
click at [315, 372] on textarea "Hi Hans and {{first_name}}, I understand your frustration. I'll escalate your m…" at bounding box center [484, 385] width 403 height 38
paste textarea "Eyen"
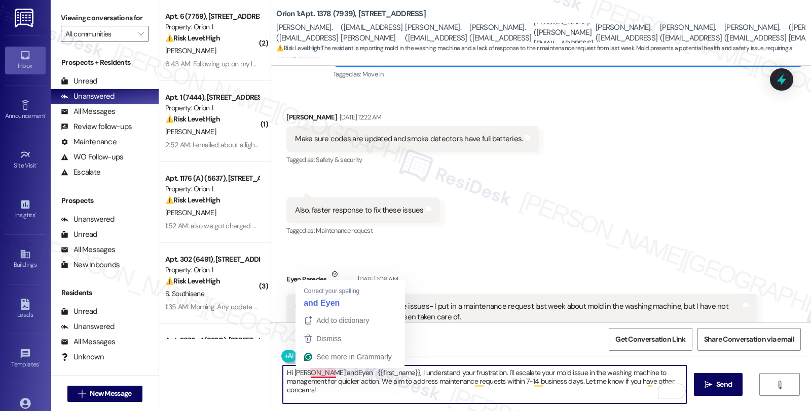
click at [316, 375] on textarea "Hi Hans andEyen {{first_name}}, I understand your frustration. I'll escalate yo…" at bounding box center [484, 385] width 403 height 38
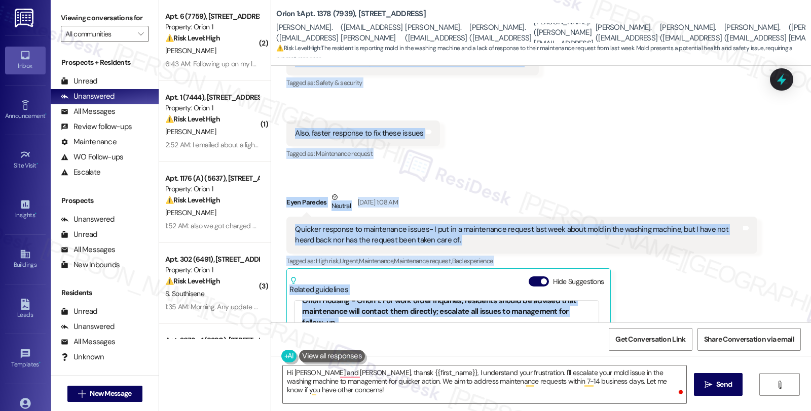
scroll to position [470, 0]
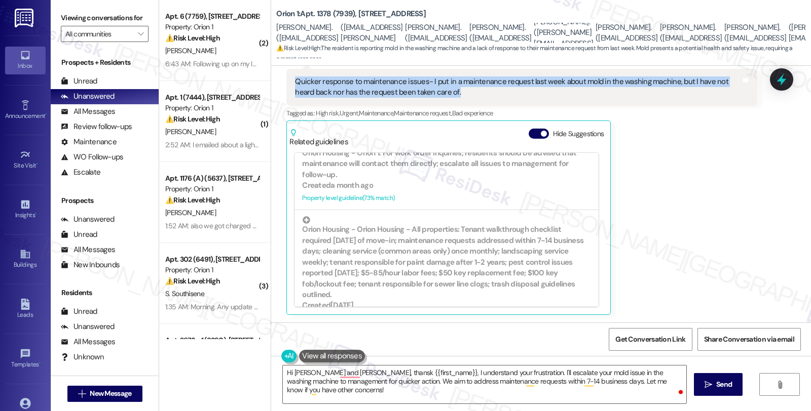
drag, startPoint x: 284, startPoint y: 133, endPoint x: 442, endPoint y: 91, distance: 164.0
click at [442, 91] on div "Received via SMS Hans Lundin Aug 19, 2025 at 12:22 AM Make sure codes are updat…" at bounding box center [541, 93] width 540 height 459
copy div "Make sure codes are updated and smoke detectors have full batteries. Tags and n…"
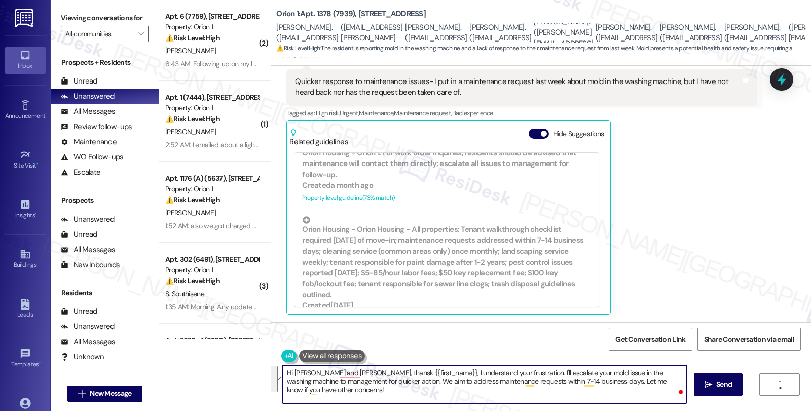
drag, startPoint x: 332, startPoint y: 374, endPoint x: 346, endPoint y: 394, distance: 24.5
click at [346, 394] on textarea "Hi Hans and Eyen, thansk {{first_name}}, I understand your frustration. I'll es…" at bounding box center [484, 385] width 403 height 38
paste textarea "for sharing your feedback with us. We completely understand how important safet…"
click at [333, 371] on textarea "Hi Hans and Eyen, for sharing your feedback with us. We completely understand h…" at bounding box center [484, 385] width 403 height 38
click at [362, 397] on textarea "Hi Hans and Eyen, thanks for sharing your feedback with us. We completely under…" at bounding box center [484, 385] width 403 height 38
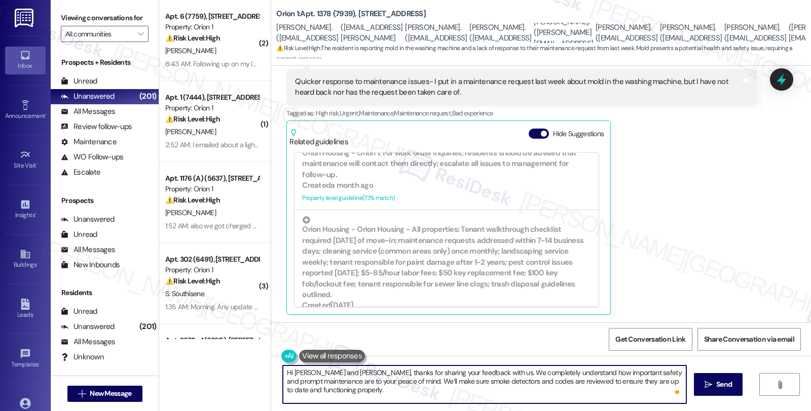
scroll to position [8, 0]
paste textarea "Regarding your maintenance request about mold in the washing machine, we’re ver…"
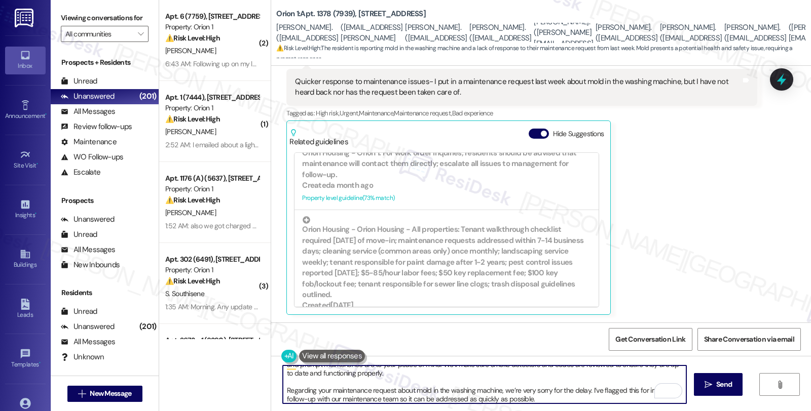
scroll to position [17, 0]
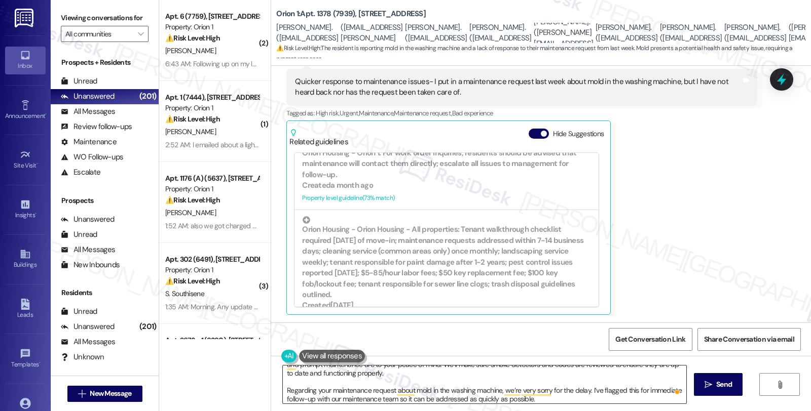
click at [418, 390] on textarea "Hi Hans and Eyen, thanks for sharing your feedback with us. We completely under…" at bounding box center [484, 385] width 403 height 38
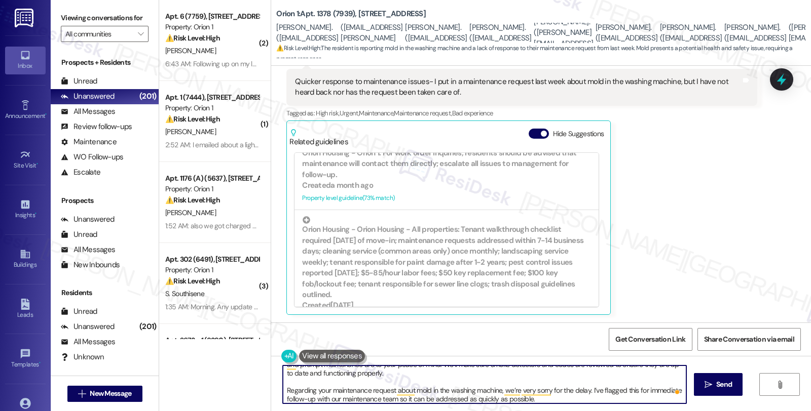
click at [418, 390] on textarea "Hi Hans and Eyen, thanks for sharing your feedback with us. We completely under…" at bounding box center [484, 385] width 403 height 38
drag, startPoint x: 595, startPoint y: 391, endPoint x: 604, endPoint y: 397, distance: 11.3
click at [604, 397] on textarea "Hi Hans and Eyen, thanks for sharing your feedback with us. We completely under…" at bounding box center [484, 385] width 403 height 38
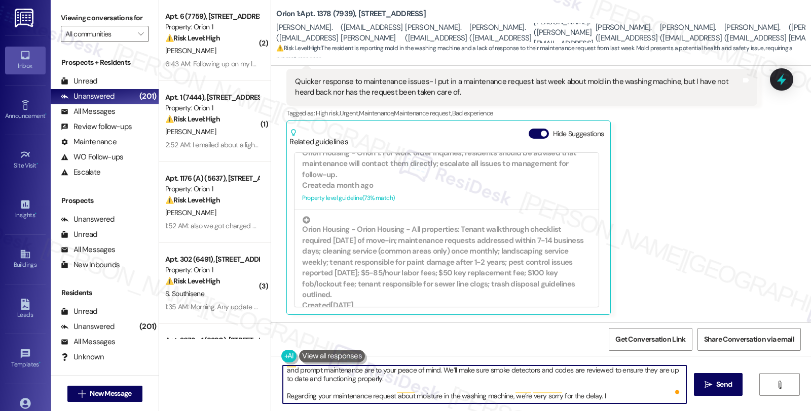
scroll to position [11, 0]
paste textarea "#25367-1"
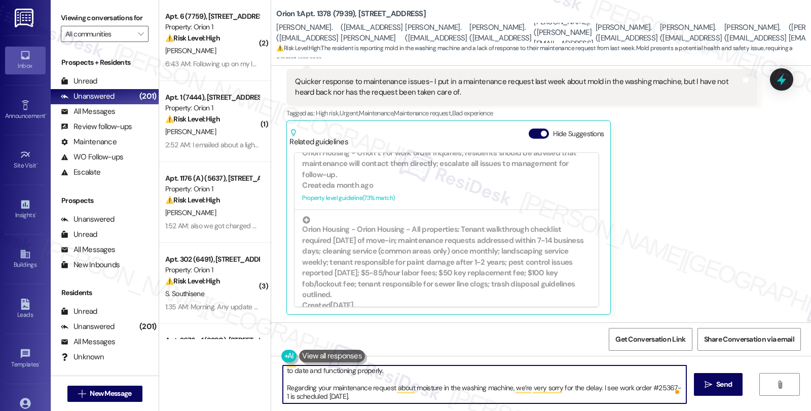
click at [385, 395] on textarea "Hi Hans and Eyen, thanks for sharing your feedback with us. We completely under…" at bounding box center [484, 385] width 403 height 38
click at [607, 401] on textarea "Hi Hans and Eyen, thanks for sharing your feedback with us. We completely under…" at bounding box center [484, 385] width 403 height 38
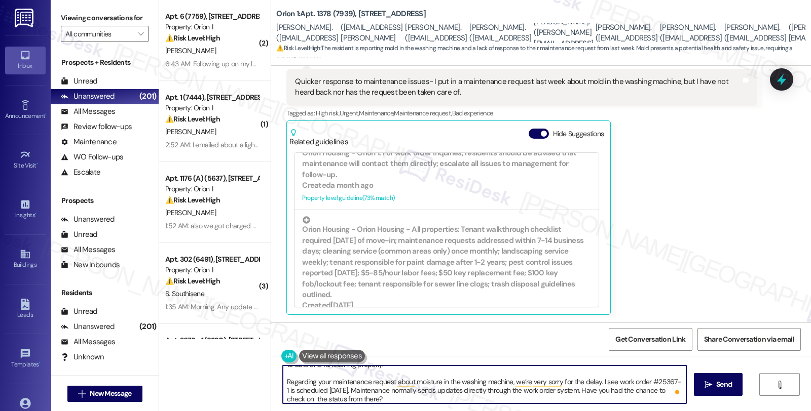
type textarea "Hi Hans and Eyen, thanks for sharing your feedback with us. We completely under…"
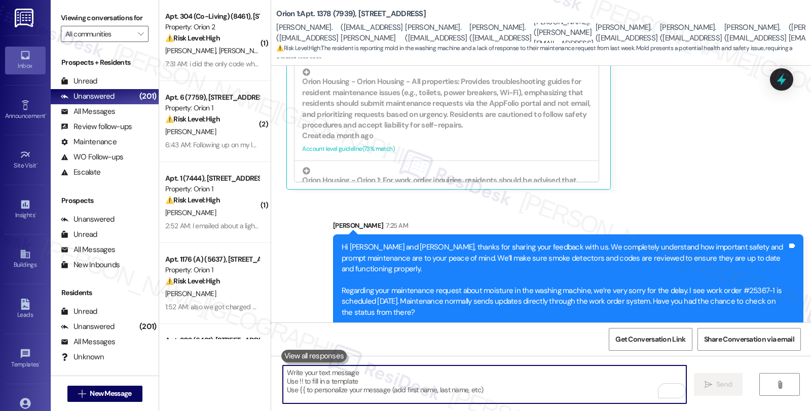
scroll to position [225, 0]
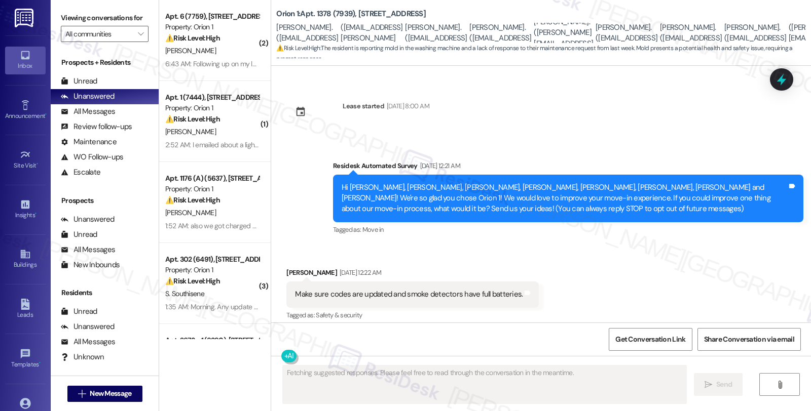
scroll to position [76, 0]
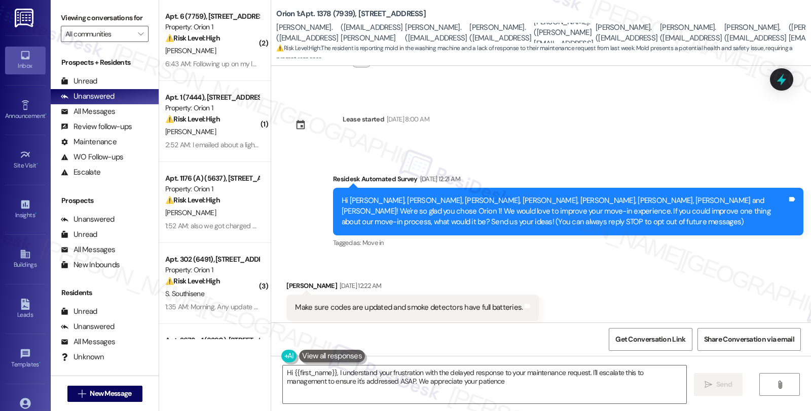
type textarea "Hi {{first_name}}, I understand your frustration with the delayed response to y…"
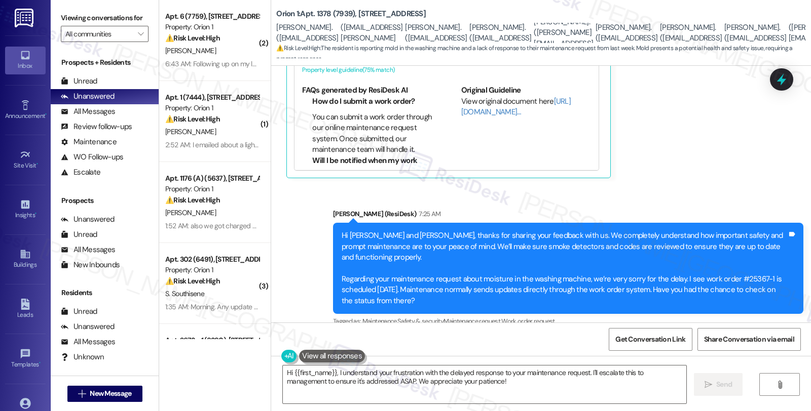
scroll to position [610, 0]
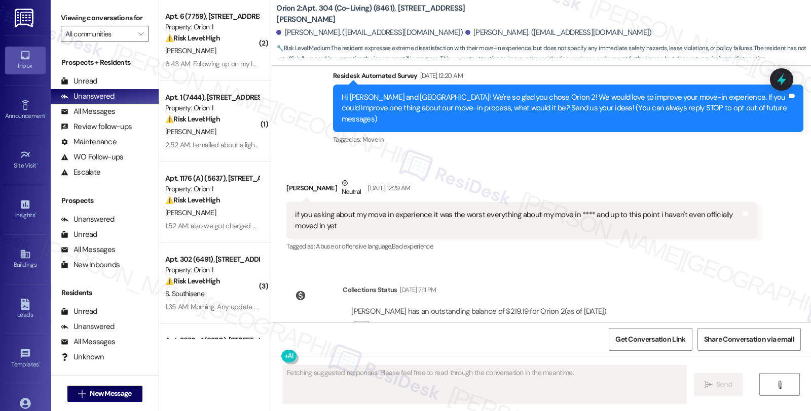
scroll to position [107, 0]
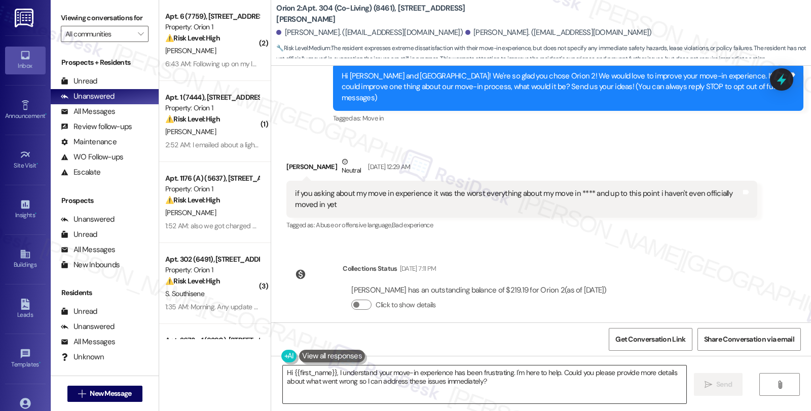
click at [544, 373] on textarea "Hi {{first_name}}, I understand your move-in experience has been frustrating. I…" at bounding box center [484, 385] width 403 height 38
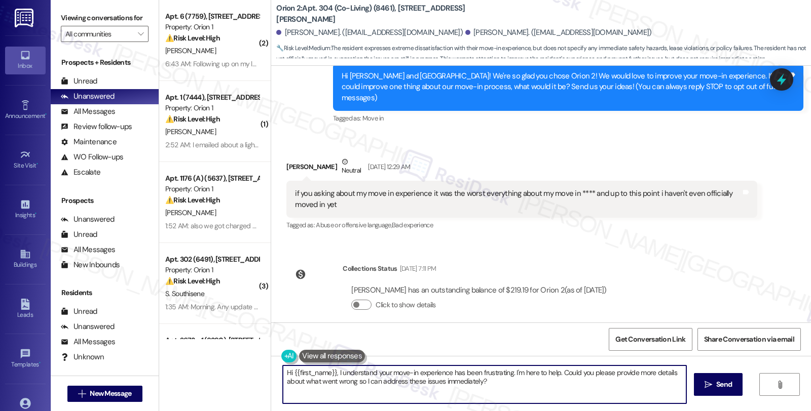
click at [544, 373] on textarea "Hi {{first_name}}, I understand your move-in experience has been frustrating. I…" at bounding box center [484, 385] width 403 height 38
click at [290, 160] on div "[PERSON_NAME] Neutral [DATE] 12:29 AM" at bounding box center [521, 169] width 470 height 25
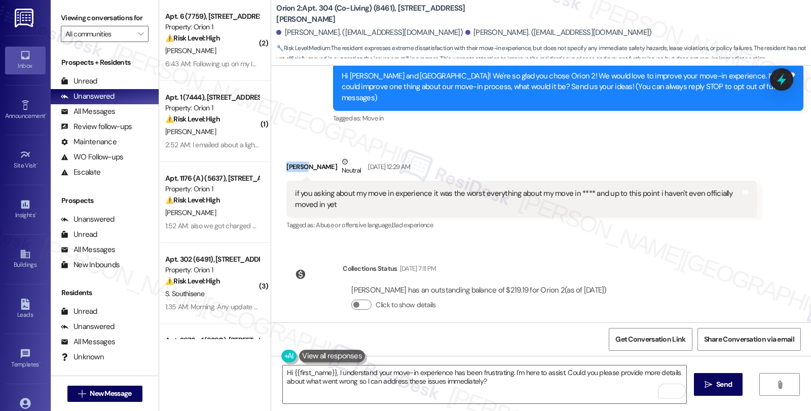
click at [290, 160] on div "[PERSON_NAME] Neutral [DATE] 12:29 AM" at bounding box center [521, 169] width 470 height 25
copy div "[GEOGRAPHIC_DATA]"
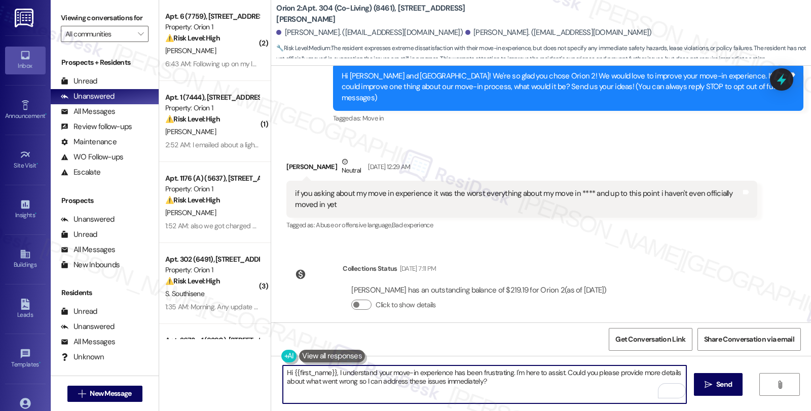
drag, startPoint x: 288, startPoint y: 370, endPoint x: 329, endPoint y: 372, distance: 41.6
click at [329, 372] on textarea "Hi {{first_name}}, I understand your move-in experience has been frustrating. I…" at bounding box center [484, 385] width 403 height 38
paste textarea "[GEOGRAPHIC_DATA]"
type textarea "Hi [PERSON_NAME], I understand your move-in experience has been frustrating. I'…"
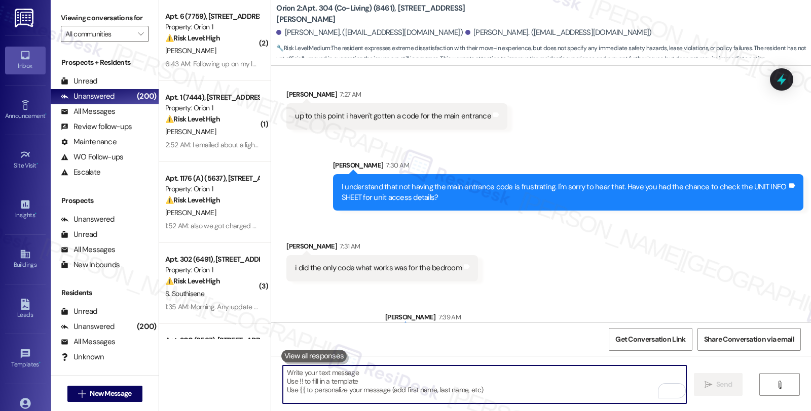
scroll to position [482, 0]
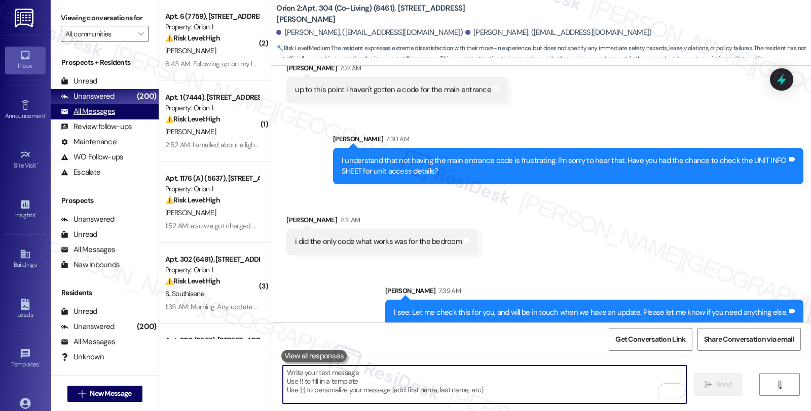
click at [108, 117] on div "All Messages" at bounding box center [88, 111] width 54 height 11
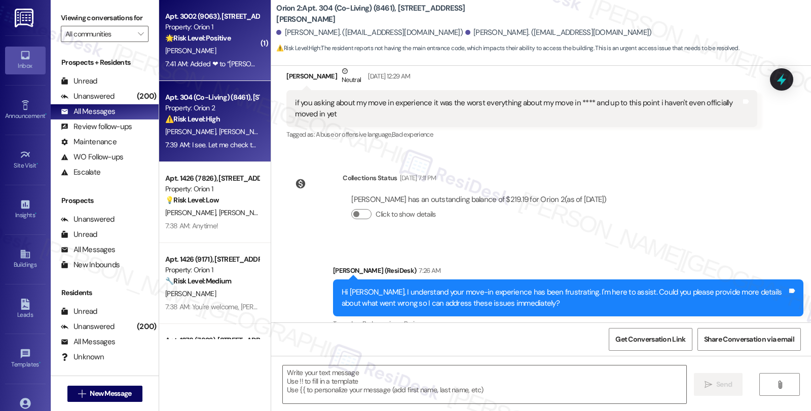
type textarea "Fetching suggested responses. Please feel free to read through the conversation…"
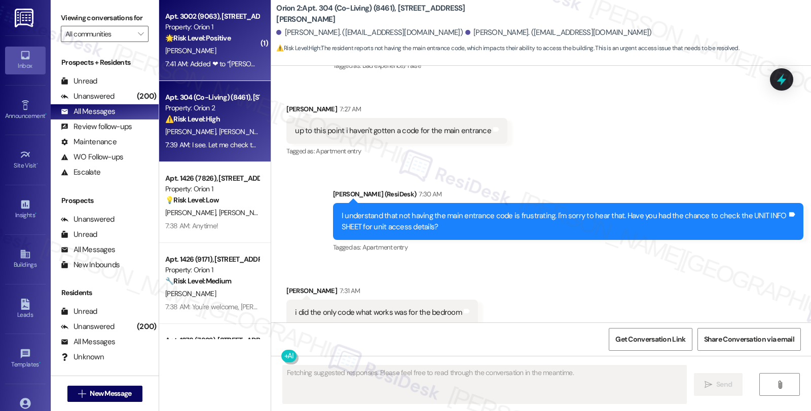
scroll to position [471, 0]
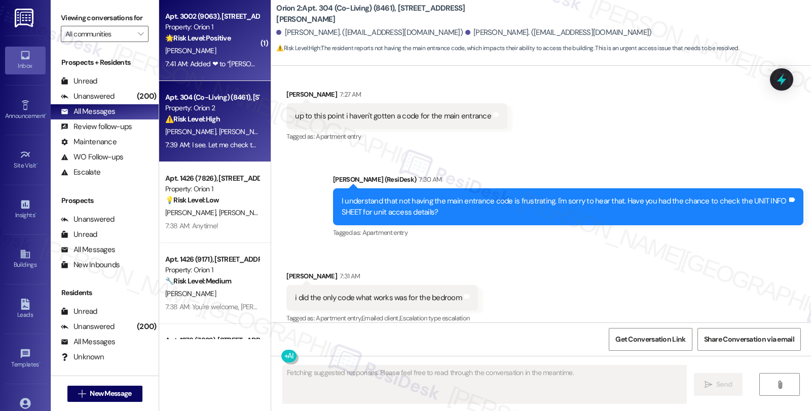
click at [224, 47] on div "[PERSON_NAME]" at bounding box center [212, 51] width 96 height 13
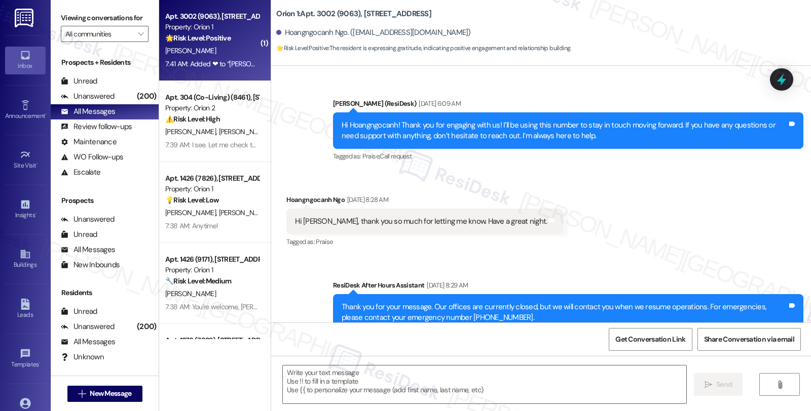
type textarea "Fetching suggested responses. Please feel free to read through the conversation…"
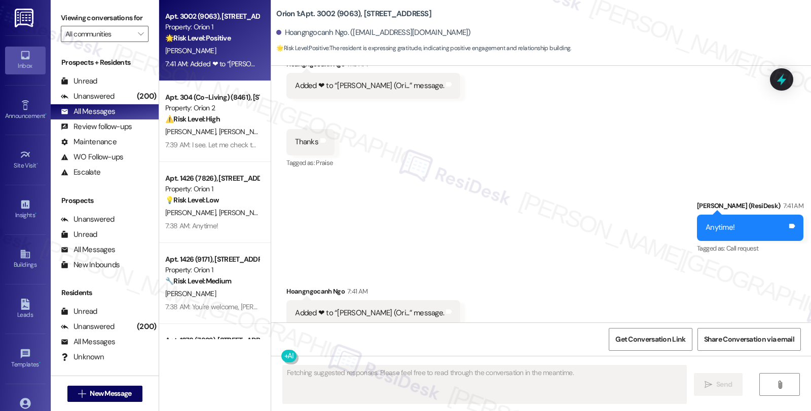
scroll to position [1750, 0]
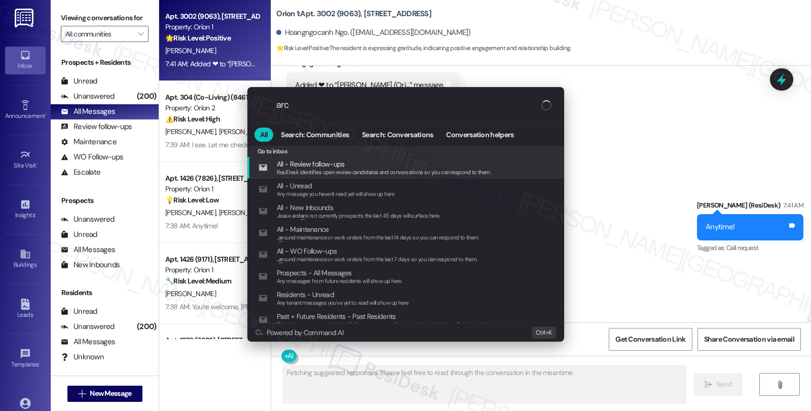
type input "arch"
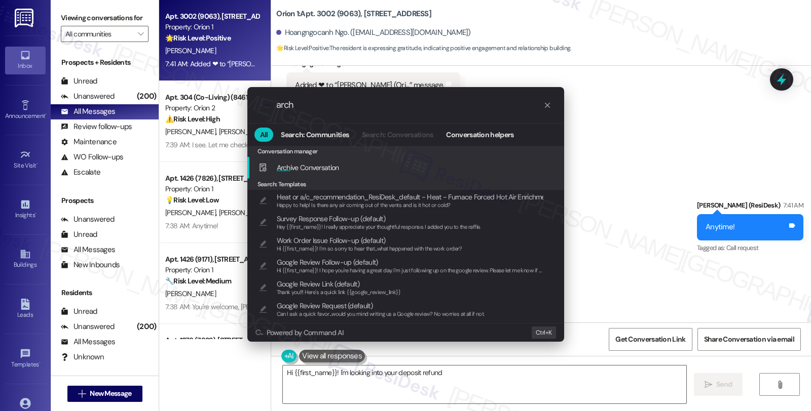
type textarea "Hi {{first_name}}! I'm looking into your deposit refund"
type input "arch"
click at [382, 167] on div "Arch ive Conversation Add shortcut" at bounding box center [406, 167] width 296 height 11
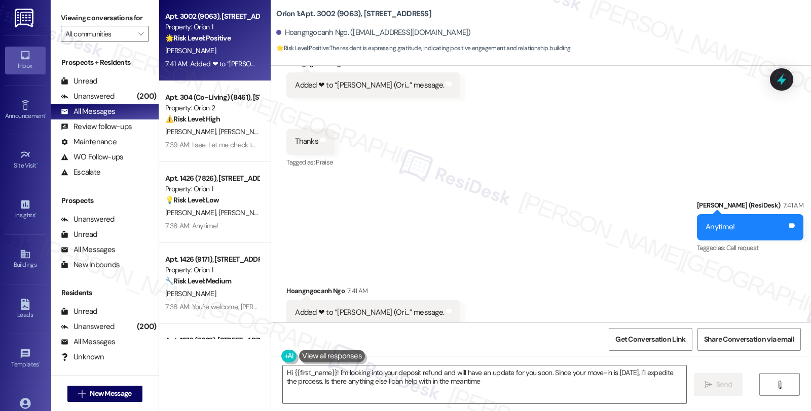
type textarea "Hi {{first_name}}! I'm looking into your deposit refund and will have an update…"
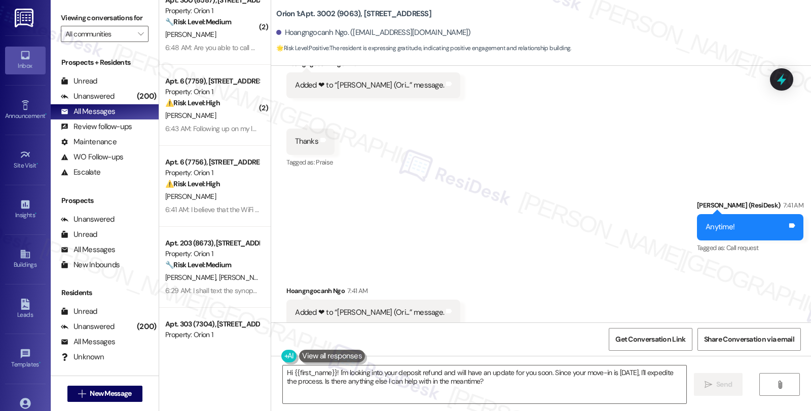
scroll to position [844, 0]
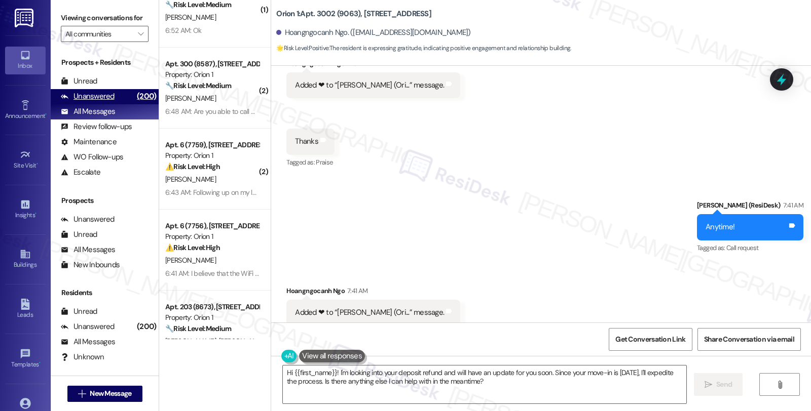
click at [110, 102] on div "Unanswered" at bounding box center [88, 96] width 54 height 11
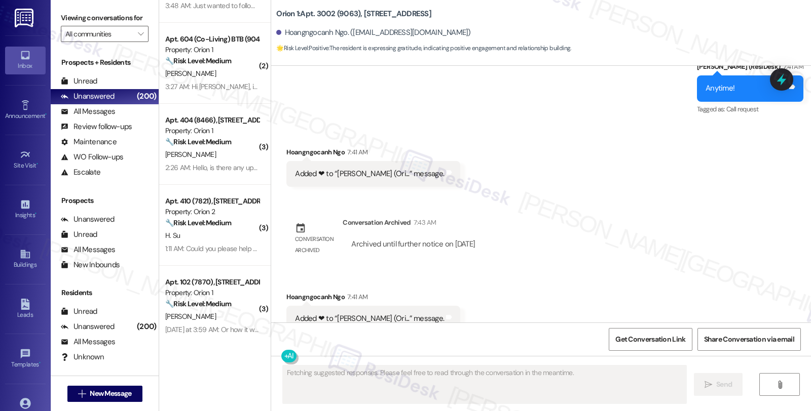
scroll to position [1894, 0]
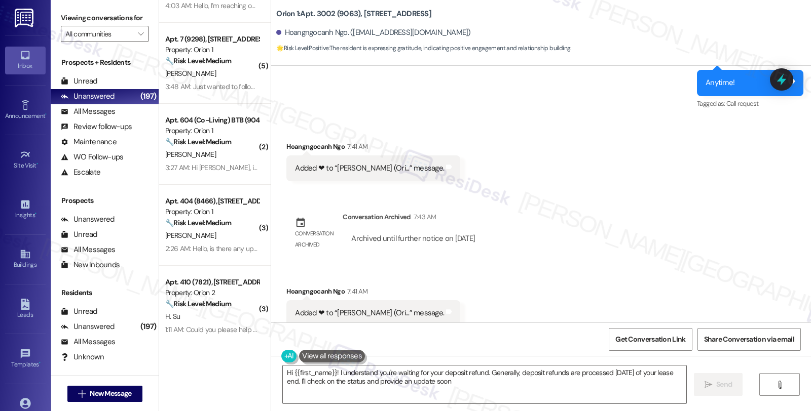
type textarea "Hi {{first_name}}! I understand you're waiting for your deposit refund. General…"
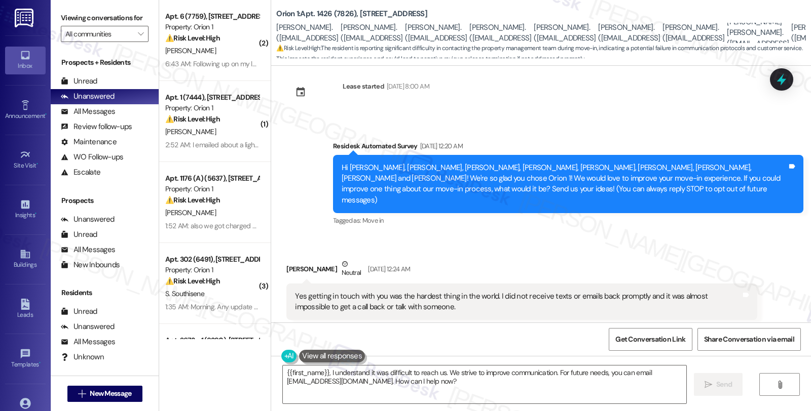
scroll to position [102, 0]
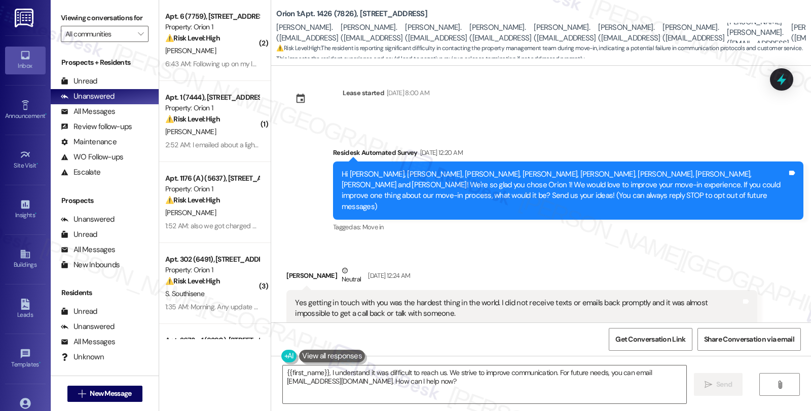
click at [277, 368] on div "{{first_name}}, I understand it was difficult to reach us. We strive to improve…" at bounding box center [479, 384] width 404 height 39
click at [283, 372] on textarea "{{first_name}}, I understand it was difficult to reach us. We strive to improve…" at bounding box center [484, 385] width 403 height 38
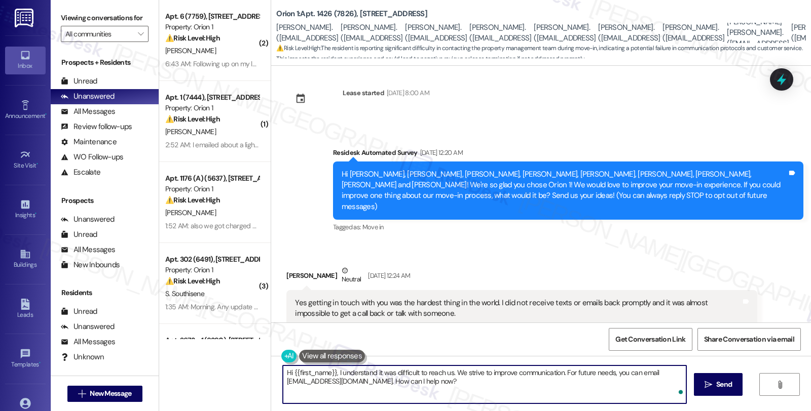
click at [286, 266] on div "[PERSON_NAME] Neutral [DATE] 12:24 AM" at bounding box center [521, 278] width 470 height 25
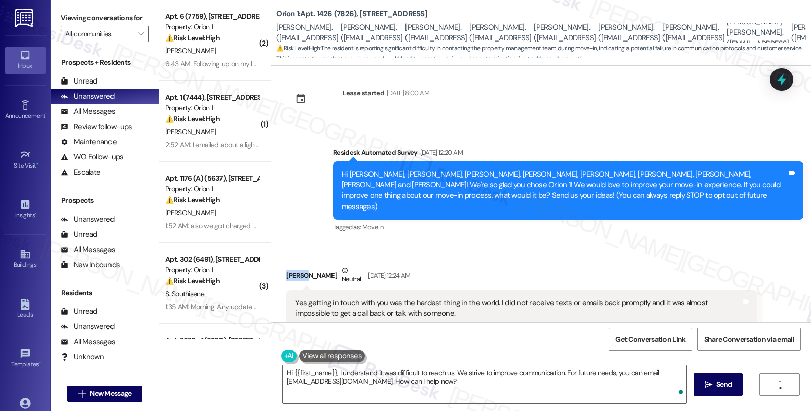
click at [286, 266] on div "[PERSON_NAME] Neutral [DATE] 12:24 AM" at bounding box center [521, 278] width 470 height 25
copy div "[PERSON_NAME]"
drag, startPoint x: 286, startPoint y: 372, endPoint x: 295, endPoint y: 372, distance: 8.6
click at [288, 372] on textarea "Hi {{first_name}}, I understand it was difficult to reach us. We strive to impr…" at bounding box center [484, 385] width 403 height 38
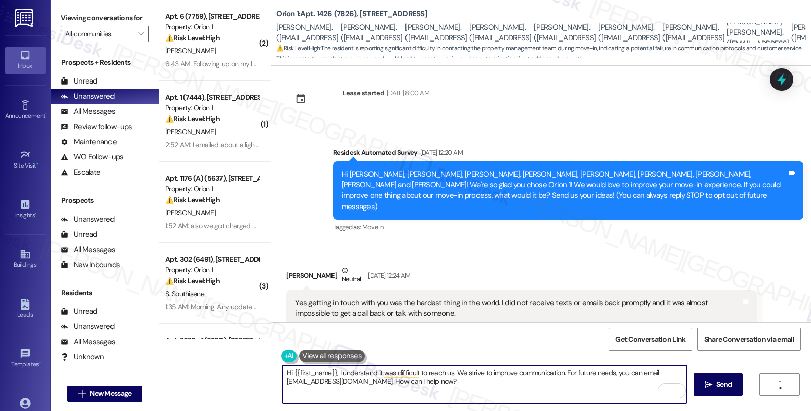
paste textarea "[PERSON_NAME]"
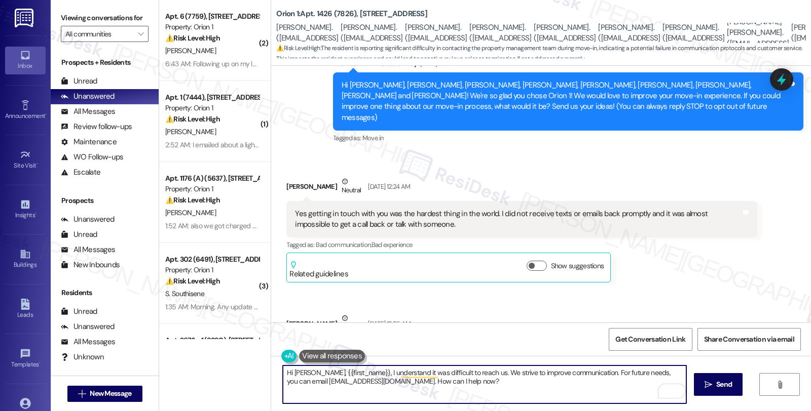
scroll to position [215, 0]
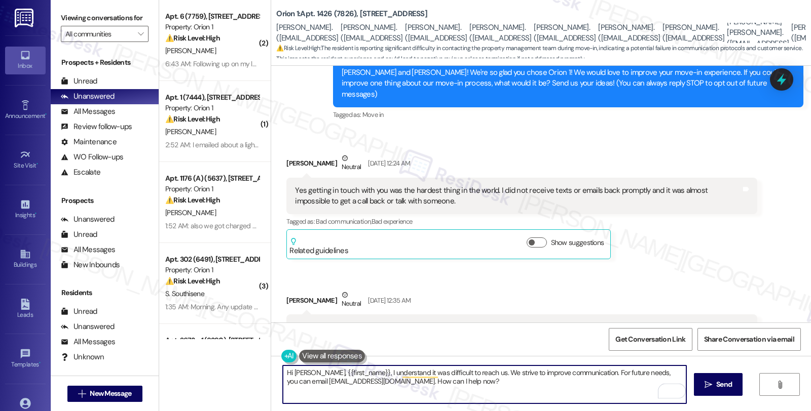
click at [289, 290] on div "[PERSON_NAME] Neutral [DATE] 12:35 AM" at bounding box center [521, 302] width 470 height 25
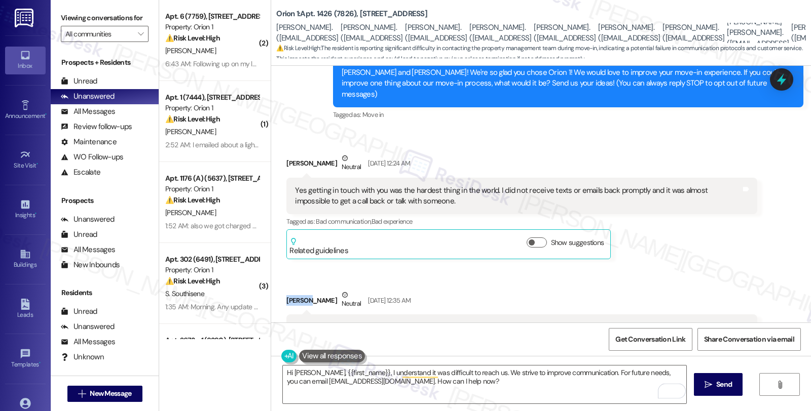
click at [289, 290] on div "[PERSON_NAME] Neutral [DATE] 12:35 AM" at bounding box center [521, 302] width 470 height 25
copy div "[PERSON_NAME]"
click at [307, 371] on textarea "Hi [PERSON_NAME], {{first_name}}, I understand it was difficult to reach us. We…" at bounding box center [484, 385] width 403 height 38
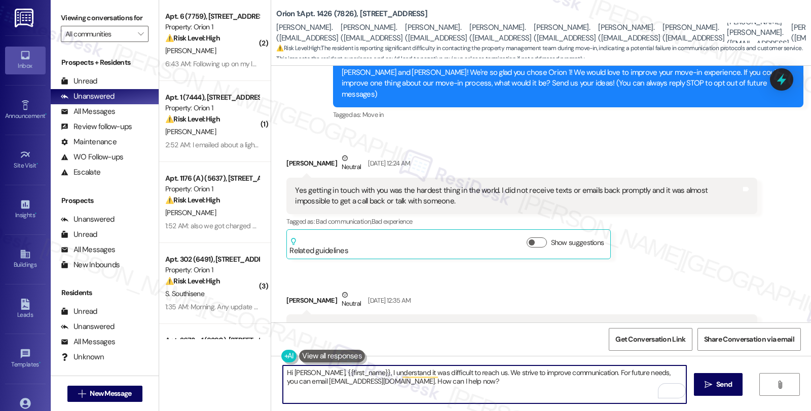
paste textarea "[PERSON_NAME]"
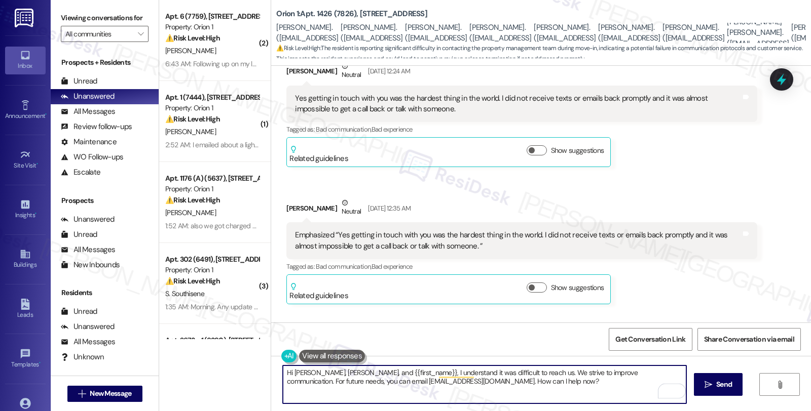
scroll to position [327, 0]
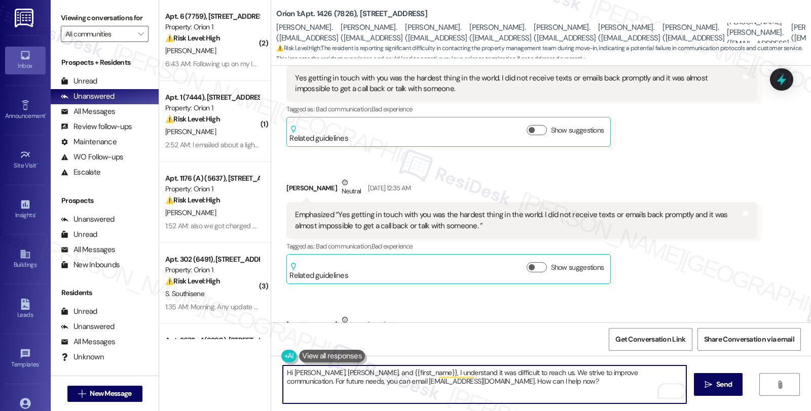
click at [288, 315] on div "[PERSON_NAME] Neutral [DATE] 12:35 AM" at bounding box center [521, 327] width 470 height 25
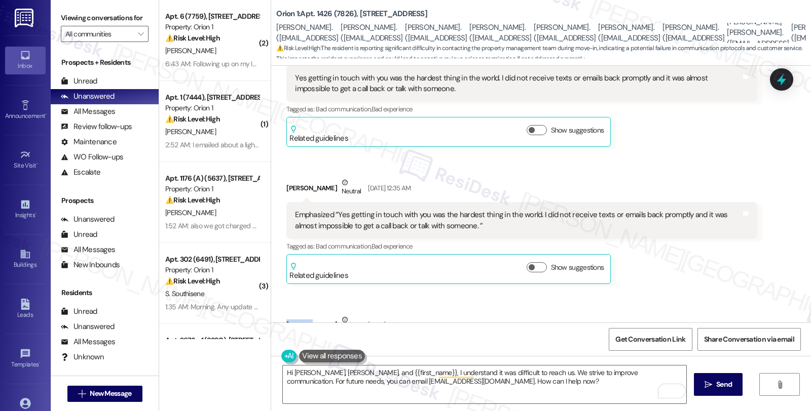
click at [288, 315] on div "[PERSON_NAME] Neutral [DATE] 12:35 AM" at bounding box center [521, 327] width 470 height 25
copy div "[PERSON_NAME]"
click at [343, 371] on textarea "Hi [PERSON_NAME], [PERSON_NAME], and {{first_name}}, I understand it was diffic…" at bounding box center [484, 385] width 403 height 38
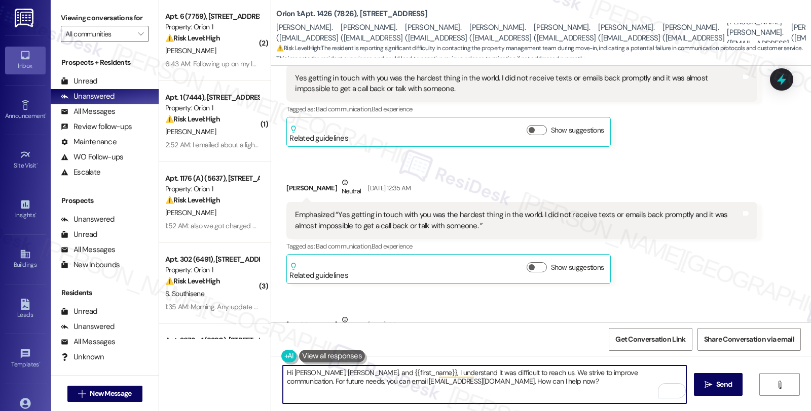
paste textarea "[PERSON_NAME]"
drag, startPoint x: 381, startPoint y: 382, endPoint x: 524, endPoint y: 383, distance: 143.4
click at [524, 383] on textarea "Hi David, Wesley, and Laurie, I understand it was difficult to reach us. We str…" at bounding box center [484, 385] width 403 height 38
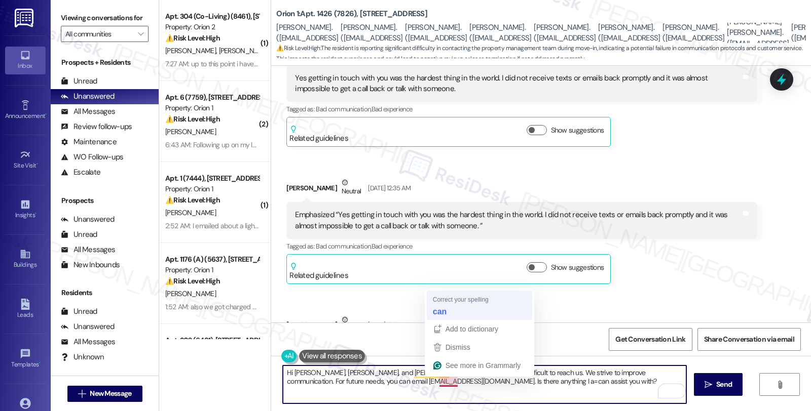
type textarea "Hi David, Wesley, and Laurie, I understand it was difficult to reach us. We str…"
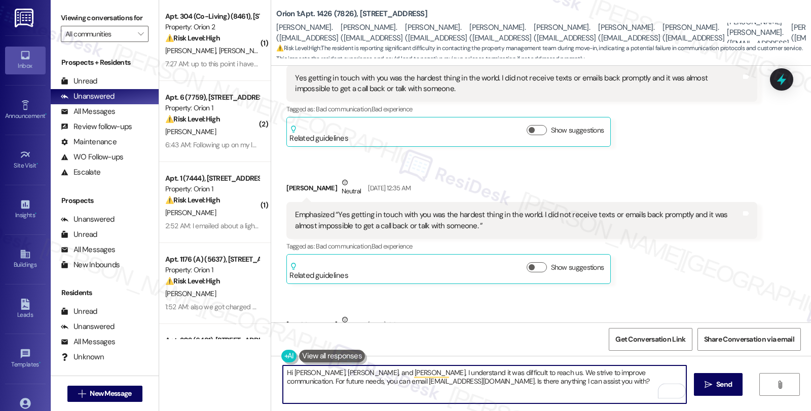
click at [554, 389] on textarea "Hi David, Wesley, and Laurie, I understand it was difficult to reach us. We str…" at bounding box center [484, 385] width 403 height 38
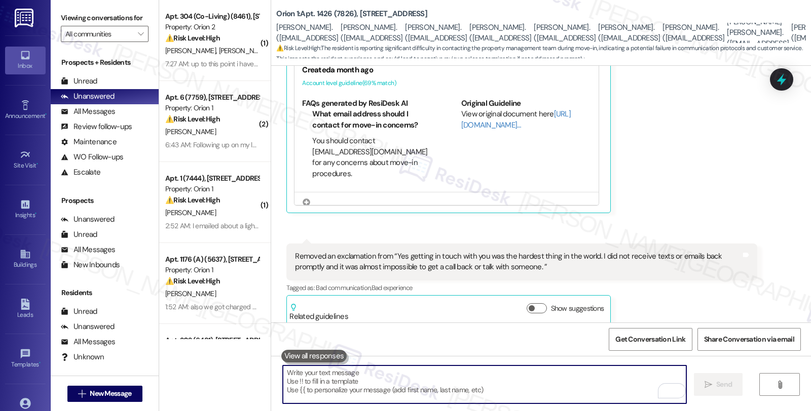
scroll to position [859, 0]
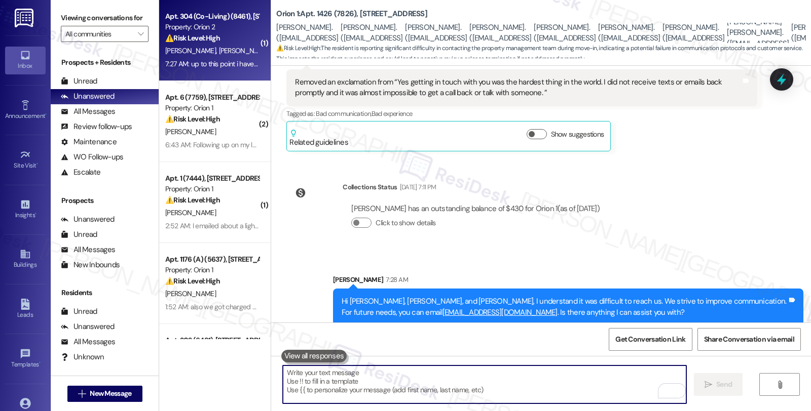
click at [221, 54] on div "S. Raipal D. Peters" at bounding box center [212, 51] width 96 height 13
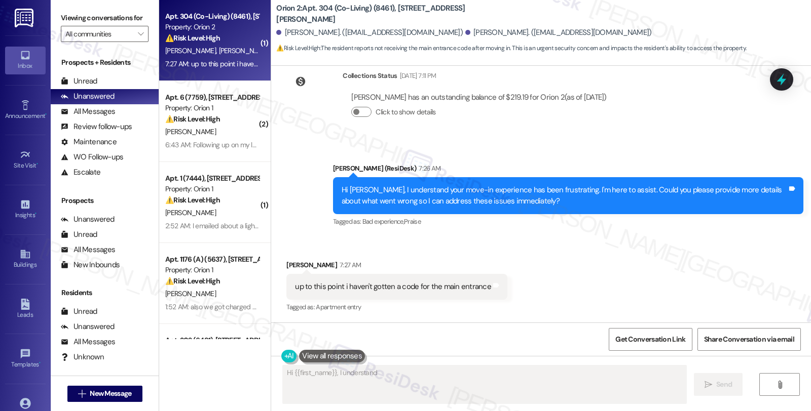
scroll to position [289, 0]
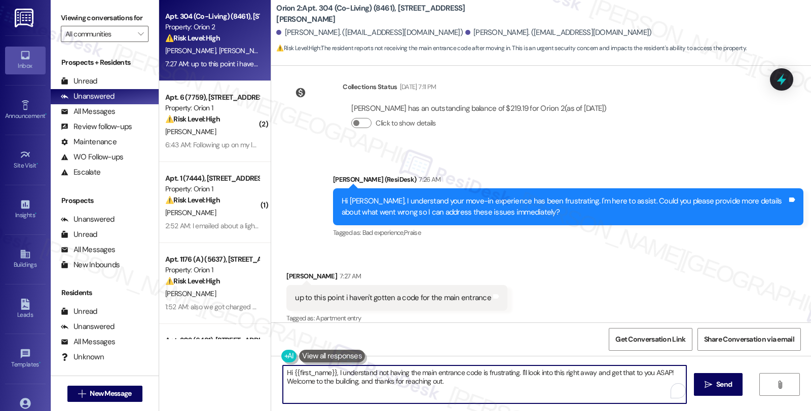
drag, startPoint x: 330, startPoint y: 371, endPoint x: 220, endPoint y: 366, distance: 110.1
click at [220, 366] on div "Apt. 304 (Co-Living) (8461), 1421 W Adams Blvd Property: Orion 2 ⚠️ Risk Level:…" at bounding box center [485, 205] width 652 height 411
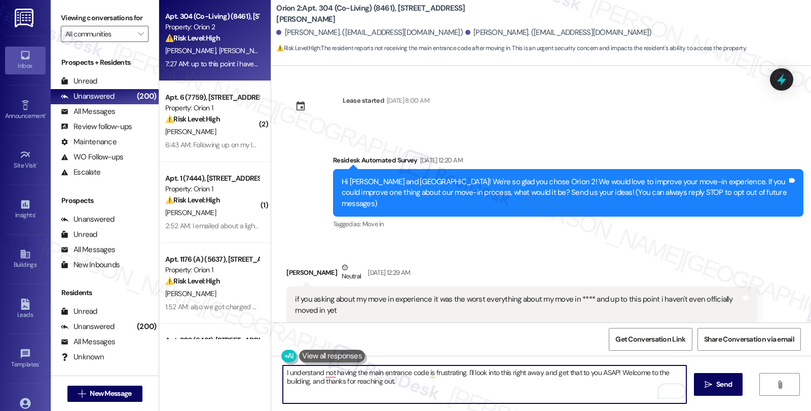
scroll to position [0, 0]
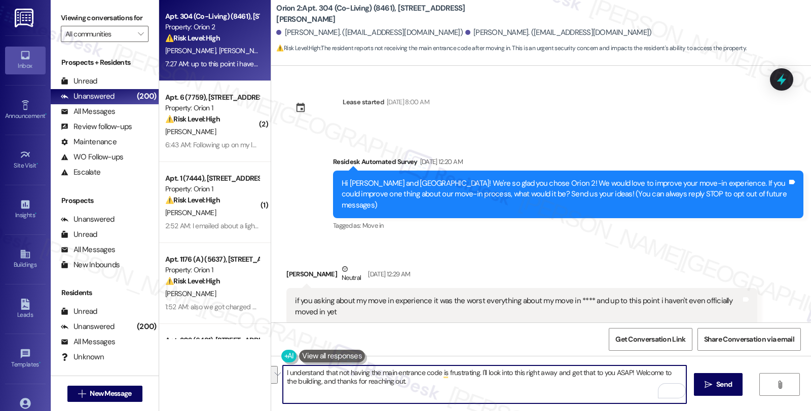
drag, startPoint x: 477, startPoint y: 373, endPoint x: 511, endPoint y: 404, distance: 45.9
click at [511, 404] on div "I understand that not having the main entrance code is frustrating. I'll look i…" at bounding box center [484, 384] width 404 height 39
paste textarea "UNIT INFO SHEET for unit access details."
click at [541, 372] on textarea "I understand that not having the main entrance code is frustrating. I'm sorry t…" at bounding box center [484, 385] width 403 height 38
click at [398, 380] on textarea "I understand that not having the main entrance code is frustrating. I'm sorry t…" at bounding box center [484, 385] width 403 height 38
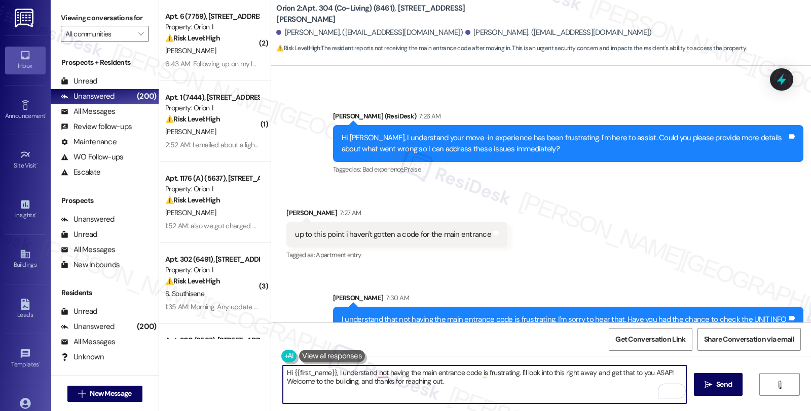
scroll to position [371, 0]
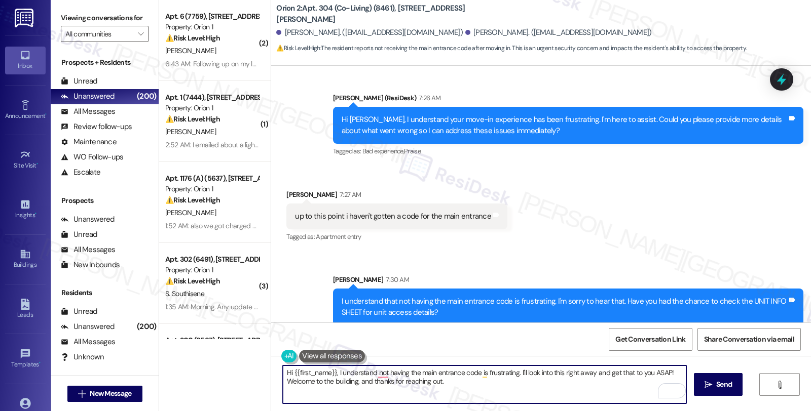
type textarea "Hi {{first_name}}, I understand not having the main entrance code is frustratin…"
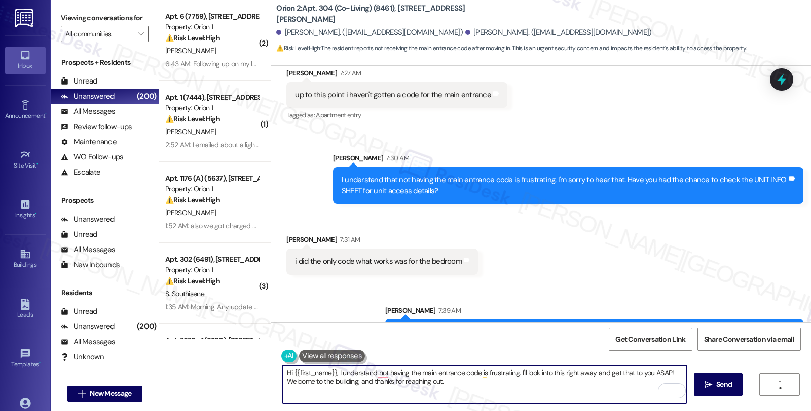
scroll to position [512, 0]
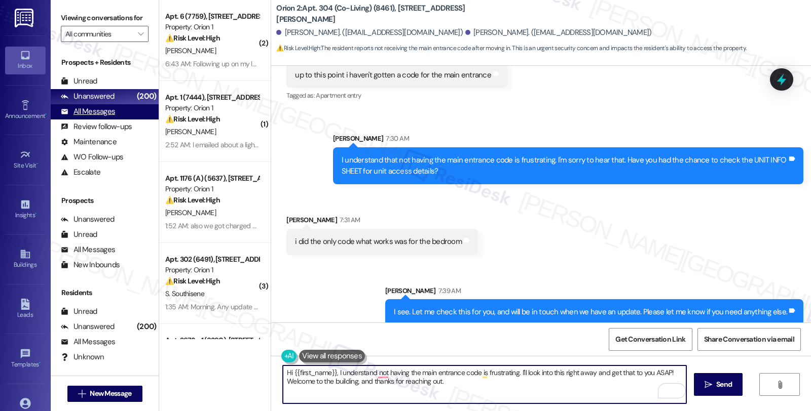
click at [107, 117] on div "All Messages" at bounding box center [88, 111] width 54 height 11
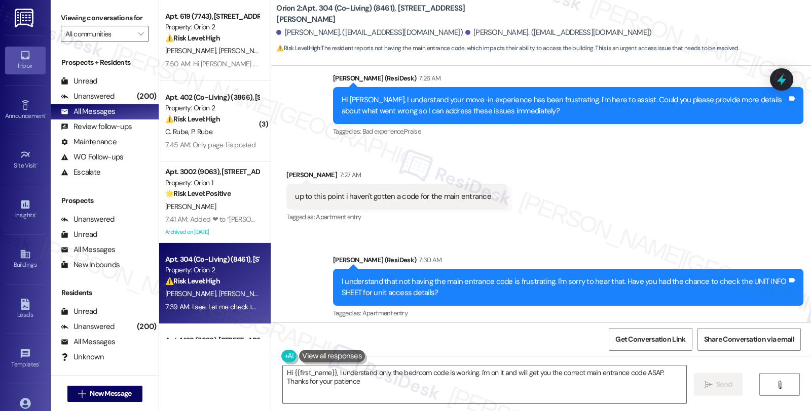
type textarea "Hi {{first_name}}, I understand only the bedroom code is working. I'm on it and…"
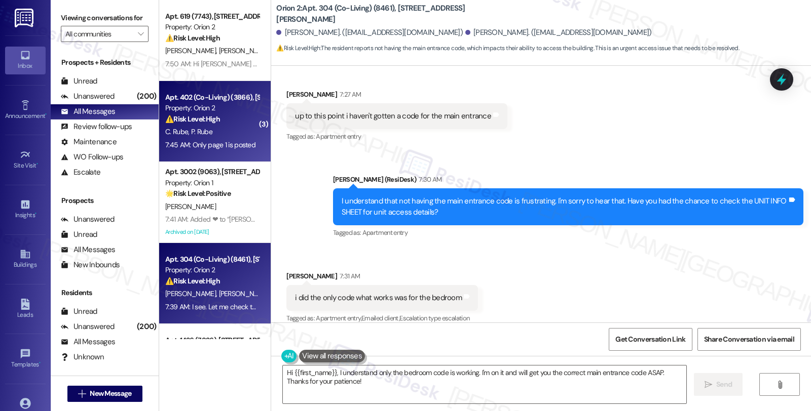
click at [254, 117] on div "Apt. 402 (Co-Living) (3866), 1421 W Adams Blvd Property: Orion 2 ⚠️ Risk Level:…" at bounding box center [214, 121] width 111 height 81
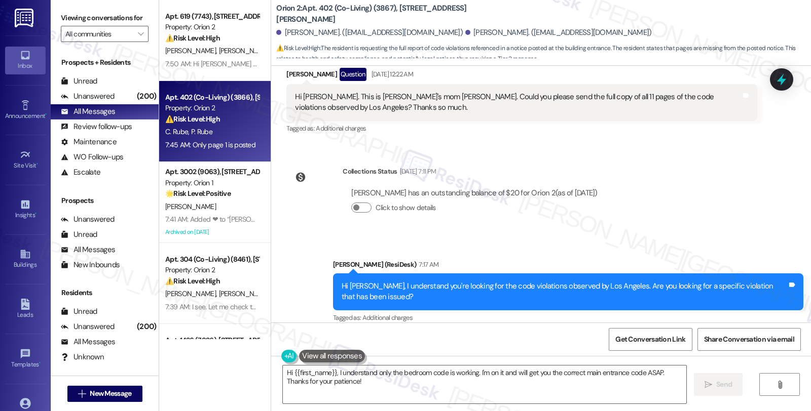
scroll to position [710, 0]
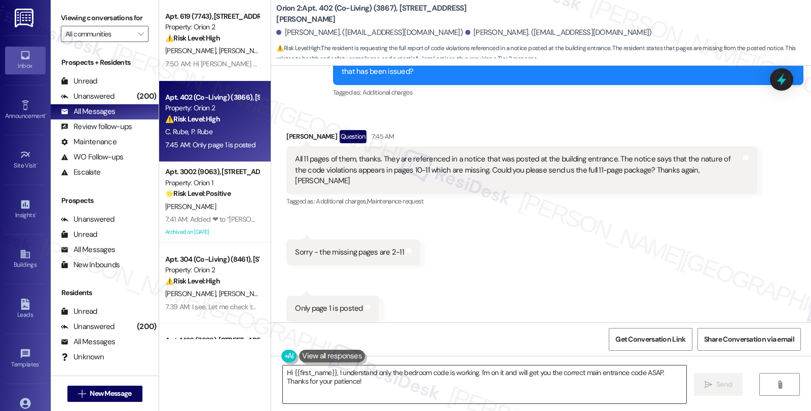
click at [283, 375] on textarea "Hi {{first_name}}, I understand only the bedroom code is working. I'm on it and…" at bounding box center [484, 385] width 403 height 38
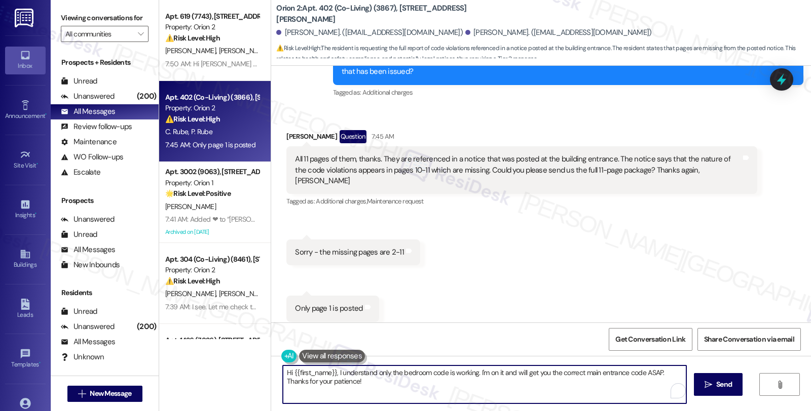
scroll to position [654, 0]
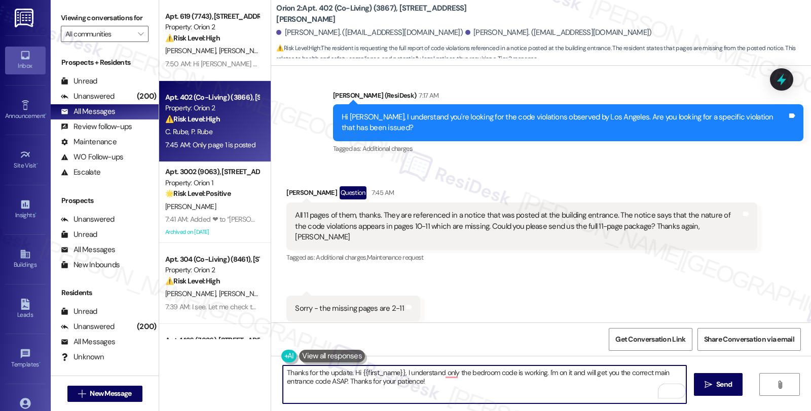
click at [347, 372] on textarea "Thanks for the update. Hi {{first_name}}, I understand only the bedroom code is…" at bounding box center [484, 385] width 403 height 38
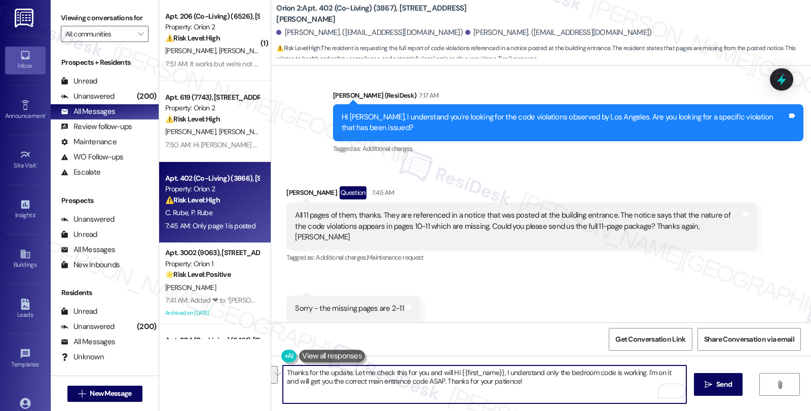
drag, startPoint x: 462, startPoint y: 377, endPoint x: 522, endPoint y: 386, distance: 60.9
click at [522, 386] on textarea "Thanks for the update. Let me check this for you and will Hi {{first_name}}, I …" at bounding box center [484, 385] width 403 height 38
click at [574, 378] on textarea "Thanks for the update. Let me check this for you, and will be in touch when we …" at bounding box center [484, 385] width 403 height 38
type textarea "Thanks for the update. Let me check this for you, and will be in touch when we …"
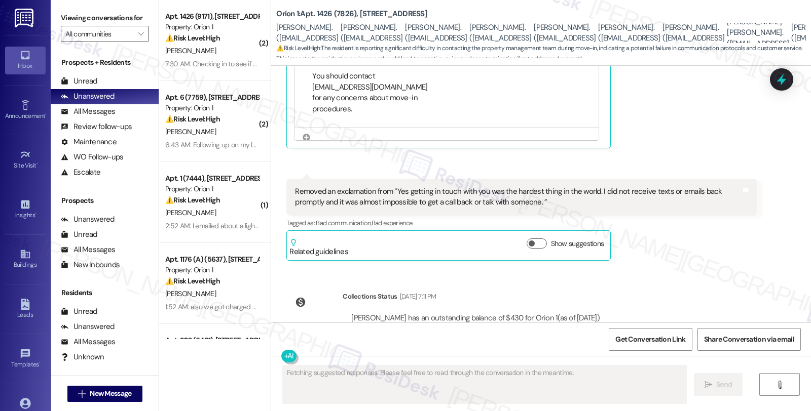
scroll to position [874, 0]
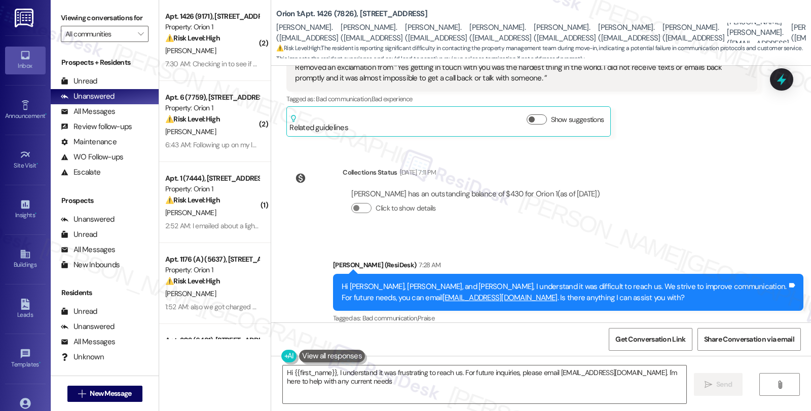
type textarea "Hi {{first_name}}, I understand it was frustrating to reach us. For future inqu…"
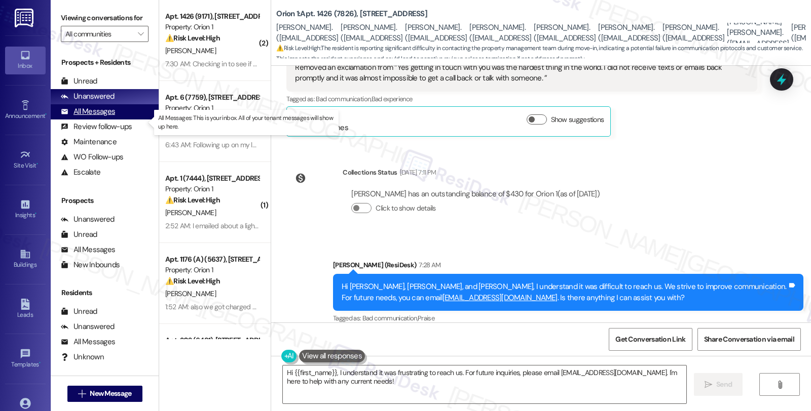
click at [103, 117] on div "All Messages" at bounding box center [88, 111] width 54 height 11
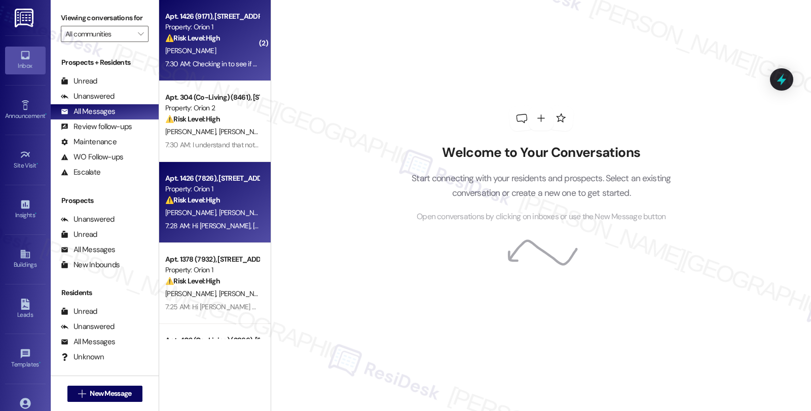
click at [250, 28] on div "Apt. 1426 (9171), [STREET_ADDRESS] Property: Orion 1 ⚠️ Risk Level: High The re…" at bounding box center [214, 40] width 111 height 81
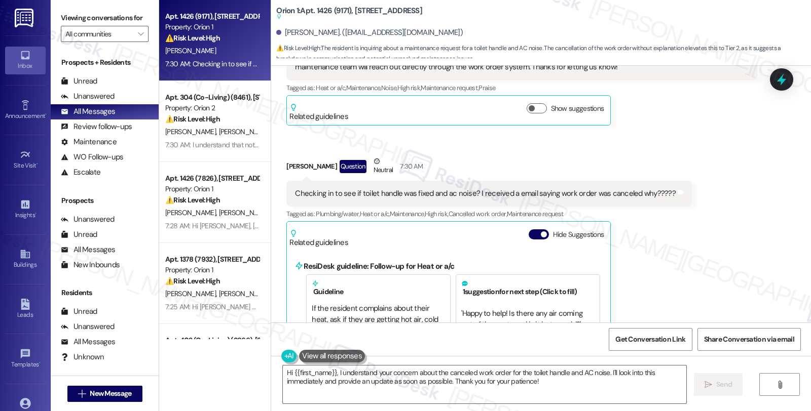
scroll to position [1392, 0]
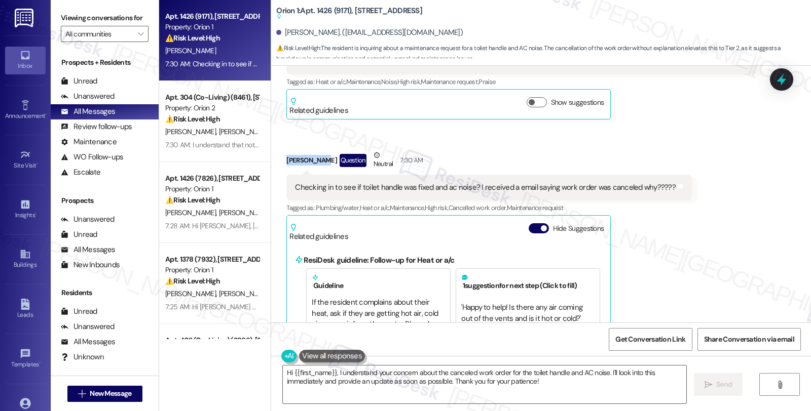
drag, startPoint x: 279, startPoint y: 160, endPoint x: 312, endPoint y: 162, distance: 33.5
click at [312, 162] on div "Received via SMS [PERSON_NAME] Question Neutral 7:30 AM Checking in to see if t…" at bounding box center [489, 350] width 421 height 417
copy div "[PERSON_NAME]"
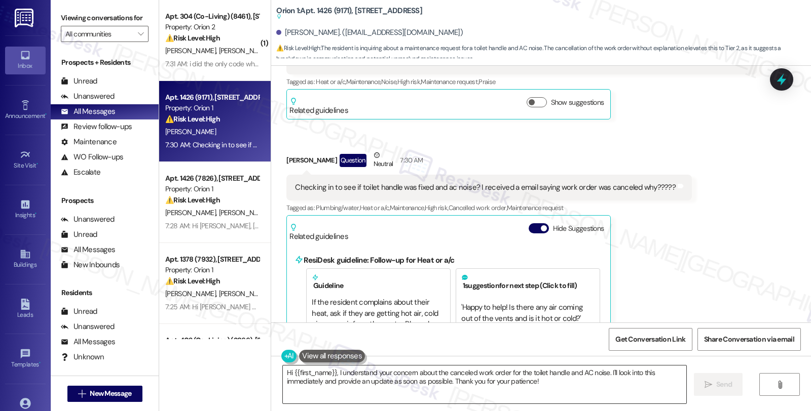
click at [560, 388] on textarea "Hi {{first_name}}, I understand your concern about the canceled work order for …" at bounding box center [484, 385] width 403 height 38
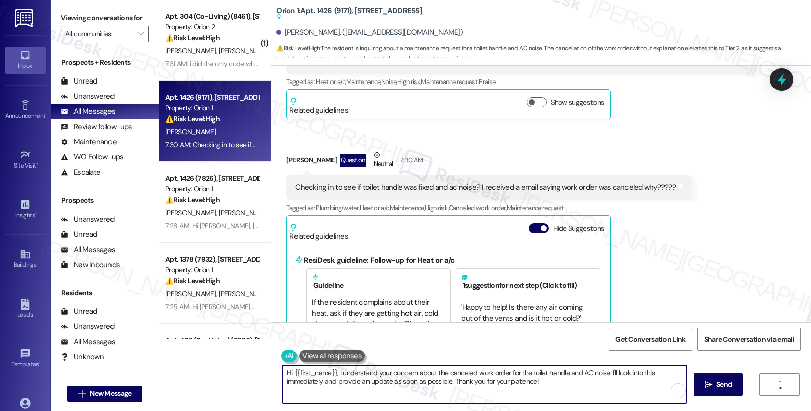
paste textarea "25821-1"
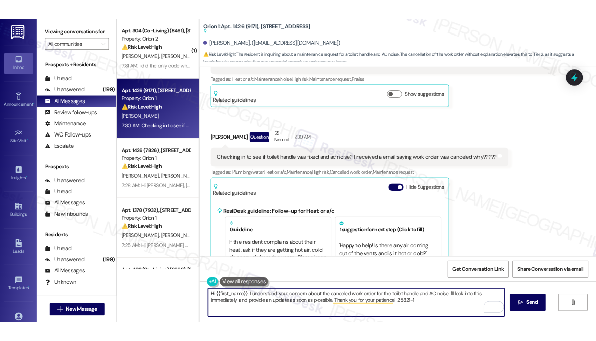
scroll to position [1280, 0]
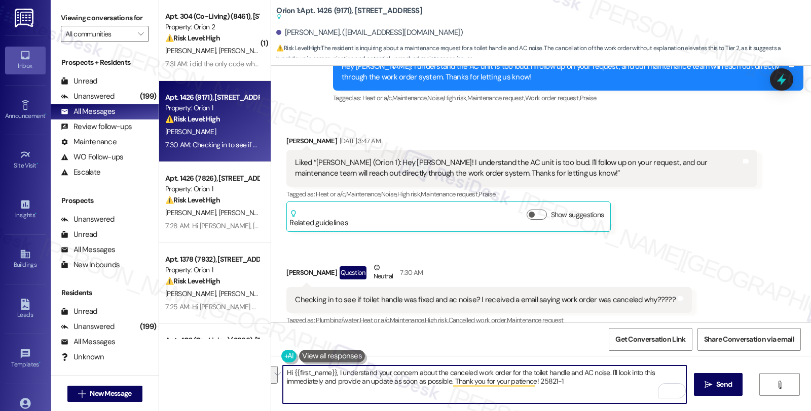
drag, startPoint x: 332, startPoint y: 372, endPoint x: 633, endPoint y: 438, distance: 308.5
click at [633, 411] on html "Inbox Go to Inbox Announcement • Send A Text Announcement Site Visit • Go to Si…" at bounding box center [405, 205] width 811 height 411
click at [399, 403] on textarea "Hi {{first_name}}, I understand your concern about the canceled work order for …" at bounding box center [484, 385] width 403 height 38
click at [333, 373] on textarea "Hi {{first_name}}, I understand your concern about the canceled work order for …" at bounding box center [484, 385] width 403 height 38
click at [673, 370] on textarea "Hi {{first_name}}, thanks for checking in. I understand your concern about the …" at bounding box center [484, 385] width 403 height 38
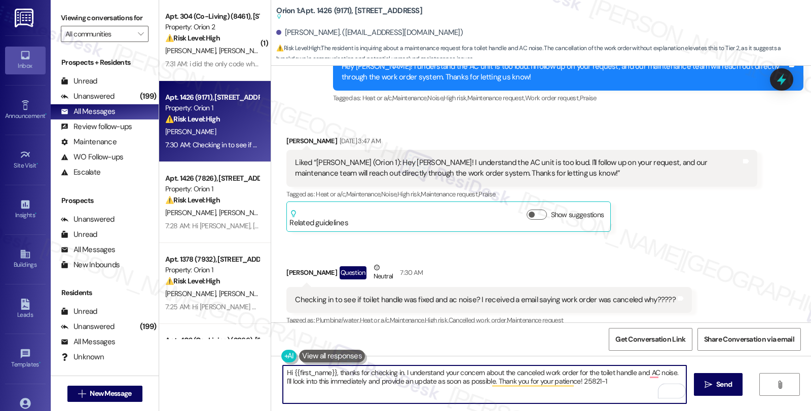
click at [674, 370] on textarea "Hi {{first_name}}, thanks for checking in. I understand your concern about the …" at bounding box center [484, 385] width 403 height 38
click at [670, 373] on textarea "Hi {{first_name}}, thanks for checking in. I understand your concern about the …" at bounding box center [484, 385] width 403 height 38
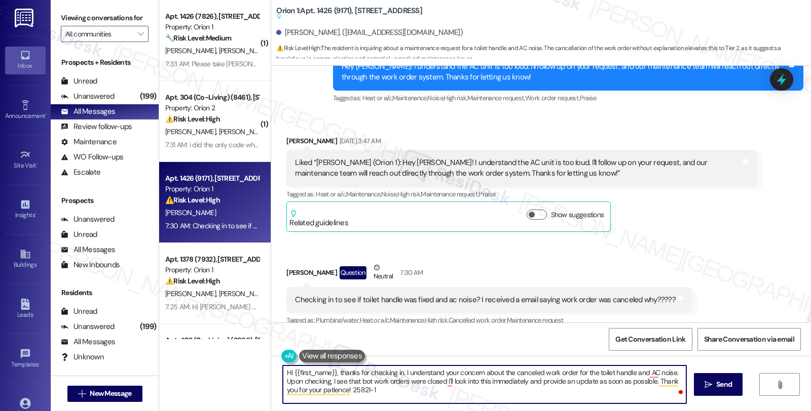
click at [366, 382] on textarea "Hi {{first_name}}, thanks for checking in. I understand your concern about the …" at bounding box center [484, 385] width 403 height 38
click at [432, 386] on textarea "Hi {{first_name}}, thanks for checking in. I understand your concern about the …" at bounding box center [484, 385] width 403 height 38
click at [422, 383] on textarea "Hi {{first_name}}, thanks for checking in. I understand your concern about the …" at bounding box center [484, 385] width 403 height 38
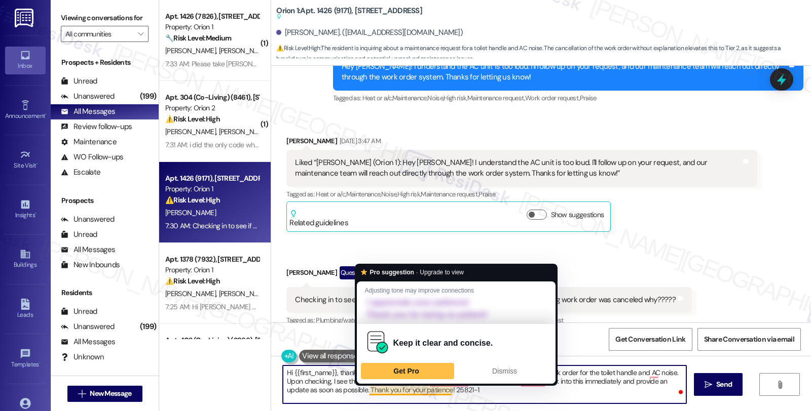
click at [445, 388] on textarea "Hi {{first_name}}, thanks for checking in. I understand your concern about the …" at bounding box center [484, 385] width 403 height 38
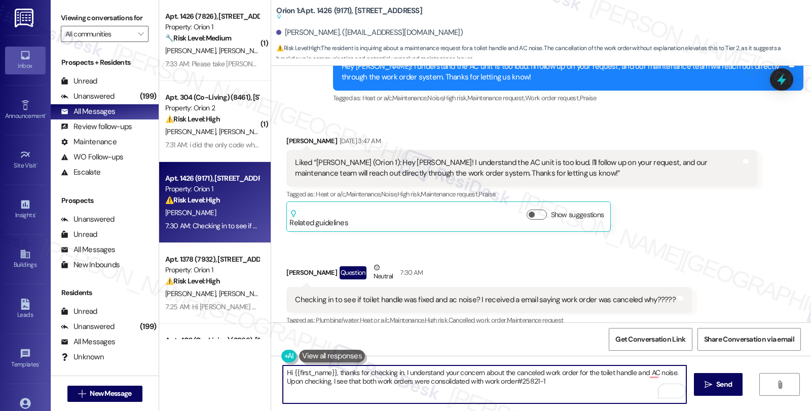
click at [556, 385] on textarea "Hi {{first_name}}, thanks for checking in. I understand your concern about the …" at bounding box center [484, 385] width 403 height 38
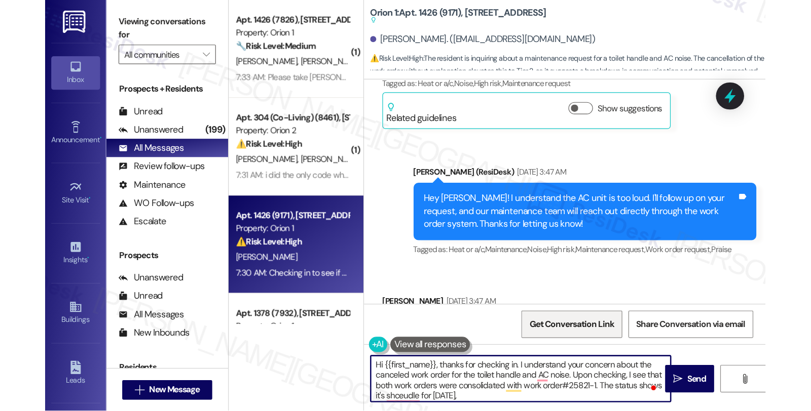
scroll to position [1356, 0]
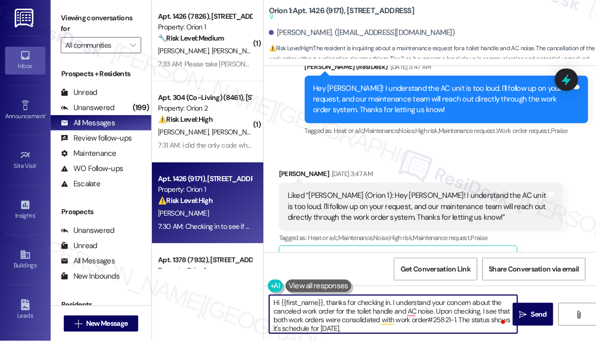
click at [363, 329] on textarea "Hi {{first_name}}, thanks for checking in. I understand your concern about the …" at bounding box center [394, 314] width 248 height 38
paste textarea "08/26/2025"
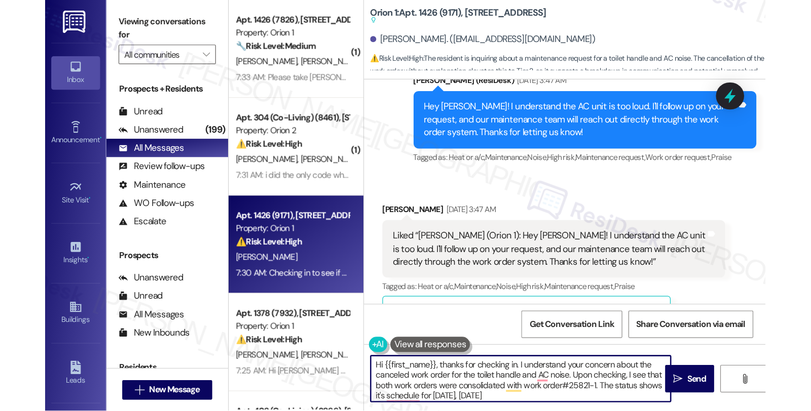
scroll to position [1280, 0]
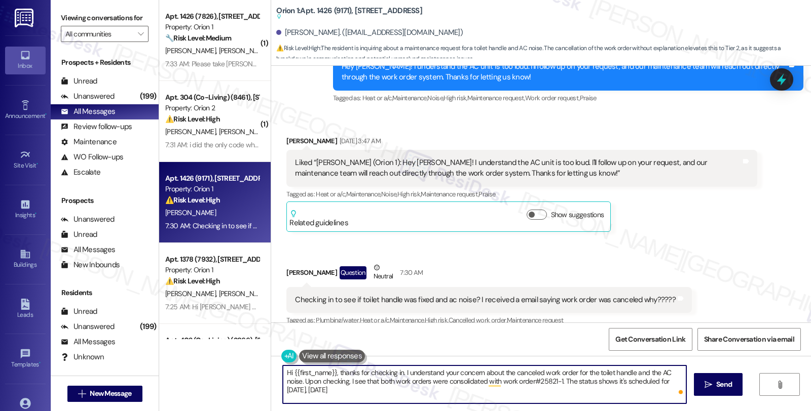
click at [394, 397] on textarea "Hi {{first_name}}, thanks for checking in. I understand your concern about the …" at bounding box center [484, 385] width 403 height 38
drag, startPoint x: 428, startPoint y: 393, endPoint x: 352, endPoint y: 394, distance: 76.5
click at [352, 394] on textarea "Hi {{first_name}}, thanks for checking in. I understand your concern about the …" at bounding box center [484, 385] width 403 height 38
click at [419, 396] on textarea "Hi {{first_name}}, thanks for checking in. I understand your concern about the …" at bounding box center [484, 385] width 403 height 38
click at [632, 391] on textarea "Hi {{first_name}}, thanks for checking in. I understand your concern about the …" at bounding box center [484, 385] width 403 height 38
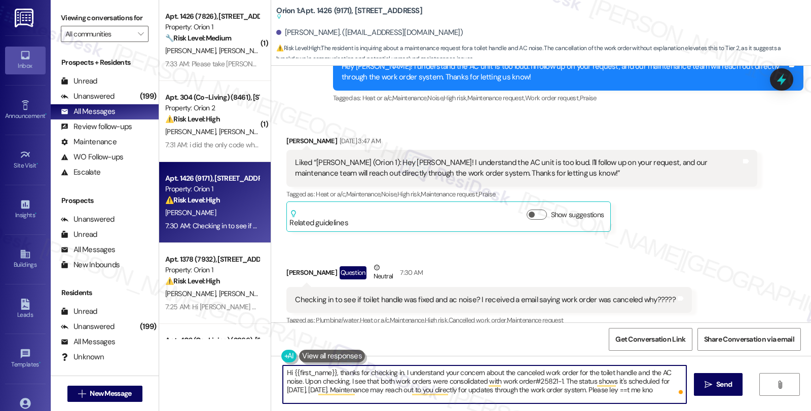
click at [632, 389] on textarea "Hi {{first_name}}, thanks for checking in. I understand your concern about the …" at bounding box center [484, 385] width 403 height 38
type textarea "Hi {{first_name}}, thanks for checking in. I understand your concern about the …"
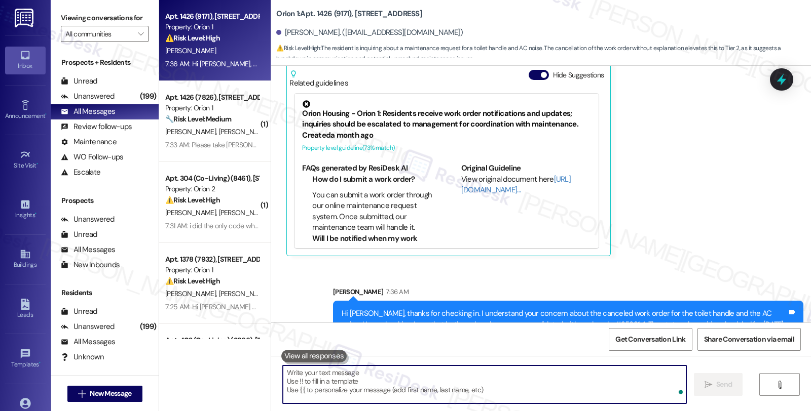
scroll to position [1550, 0]
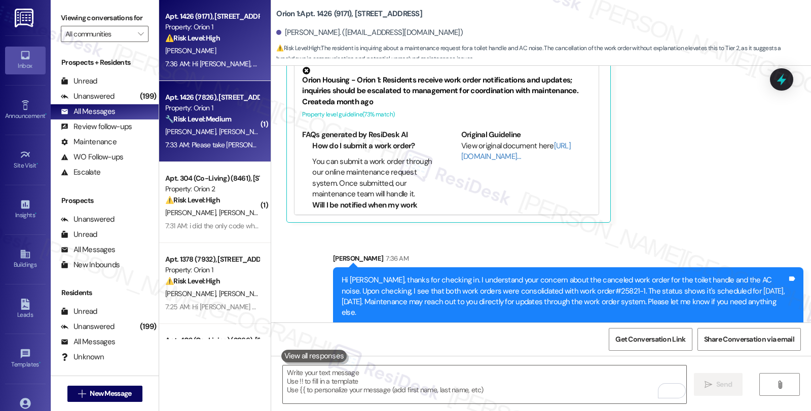
click at [187, 137] on div "W. Hickey J. Baker D. Riske P. Riske P. Martinez J. Baker L. Herrell C. Herrell…" at bounding box center [212, 132] width 96 height 13
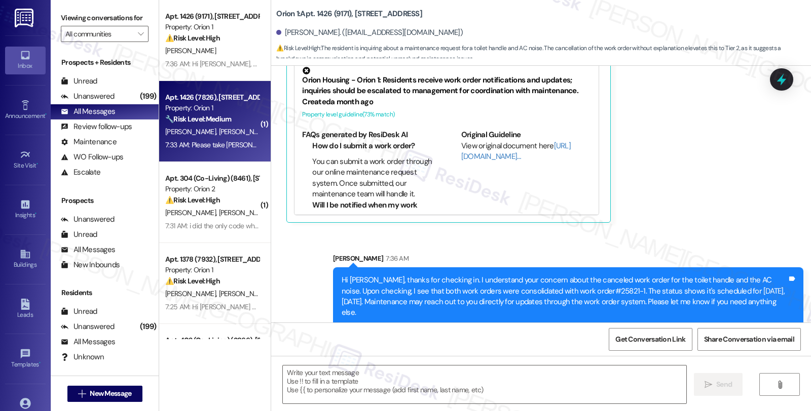
type textarea "Fetching suggested responses. Please feel free to read through the conversation…"
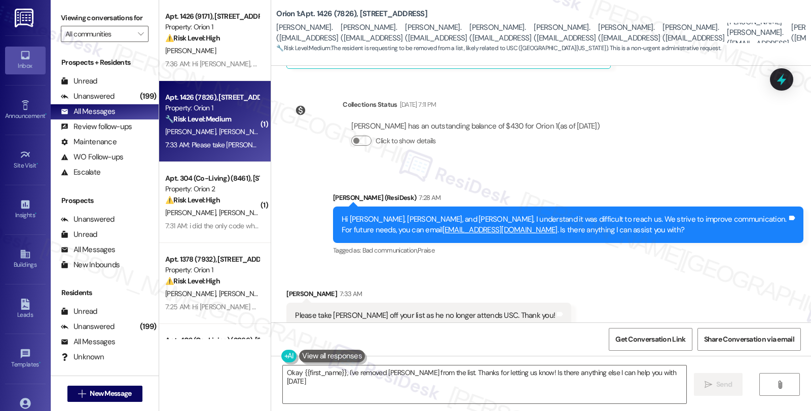
type textarea "Okay {{first_name}}, I've removed Wesley from the list. Thanks for letting us k…"
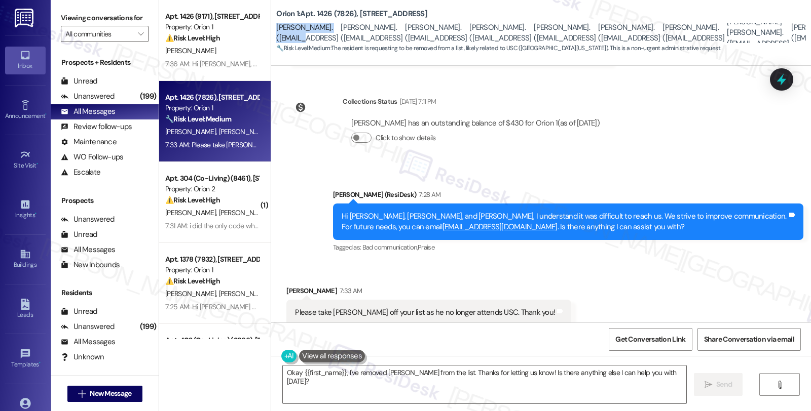
scroll to position [1, 0]
drag, startPoint x: 279, startPoint y: 27, endPoint x: 345, endPoint y: 39, distance: 66.9
click at [345, 39] on div "Wesley Hickey. (whick626@gmail.com) Crystal Hickey. (ahick12@hotmail.com) Prest…" at bounding box center [543, 33] width 535 height 20
copy div "Wesley Hickey. (whick626@gmail.com)"
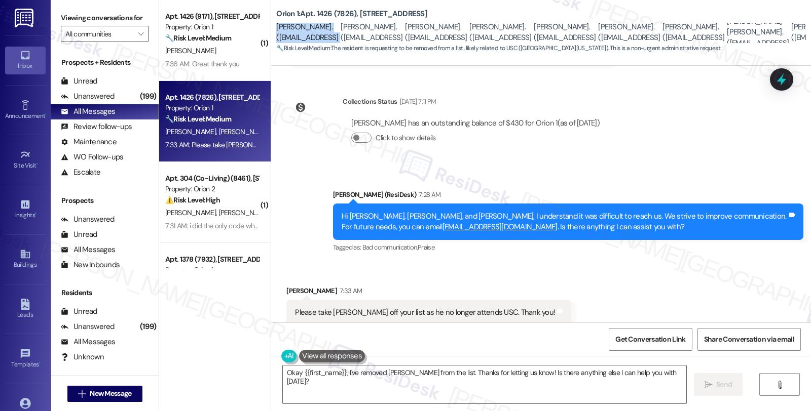
scroll to position [856, 0]
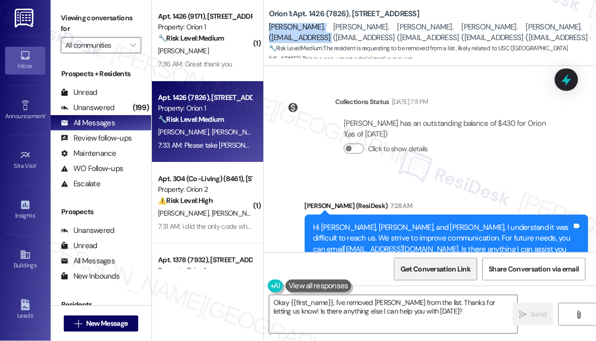
click at [416, 266] on span "Get Conversation Link" at bounding box center [436, 268] width 70 height 11
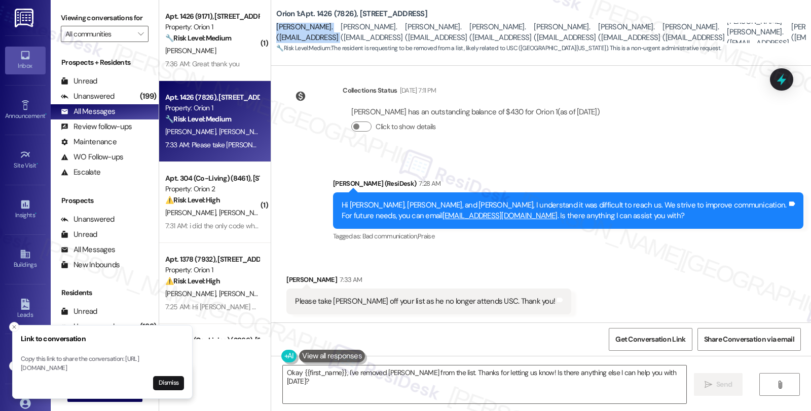
scroll to position [780, 0]
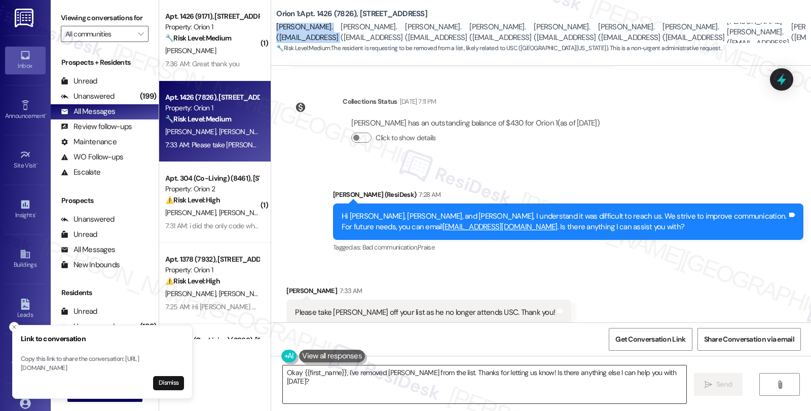
click at [283, 375] on textarea "Okay {{first_name}}, I've removed [PERSON_NAME] from the list. Thanks for letti…" at bounding box center [484, 385] width 403 height 38
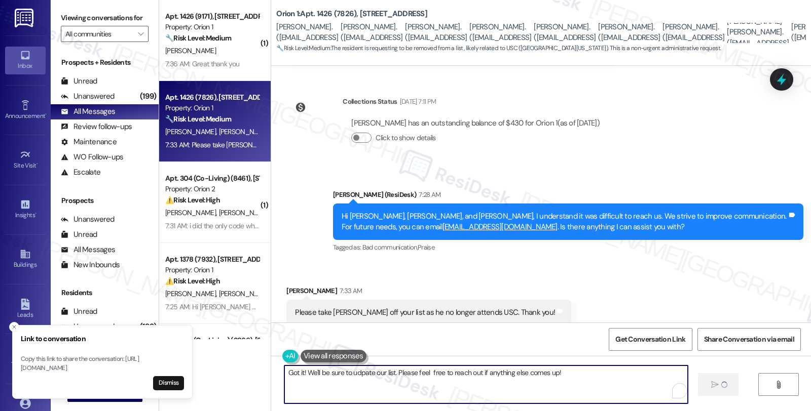
type textarea "Got it! We'll be sure to udpate our list. Please feel free to reach out if anyt…"
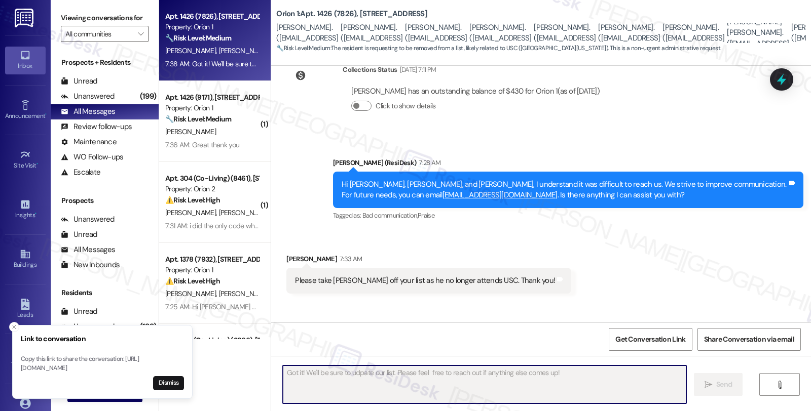
scroll to position [851, 0]
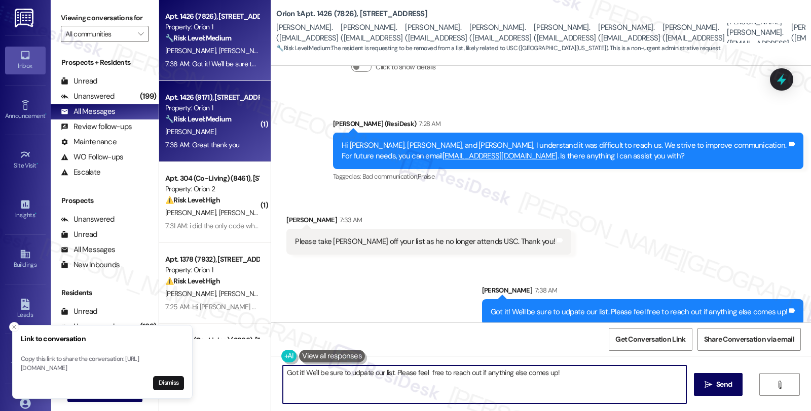
click at [188, 127] on div "D. Riske" at bounding box center [212, 132] width 96 height 13
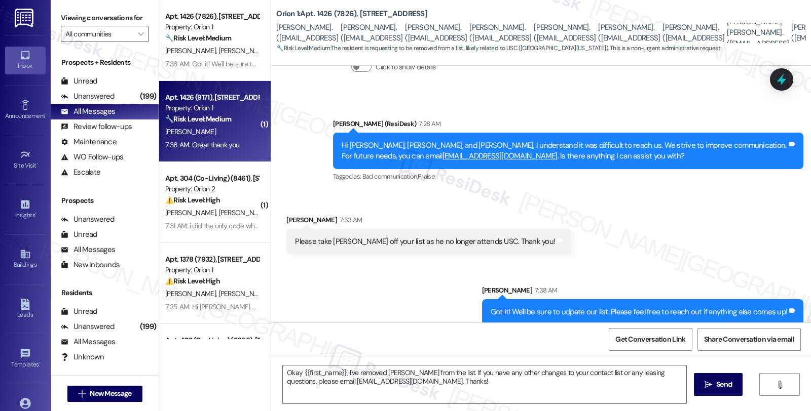
type textarea "Fetching suggested responses. Please feel free to read through the conversation…"
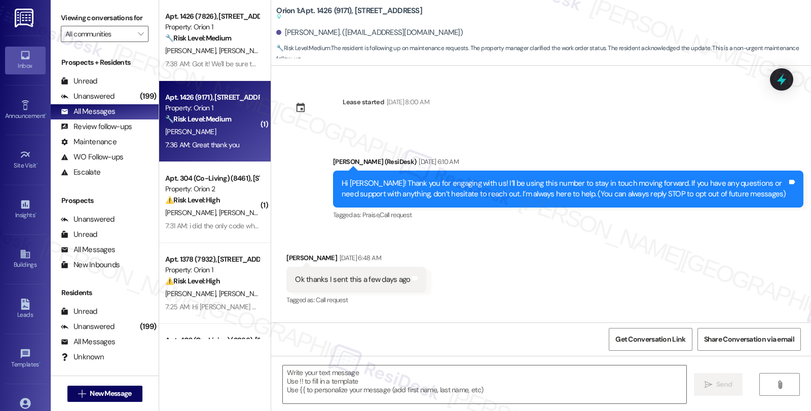
scroll to position [1486, 0]
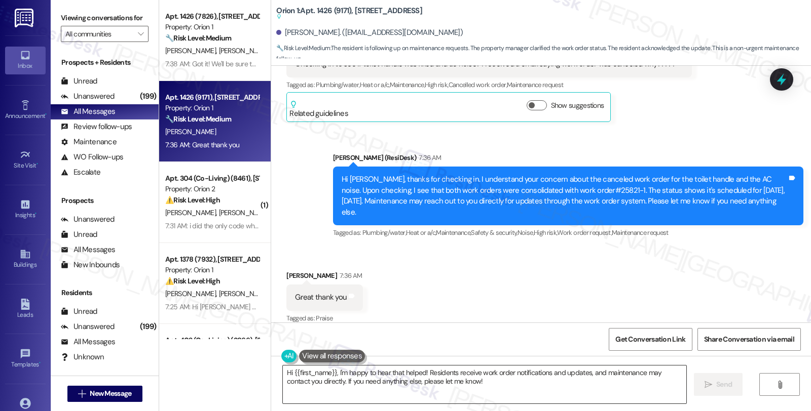
click at [283, 375] on textarea "Hi {{first_name}}, I'm happy to hear that helped! Residents receive work order …" at bounding box center [484, 385] width 403 height 38
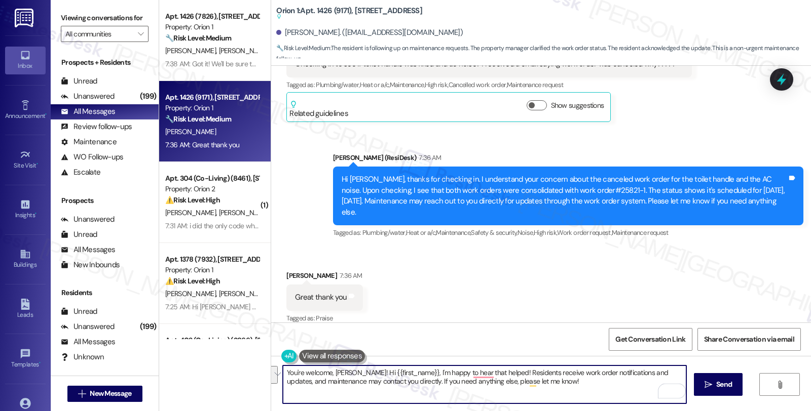
drag, startPoint x: 345, startPoint y: 372, endPoint x: 585, endPoint y: 397, distance: 241.0
click at [585, 397] on textarea "You're welcome, David! Hi {{first_name}}, I'm happy to hear that helped! Reside…" at bounding box center [484, 385] width 403 height 38
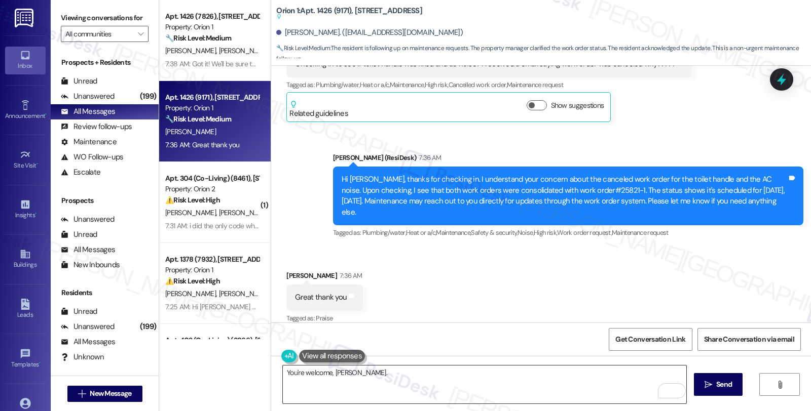
click at [383, 368] on textarea "You're welcome, David." at bounding box center [484, 385] width 403 height 38
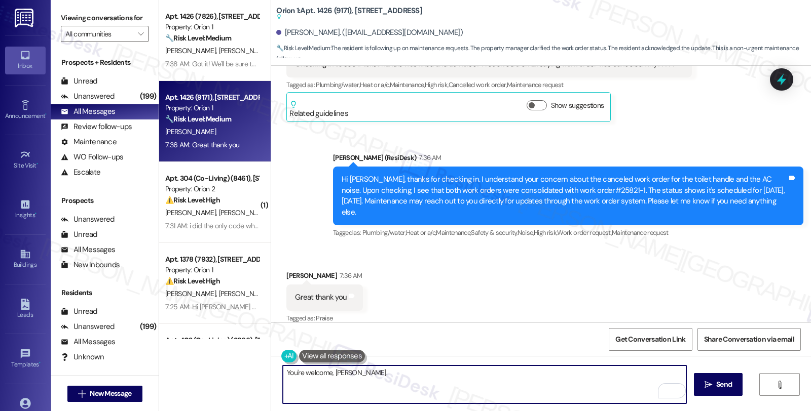
paste textarea "Should you have other concerns, please feel free to reach out. Have a great day!"
type textarea "You're welcome, David. Should you have other concerns, please feel free to reac…"
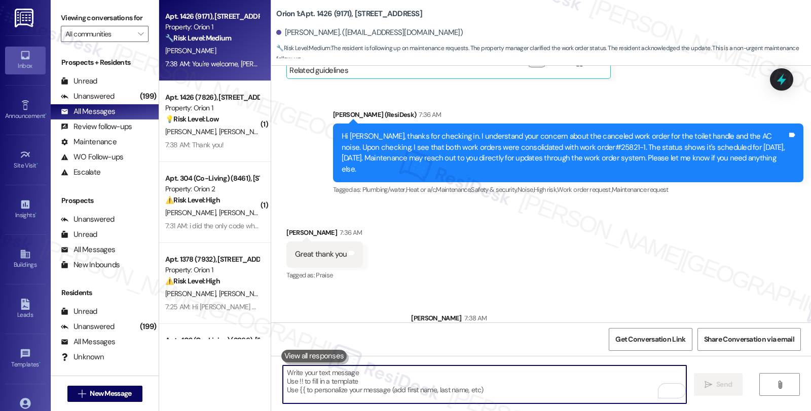
scroll to position [1556, 0]
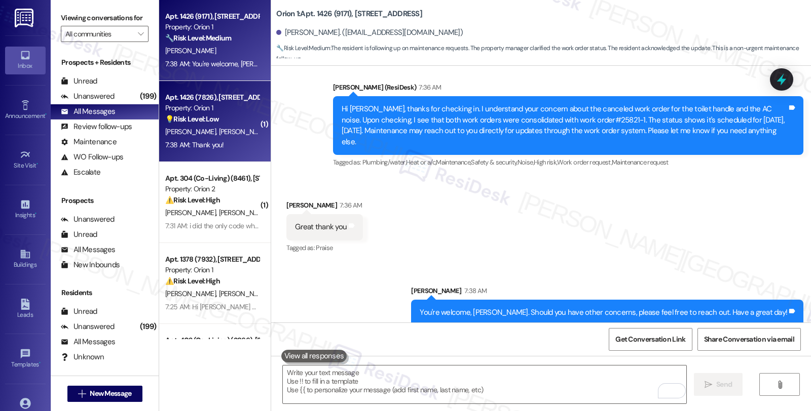
click at [272, 129] on span "[PERSON_NAME]" at bounding box center [299, 131] width 54 height 9
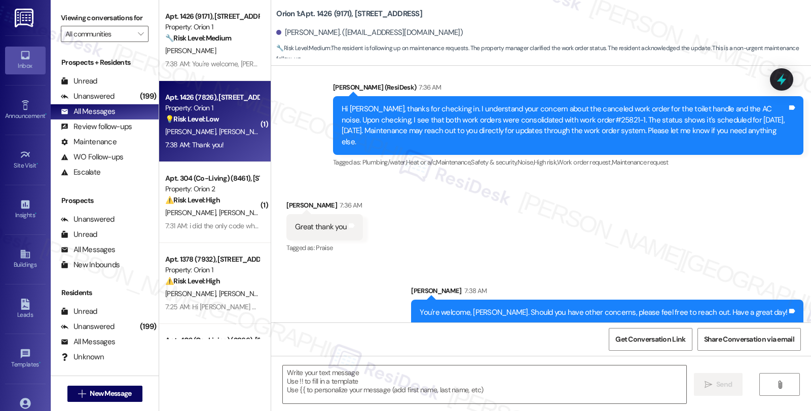
type textarea "Fetching suggested responses. Please feel free to read through the conversation…"
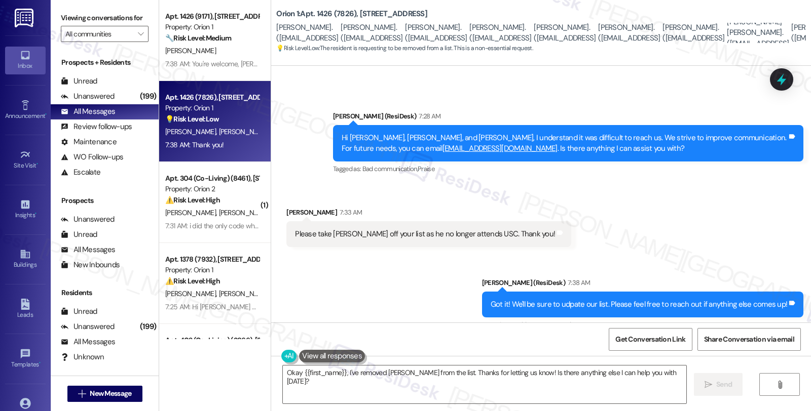
scroll to position [839, 0]
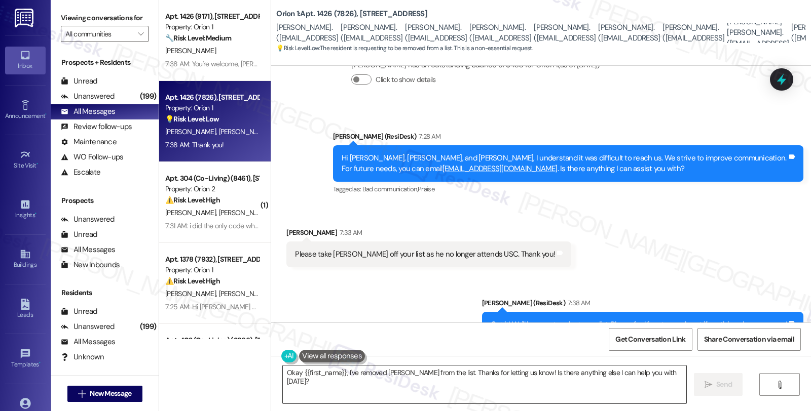
click at [346, 375] on textarea "Okay {{first_name}}, I've removed Wesley from the list. Thanks for letting us k…" at bounding box center [484, 385] width 403 height 38
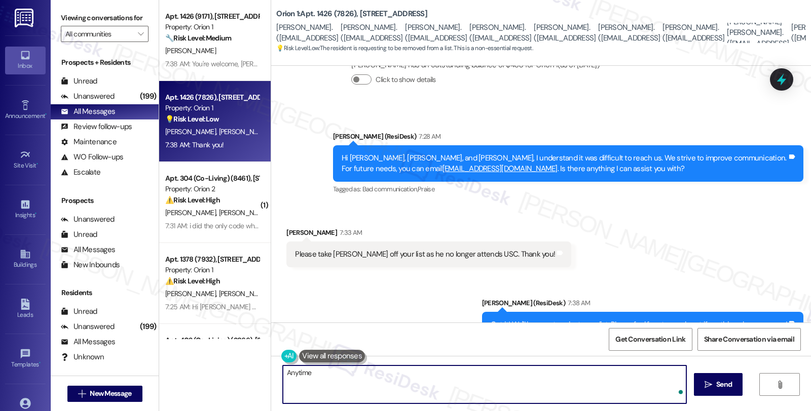
type textarea "Anytime!"
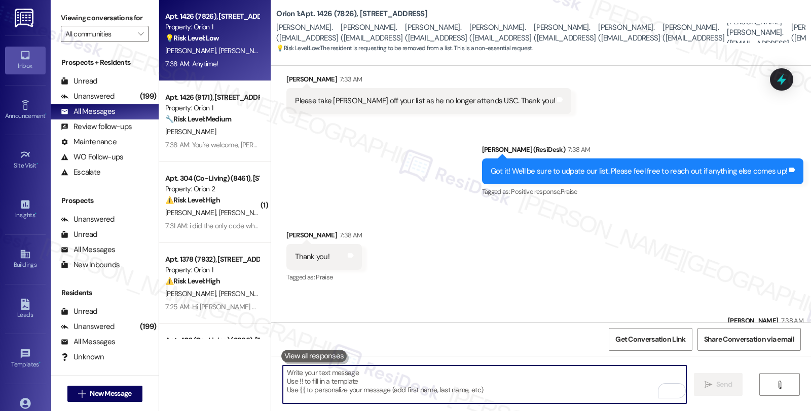
scroll to position [1022, 0]
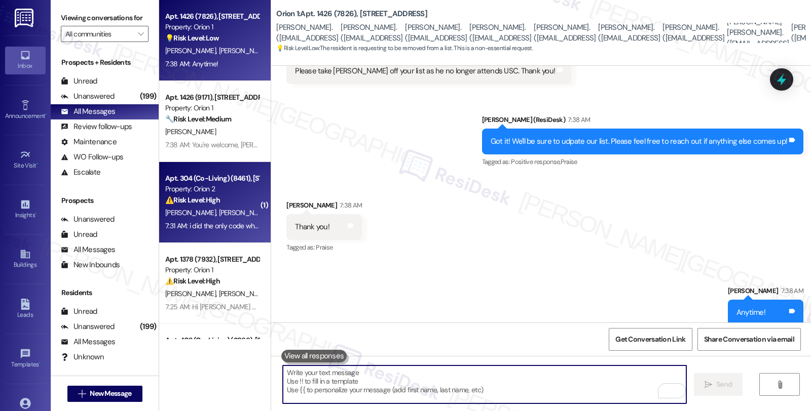
click at [213, 220] on div "7:31 AM: i did the only code what works was for the bedroom 7:31 AM: i did the …" at bounding box center [212, 226] width 96 height 13
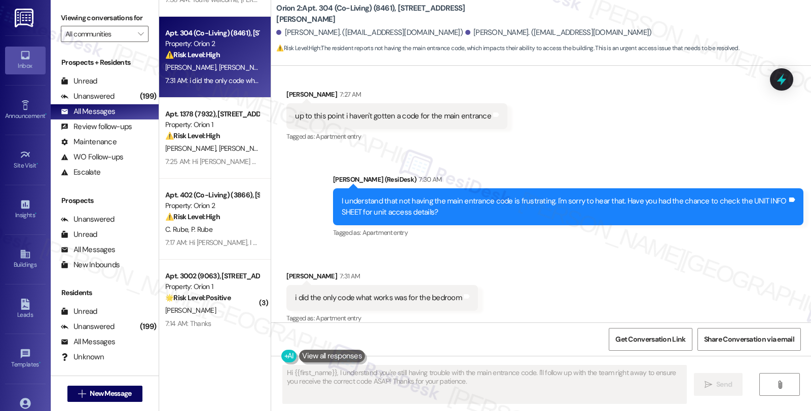
scroll to position [169, 0]
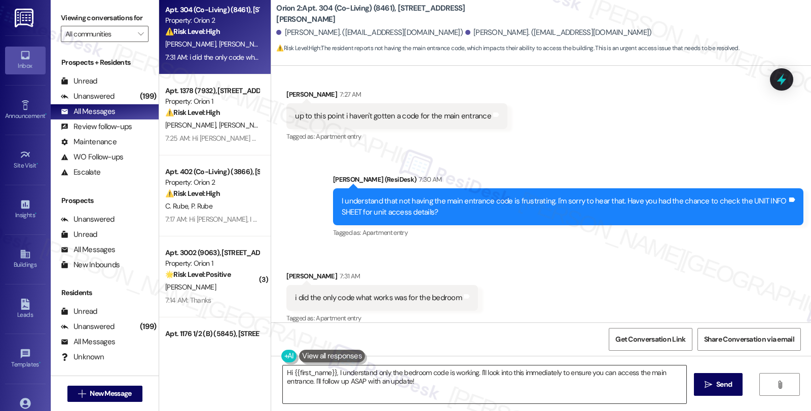
click at [283, 370] on textarea "Hi {{first_name}}, I understand only the bedroom code is working. I'll look int…" at bounding box center [484, 385] width 403 height 38
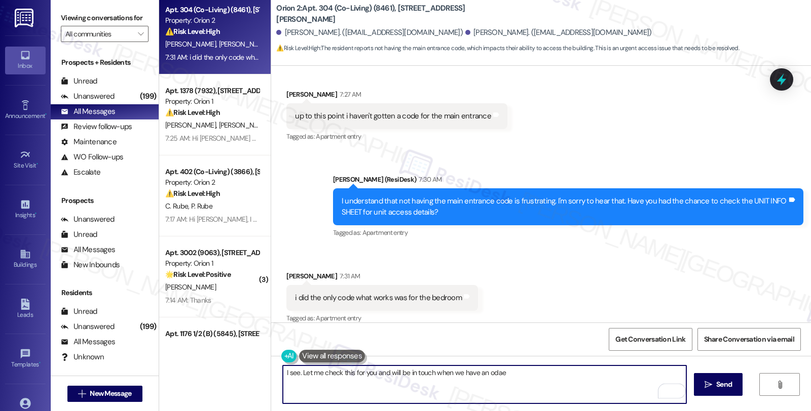
click at [485, 370] on textarea "I see. Let me check this for you and will be in touch when we have an odae" at bounding box center [484, 385] width 403 height 38
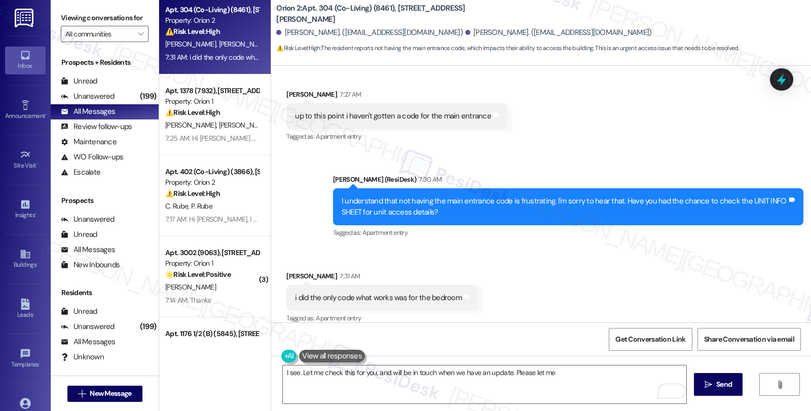
click at [559, 361] on div "I see. Let me check this for you, and will be in touch when we have an update. …" at bounding box center [541, 394] width 540 height 76
click at [561, 374] on textarea "I see. Let me check this for you, and will be in touch when we have an update. …" at bounding box center [484, 385] width 403 height 38
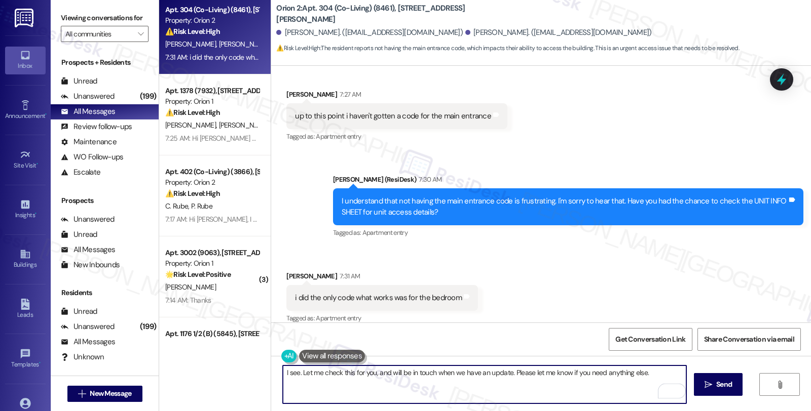
type textarea "I see. Let me check this for you, and will be in touch when we have an update. …"
click at [559, 377] on textarea "I see. Let me check this for you, and will be in touch when we have an update. …" at bounding box center [484, 385] width 403 height 38
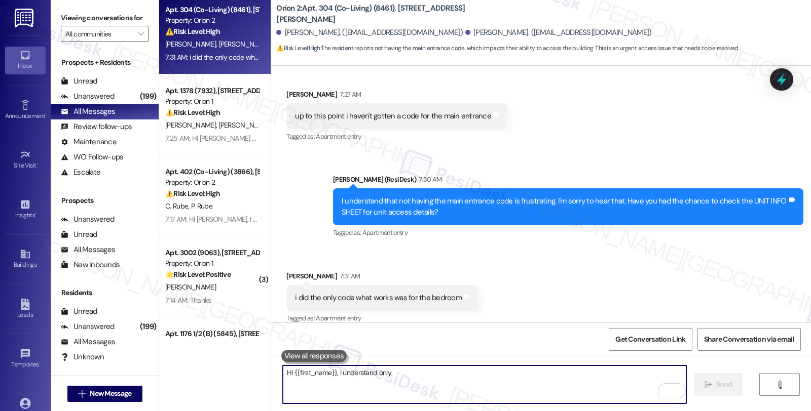
scroll to position [541, 0]
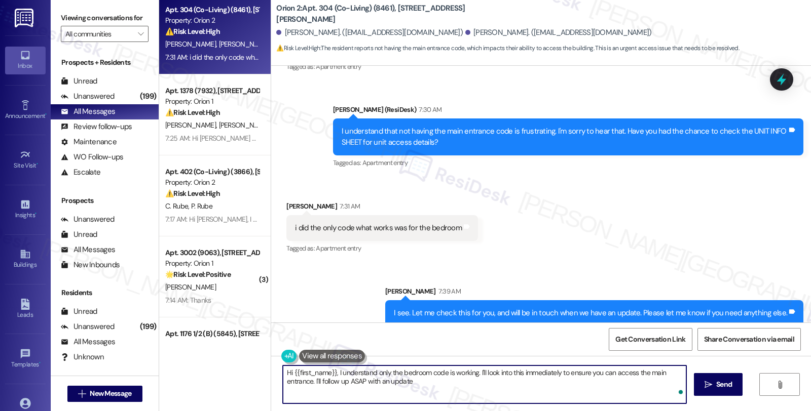
type textarea "Hi {{first_name}}, I understand only the bedroom code is working. I'll look int…"
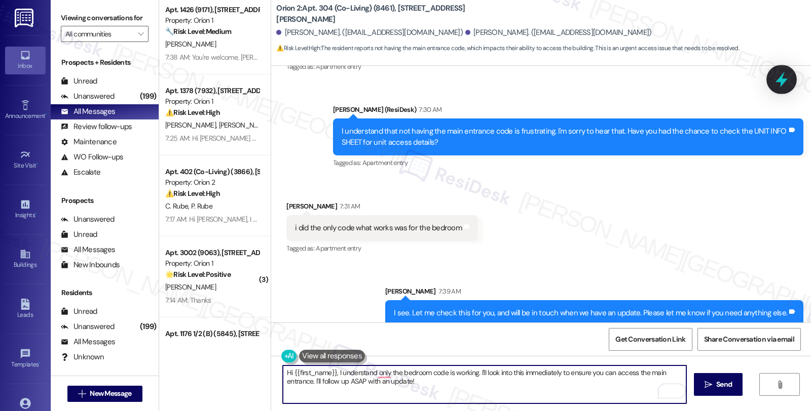
click at [774, 78] on icon at bounding box center [781, 79] width 17 height 17
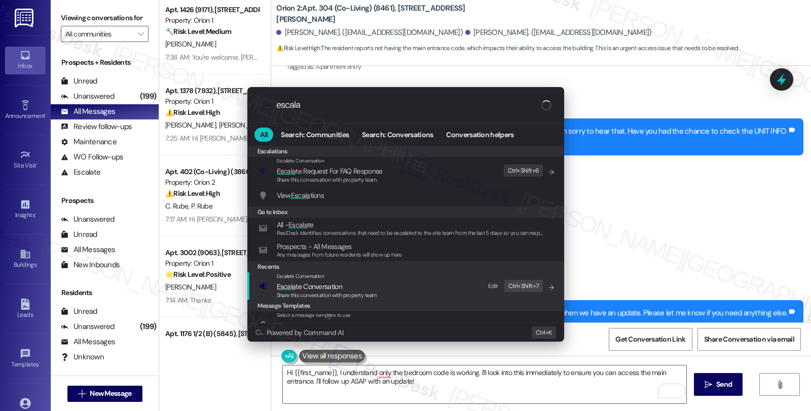
type input "escala"
click at [353, 286] on span "Escala te Conversation" at bounding box center [327, 286] width 100 height 11
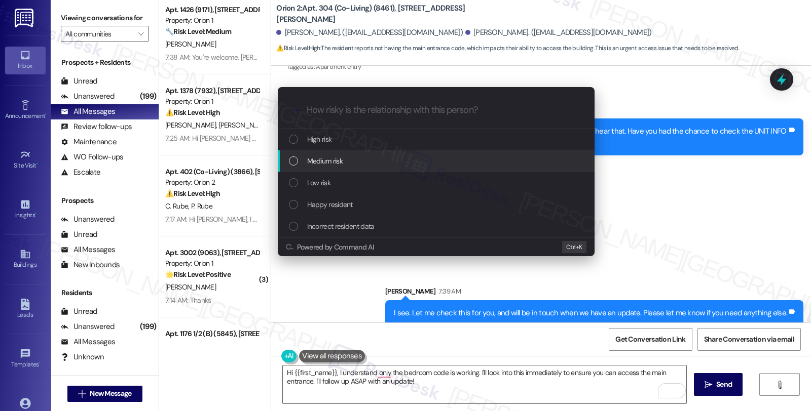
click at [331, 161] on span "Medium risk" at bounding box center [324, 161] width 35 height 11
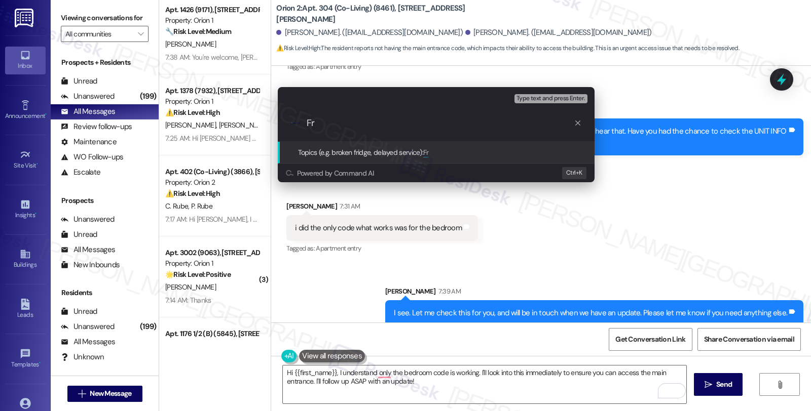
type input "F"
type input "Main entrance code"
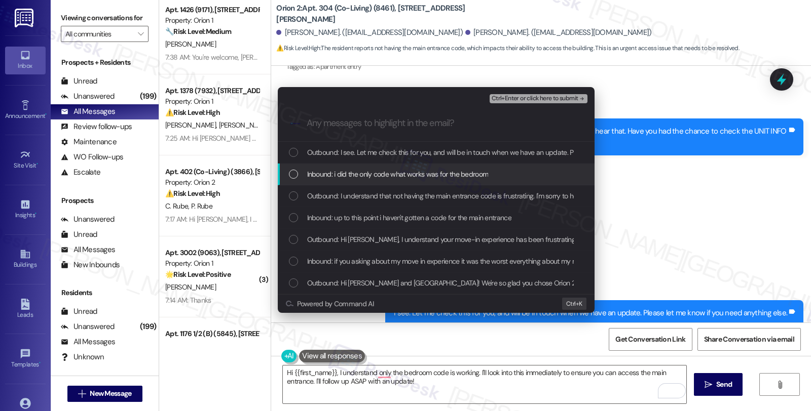
click at [333, 174] on span "Inbound: i did the only code what works was for the bedroom" at bounding box center [397, 174] width 181 height 11
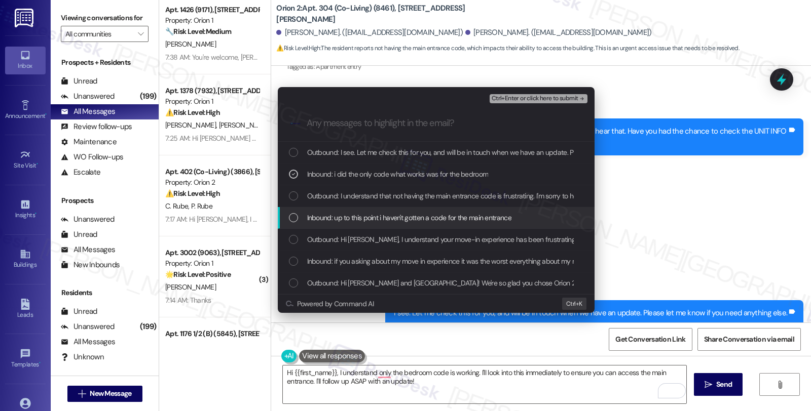
click at [339, 209] on div "Inbound: up to this point i haven't gotten a code for the main entrance" at bounding box center [436, 218] width 317 height 22
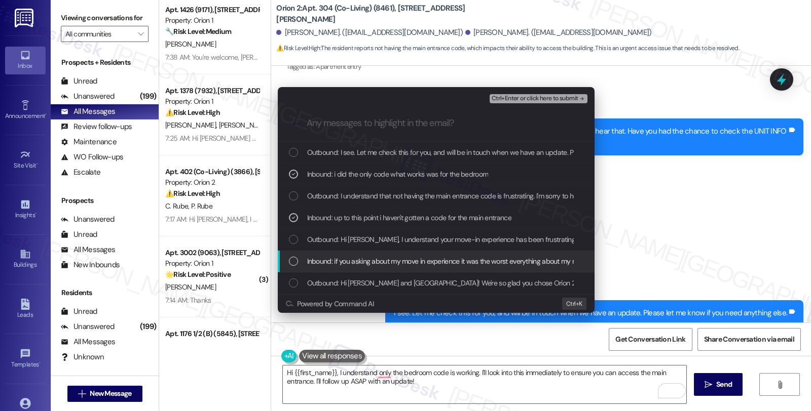
click at [356, 263] on span "Inbound: if you asking about my move in experience it was the worst everything …" at bounding box center [541, 261] width 468 height 11
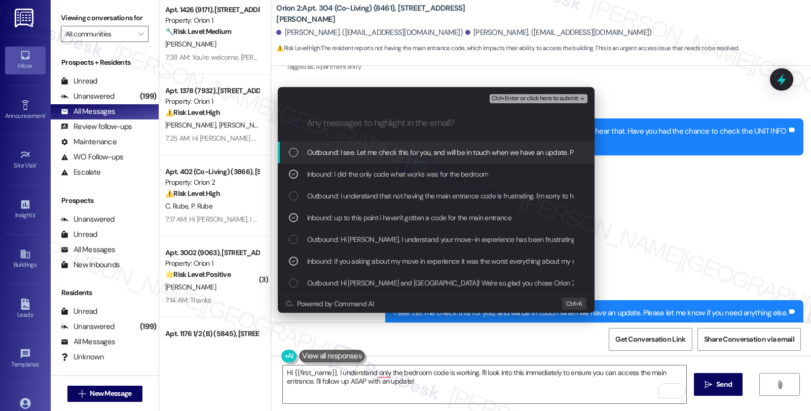
click at [517, 93] on div "Ctrl+Enter or click here to submit" at bounding box center [539, 98] width 100 height 13
click at [517, 102] on span "Ctrl+Enter or click here to submit" at bounding box center [535, 98] width 87 height 7
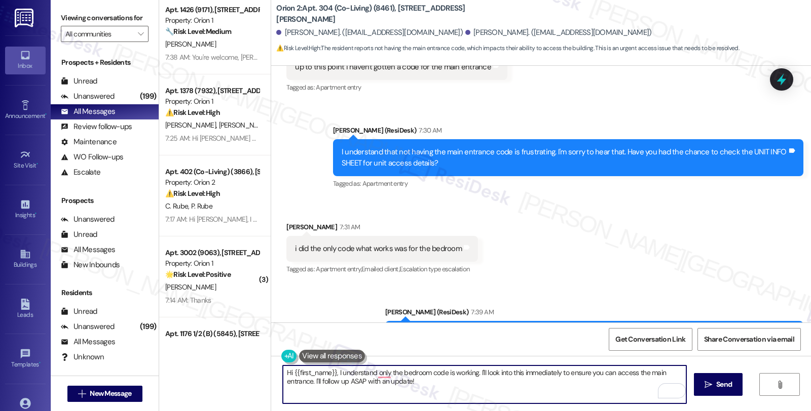
scroll to position [556, 0]
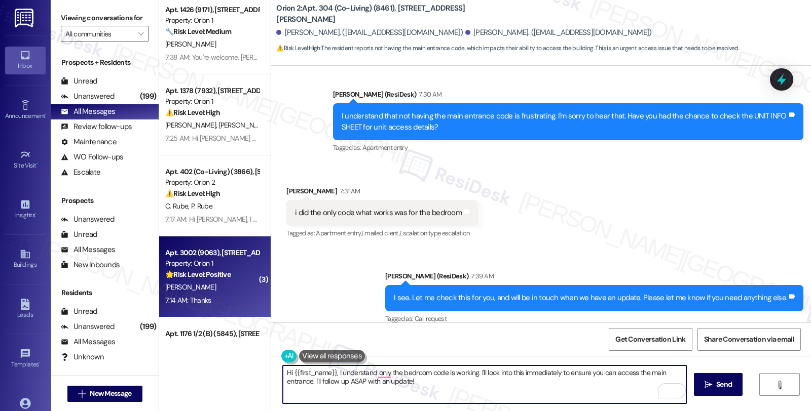
click at [209, 276] on strong "🌟 Risk Level: Positive" at bounding box center [197, 274] width 65 height 9
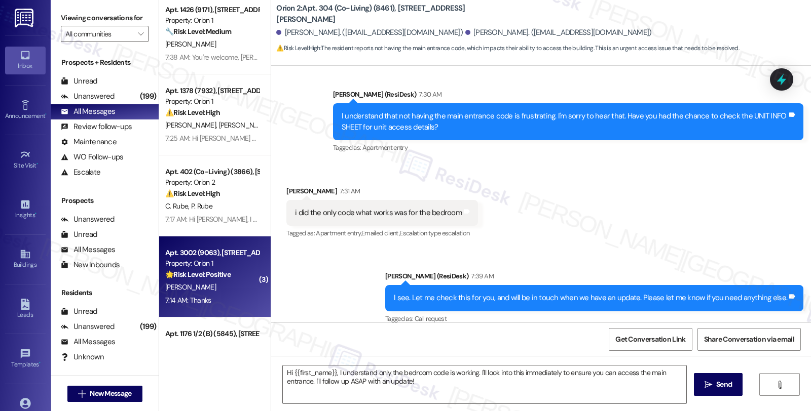
type textarea "Fetching suggested responses. Please feel free to read through the conversation…"
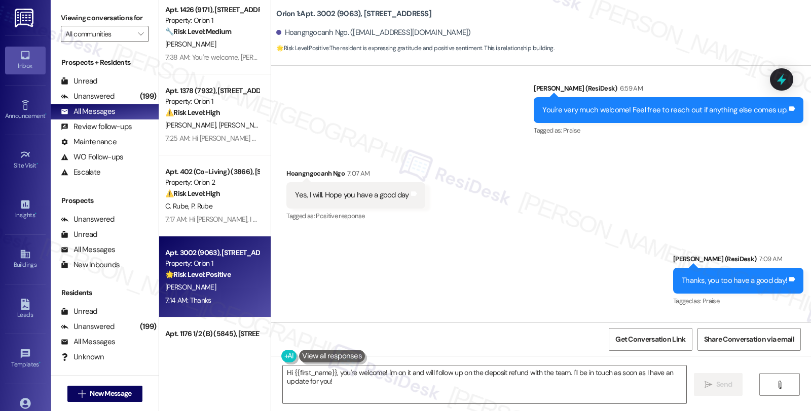
scroll to position [1311, 0]
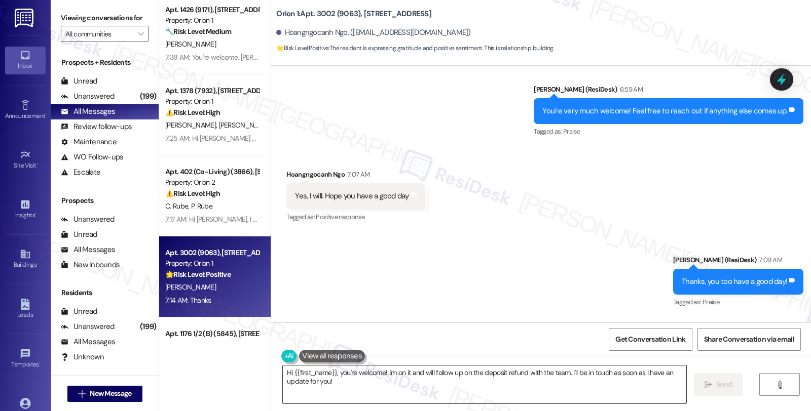
click at [401, 380] on textarea "Hi {{first_name}}, you're welcome! I'm on it and will follow up on the deposit …" at bounding box center [484, 385] width 403 height 38
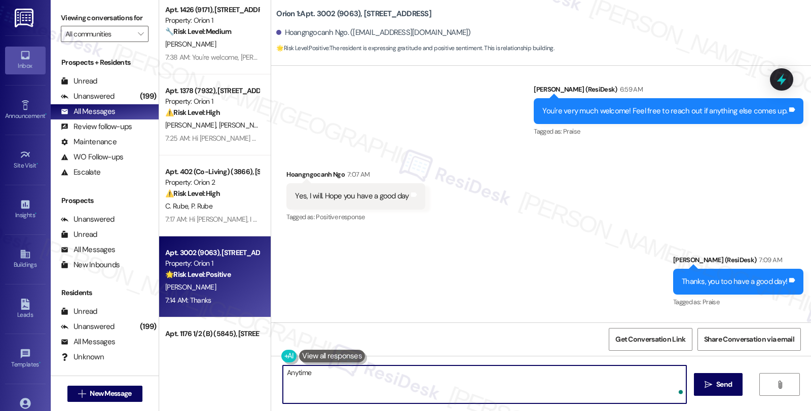
type textarea "Anytime!"
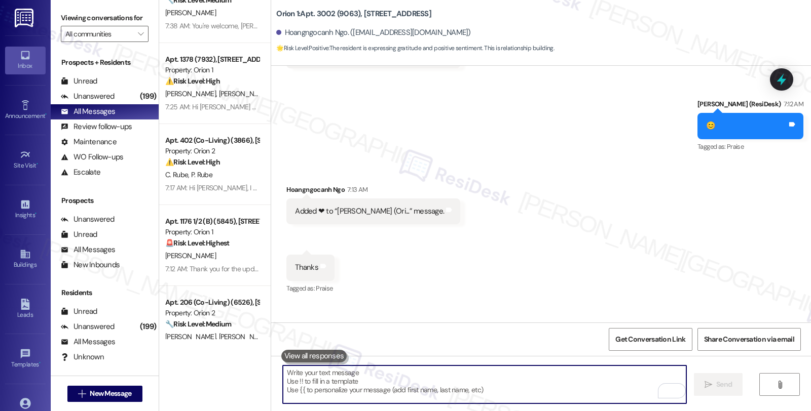
scroll to position [1664, 0]
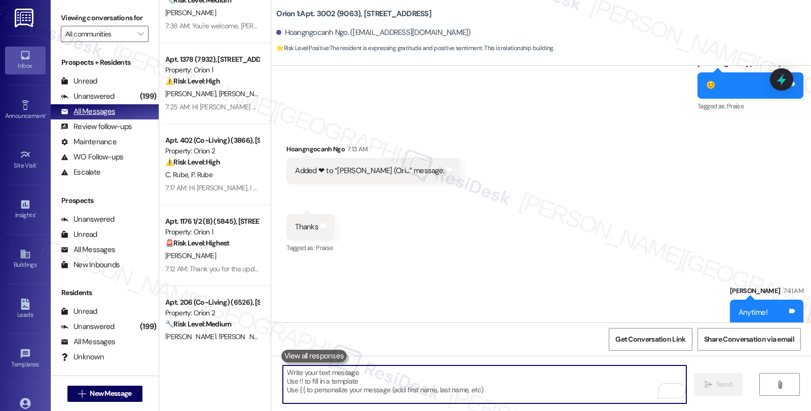
click at [91, 115] on div "All Messages (undefined)" at bounding box center [105, 111] width 108 height 15
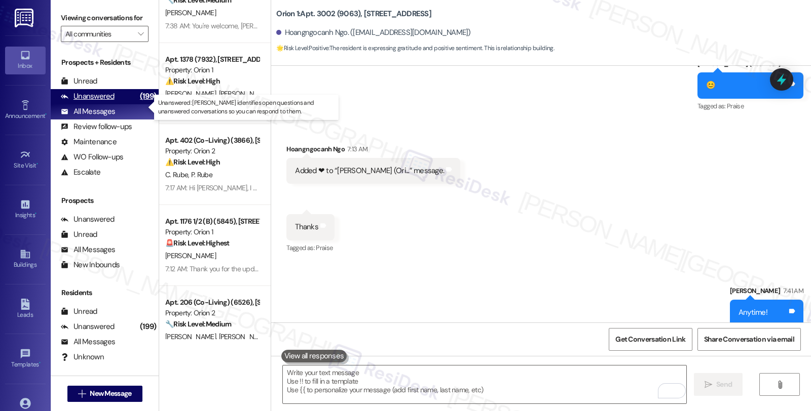
click at [91, 102] on div "Unanswered" at bounding box center [88, 96] width 54 height 11
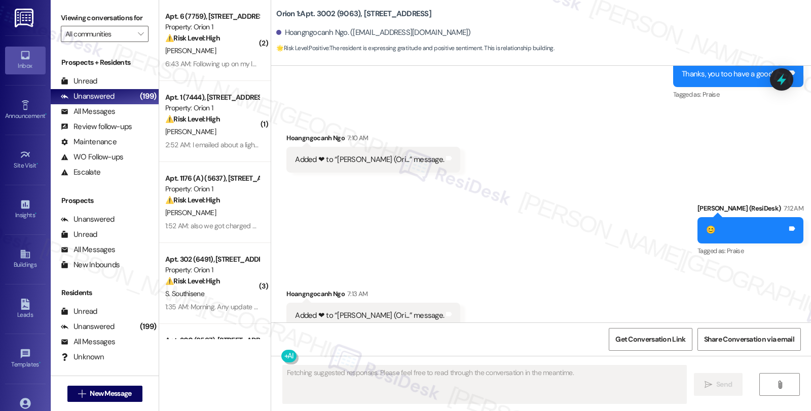
scroll to position [1593, 0]
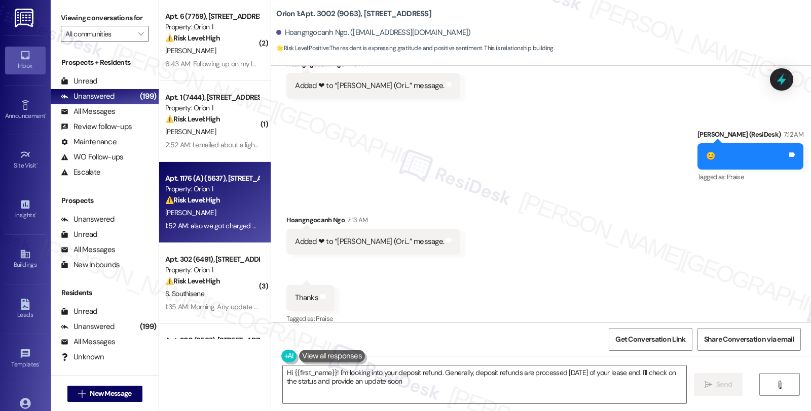
type textarea "Hi {{first_name}}! I'm looking into your deposit refund. Generally, deposit ref…"
click at [224, 231] on div "1:52 AM: also we got charged $100 for a late fee but we paid our monthly paymen…" at bounding box center [212, 226] width 96 height 13
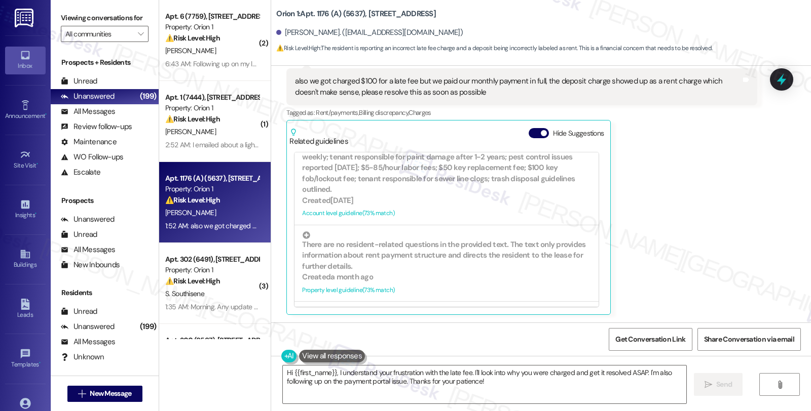
scroll to position [450, 0]
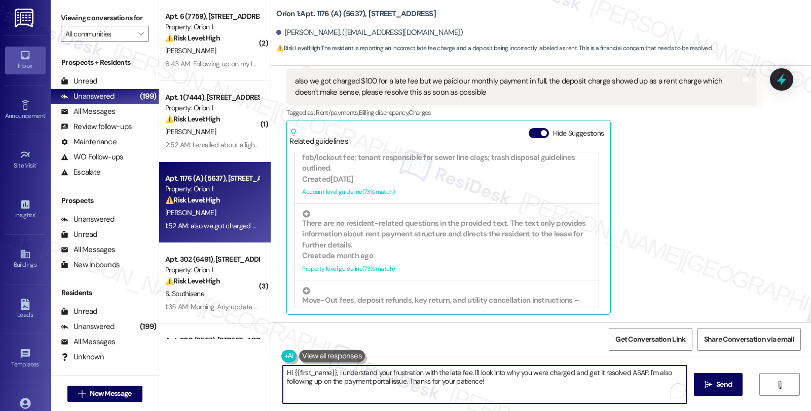
drag, startPoint x: 495, startPoint y: 374, endPoint x: 513, endPoint y: 382, distance: 19.5
click at [513, 382] on textarea "Hi {{first_name}}, I understand your frustration with the late fee. I'll look i…" at bounding box center [484, 385] width 403 height 38
type textarea "Hi {{first_name}}, I understand your frustration with the late fee. May I know …"
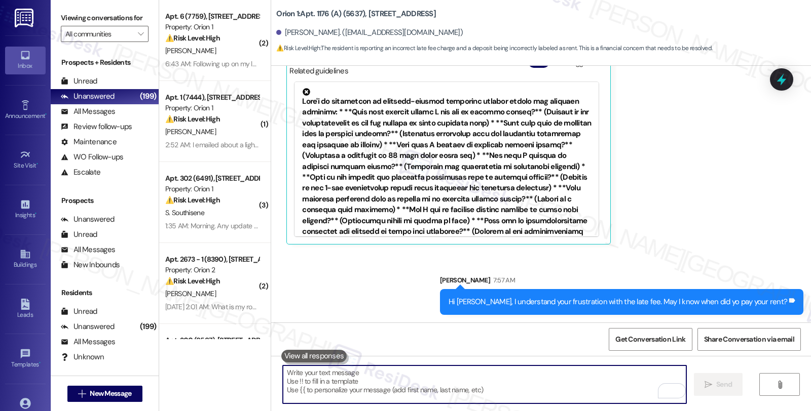
scroll to position [281, 0]
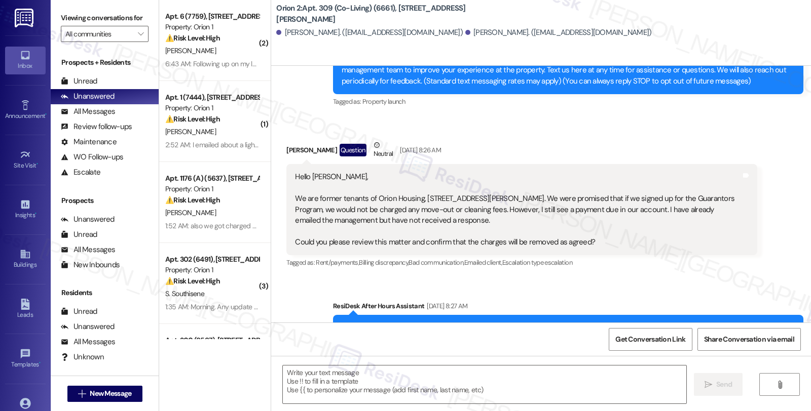
type textarea "Fetching suggested responses. Please feel free to read through the conversation…"
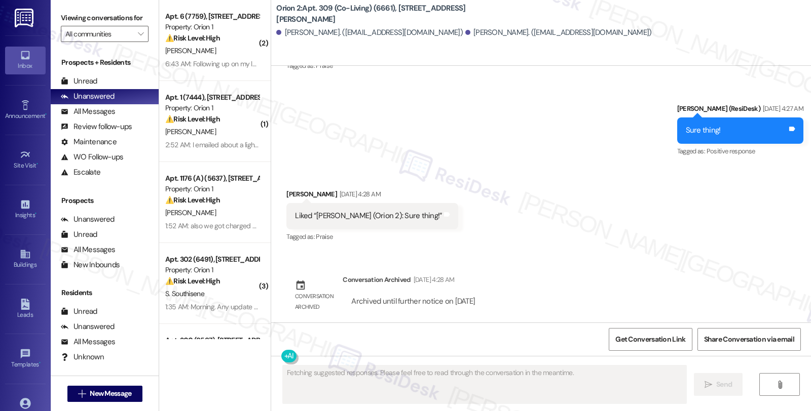
scroll to position [728, 0]
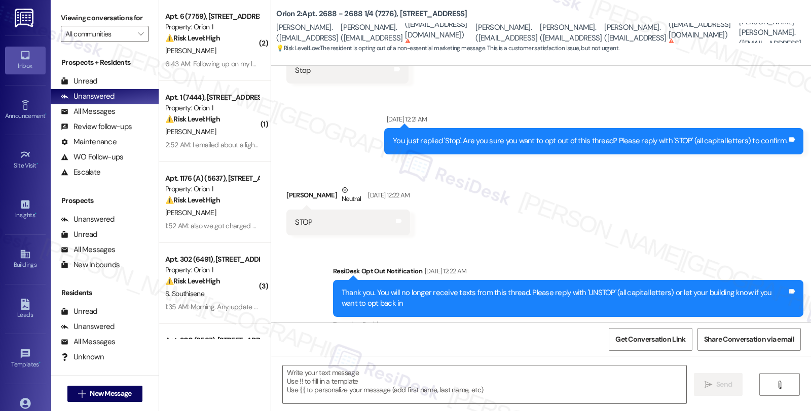
type textarea "Fetching suggested responses. Please feel free to read through the conversation…"
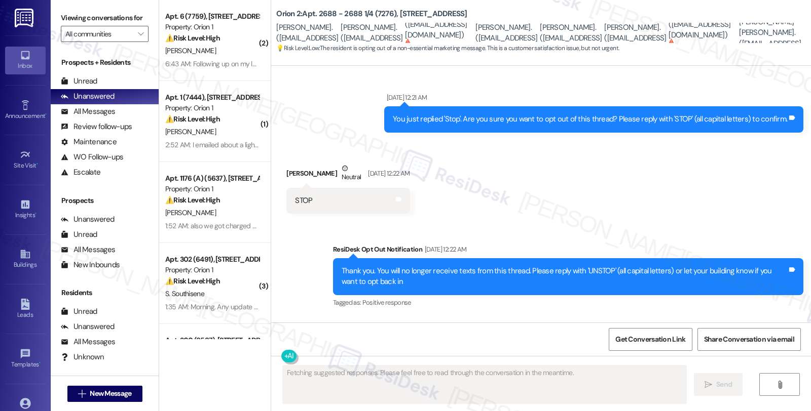
scroll to position [348, 0]
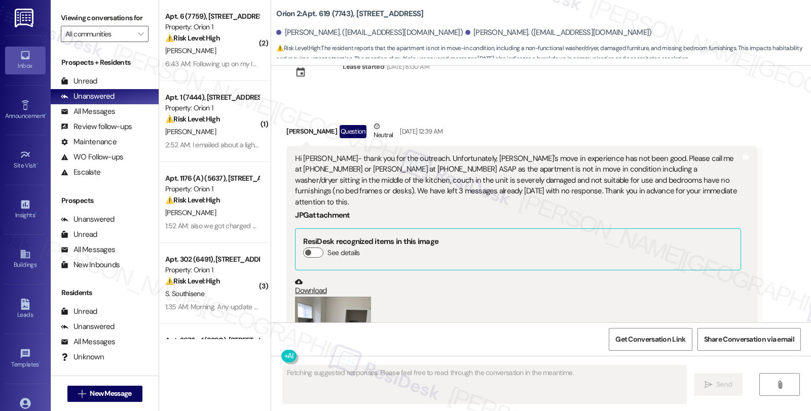
scroll to position [129, 0]
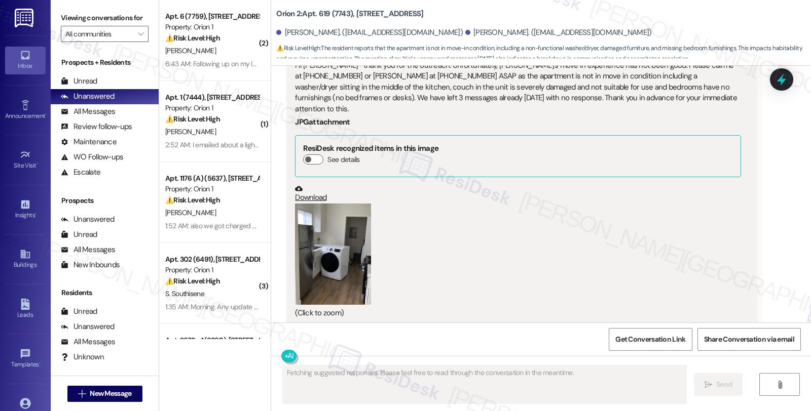
click at [308, 255] on button "Zoom image" at bounding box center [333, 254] width 76 height 101
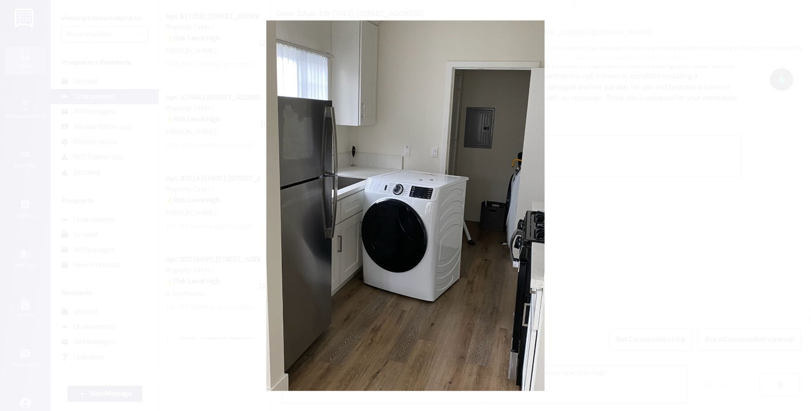
click at [565, 208] on button "Unzoom image" at bounding box center [405, 205] width 811 height 411
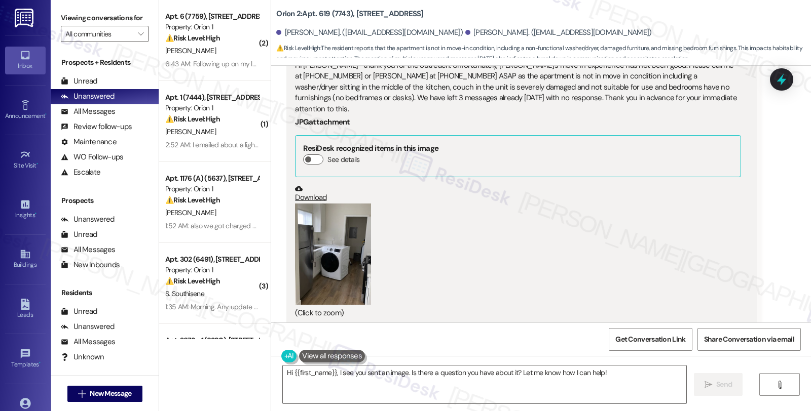
click at [344, 236] on button "Zoom image" at bounding box center [333, 254] width 76 height 101
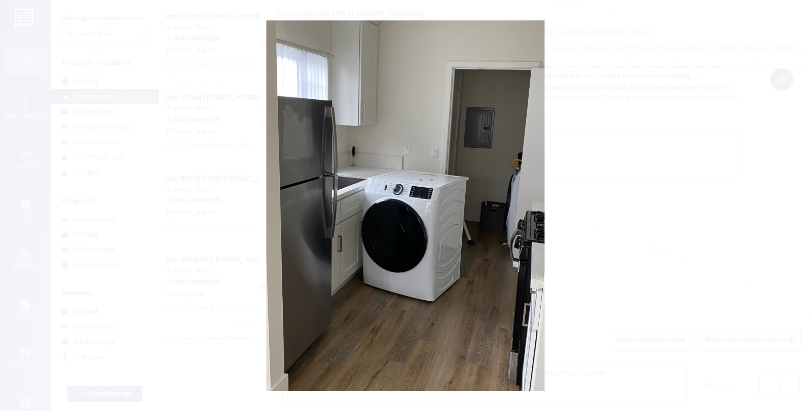
click at [698, 229] on button "Unzoom image" at bounding box center [405, 205] width 811 height 411
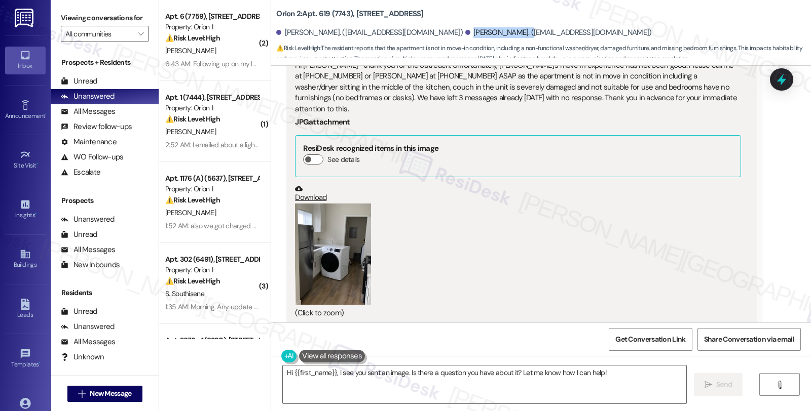
drag, startPoint x: 413, startPoint y: 31, endPoint x: 459, endPoint y: 32, distance: 45.6
click at [465, 32] on div "[PERSON_NAME]. ([EMAIL_ADDRESS][DOMAIN_NAME])" at bounding box center [558, 32] width 186 height 11
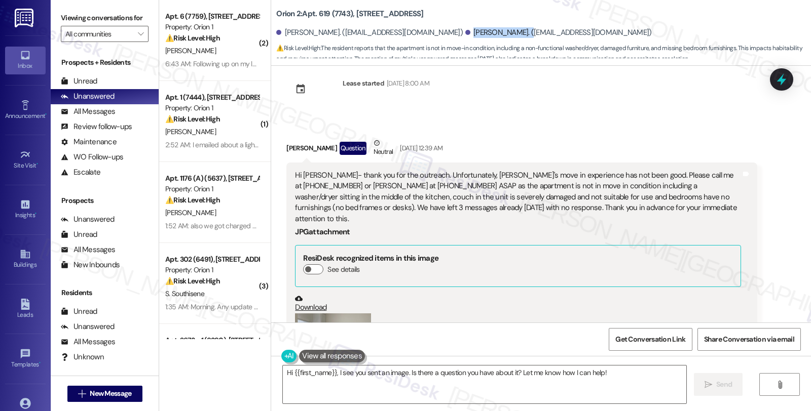
scroll to position [16, 0]
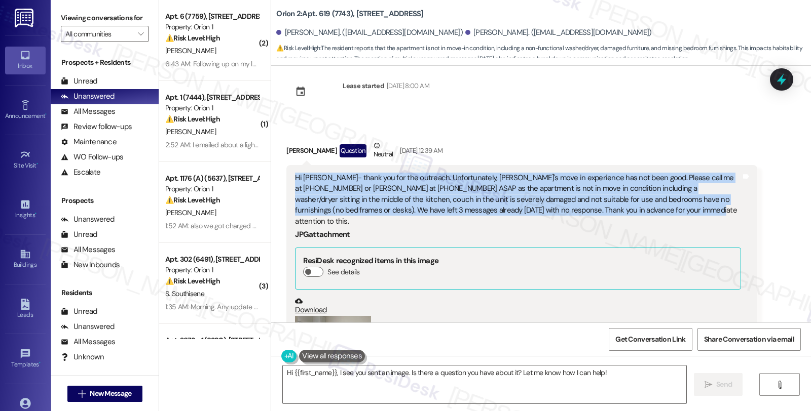
drag, startPoint x: 590, startPoint y: 214, endPoint x: 273, endPoint y: 174, distance: 320.3
click at [279, 174] on div "Received via SMS [PERSON_NAME] Question Neutral [DATE] 12:39 AM Hi [PERSON_NAME…" at bounding box center [521, 290] width 485 height 314
copy div "Hi [PERSON_NAME]- thank you for the outreach. Unfortunately, [PERSON_NAME]'s mo…"
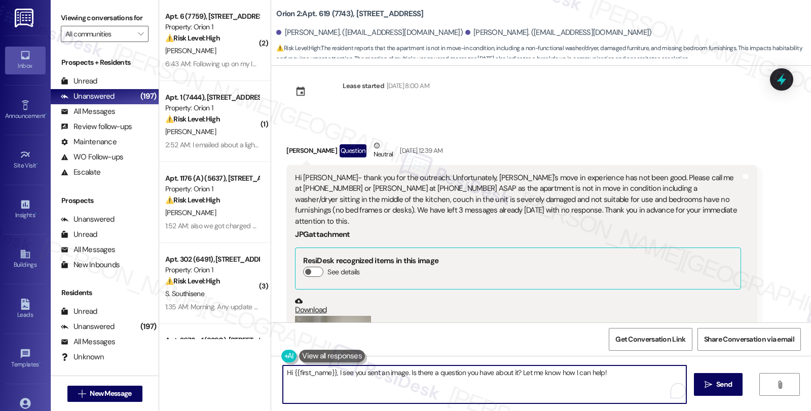
drag, startPoint x: 333, startPoint y: 373, endPoint x: 650, endPoint y: 373, distance: 316.7
click at [650, 373] on textarea "Hi {{first_name}}, I see you sent an image. Is there a question you have about …" at bounding box center [484, 385] width 403 height 38
paste textarea "Thank you for bringing this to our attention, and I sincerely apologize for the…"
click at [336, 371] on textarea "Hi {{first_name}}, Thank you for bringing this to our attention, and I sincerel…" at bounding box center [484, 385] width 403 height 38
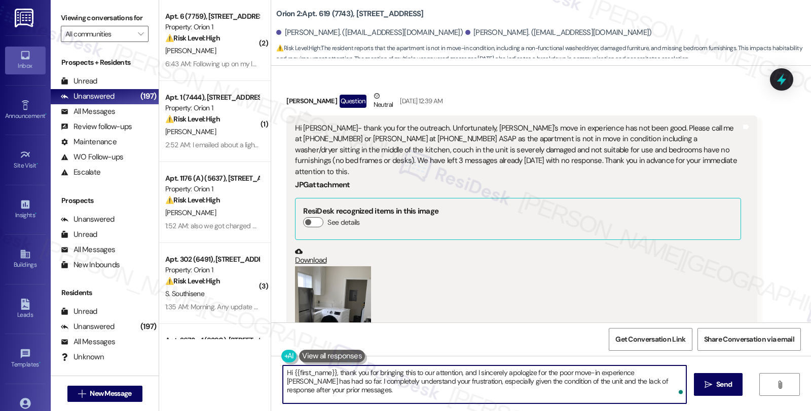
scroll to position [129, 0]
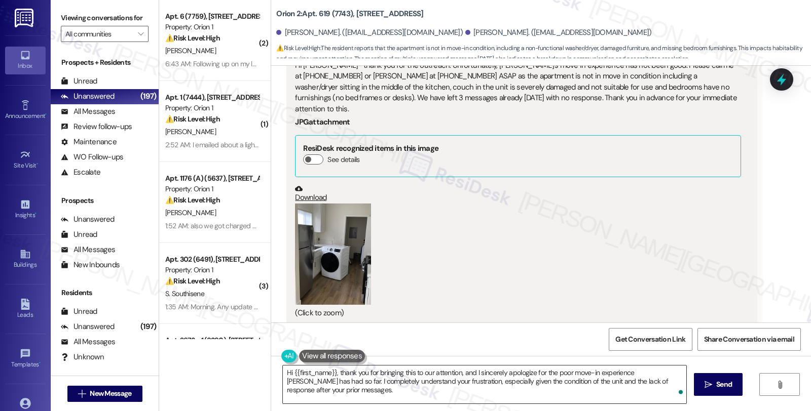
click at [355, 391] on textarea "Hi {{first_name}}, thank you for bringing this to our attention, and I sincerel…" at bounding box center [484, 385] width 403 height 38
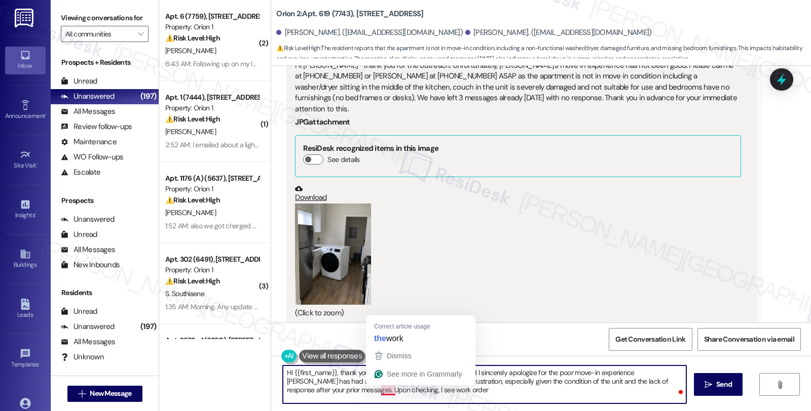
click at [373, 390] on textarea "Hi {{first_name}}, thank you for bringing this to our attention, and I sincerel…" at bounding box center [484, 385] width 403 height 38
click at [427, 391] on textarea "Hi {{first_name}}, thank you for bringing this to our attention, and I sincerel…" at bounding box center [484, 385] width 403 height 38
click at [373, 394] on textarea "Hi {{first_name}}, thank you for bringing this to our attention, and I sincerel…" at bounding box center [484, 385] width 403 height 38
click at [439, 389] on textarea "Hi {{first_name}}, thank you for bringing this to our attention, and I sincerel…" at bounding box center [484, 385] width 403 height 38
paste textarea "#26295-1"
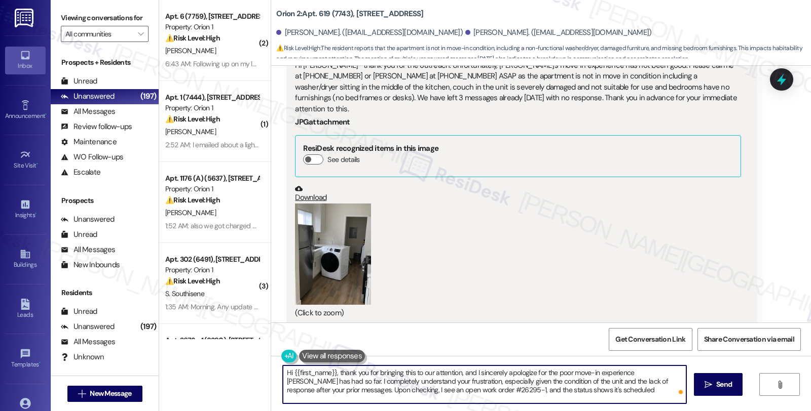
click at [594, 385] on textarea "Hi {{first_name}}, thank you for bringing this to our attention, and I sincerel…" at bounding box center [484, 385] width 403 height 38
paste textarea "[DATE]"
click at [596, 388] on textarea "Hi {{first_name}}, thank you for bringing this to our attention, and I sincerel…" at bounding box center [484, 385] width 403 height 38
paste textarea "[DATE]"
click at [622, 391] on textarea "Hi {{first_name}}, thank you for bringing this to our attention, and I sincerel…" at bounding box center [484, 385] width 403 height 38
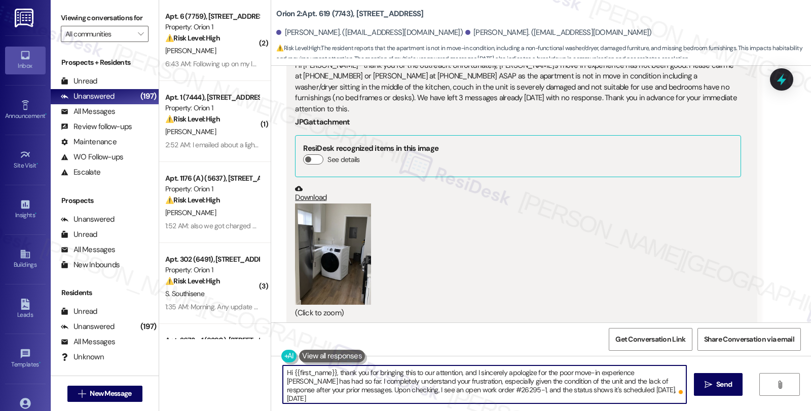
click at [668, 392] on textarea "Hi {{first_name}}, thank you for bringing this to our attention, and I sincerel…" at bounding box center [484, 385] width 403 height 38
click at [441, 400] on textarea "Hi {{first_name}}, thank you for bringing this to our attention, and I sincerel…" at bounding box center [484, 385] width 403 height 38
click at [548, 399] on textarea "Hi {{first_name}}, thank you for bringing this to our attention, and I sincerel…" at bounding box center [484, 385] width 403 height 38
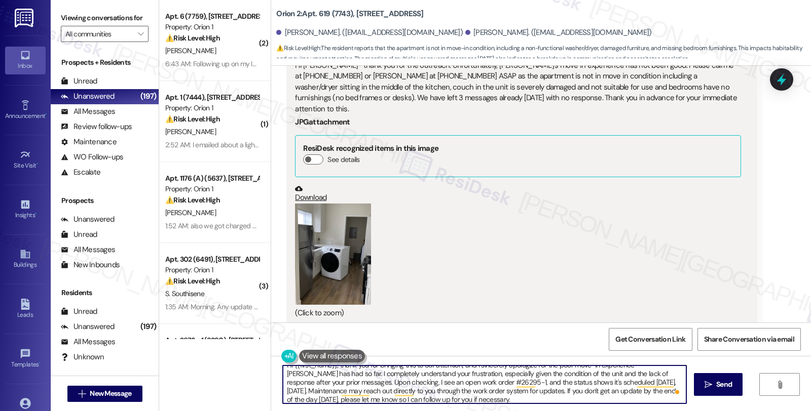
type textarea "Hi {{first_name}}, thank you for bringing this to our attention, and I sincerel…"
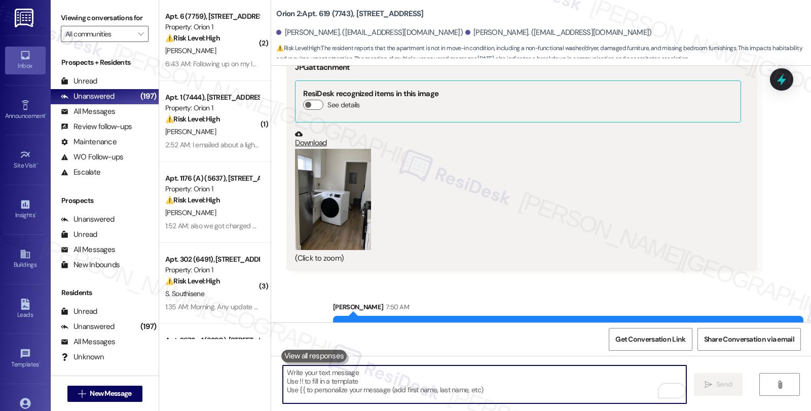
scroll to position [243, 0]
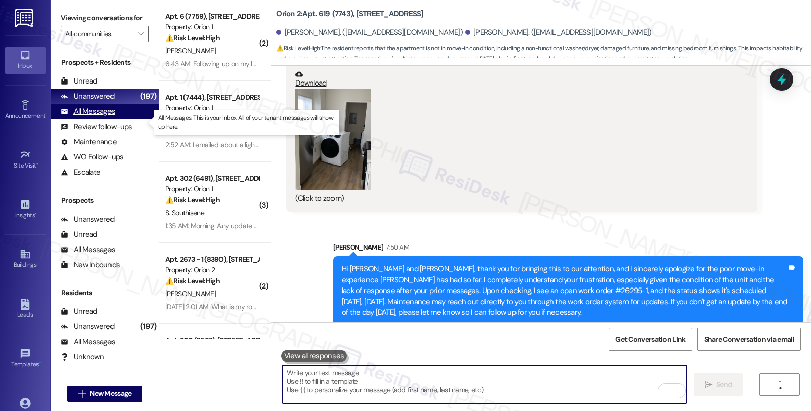
click at [105, 117] on div "All Messages" at bounding box center [88, 111] width 54 height 11
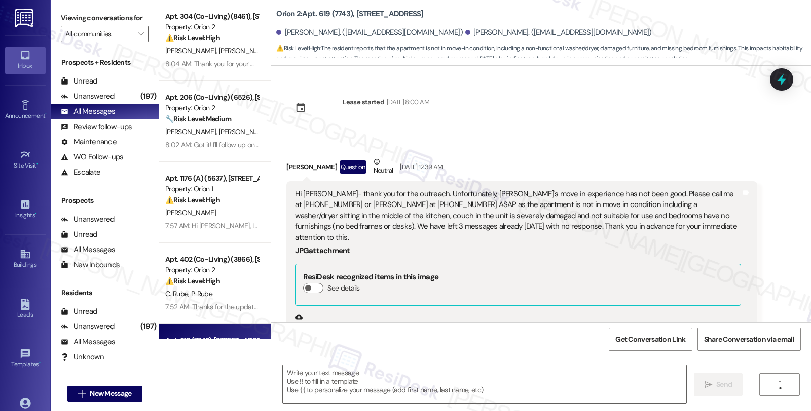
scroll to position [257, 0]
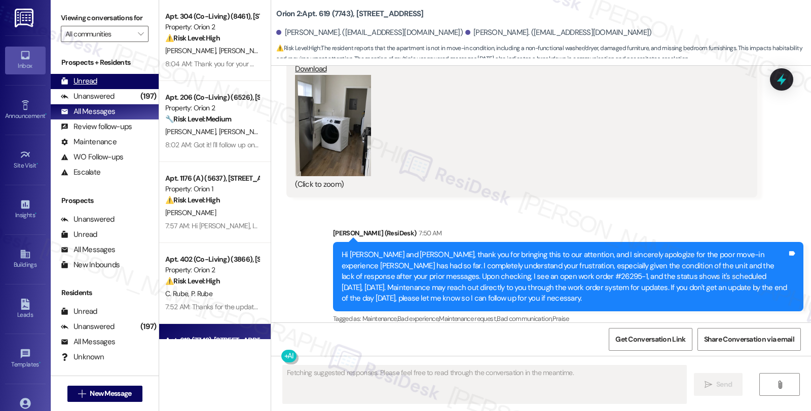
click at [89, 87] on div "Unread" at bounding box center [79, 81] width 36 height 11
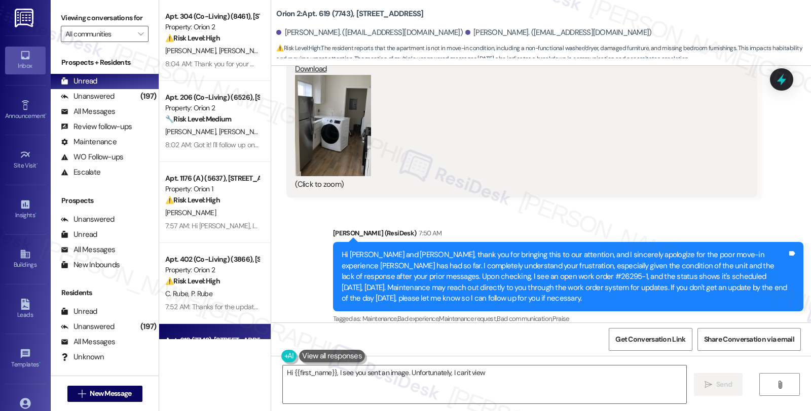
type textarea "Hi {{first_name}}, I see you sent an image. Unfortunately, I can't view"
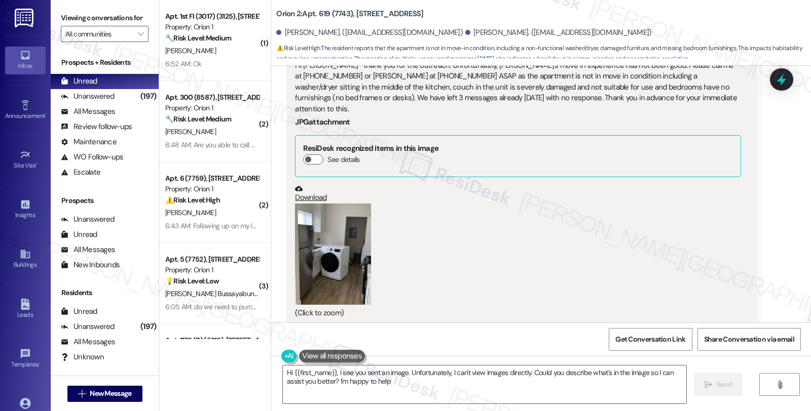
type textarea "Hi {{first_name}}, I see you sent an image. Unfortunately, I can't view images …"
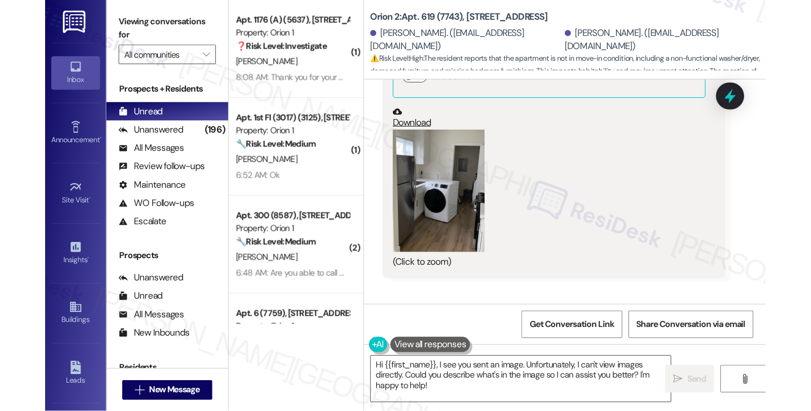
scroll to position [290, 0]
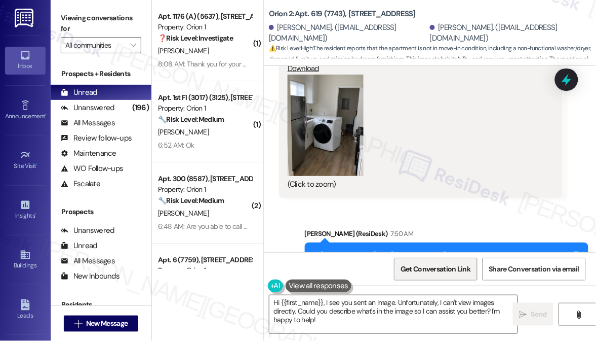
click at [431, 268] on span "Get Conversation Link" at bounding box center [436, 268] width 70 height 11
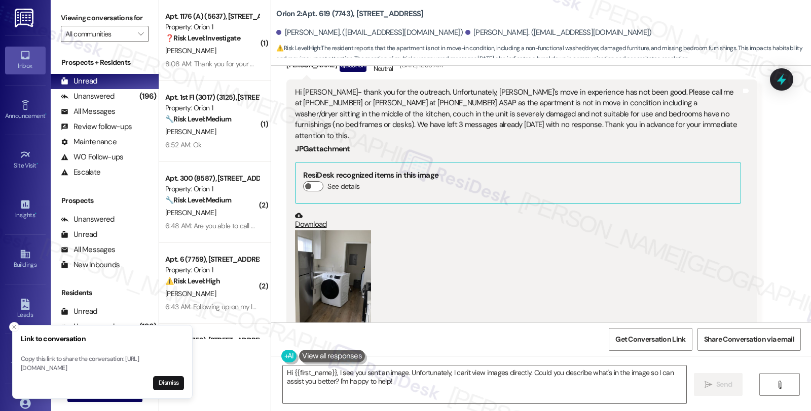
scroll to position [89, 0]
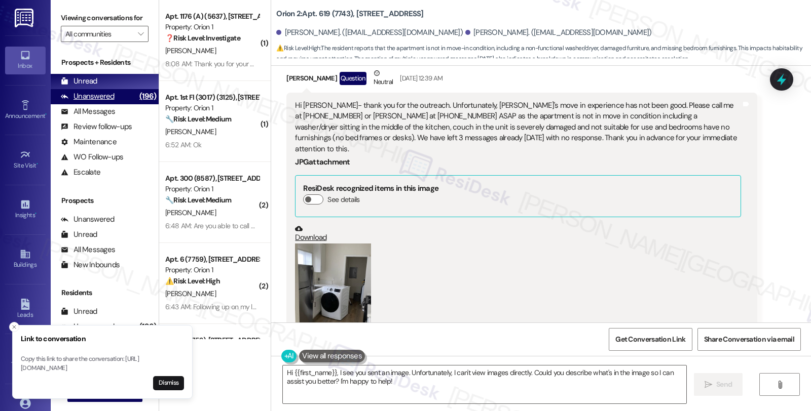
click at [99, 102] on div "Unanswered" at bounding box center [88, 96] width 54 height 11
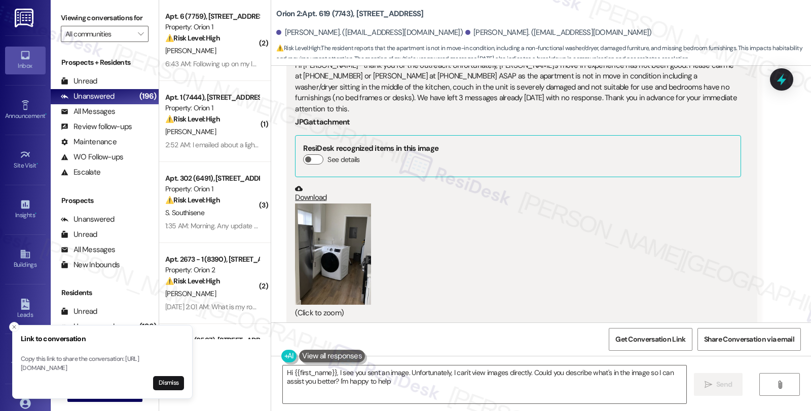
type textarea "Hi {{first_name}}, I see you sent an image. Unfortunately, I can't view images …"
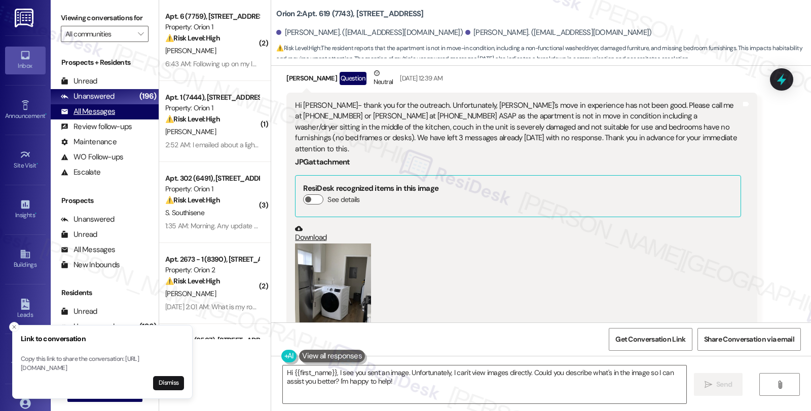
click at [88, 117] on div "All Messages" at bounding box center [88, 111] width 54 height 11
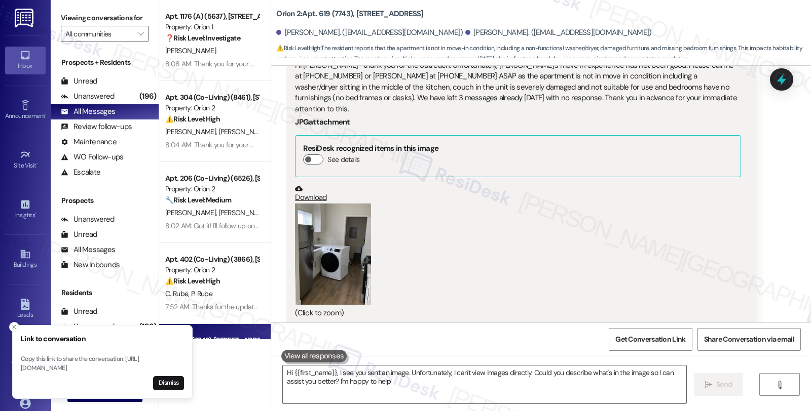
type textarea "Hi {{first_name}}, I see you sent an image. Unfortunately, I can't view images …"
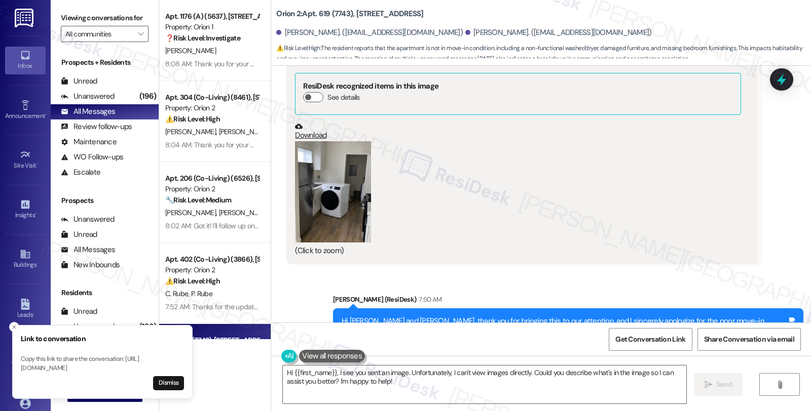
scroll to position [257, 0]
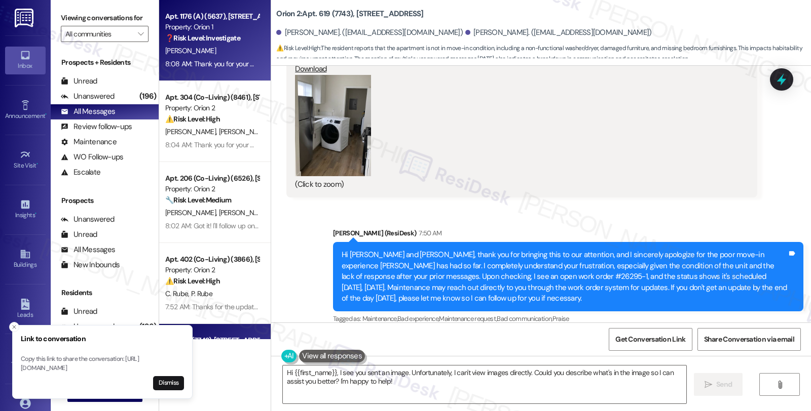
click at [235, 33] on strong "❓ Risk Level: Investigate" at bounding box center [202, 37] width 75 height 9
type textarea "Hi {{first_name}}, I see you sent an image. Unfortunately, I can't view images …"
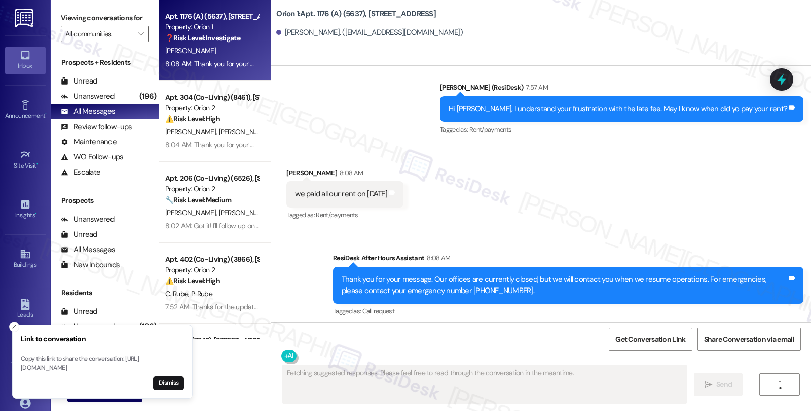
scroll to position [1169, 0]
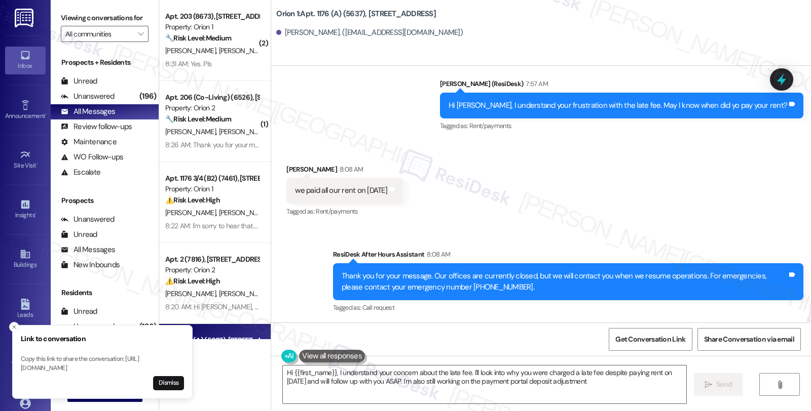
type textarea "Hi {{first_name}}, I understand your concern about the late fee. I'll look into…"
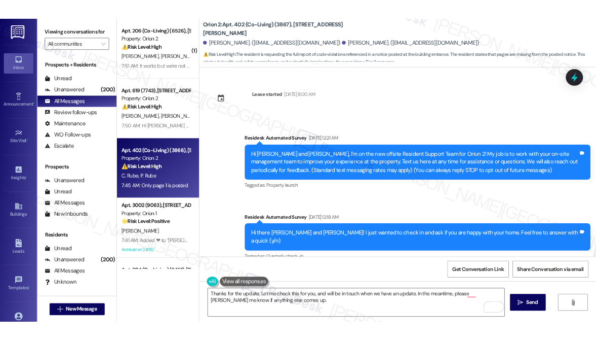
scroll to position [654, 0]
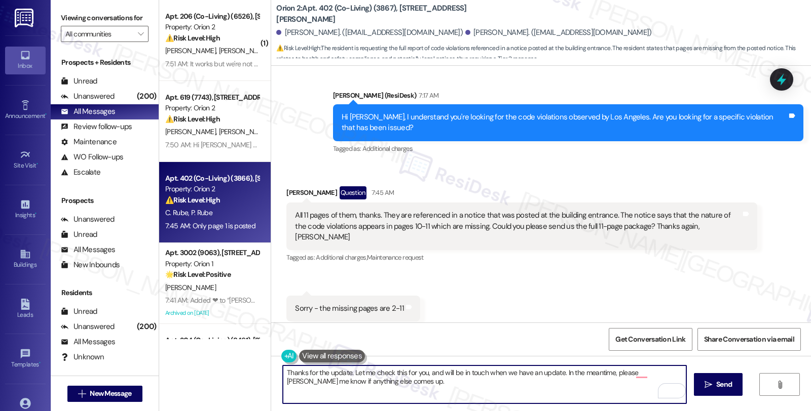
click at [512, 378] on textarea "Thanks for the update. Let me check this for you, and will be in touch when we …" at bounding box center [484, 385] width 403 height 38
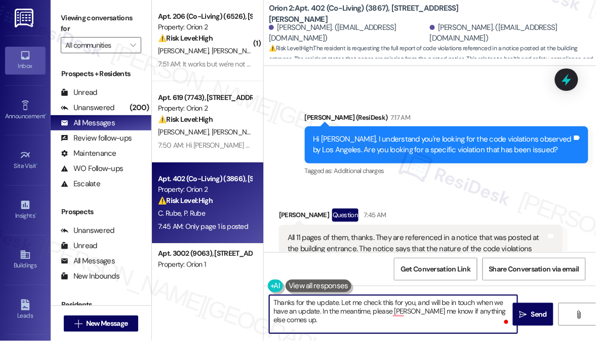
click at [381, 313] on textarea "Thanks for the update. Let me check this for you, and will be in touch when we …" at bounding box center [394, 314] width 248 height 38
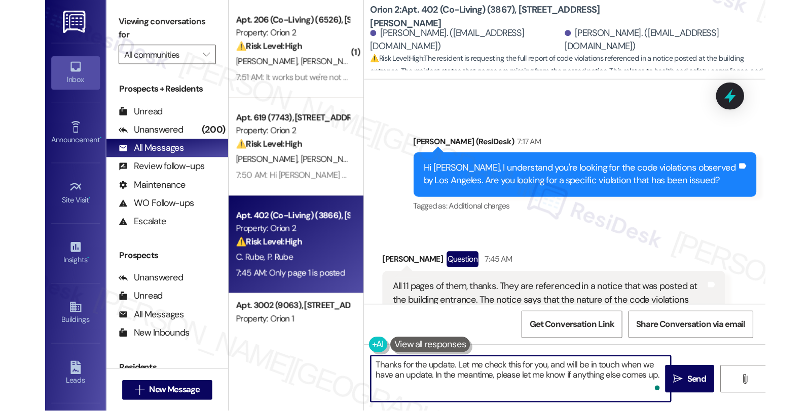
scroll to position [654, 0]
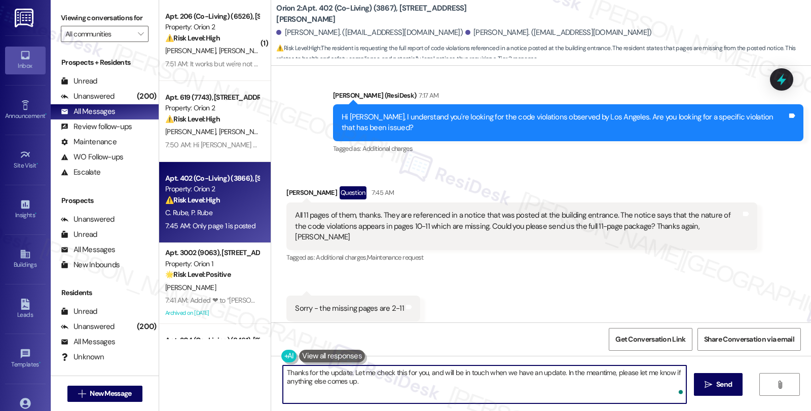
click at [509, 388] on textarea "Thanks for the update. Let me check this for you, and will be in touch when we …" at bounding box center [484, 385] width 403 height 38
type textarea "Thanks for the update. Let me check this for you, and will be in touch when we …"
click at [560, 383] on textarea "Thanks for the update. Let me check this for you, and will be in touch when we …" at bounding box center [484, 385] width 403 height 38
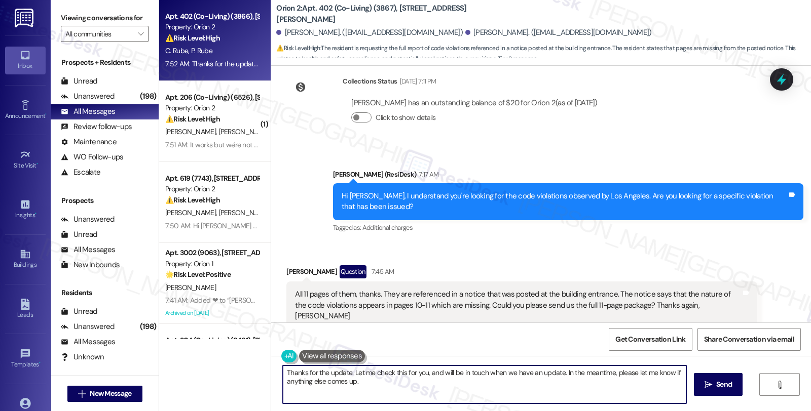
scroll to position [598, 0]
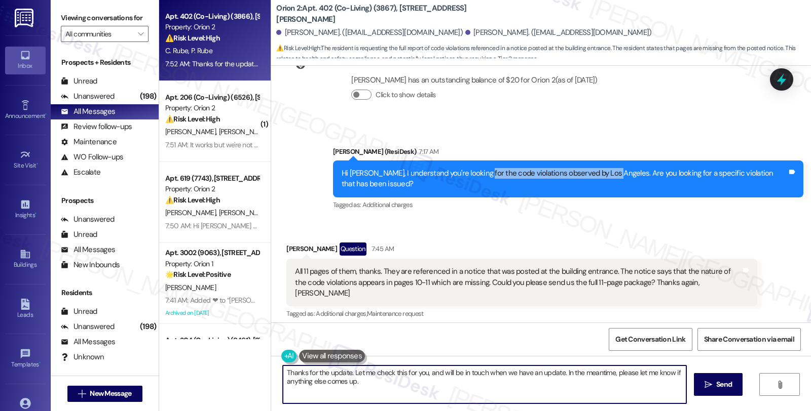
drag, startPoint x: 468, startPoint y: 165, endPoint x: 596, endPoint y: 166, distance: 128.2
click at [596, 168] on div "Hi Patti, I understand you're looking for the code violations observed by Los A…" at bounding box center [564, 179] width 445 height 22
copy div "code violations observed by Los Angeles."
click at [775, 82] on icon at bounding box center [781, 79] width 17 height 17
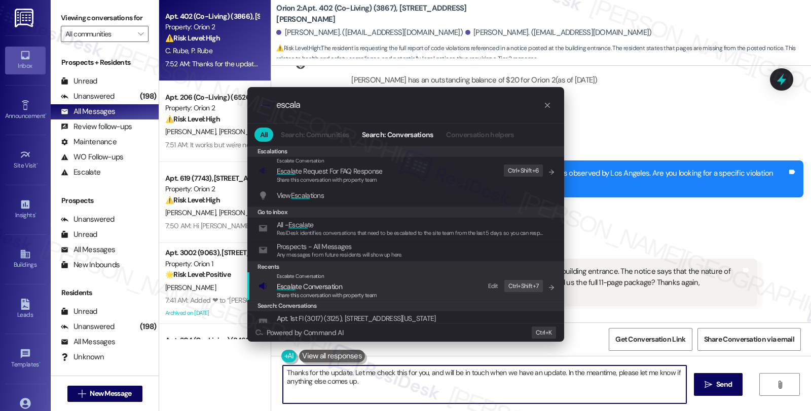
type input "escala"
click at [356, 285] on span "Escala te Conversation" at bounding box center [327, 286] width 100 height 11
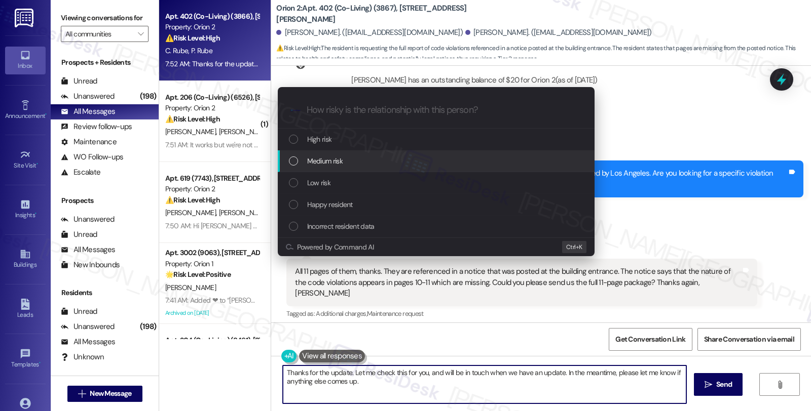
click at [320, 166] on span "Medium risk" at bounding box center [324, 161] width 35 height 11
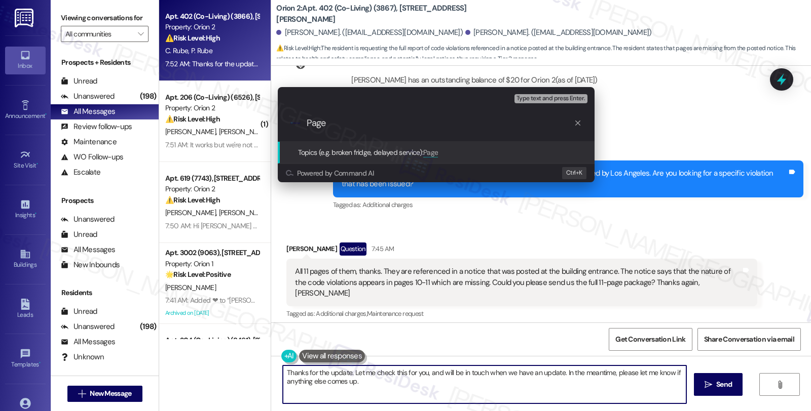
type input "Page"
click at [716, 120] on div "Escalate Conversation Medium risk Topics (e.g. broken fridge, delayed service) …" at bounding box center [405, 205] width 811 height 411
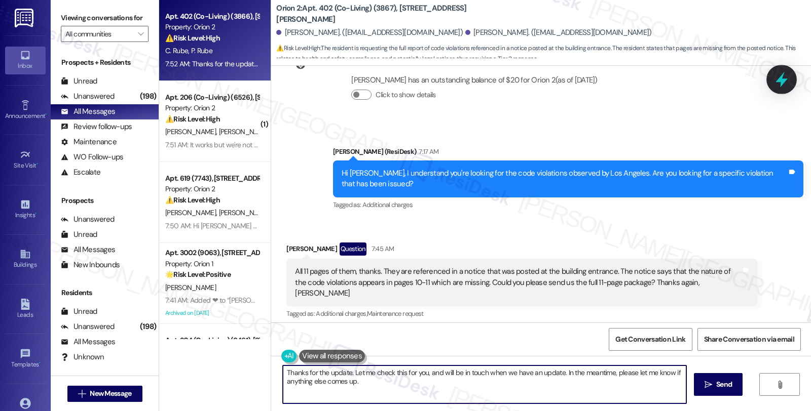
click at [776, 80] on icon at bounding box center [781, 79] width 17 height 17
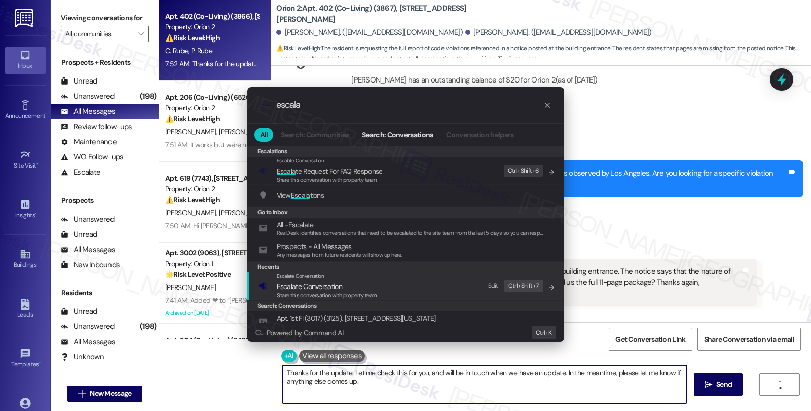
type input "escala"
click at [301, 293] on span "Share this conversation with property team" at bounding box center [327, 295] width 100 height 7
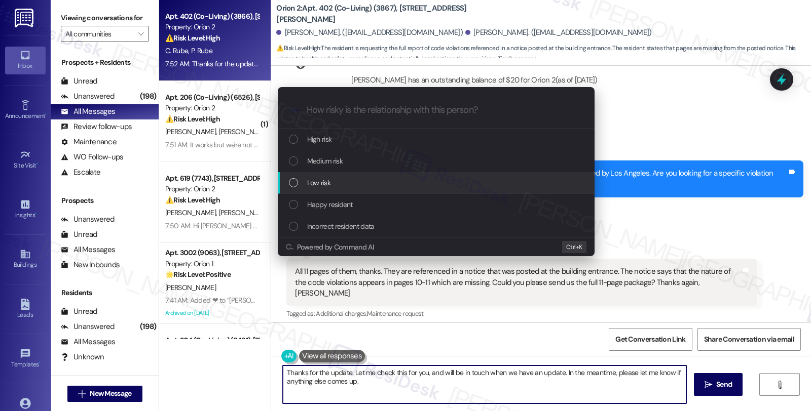
click at [310, 181] on span "Low risk" at bounding box center [318, 182] width 23 height 11
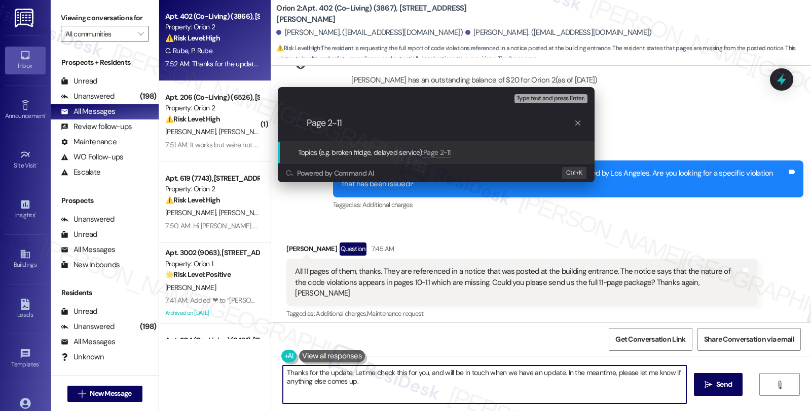
paste input "code violations observed by Los Angeles."
click at [346, 123] on input "Page 2-11 code violations observed by Los Angeles." at bounding box center [440, 123] width 267 height 11
click at [346, 124] on input "Page 2-11 code violations observed by Los Angeles." at bounding box center [440, 123] width 267 height 11
click at [343, 124] on input "Page 2-11 code violations observed by Los Angeles." at bounding box center [440, 123] width 267 height 11
click at [527, 121] on input "Page 2-11 of code violations observed by Los Angeles." at bounding box center [440, 123] width 267 height 11
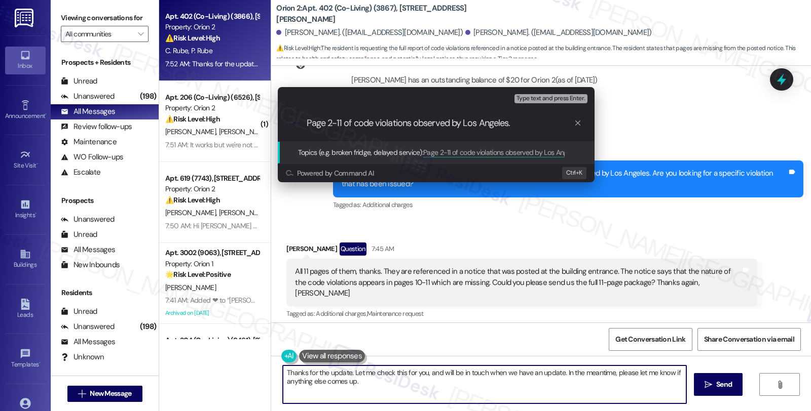
type input "Page 2-11 of code violations observed by Los Angeles"
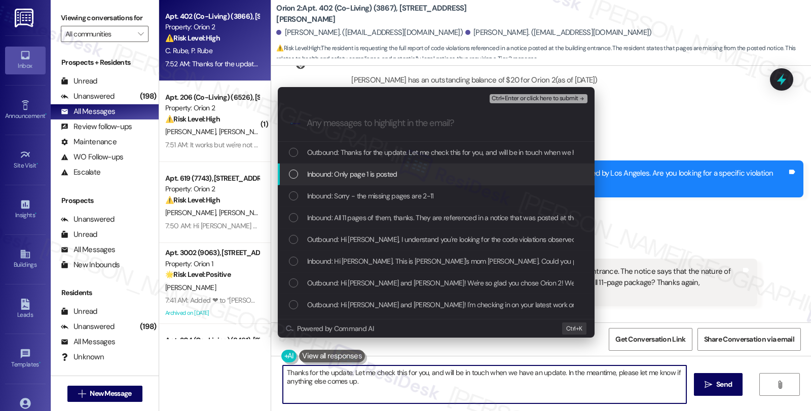
click at [325, 176] on span "Inbound: Only page 1 is posted" at bounding box center [352, 174] width 90 height 11
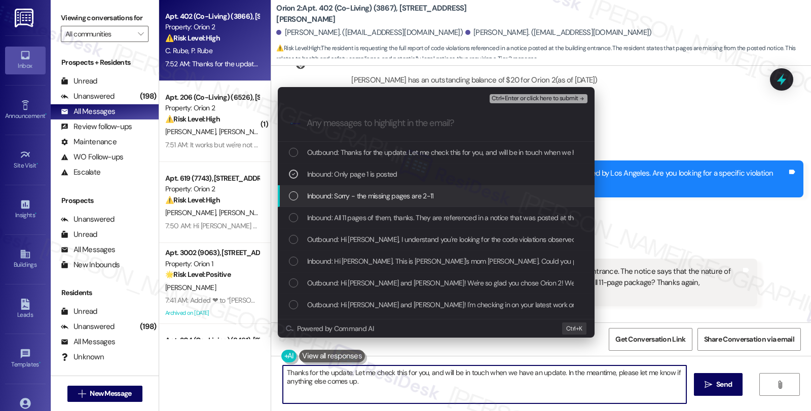
click at [326, 198] on span "Inbound: Sorry - the missing pages are 2-11" at bounding box center [370, 196] width 127 height 11
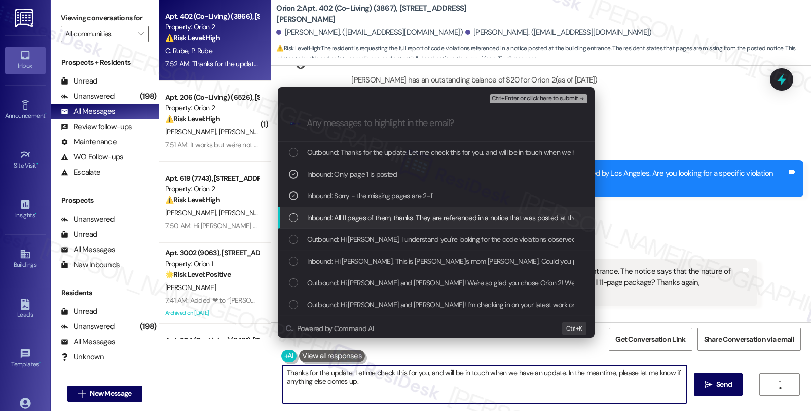
click at [317, 214] on span "Inbound: All 11 pages of them, thanks. They are referenced in a notice that was…" at bounding box center [733, 217] width 853 height 11
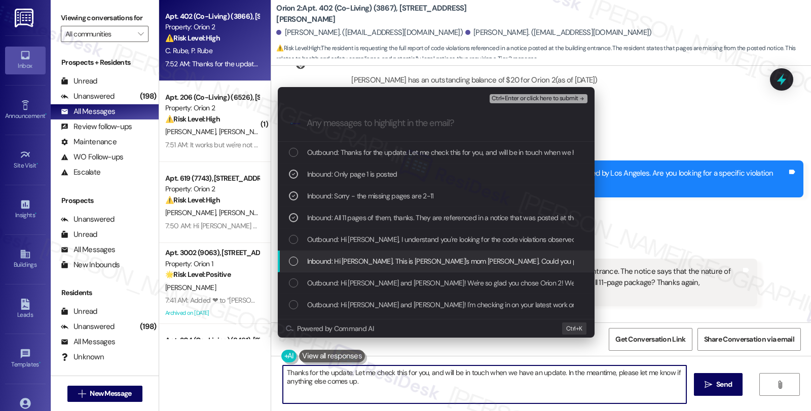
click at [347, 258] on span "Inbound: Hi Sarah. This is Charlie's mom Patti. Could you please send the full …" at bounding box center [594, 261] width 574 height 11
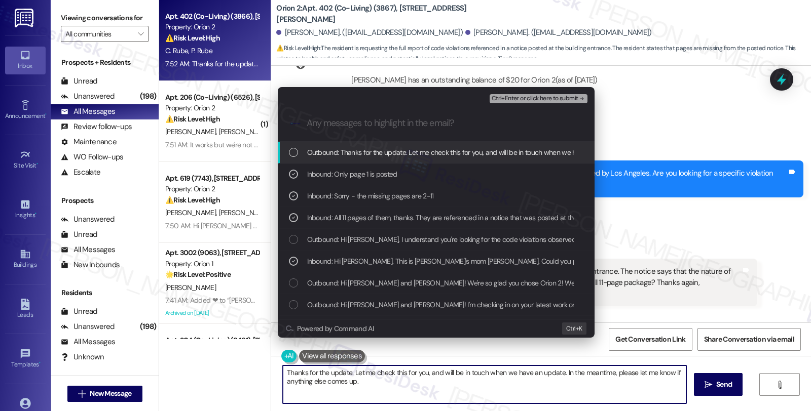
click at [527, 102] on span "Ctrl+Enter or click here to submit" at bounding box center [535, 98] width 87 height 7
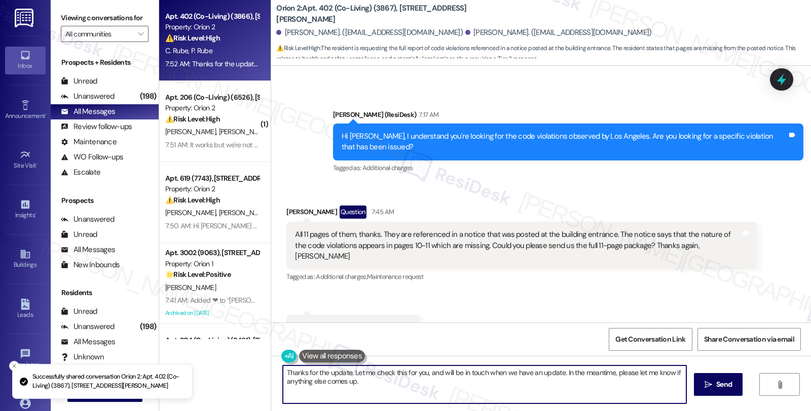
scroll to position [710, 0]
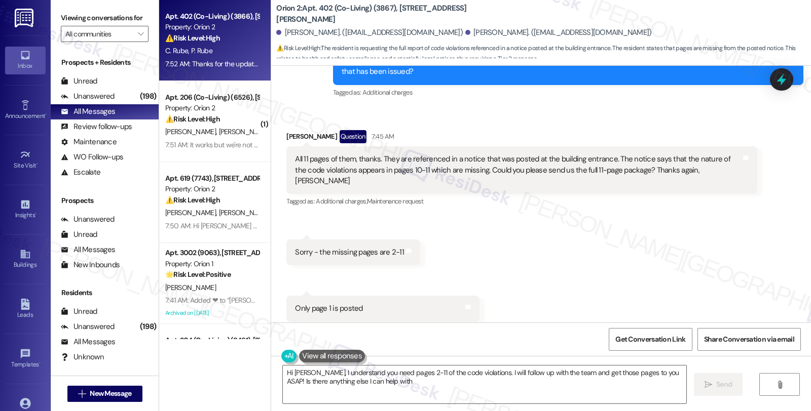
type textarea "Hi [PERSON_NAME], I understand you need pages 2-11 of the code violations. I wi…"
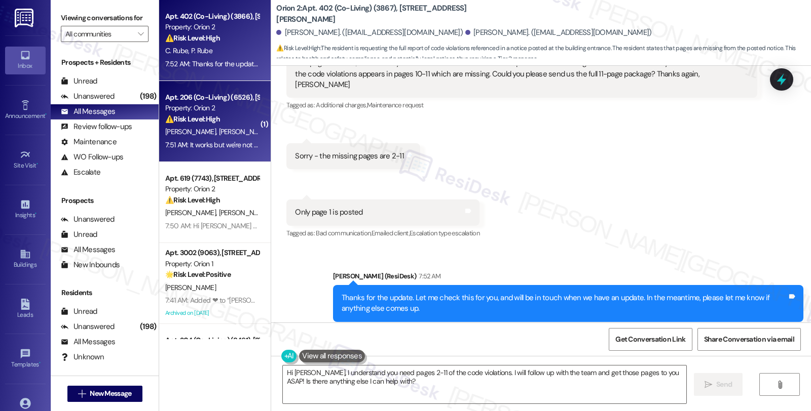
click at [209, 115] on strong "⚠️ Risk Level: High" at bounding box center [192, 119] width 55 height 9
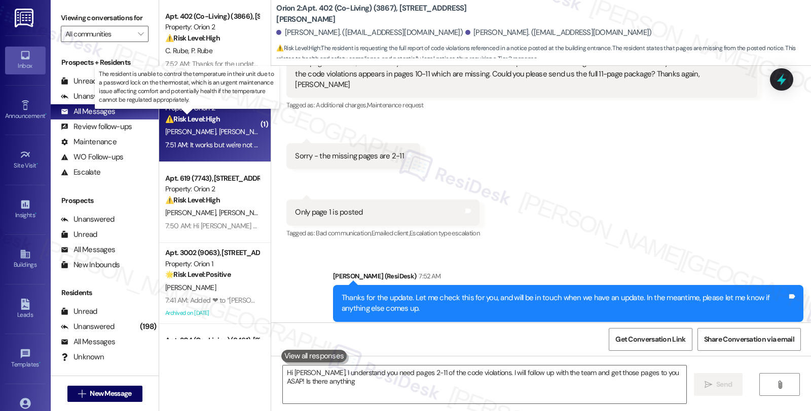
type textarea "Hi [PERSON_NAME], I understand you need pages 2-11 of the code violations. I wi…"
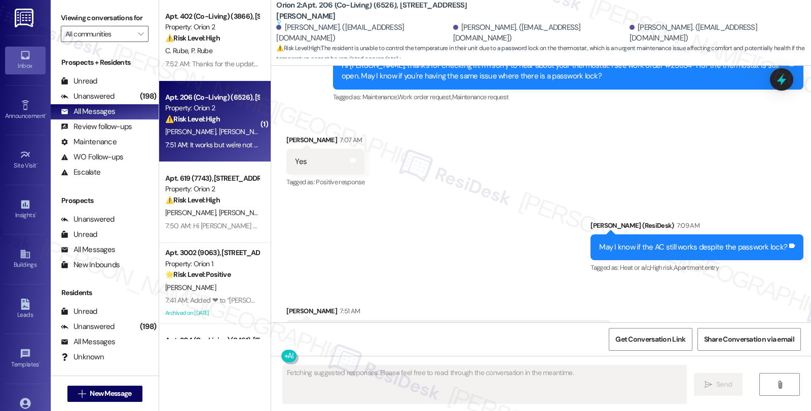
scroll to position [3970, 0]
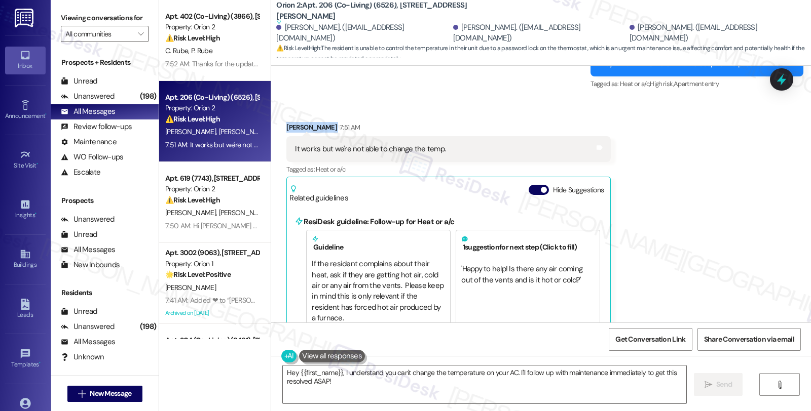
drag, startPoint x: 280, startPoint y: 105, endPoint x: 368, endPoint y: 108, distance: 87.7
click at [368, 122] on div "Charan Kumar Deenadayalan 7:51 AM" at bounding box center [448, 129] width 324 height 14
copy div "Charan Kumar Deenadayalan"
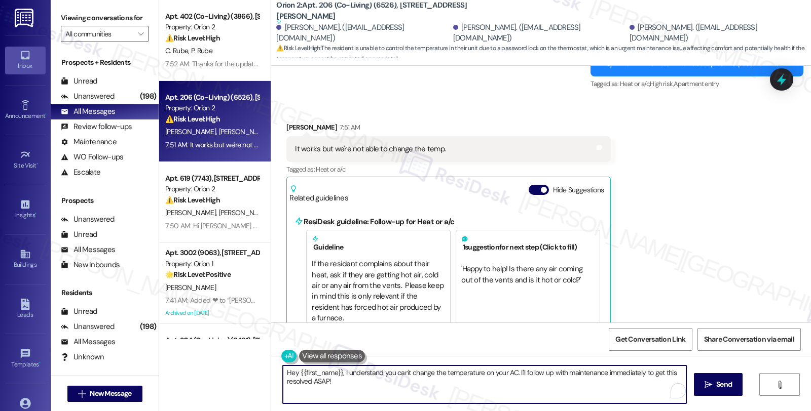
drag, startPoint x: 392, startPoint y: 387, endPoint x: 214, endPoint y: 372, distance: 178.0
click at [214, 372] on div "Apt. 402 (Co-Living) (3866), 1421 W Adams Blvd Property: Orion 2 ⚠️ Risk Level:…" at bounding box center [485, 205] width 652 height 411
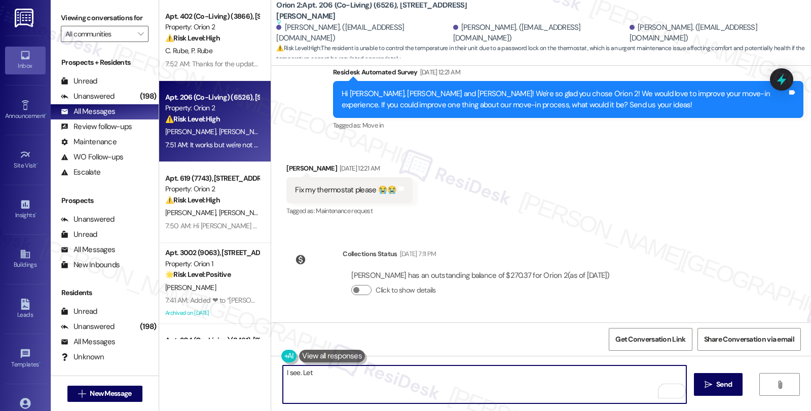
scroll to position [3463, 0]
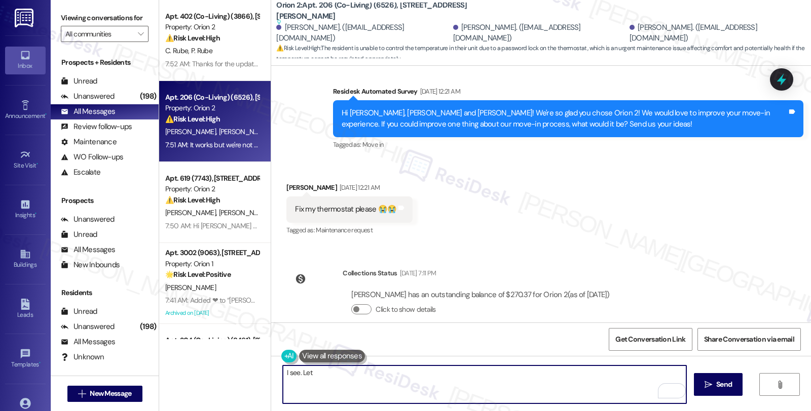
drag, startPoint x: 330, startPoint y: 376, endPoint x: 297, endPoint y: 376, distance: 33.4
click at [297, 376] on textarea "I see. Let" at bounding box center [484, 385] width 403 height 38
click at [362, 300] on div "Click to show details" at bounding box center [480, 311] width 258 height 22
click at [448, 371] on textarea "I see. May I know what the current setting shown in the" at bounding box center [484, 385] width 403 height 38
type textarea "I see. May I know what the current setting shown on the panel?"
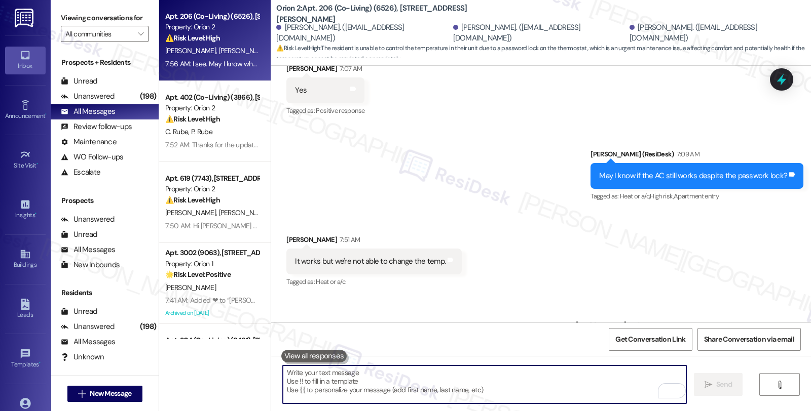
scroll to position [3880, 0]
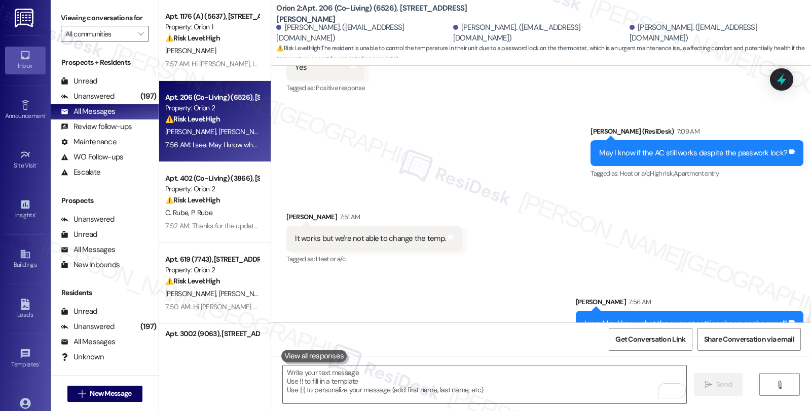
click at [570, 165] on div "Sent via SMS Sarah (ResiDesk) 7:09 AM May I know if the AC still works despite …" at bounding box center [541, 146] width 540 height 86
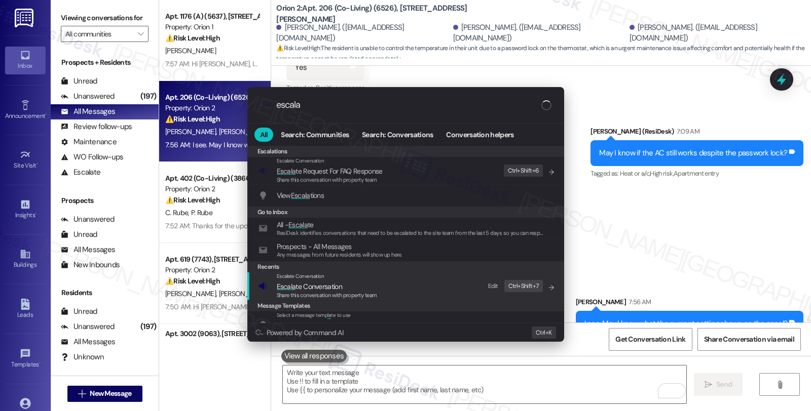
type input "escala"
click at [327, 291] on div "Share this conversation with property team" at bounding box center [327, 295] width 100 height 9
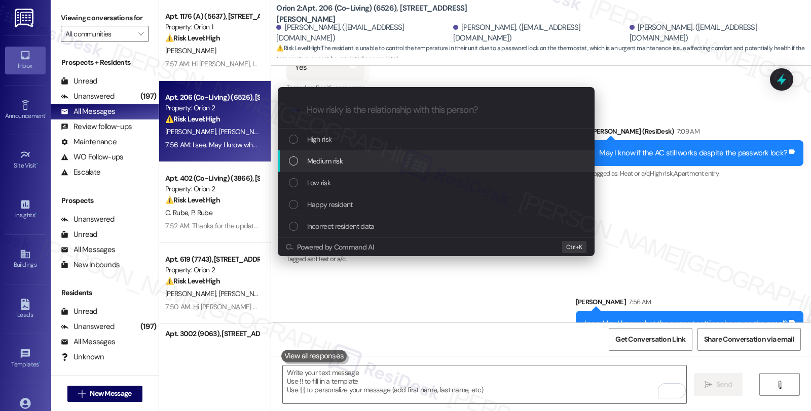
click at [326, 162] on span "Medium risk" at bounding box center [324, 161] width 35 height 11
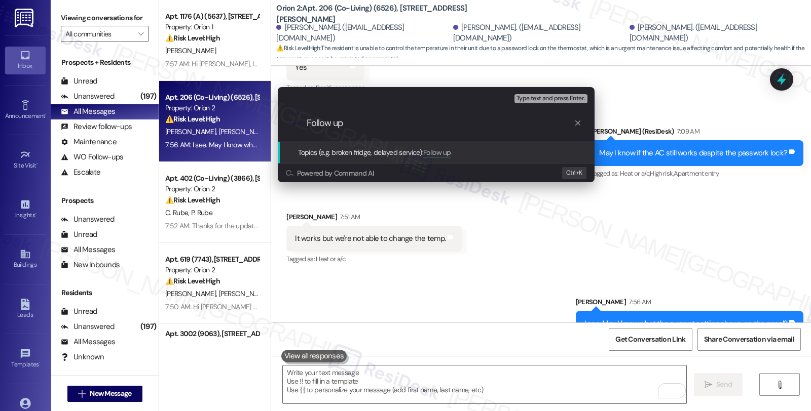
paste input "#25854-1"
click at [345, 119] on input "Follow up #25854-1" at bounding box center [440, 123] width 267 height 11
click at [463, 124] on input "Follow up WO #25854-1" at bounding box center [440, 123] width 267 height 11
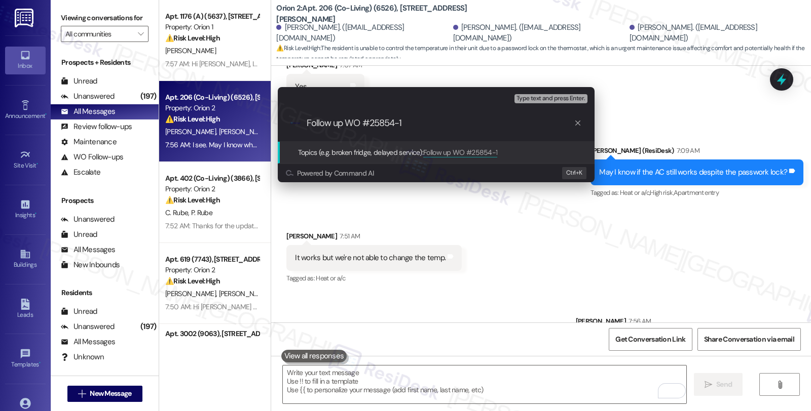
scroll to position [3951, 0]
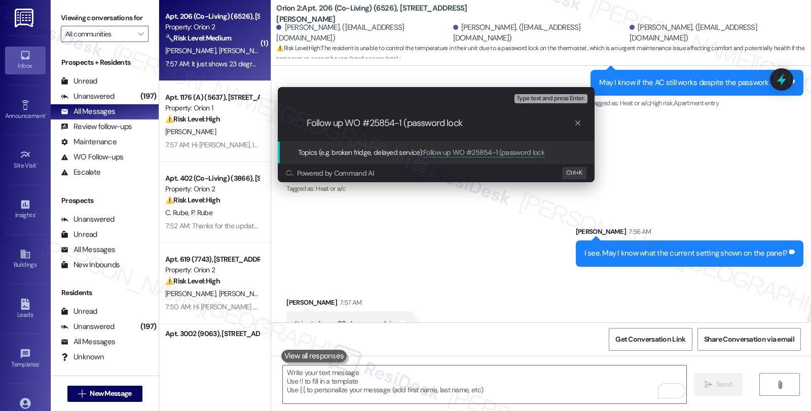
click at [649, 153] on div "Escalate Conversation Medium risk Topics (e.g. broken fridge, delayed service) …" at bounding box center [405, 205] width 811 height 411
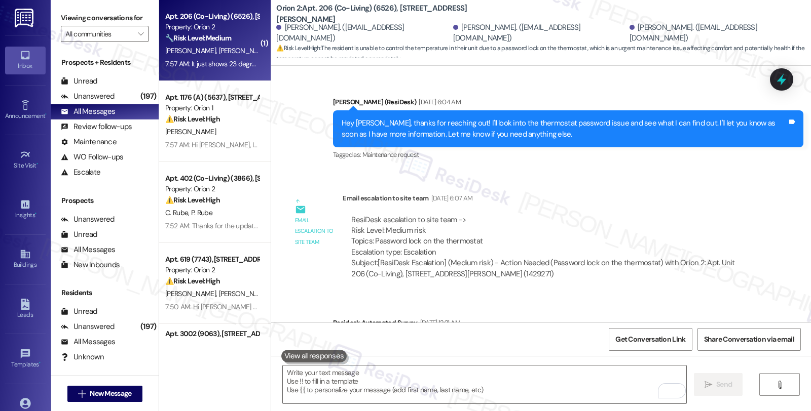
scroll to position [3219, 0]
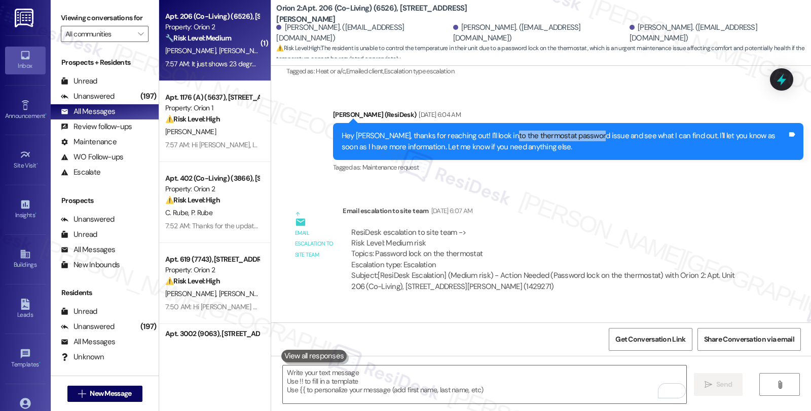
drag, startPoint x: 498, startPoint y: 113, endPoint x: 581, endPoint y: 112, distance: 83.6
click at [581, 131] on div "Hey Charan, thanks for reaching out! I'll look into the thermostat password iss…" at bounding box center [564, 142] width 445 height 22
copy div "thermostat password issue"
click at [779, 83] on icon at bounding box center [781, 79] width 17 height 17
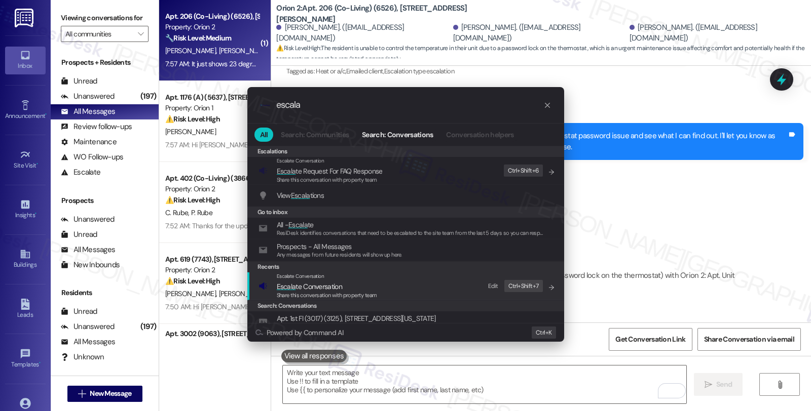
type input "escala"
click at [295, 289] on span "Escala te Conversation" at bounding box center [309, 286] width 65 height 9
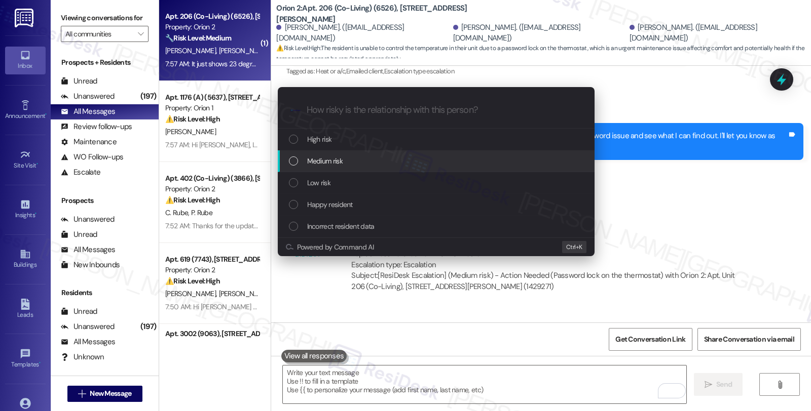
click at [333, 166] on span "Medium risk" at bounding box center [324, 161] width 35 height 11
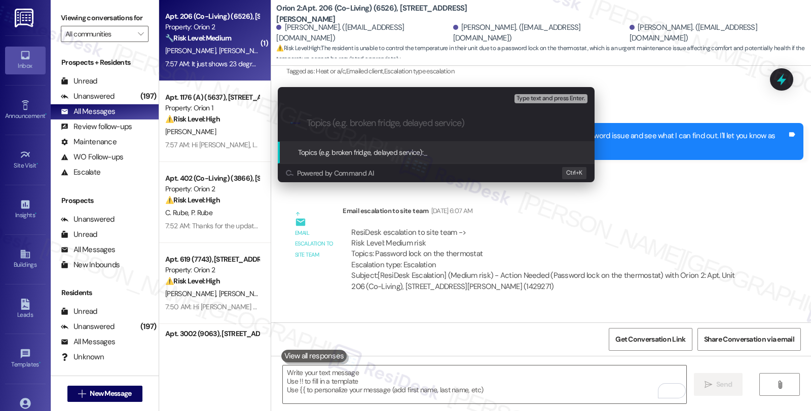
click at [352, 114] on div ".cls-1{fill:#0a055f;}.cls-2{fill:#0cc4c4;} resideskLogoBlueOrange" at bounding box center [436, 123] width 317 height 36
click at [361, 123] on input "Topics (e.g. broken fridge, delayed service)" at bounding box center [444, 123] width 275 height 11
paste input "thermostat password issue"
click at [306, 124] on div ".cls-1{fill:#0a055f;}.cls-2{fill:#0cc4c4;} resideskLogoBlueOrange thermostat pa…" at bounding box center [436, 123] width 317 height 36
click at [425, 124] on input "thermostat password issue" at bounding box center [440, 123] width 267 height 11
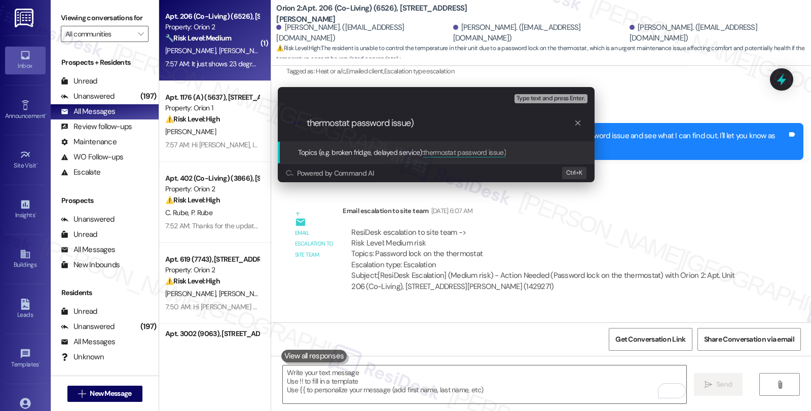
click at [305, 120] on div ".cls-1{fill:#0a055f;}.cls-2{fill:#0cc4c4;} resideskLogoBlueOrange thermostat pa…" at bounding box center [436, 123] width 317 height 36
click at [306, 122] on div ".cls-1{fill:#0a055f;}.cls-2{fill:#0cc4c4;} resideskLogoBlueOrange thermostat pa…" at bounding box center [436, 123] width 317 height 36
click at [307, 122] on input "thermostat password issue)" at bounding box center [440, 123] width 267 height 11
paste input "#25854-1"
click at [395, 114] on div ".cls-1{fill:#0a055f;}.cls-2{fill:#0cc4c4;} resideskLogoBlueOrange Follow up WO …" at bounding box center [436, 123] width 317 height 36
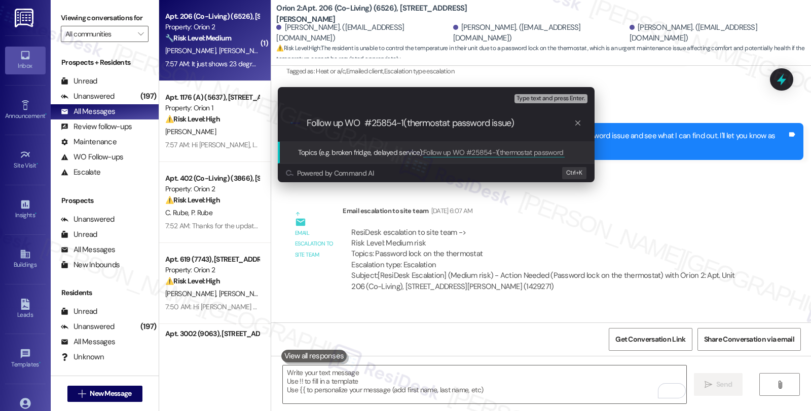
click at [404, 119] on input "Follow up WO #25854-1(thermostat password issue)" at bounding box center [440, 123] width 267 height 11
type input "Follow up WO #25854-1 (thermostat password issue)"
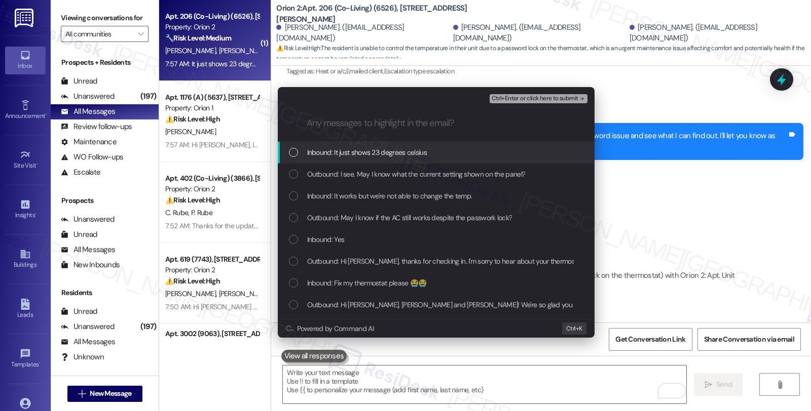
click at [429, 151] on div "Inbound: It just shows 23 degrees celsius" at bounding box center [437, 152] width 296 height 11
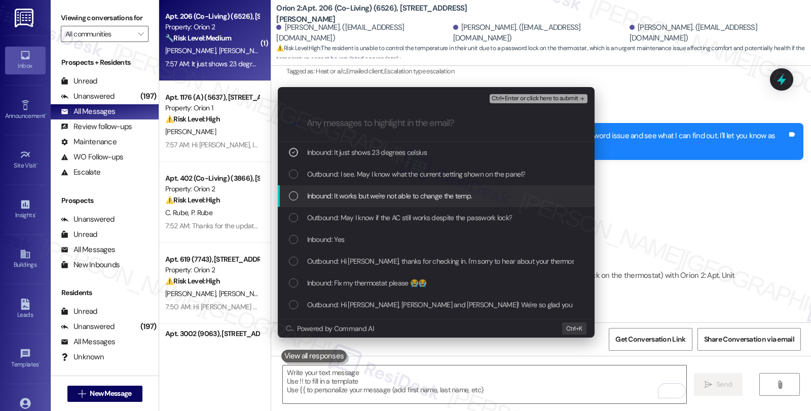
click at [407, 199] on span "Inbound: It works but we're not able to change the temp." at bounding box center [389, 196] width 165 height 11
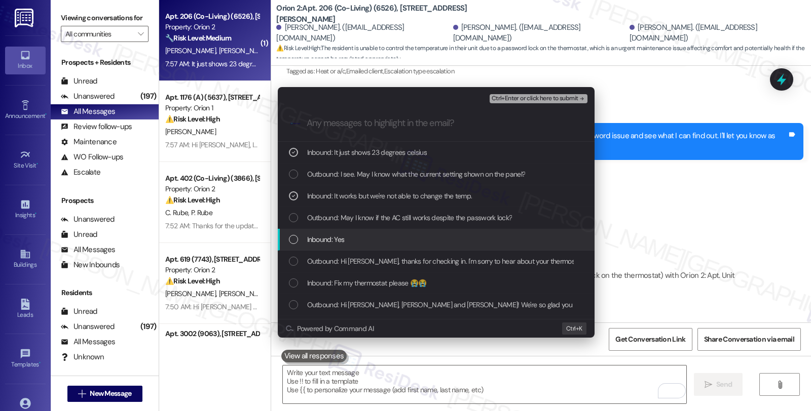
click at [361, 249] on div "Inbound: Yes" at bounding box center [436, 240] width 317 height 22
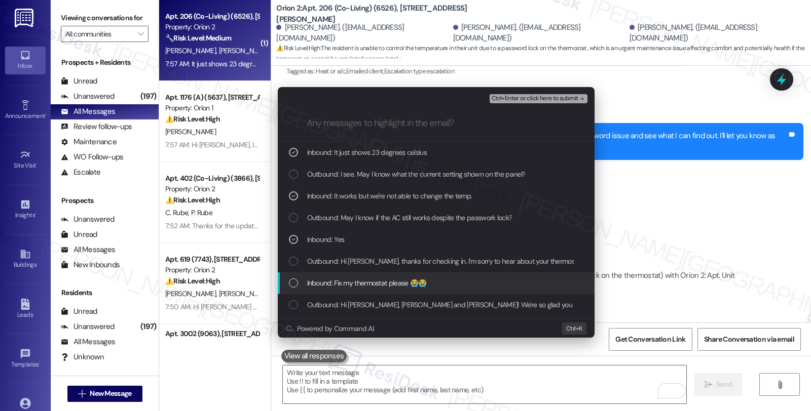
click at [365, 280] on span "Inbound: Fix my thermostat please 😭😭" at bounding box center [367, 283] width 120 height 11
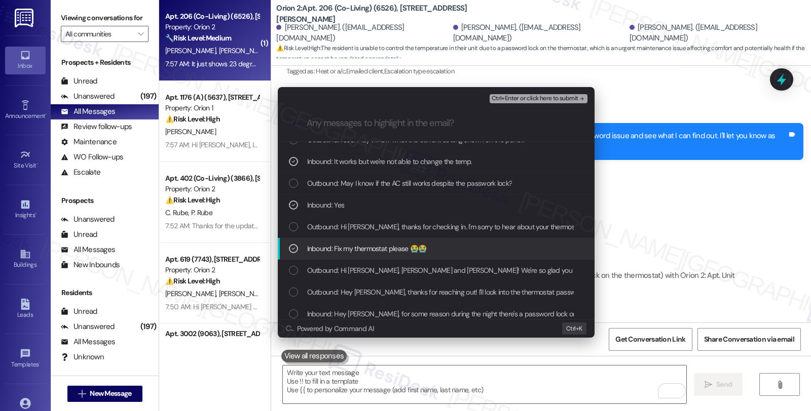
scroll to position [56, 0]
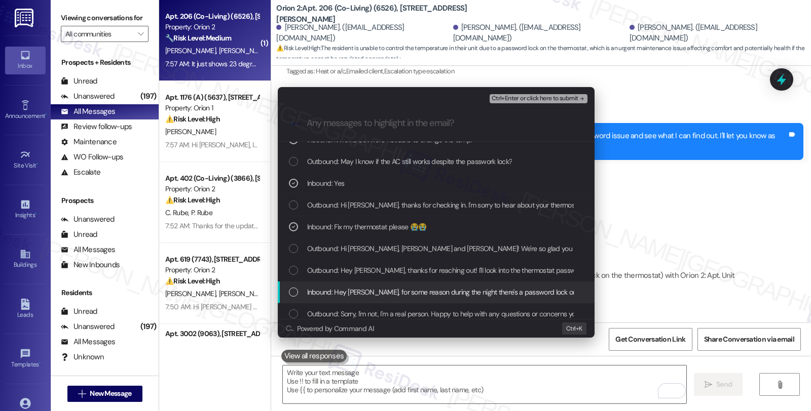
click at [477, 287] on span "Inbound: Hey Sarah, for some reason during the night there's a password lock on…" at bounding box center [491, 292] width 368 height 11
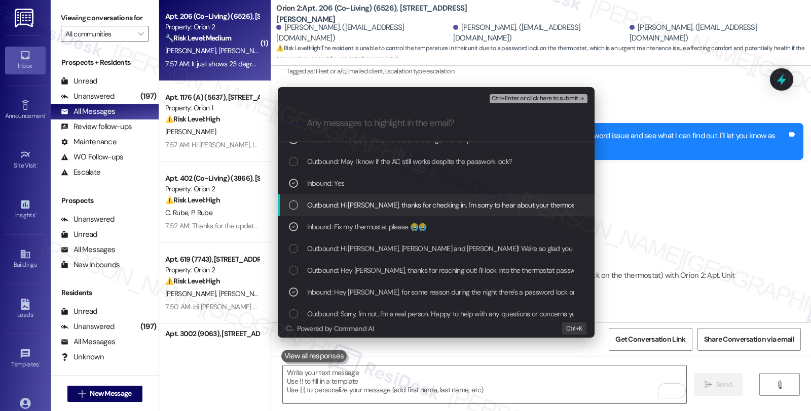
click at [541, 95] on span "Ctrl+Enter or click here to submit" at bounding box center [535, 98] width 87 height 7
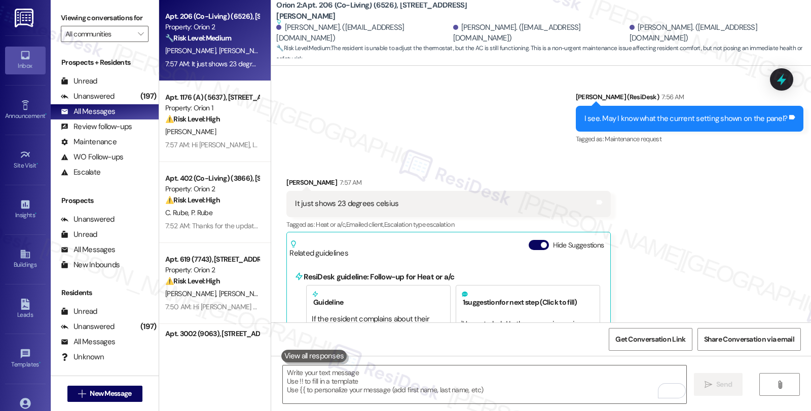
scroll to position [4171, 0]
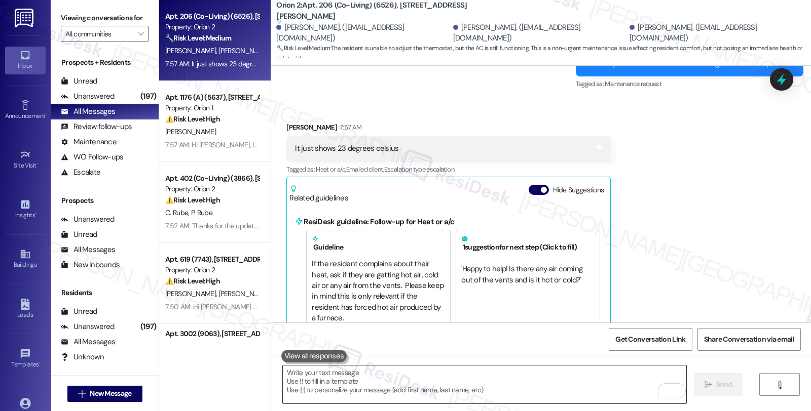
click at [370, 387] on textarea "To enrich screen reader interactions, please activate Accessibility in Grammarl…" at bounding box center [484, 385] width 403 height 38
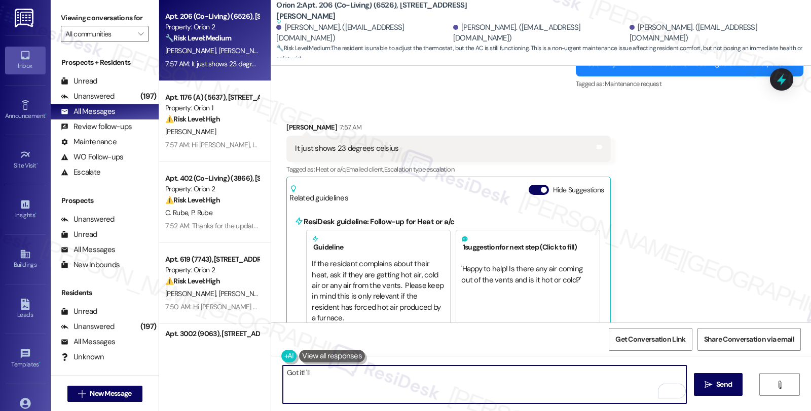
scroll to position [4059, 0]
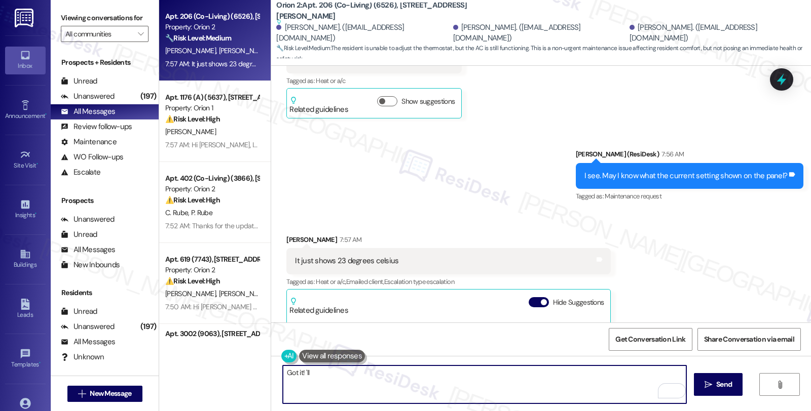
click at [298, 372] on textarea "Got it! 'll" at bounding box center [484, 385] width 403 height 38
drag, startPoint x: 312, startPoint y: 373, endPoint x: 271, endPoint y: 373, distance: 41.6
click at [277, 373] on div "Got it! !'ll" at bounding box center [479, 384] width 404 height 39
paste textarea "Follow up WO #25854-1 (thermostat password issue)"
drag, startPoint x: 373, startPoint y: 373, endPoint x: 404, endPoint y: 373, distance: 30.9
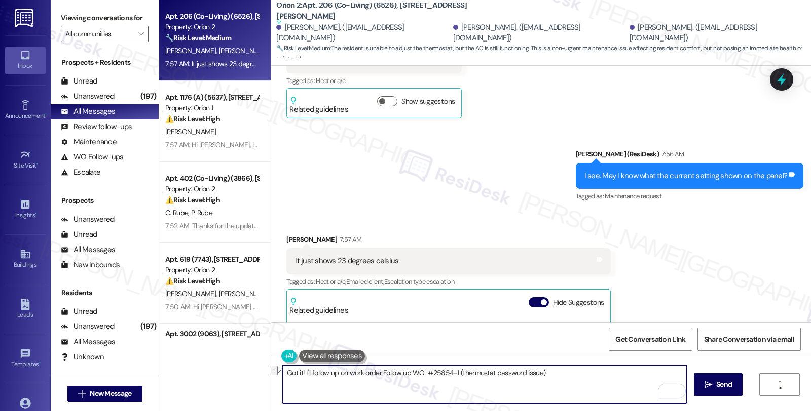
click at [404, 373] on textarea "Got it! I'll follow up on work order Follow up WO #25854-1 (thermostat password…" at bounding box center [484, 385] width 403 height 38
click at [525, 373] on textarea "Got it! I'll follow up on work orderWO #25854-1 (thermostat password issue)" at bounding box center [484, 385] width 403 height 38
click at [520, 374] on textarea "Got it! I'll follow up on work order WO #25854-1 (thermostat password issue)" at bounding box center [484, 385] width 403 height 38
click at [625, 373] on textarea "Got it! I'll follow up on work order WO #25854-1 (thermostat password issue). M…" at bounding box center [484, 385] width 403 height 38
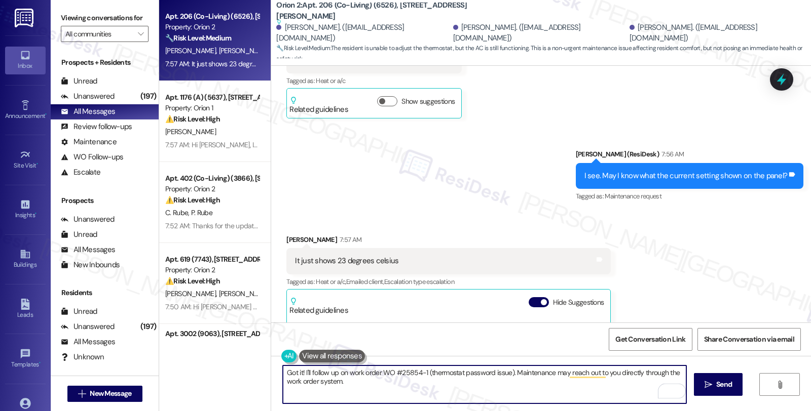
click at [348, 382] on textarea "Got it! I'll follow up on work order WO #25854-1 (thermostat password issue). M…" at bounding box center [484, 385] width 403 height 38
click at [454, 384] on textarea "Got it! I'll follow up on work order WO #25854-1 (thermostat password issue). M…" at bounding box center [484, 385] width 403 height 38
type textarea "Got it! I'll follow up on work order WO #25854-1 (thermostat password issue). M…"
click at [720, 386] on span "Send" at bounding box center [724, 385] width 16 height 11
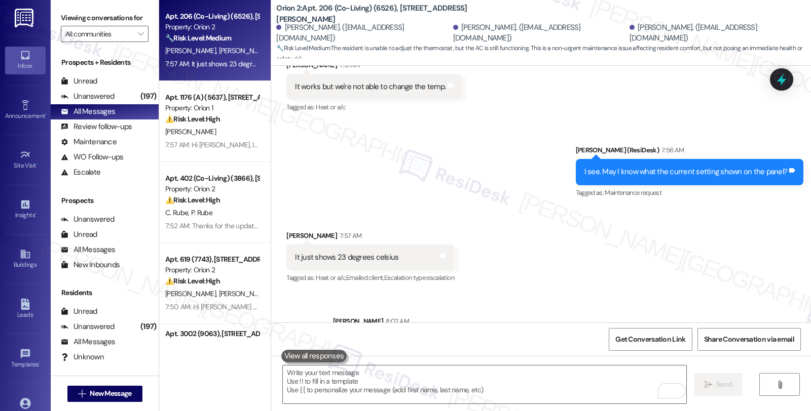
scroll to position [4062, 0]
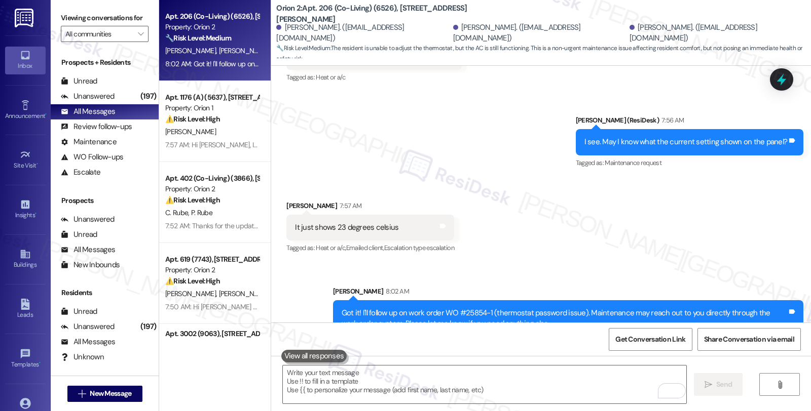
drag, startPoint x: 727, startPoint y: 188, endPoint x: 697, endPoint y: 236, distance: 56.1
click at [727, 188] on div "Received via SMS Charan Kumar Deenadayalan 7:57 AM It just shows 23 degrees cel…" at bounding box center [541, 221] width 540 height 86
click at [708, 178] on div "Received via SMS Charan Kumar Deenadayalan 7:57 AM It just shows 23 degrees cel…" at bounding box center [541, 221] width 540 height 86
click at [498, 237] on div "Received via SMS Charan Kumar Deenadayalan 7:57 AM It just shows 23 degrees cel…" at bounding box center [541, 221] width 540 height 86
click at [719, 178] on div "Received via SMS Charan Kumar Deenadayalan 7:57 AM It just shows 23 degrees cel…" at bounding box center [541, 221] width 540 height 86
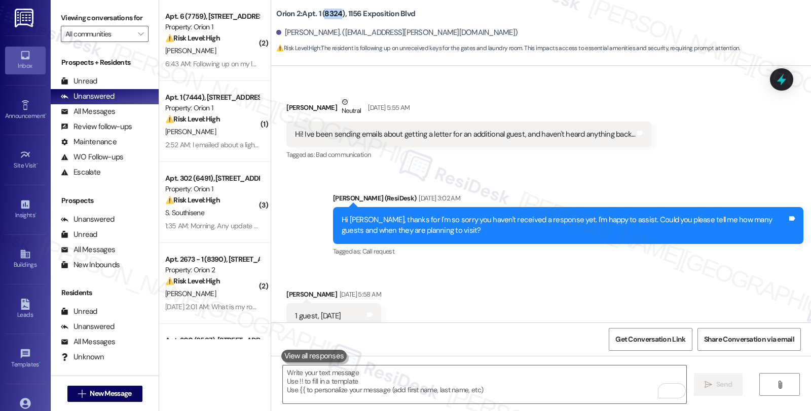
scroll to position [6017, 0]
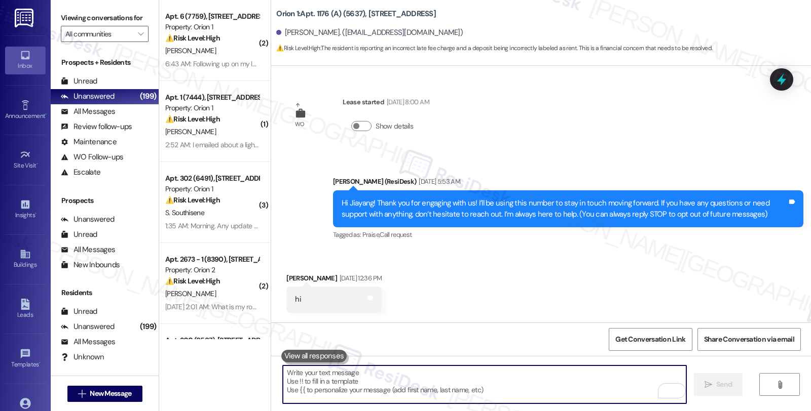
scroll to position [1137, 0]
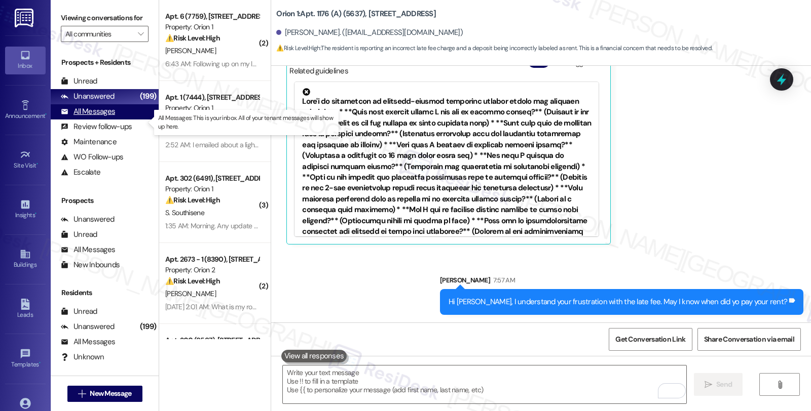
click at [88, 117] on div "All Messages" at bounding box center [88, 111] width 54 height 11
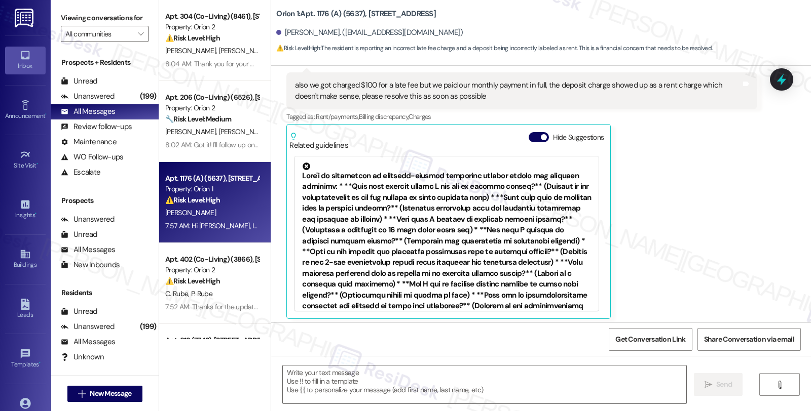
type textarea "Fetching suggested responses. Please feel free to read through the conversation…"
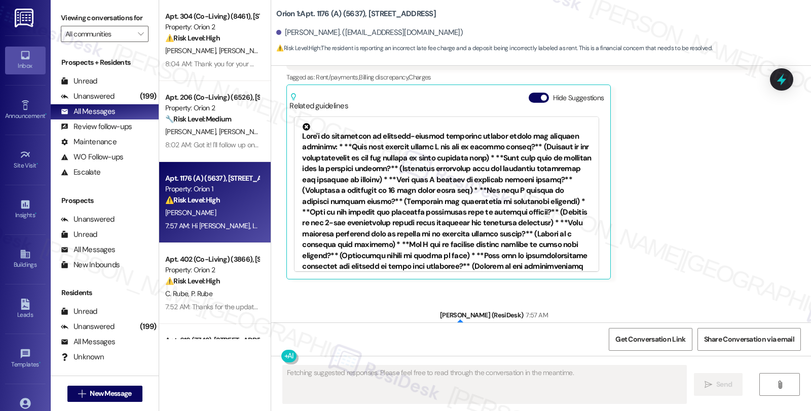
scroll to position [1152, 0]
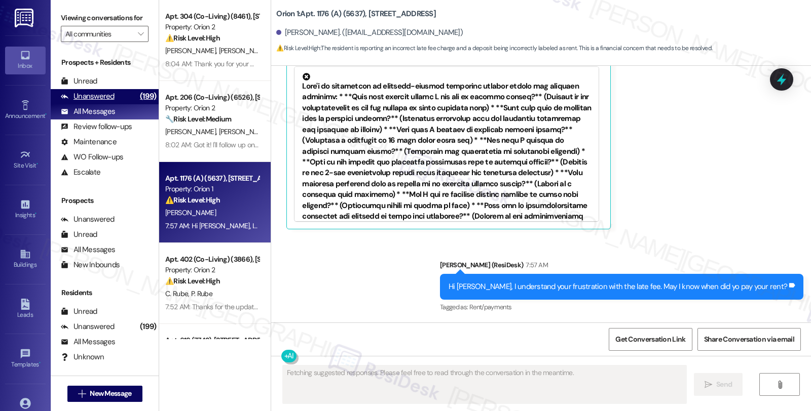
click at [115, 104] on div "Unanswered (199)" at bounding box center [105, 96] width 108 height 15
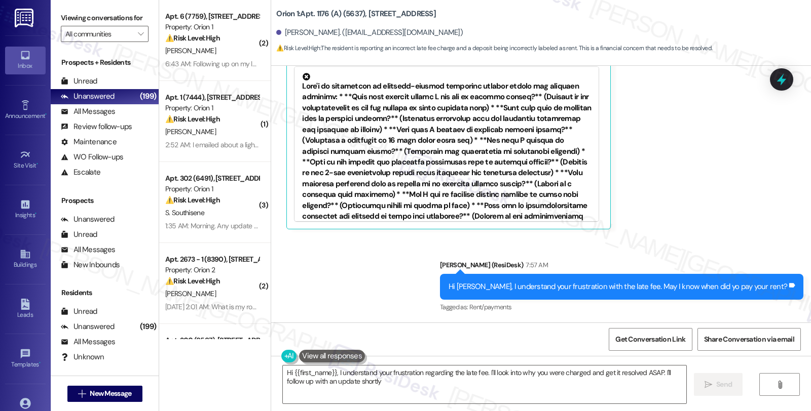
type textarea "Hi {{first_name}}, I understand your frustration regarding the late fee. I'll l…"
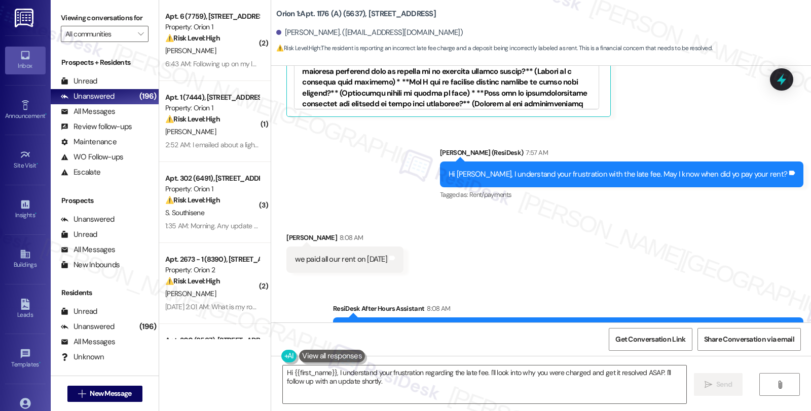
scroll to position [1304, 0]
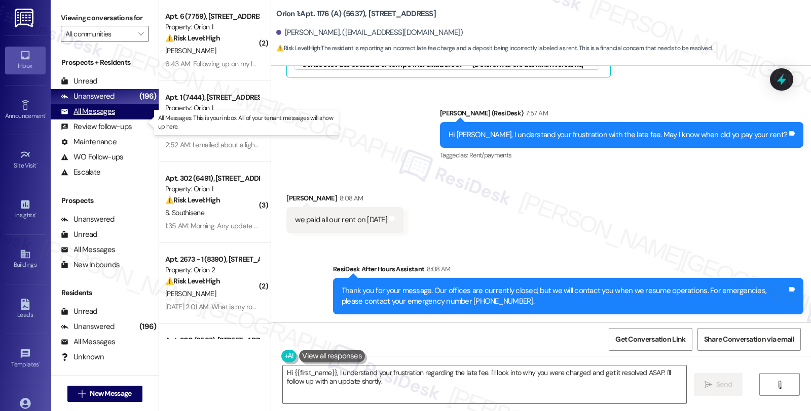
click at [115, 118] on div "All Messages (undefined)" at bounding box center [105, 111] width 108 height 15
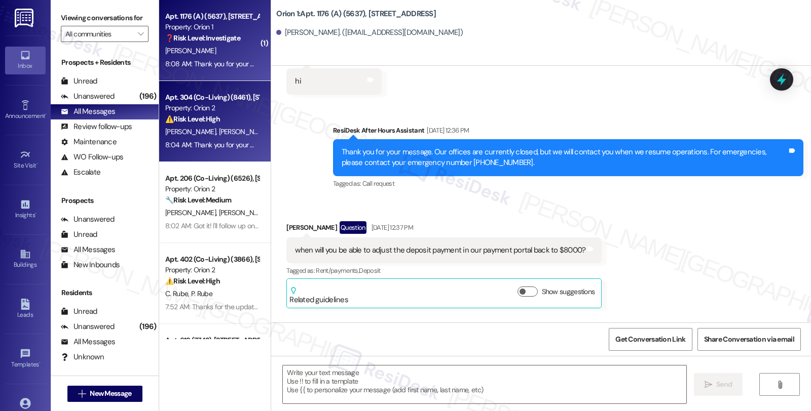
type textarea "Fetching suggested responses. Please feel free to read through the conversation…"
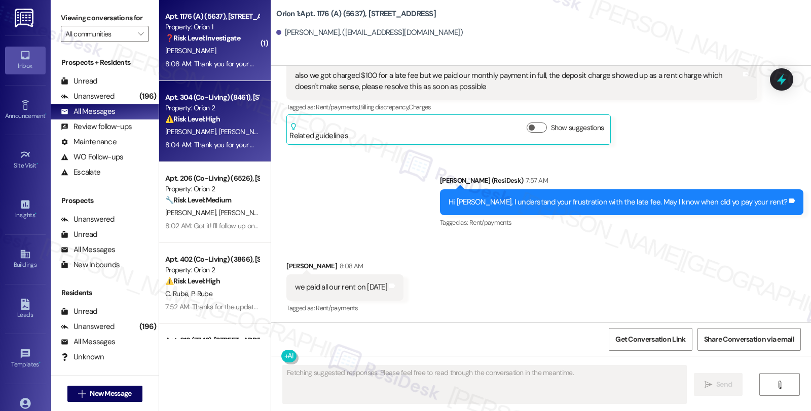
scroll to position [1073, 0]
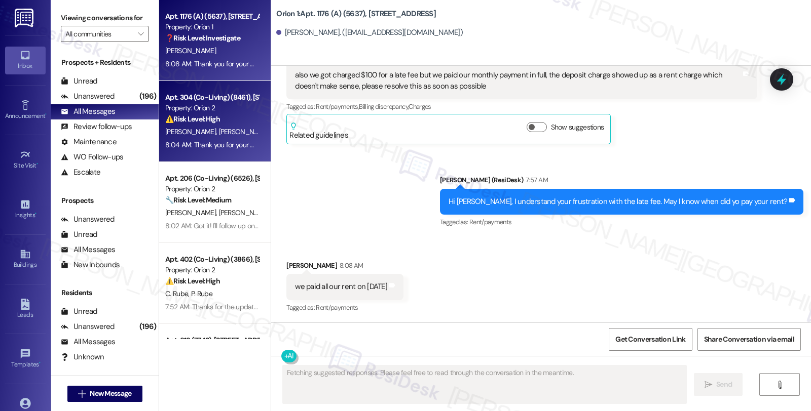
click at [236, 120] on div "⚠️ Risk Level: High The resident is a new move-in and does not have the code to…" at bounding box center [212, 119] width 94 height 11
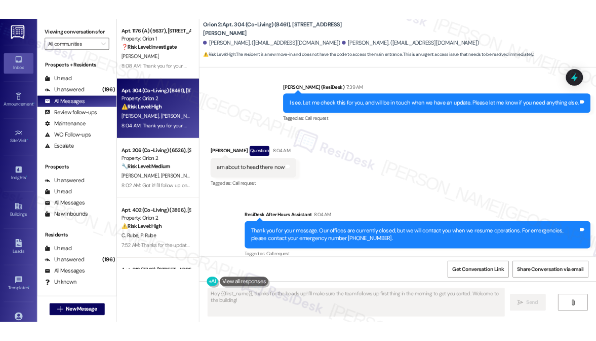
scroll to position [741, 0]
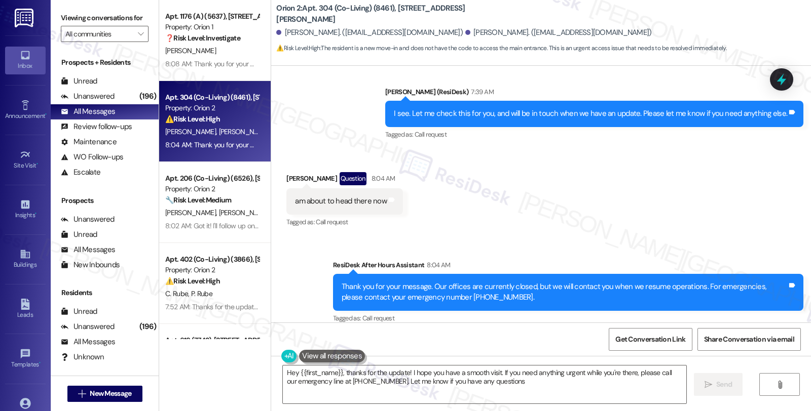
type textarea "Hey {{first_name}}, thanks for the update! I hope you have a smooth visit. If y…"
click at [607, 237] on div "Sent via SMS ResiDesk After Hours Assistant 8:04 AM Thank you for your message.…" at bounding box center [541, 285] width 540 height 96
click at [654, 343] on span "Get Conversation Link" at bounding box center [650, 339] width 70 height 11
click at [632, 237] on div "Sent via SMS ResiDesk After Hours Assistant 8:04 AM Thank you for your message.…" at bounding box center [541, 285] width 540 height 96
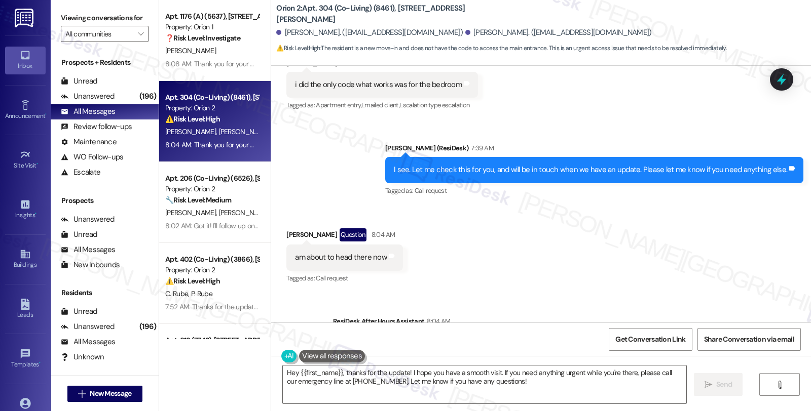
scroll to position [628, 0]
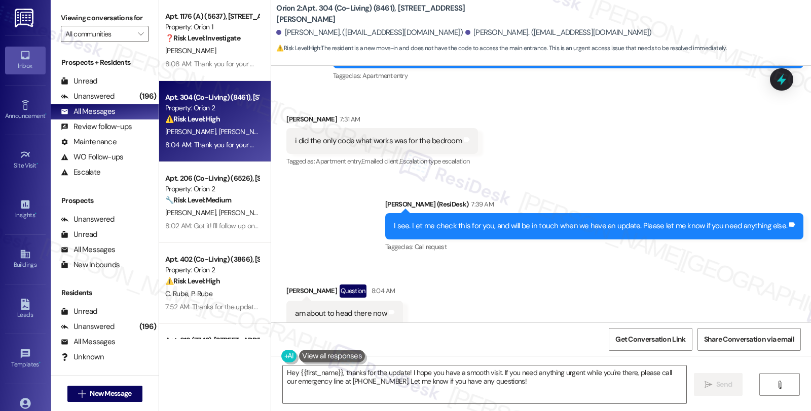
click at [662, 154] on div "Received via SMS Devon Peters 7:31 AM i did the only code what works was for th…" at bounding box center [541, 134] width 540 height 86
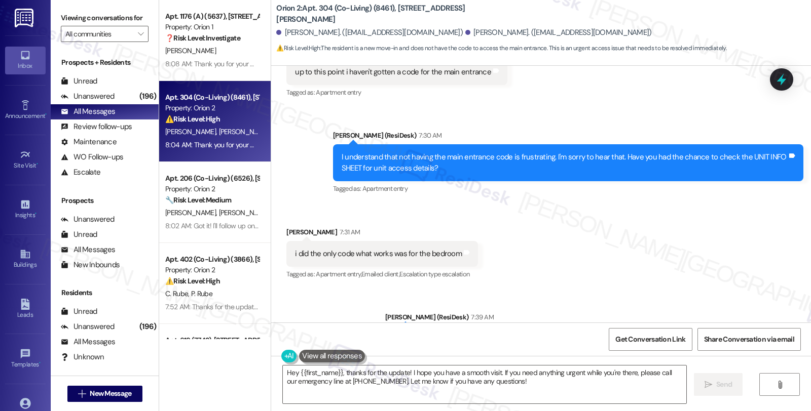
scroll to position [741, 0]
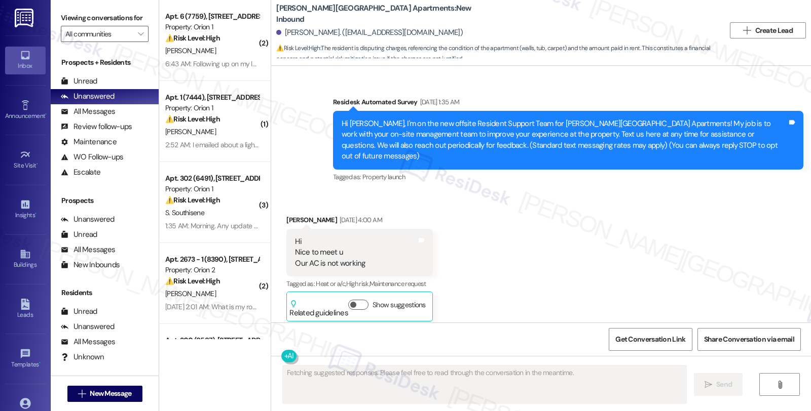
scroll to position [21207, 0]
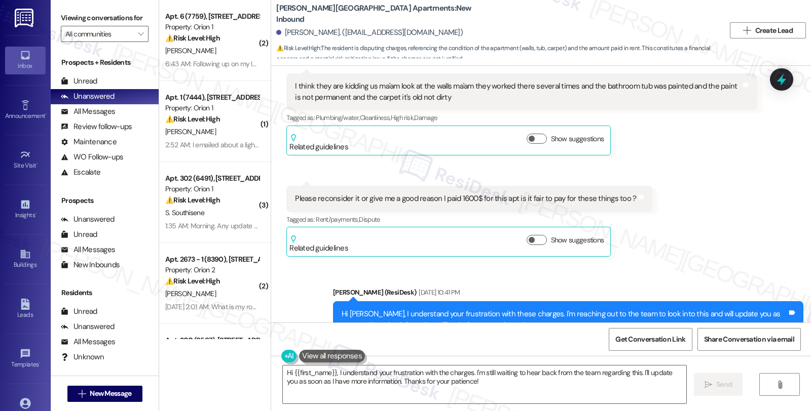
click at [277, 373] on div "Hi {{first_name}}, I understand your frustration with the charges. I'm still wa…" at bounding box center [479, 384] width 404 height 39
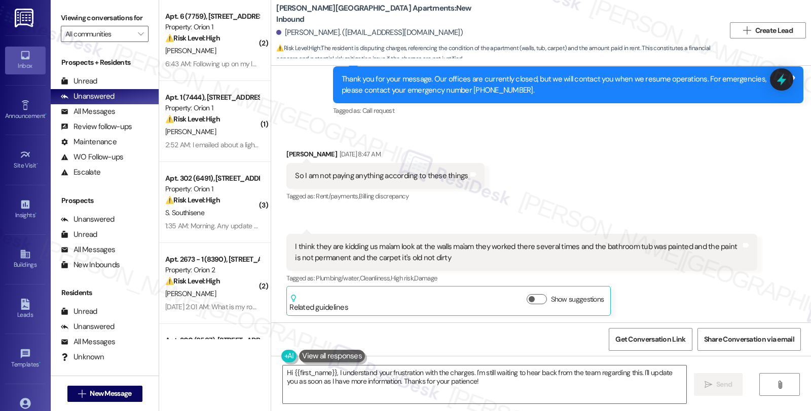
scroll to position [21039, 0]
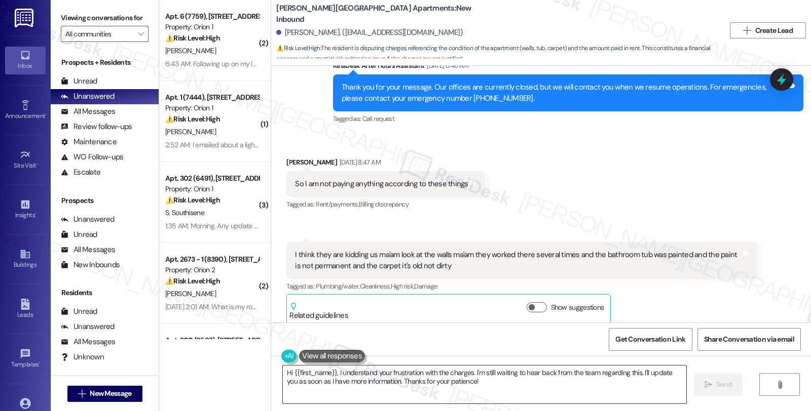
click at [283, 374] on textarea "Hi {{first_name}}, I understand your frustration with the charges. I'm still wa…" at bounding box center [484, 385] width 403 height 38
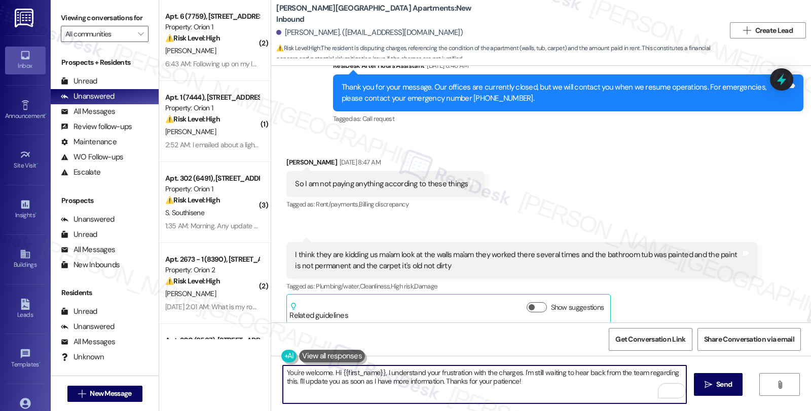
click at [536, 385] on textarea "You're welcome. Hi {{first_name}}, I understand your frustration with the charg…" at bounding box center [484, 385] width 403 height 38
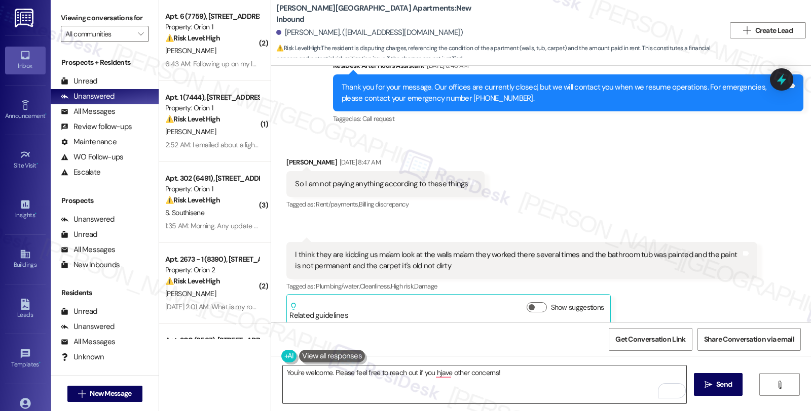
drag, startPoint x: 494, startPoint y: 396, endPoint x: 468, endPoint y: 389, distance: 26.3
click at [494, 396] on textarea "You're welcome. Please feel free to reach out if you hjave other concerns!" at bounding box center [484, 385] width 403 height 38
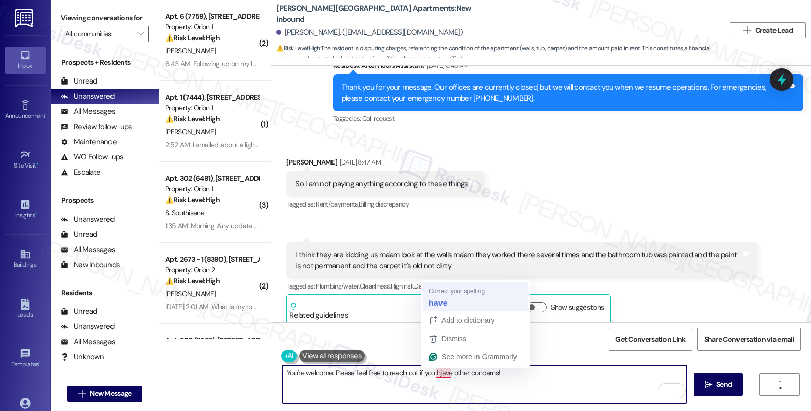
type textarea "You're welcome. Please feel free to reach out if you have other concerns!"
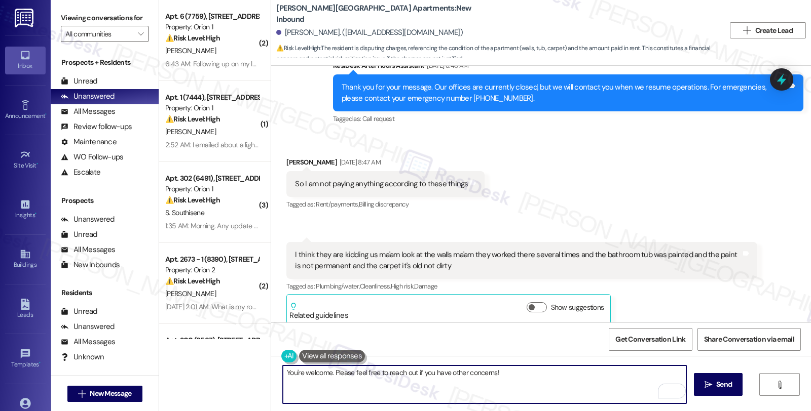
click at [498, 374] on textarea "You're welcome. Please feel free to reach out if you have other concerns!" at bounding box center [484, 385] width 403 height 38
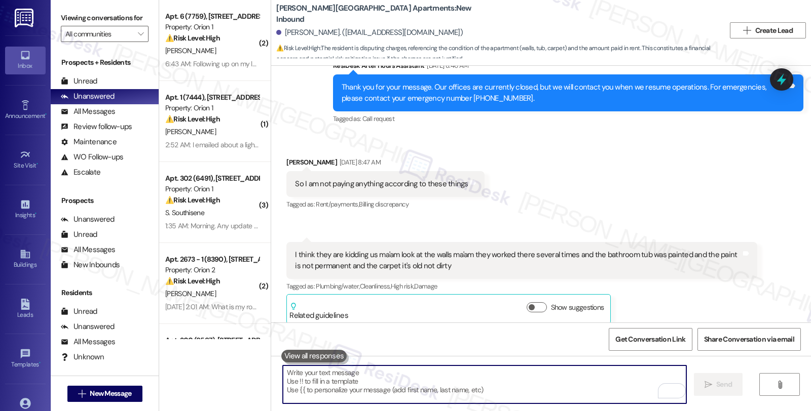
scroll to position [21207, 0]
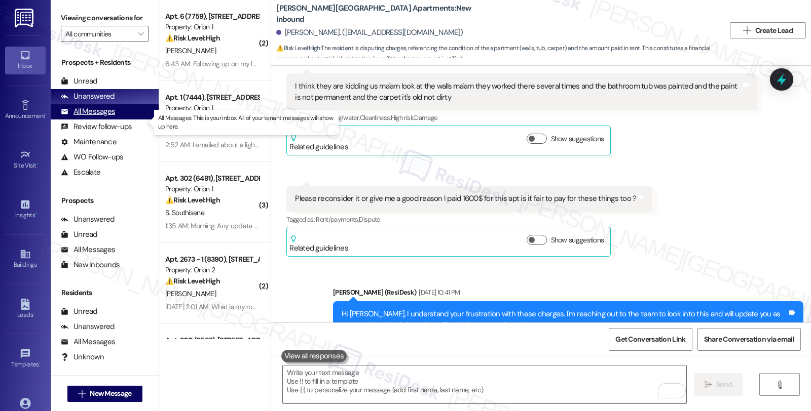
click at [93, 117] on div "All Messages" at bounding box center [88, 111] width 54 height 11
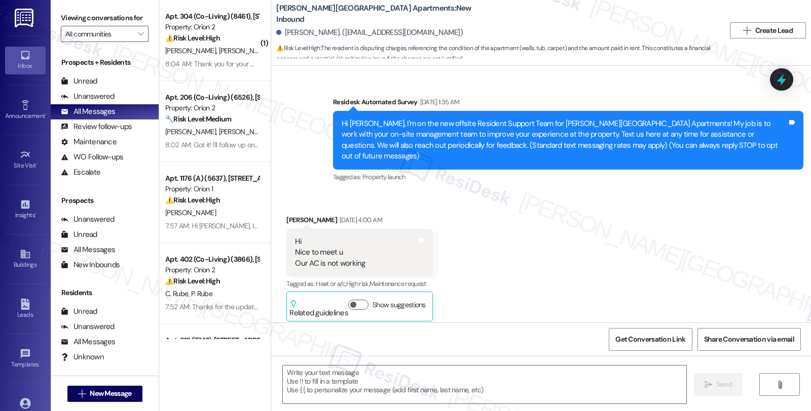
type textarea "Fetching suggested responses. Please feel free to read through the conversation…"
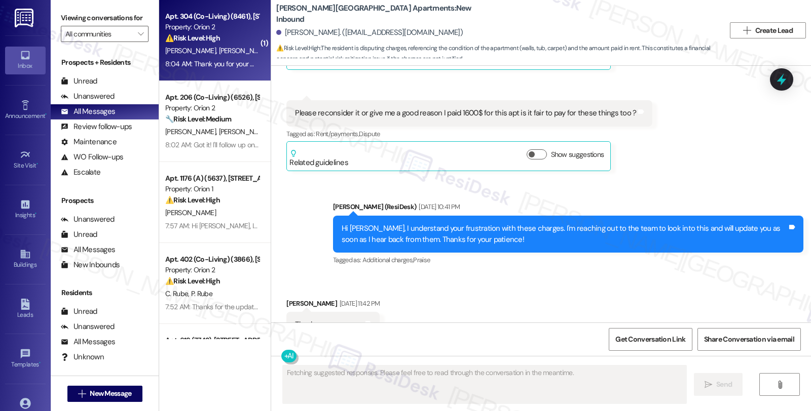
click at [233, 39] on div "⚠️ Risk Level: High The resident is a new move-in and does not have the code to…" at bounding box center [212, 38] width 94 height 11
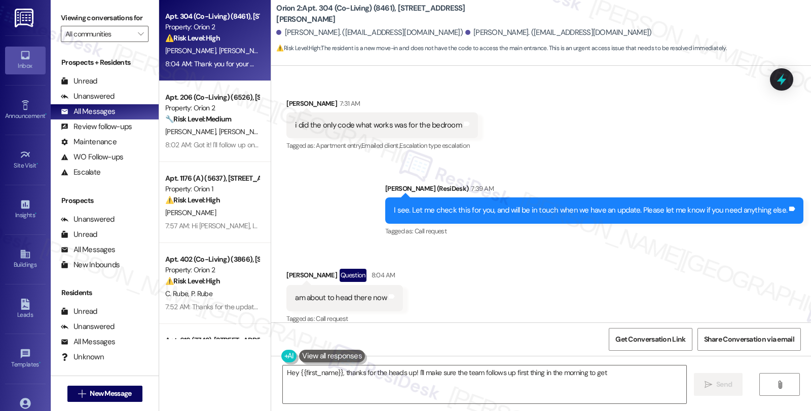
scroll to position [741, 0]
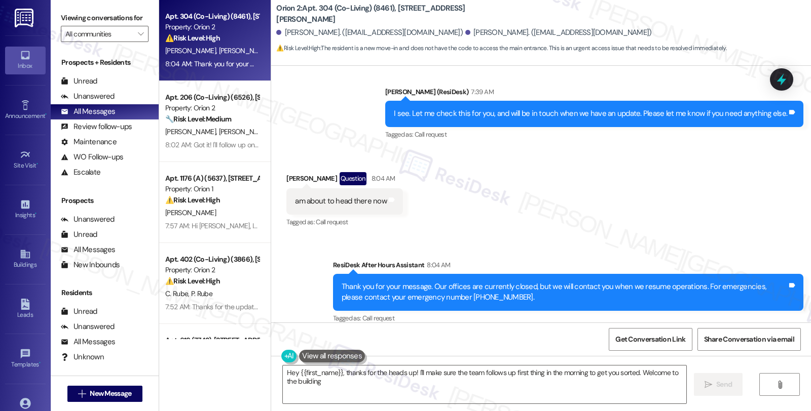
type textarea "Hey {{first_name}}, thanks for the heads up! I'll make sure the team follows up…"
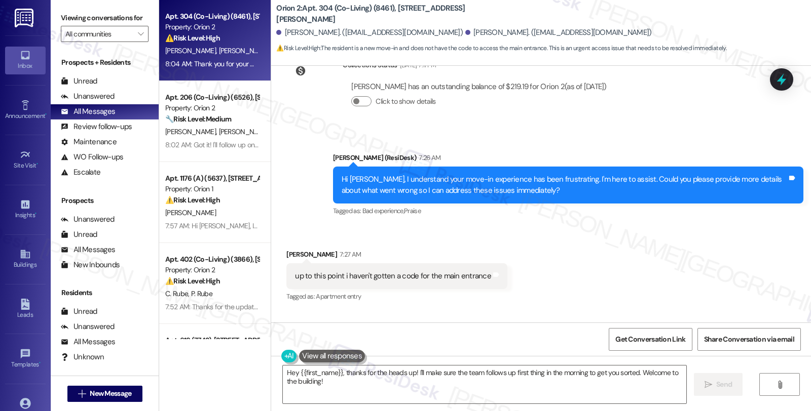
scroll to position [290, 0]
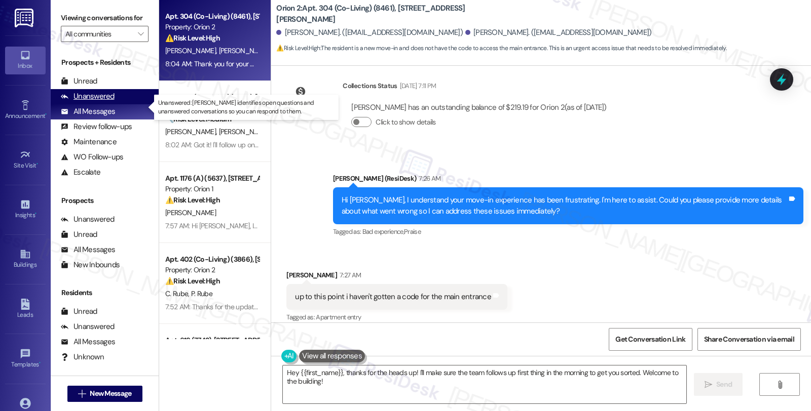
click at [102, 102] on div "Unanswered" at bounding box center [88, 96] width 54 height 11
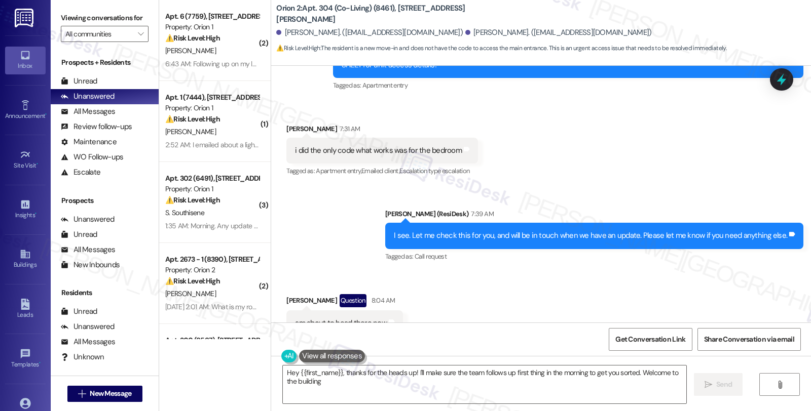
type textarea "Hey {{first_name}}, thanks for the heads up! I'll make sure the team follows up…"
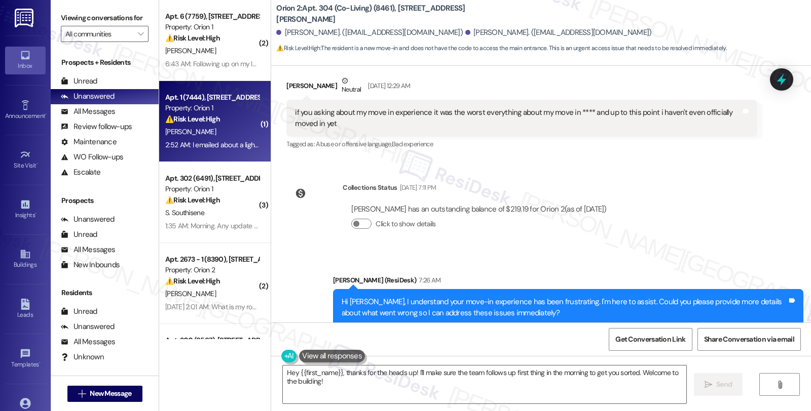
scroll to position [178, 0]
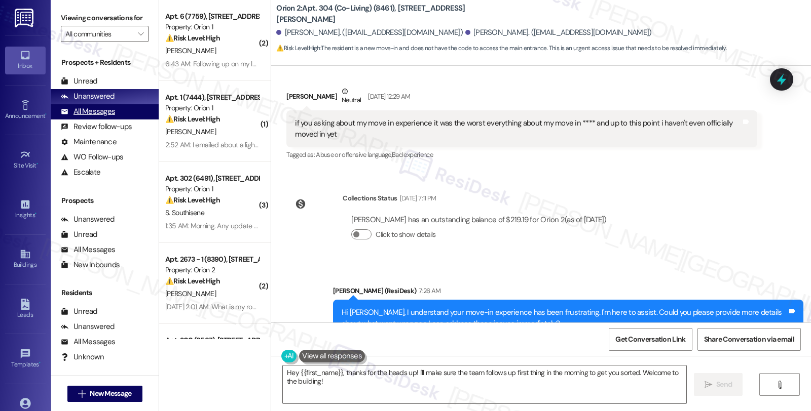
click at [98, 117] on div "All Messages" at bounding box center [88, 111] width 54 height 11
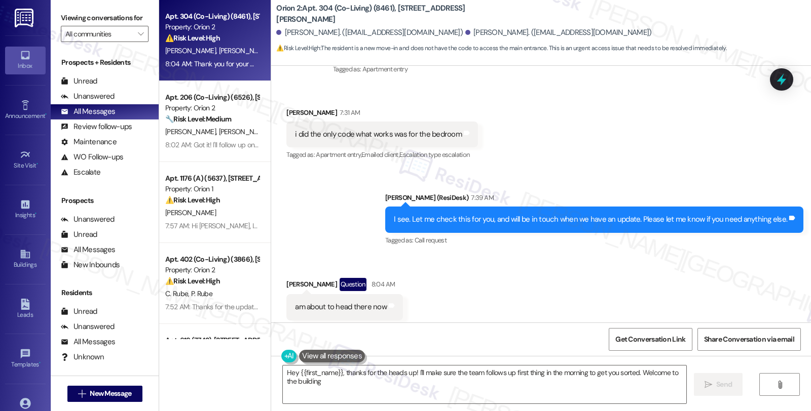
type textarea "Hey {{first_name}}, thanks for the heads up! I'll make sure the team follows up…"
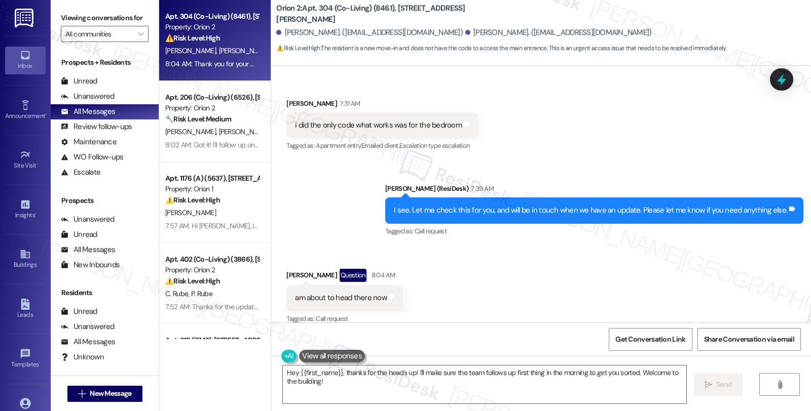
scroll to position [741, 0]
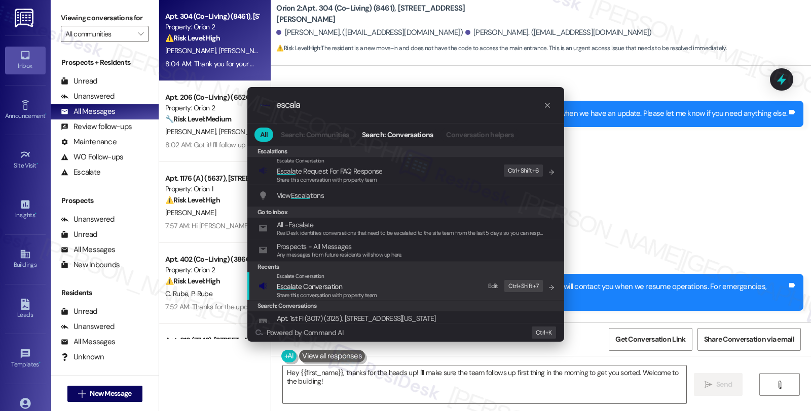
type input "escala"
click at [358, 285] on span "Escala te Conversation" at bounding box center [327, 286] width 100 height 11
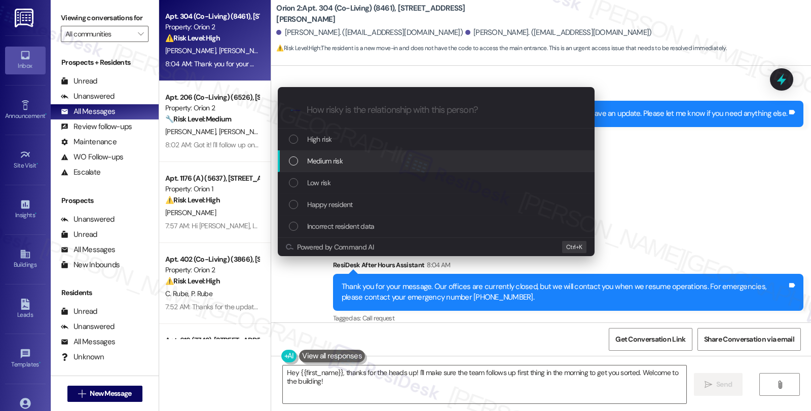
click at [352, 159] on div "Medium risk" at bounding box center [437, 161] width 296 height 11
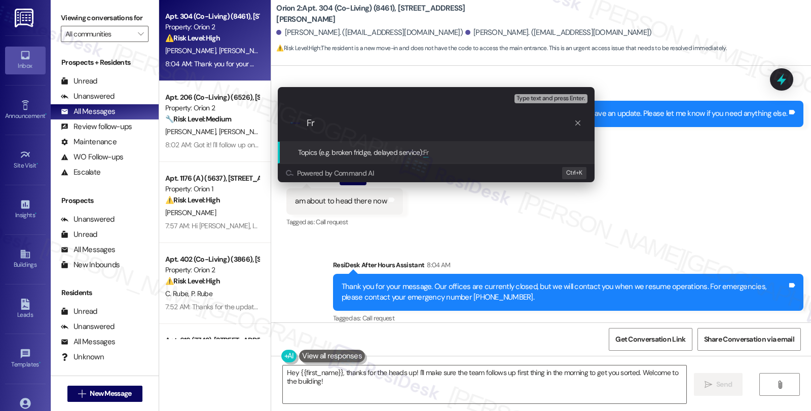
type input "F"
type input "Main door access"
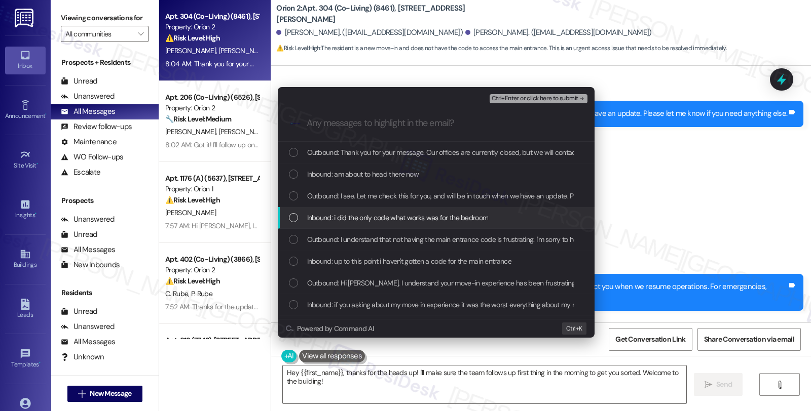
click at [404, 221] on span "Inbound: i did the only code what works was for the bedroom" at bounding box center [397, 217] width 181 height 11
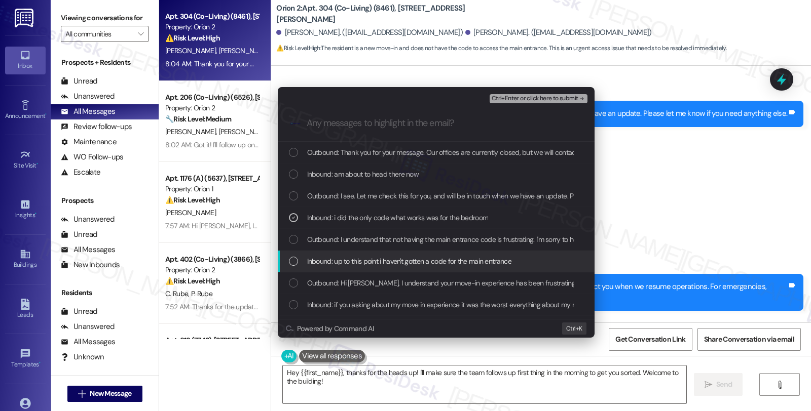
click at [399, 262] on span "Inbound: up to this point i haven't gotten a code for the main entrance" at bounding box center [409, 261] width 204 height 11
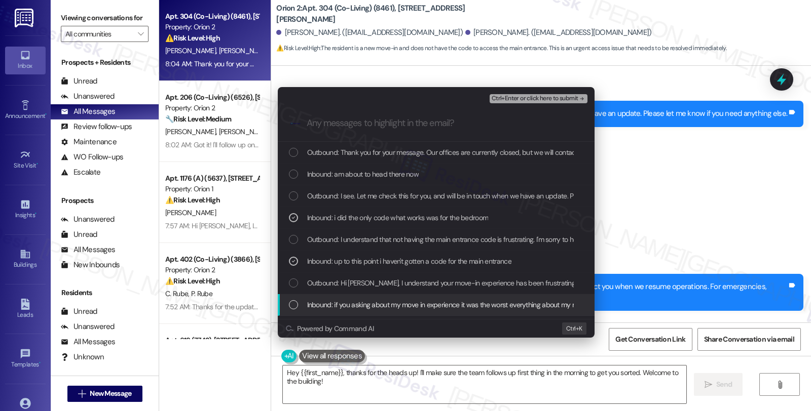
click at [396, 308] on span "Inbound: if you asking about my move in experience it was the worst everything …" at bounding box center [541, 304] width 468 height 11
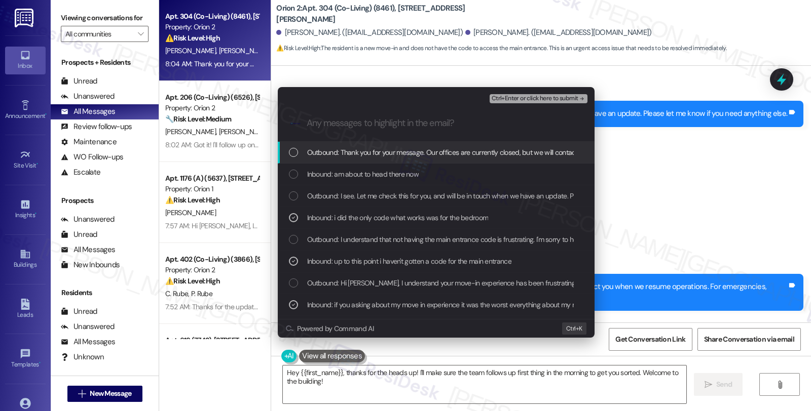
click at [537, 95] on span "Ctrl+Enter or click here to submit" at bounding box center [535, 98] width 87 height 7
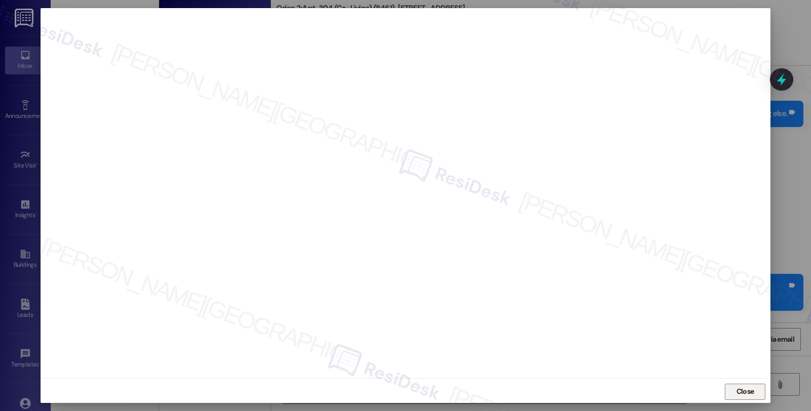
click at [749, 386] on span "Close" at bounding box center [745, 392] width 22 height 15
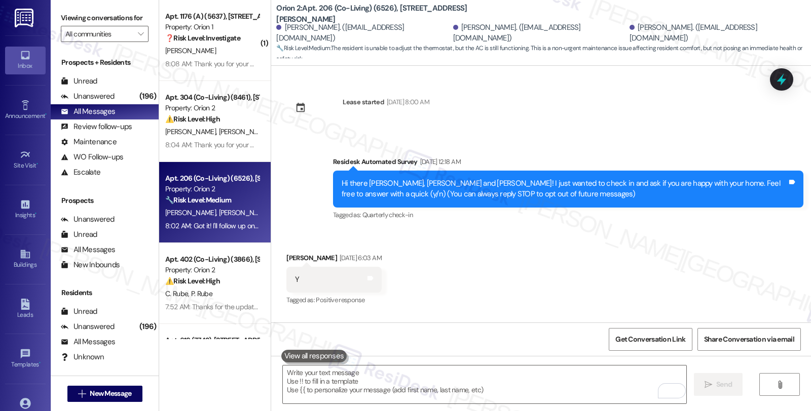
scroll to position [4062, 0]
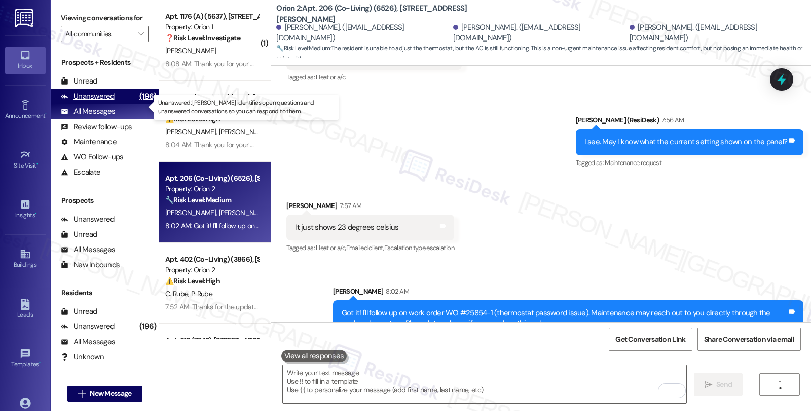
click at [122, 104] on div "Unanswered (196)" at bounding box center [105, 96] width 108 height 15
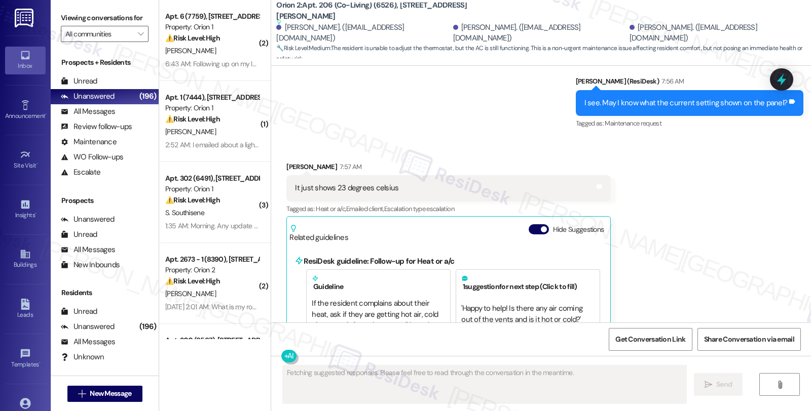
scroll to position [4268, 0]
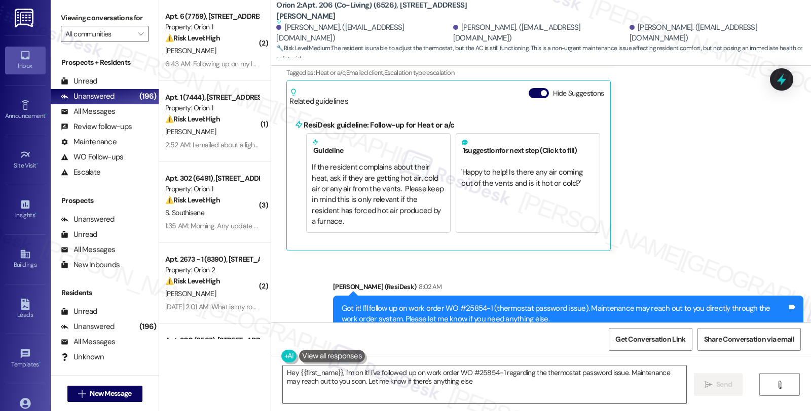
type textarea "Hey {{first_name}}, I'm on it! I've followed up on work order WO #25854-1 regar…"
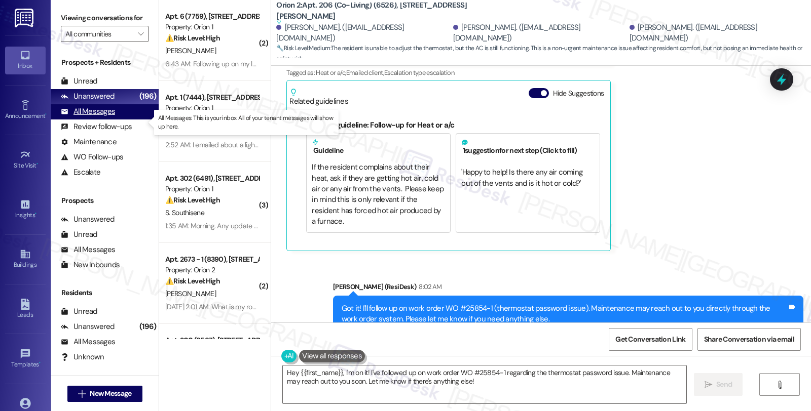
click at [112, 117] on div "All Messages" at bounding box center [88, 111] width 54 height 11
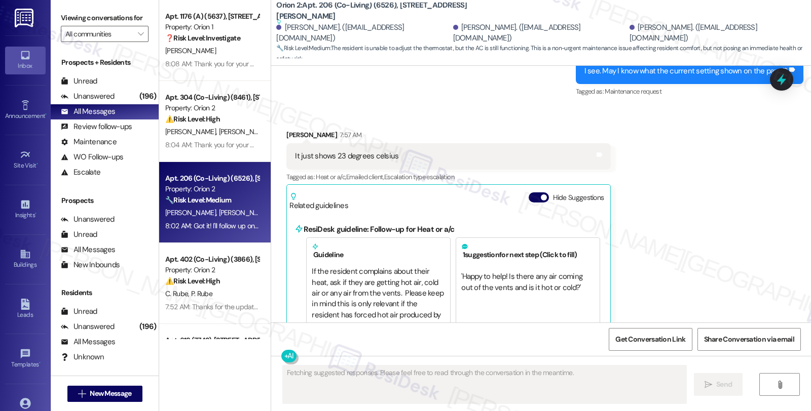
scroll to position [4099, 0]
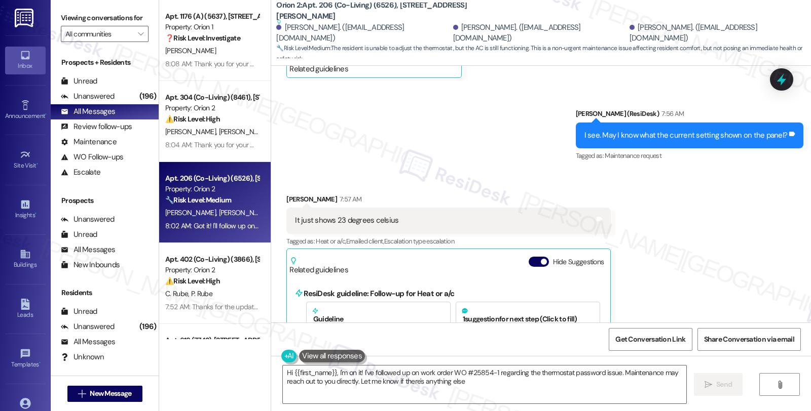
type textarea "Hi {{first_name}}, I'm on it! I've followed up on work order WO #25854-1 regard…"
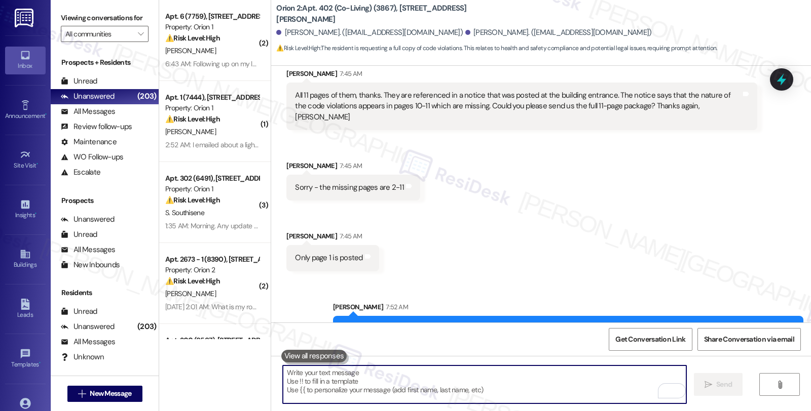
scroll to position [773, 0]
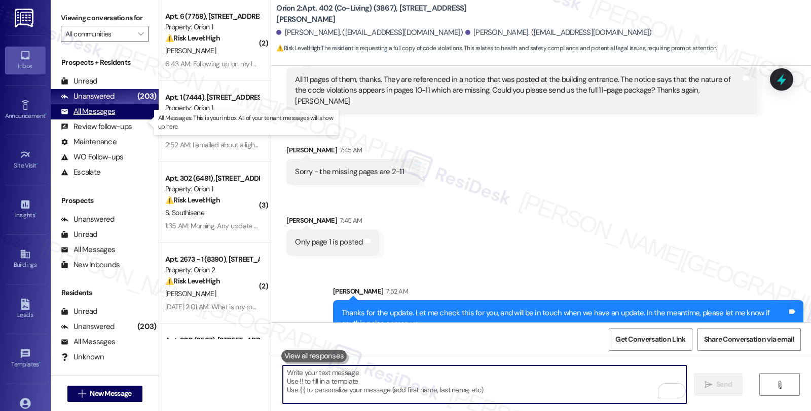
click at [104, 117] on div "All Messages" at bounding box center [88, 111] width 54 height 11
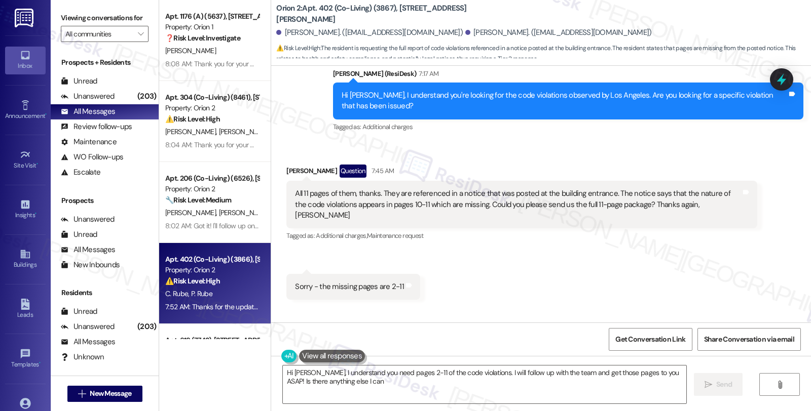
scroll to position [807, 0]
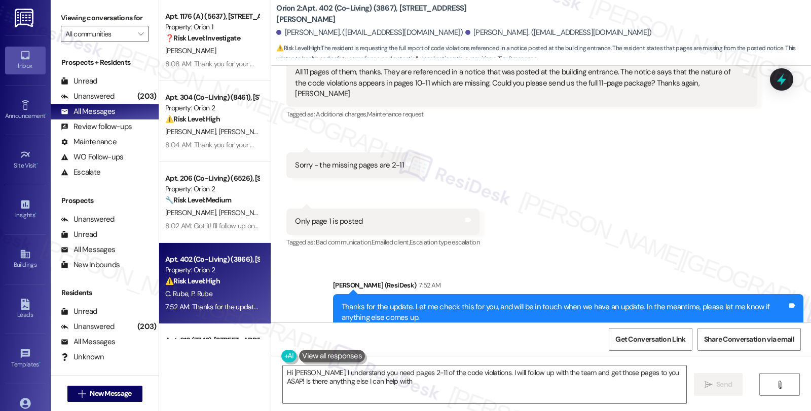
type textarea "Hi [PERSON_NAME], I understand you need pages 2-11 of the code violations. I wi…"
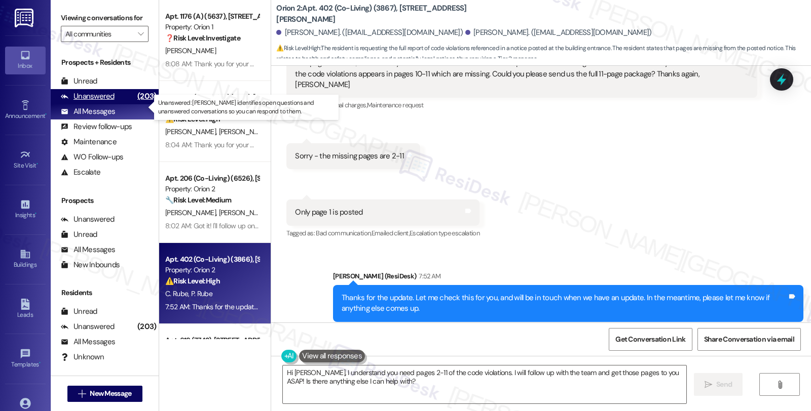
click at [102, 102] on div "Unanswered" at bounding box center [88, 96] width 54 height 11
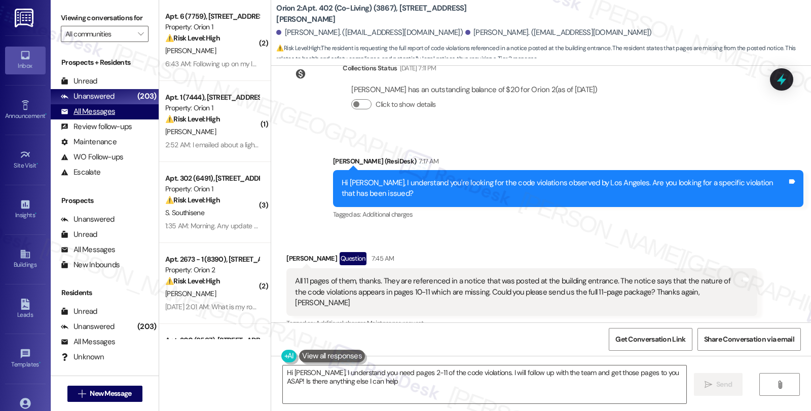
scroll to position [710, 0]
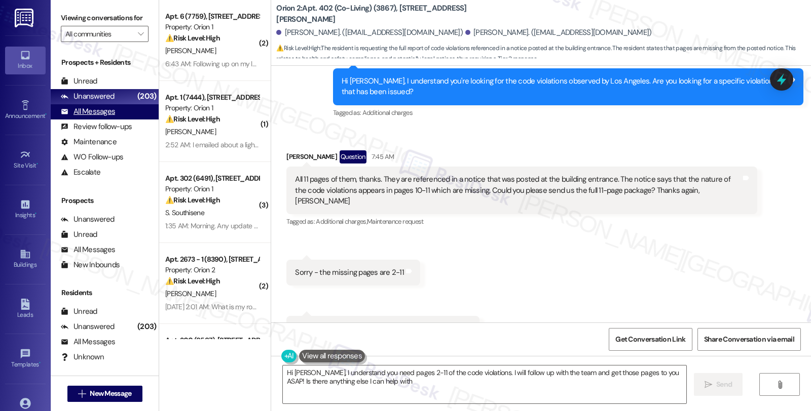
type textarea "Hi Patti, I understand you need pages 2-11 of the code violations. I will follo…"
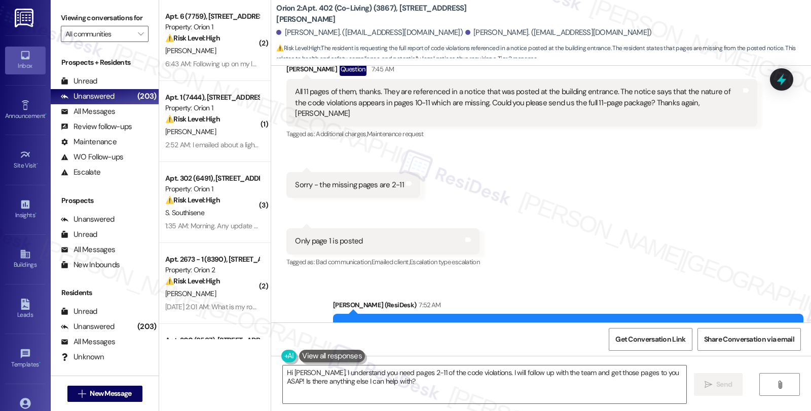
scroll to position [807, 0]
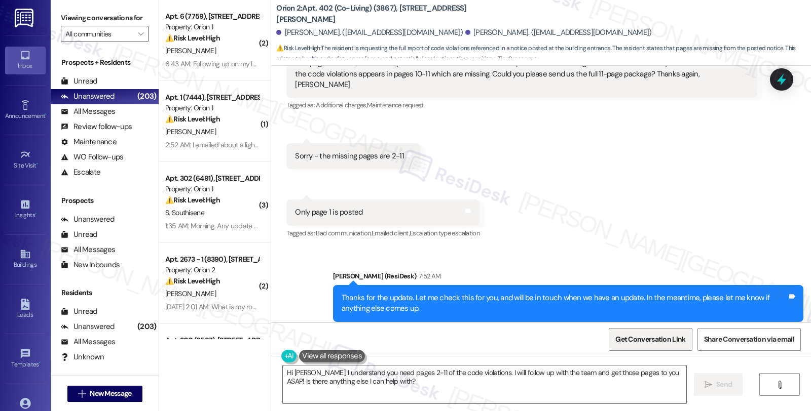
click at [622, 342] on span "Get Conversation Link" at bounding box center [650, 339] width 70 height 11
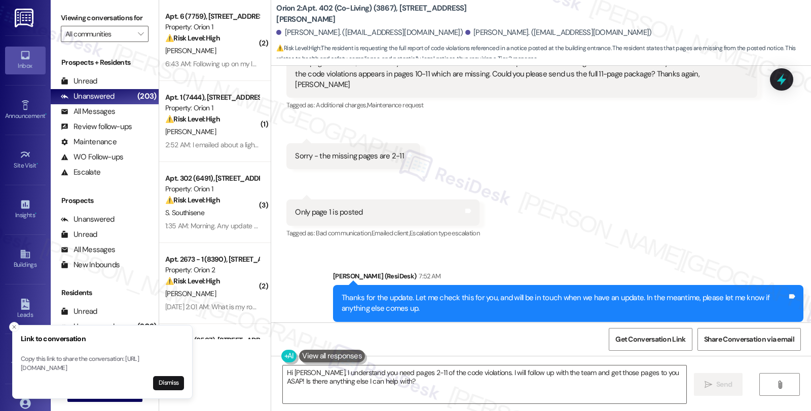
drag, startPoint x: 634, startPoint y: 195, endPoint x: 611, endPoint y: 201, distance: 24.6
click at [634, 195] on div "Received via SMS Patricia Rube Question 7:45 AM All 11 pages of them, thanks. T…" at bounding box center [541, 129] width 540 height 237
click at [689, 170] on div "Received via SMS Patricia Rube Question 7:45 AM All 11 pages of them, thanks. T…" at bounding box center [541, 129] width 540 height 237
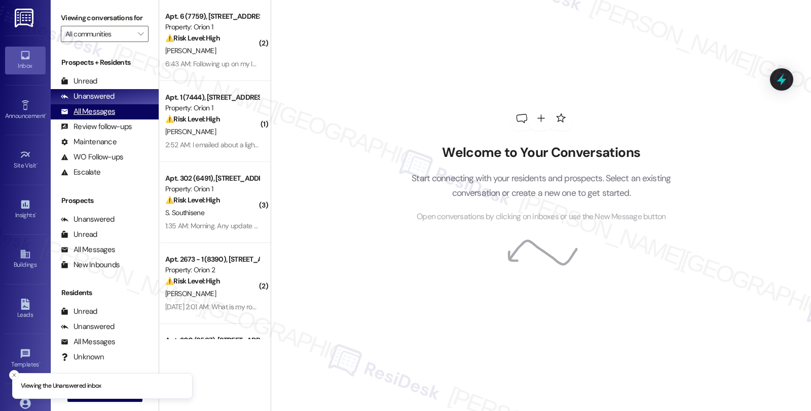
click at [109, 117] on div "All Messages" at bounding box center [88, 111] width 54 height 11
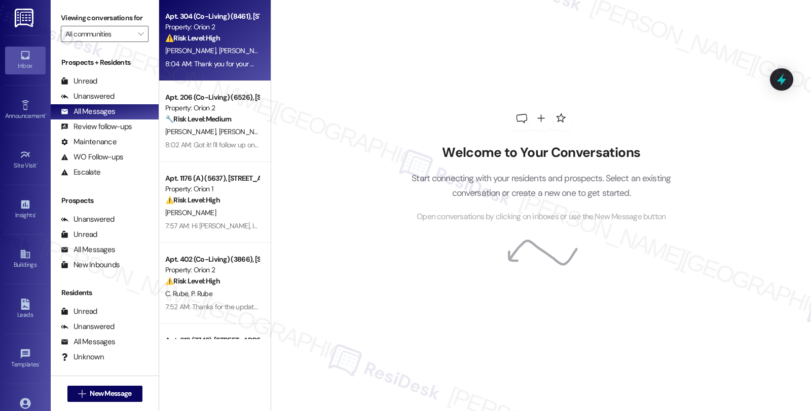
click at [243, 45] on div "[PERSON_NAME] [PERSON_NAME]" at bounding box center [212, 51] width 96 height 13
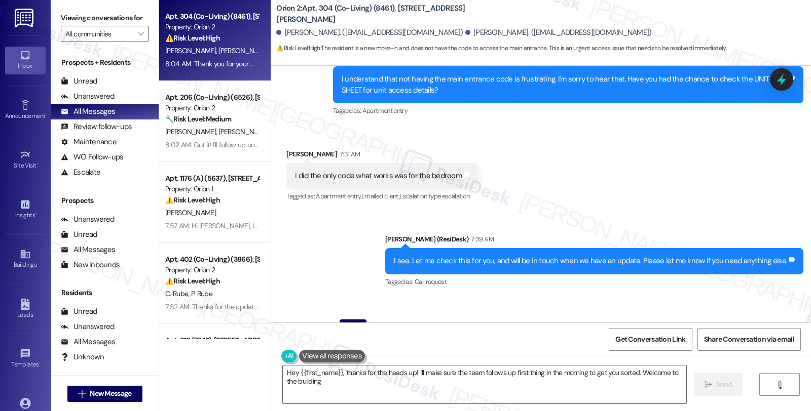
type textarea "Hey {{first_name}}, thanks for the heads up! I'll make sure the team follows up…"
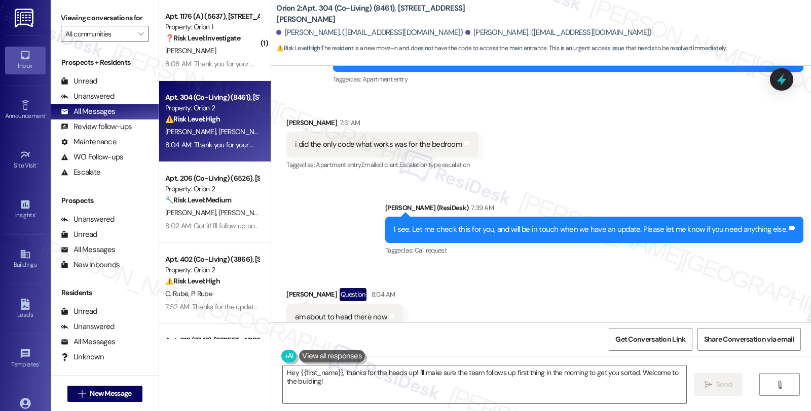
scroll to position [741, 0]
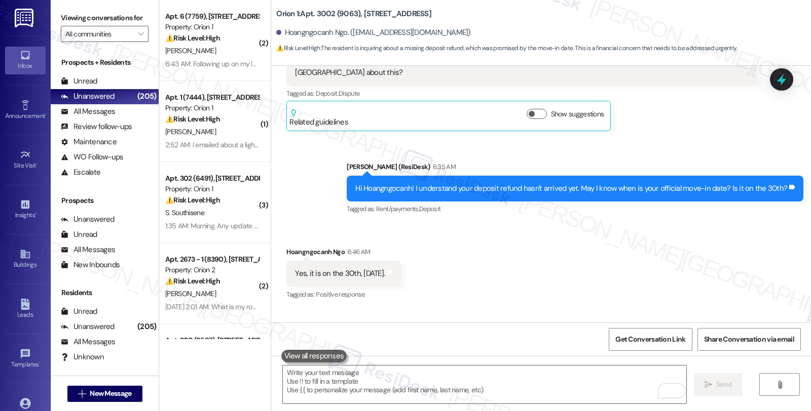
scroll to position [562, 0]
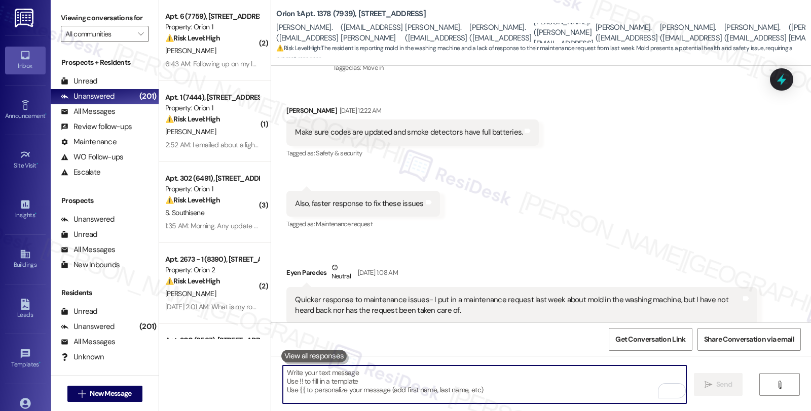
scroll to position [201, 0]
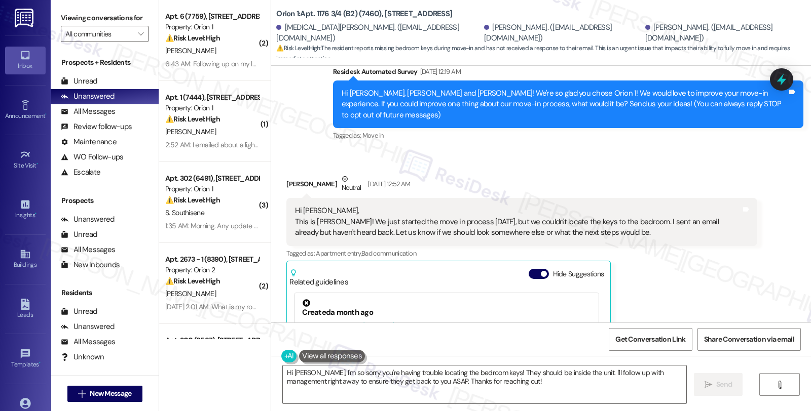
scroll to position [220, 0]
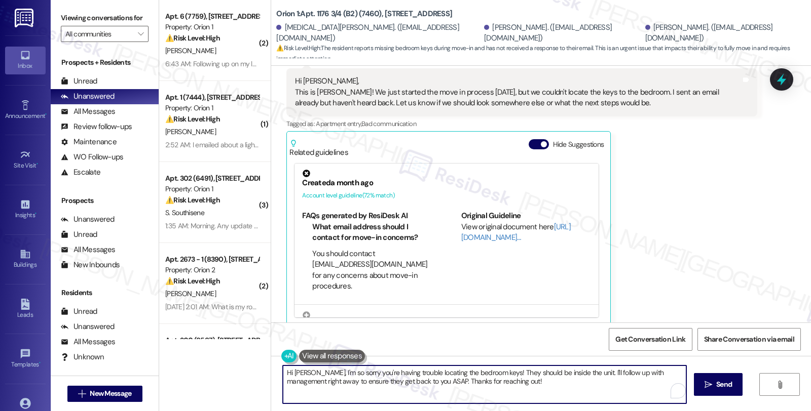
drag, startPoint x: 484, startPoint y: 372, endPoint x: 509, endPoint y: 387, distance: 28.6
click at [509, 387] on textarea "Hi [PERSON_NAME], I'm so sorry you're having trouble locating the bedroom keys!…" at bounding box center [484, 385] width 403 height 38
paste textarea "Move-in items can be found inside your unit, usually on the kitchen countertop …"
click at [489, 373] on textarea "Hi [PERSON_NAME], I'm so sorry you're having trouble locating the bedroom keys.…" at bounding box center [484, 385] width 403 height 38
click at [538, 380] on textarea "Hi [PERSON_NAME], I'm so sorry you're having trouble locating the bedroom keys.…" at bounding box center [484, 385] width 403 height 38
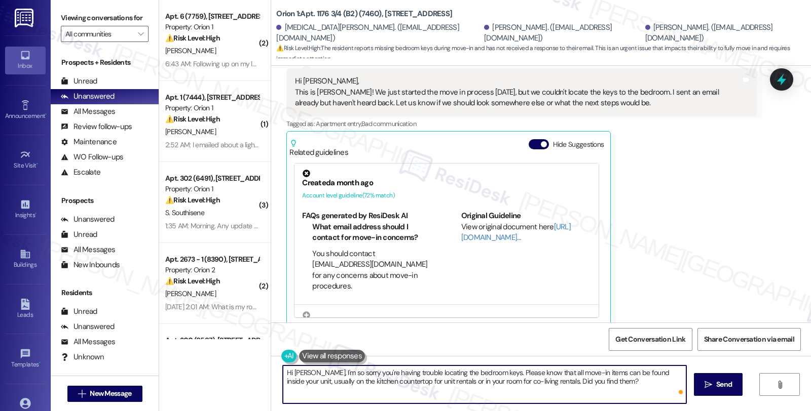
type textarea "Hi [PERSON_NAME], I'm so sorry you're having trouble locating the bedroom keys.…"
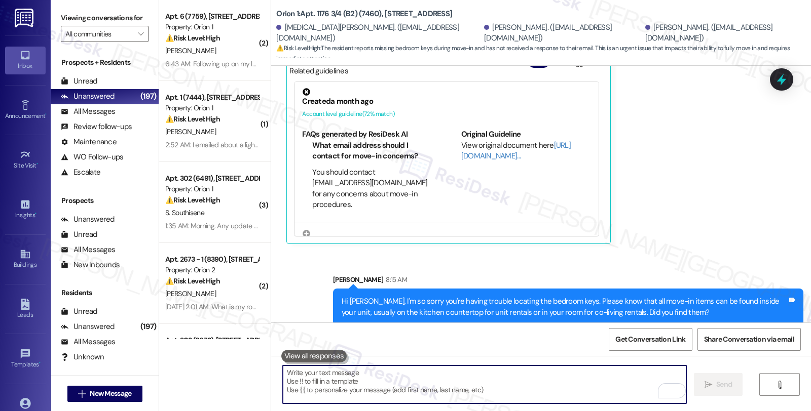
scroll to position [372, 0]
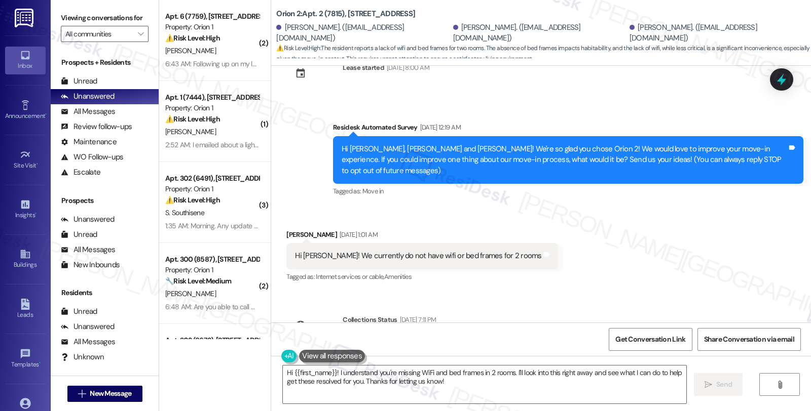
scroll to position [56, 0]
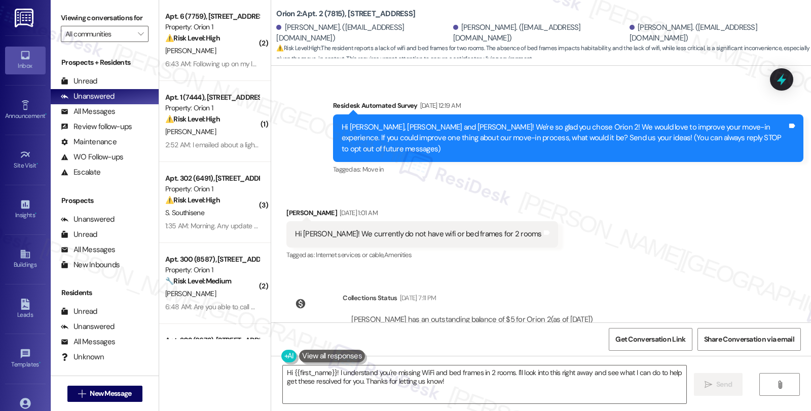
click at [295, 208] on div "[PERSON_NAME] [DATE] 1:01 AM" at bounding box center [421, 215] width 271 height 14
copy div "Seoyeon"
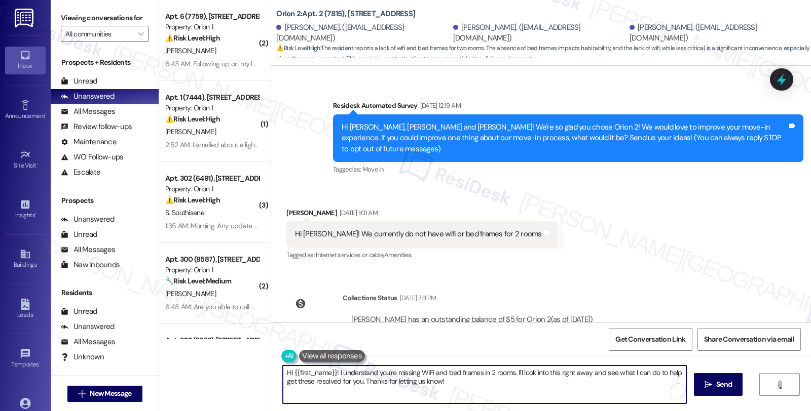
drag, startPoint x: 303, startPoint y: 374, endPoint x: 332, endPoint y: 371, distance: 29.0
click at [332, 371] on textarea "Hi {{first_name}}! I understand you're missing WiFi and bed frames in 2 rooms. …" at bounding box center [484, 385] width 403 height 38
paste textarea "Seoyeon"
click at [562, 373] on textarea "Hi [PERSON_NAME], thanks for reaching out. I understand you're missing WiFi and…" at bounding box center [484, 385] width 403 height 38
click at [568, 373] on textarea "Hi [PERSON_NAME], thanks for reaching out. I understand you're missing WiFi and…" at bounding box center [484, 385] width 403 height 38
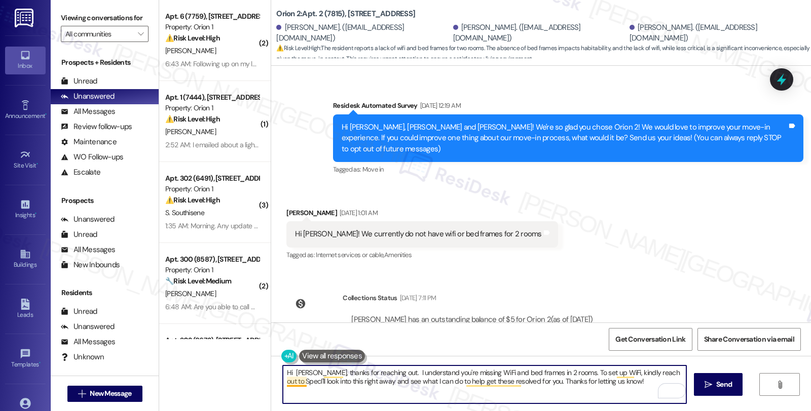
click at [294, 383] on textarea "Hi [PERSON_NAME], thanks for reaching out. I understand you're missing WiFi and…" at bounding box center [484, 385] width 403 height 38
paste textarea "855.243.8892"
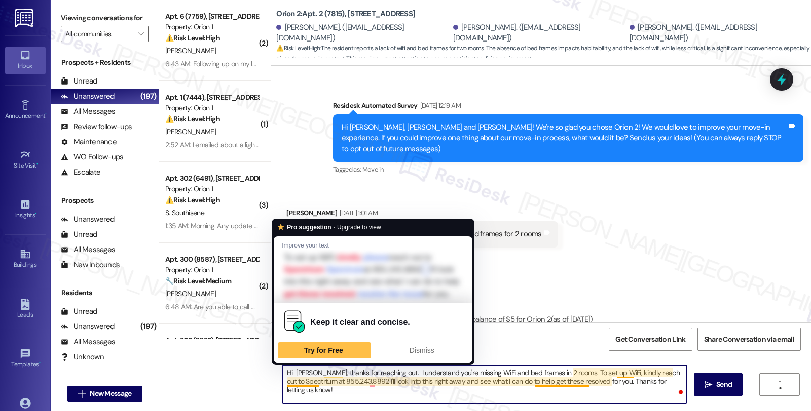
click at [295, 381] on textarea "Hi [PERSON_NAME], thanks for reaching out. I understand you're missing WiFi and…" at bounding box center [484, 385] width 403 height 38
click at [295, 381] on textarea "Hi Seoyeon, thanks for reaching out. I understand you're missing WiFi and bed f…" at bounding box center [484, 385] width 403 height 38
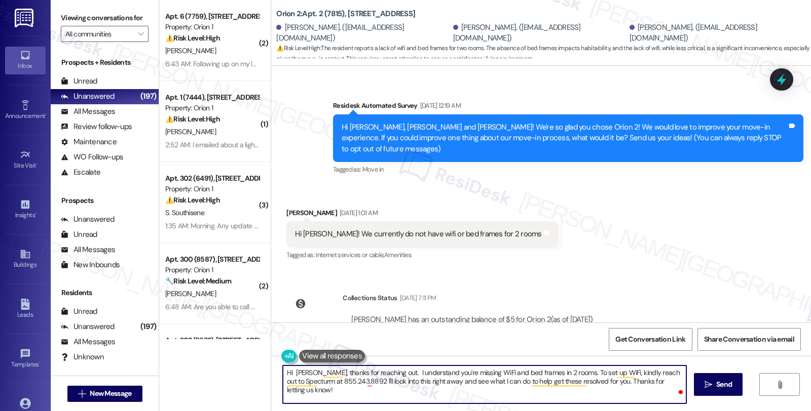
drag, startPoint x: 359, startPoint y: 381, endPoint x: 429, endPoint y: 381, distance: 69.9
click at [360, 381] on textarea "Hi Seoyeon, thanks for reaching out. I understand you're missing WiFi and bed f…" at bounding box center [484, 385] width 403 height 38
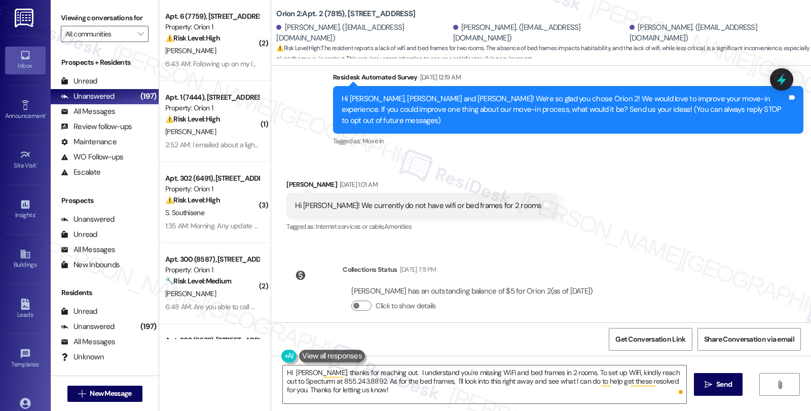
scroll to position [86, 0]
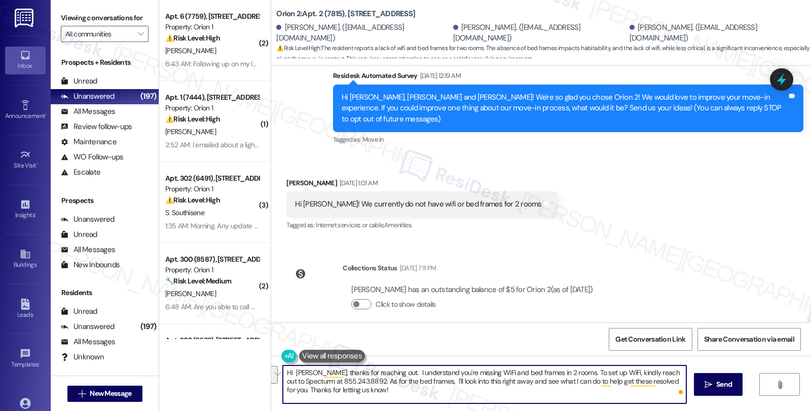
drag, startPoint x: 428, startPoint y: 382, endPoint x: 483, endPoint y: 397, distance: 56.9
click at [483, 397] on textarea "Hi Seoyeon, thanks for reaching out. I understand you're missing WiFi and bed f…" at bounding box center [484, 385] width 403 height 38
click at [530, 386] on textarea "Hi Seoyeon, thanks for reaching out. I understand you're missing WiFi and bed f…" at bounding box center [484, 385] width 403 height 38
click at [555, 379] on textarea "Hi Seoyeon, thanks for reaching out. I understand you're missing WiFi and bed f…" at bounding box center [484, 385] width 403 height 38
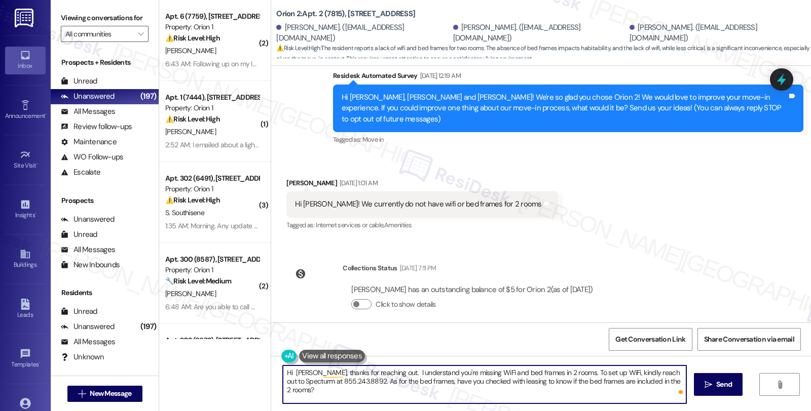
type textarea "Hi Seoyeon, thanks for reaching out. I understand you're missing WiFi and bed f…"
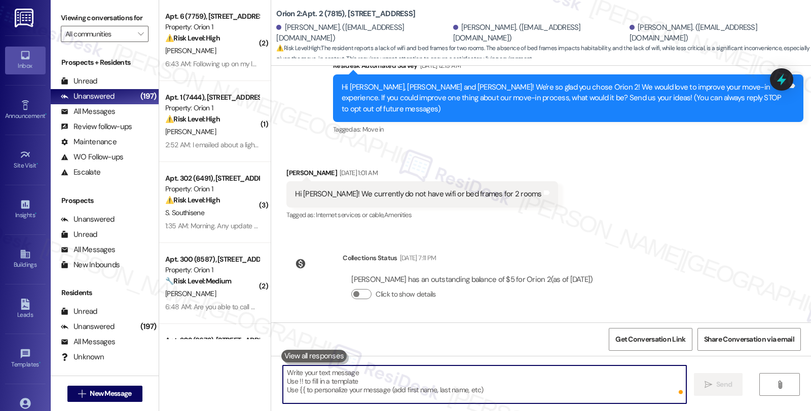
scroll to position [168, 0]
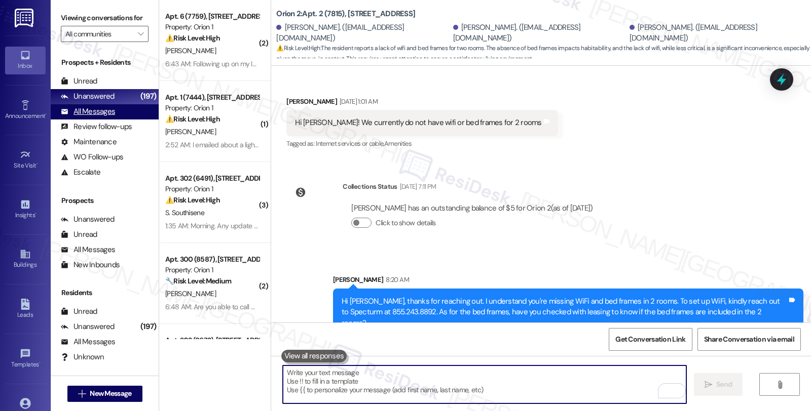
click at [98, 117] on div "All Messages" at bounding box center [88, 111] width 54 height 11
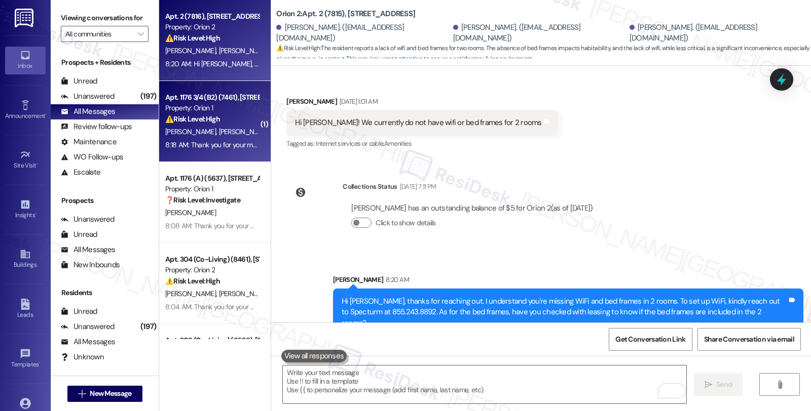
click at [223, 120] on div "⚠️ Risk Level: High The resident has not located their keys after moving in and…" at bounding box center [212, 119] width 94 height 11
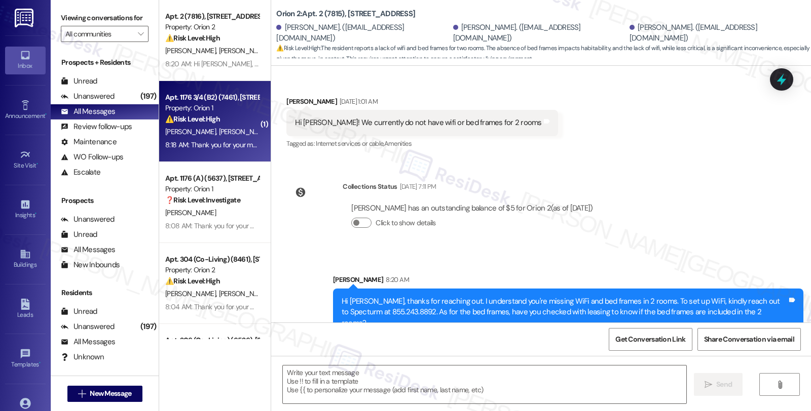
type textarea "Fetching suggested responses. Please feel free to read through the conversation…"
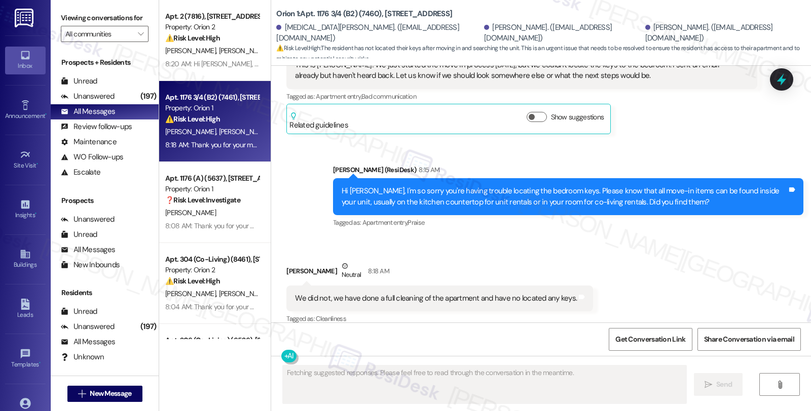
scroll to position [345, 0]
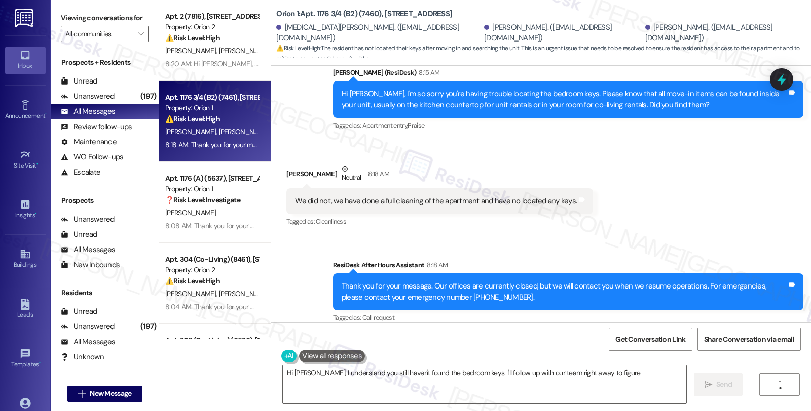
click at [716, 211] on div "Received via SMS Sophie Ward Neutral 8:18 AM We did not, we have done a full cl…" at bounding box center [541, 189] width 540 height 96
click at [492, 252] on div "Sent via SMS ResiDesk After Hours Assistant 8:18 AM Thank you for your message.…" at bounding box center [567, 292] width 485 height 81
click at [283, 371] on textarea "Hi Sophie, I understand you still haven't found the bedroom keys. I'll follow u…" at bounding box center [484, 385] width 403 height 38
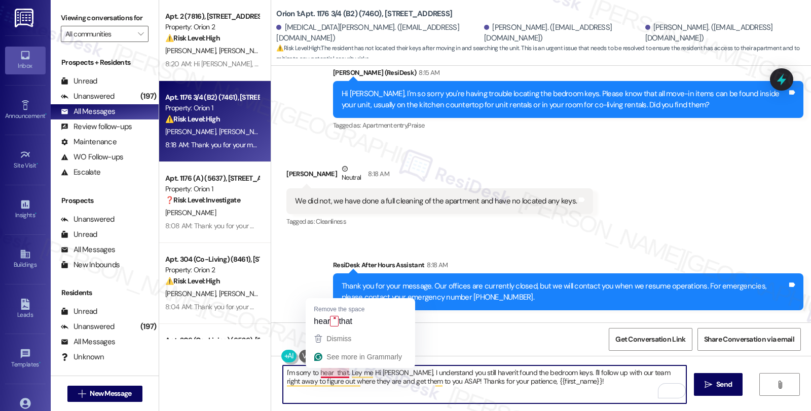
click at [328, 373] on textarea "I'm sorry to hear that. Ley me Hi Sophie, I understand you still haven't found …" at bounding box center [484, 385] width 403 height 38
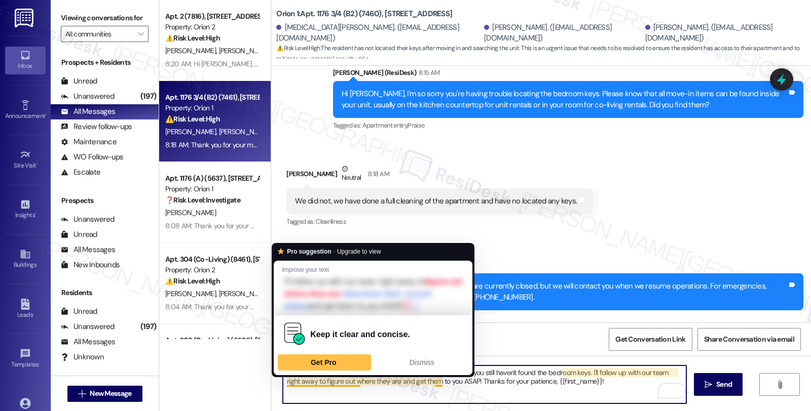
click at [349, 376] on div "Pro suggestion · Upgrade to view Improve your text I'll follow up with our team…" at bounding box center [373, 310] width 203 height 135
click at [391, 391] on textarea "I'm sorry to hear that. Ley me Hi Sophie, I understand you still haven't found …" at bounding box center [484, 385] width 403 height 38
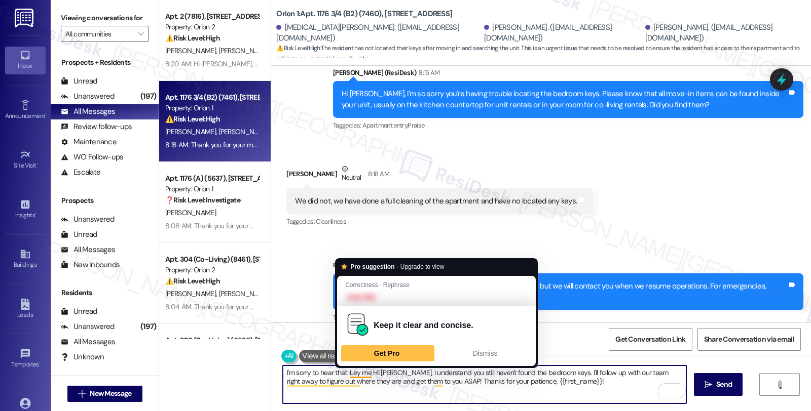
click at [352, 373] on textarea "I'm sorry to hear that. Ley me Hi Sophie, I understand you still haven't found …" at bounding box center [484, 385] width 403 height 38
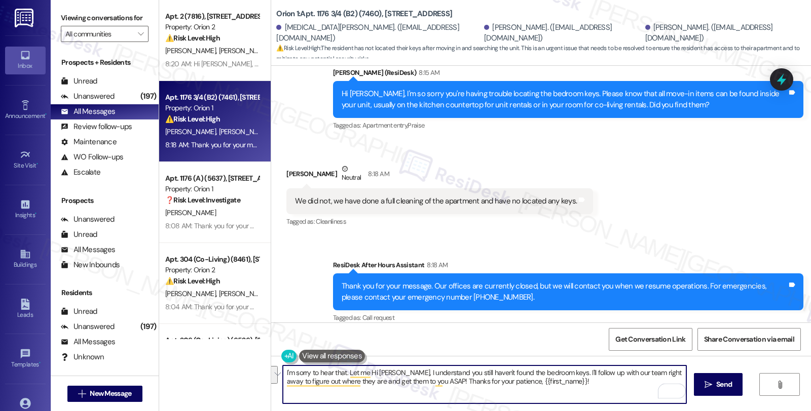
drag, startPoint x: 497, startPoint y: 366, endPoint x: 219, endPoint y: 343, distance: 278.7
click at [219, 343] on div "Apt. 2 (7816), 1118 W 37th Dr Property: Orion 2 ⚠️ Risk Level: High The residen…" at bounding box center [485, 205] width 652 height 411
click at [308, 374] on textarea "I'm sorry to hear that. Let me Hi Sophie, I understand you still haven't found …" at bounding box center [484, 385] width 403 height 38
drag, startPoint x: 344, startPoint y: 377, endPoint x: 575, endPoint y: 385, distance: 231.7
click at [575, 385] on textarea "I'm sorry to hear that. Let me Hi Sophie, I understand you still haven't found …" at bounding box center [484, 385] width 403 height 38
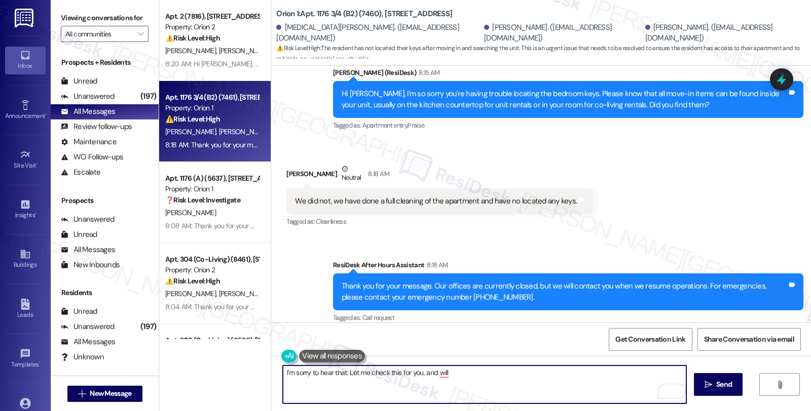
click at [477, 373] on textarea "I'm sorry to hear that. Let me check this for you, and will" at bounding box center [484, 385] width 403 height 38
click at [442, 372] on textarea "I'm sorry to hear that. Let me check this for you, and will let you =======" at bounding box center [484, 385] width 403 height 38
type textarea "I'm sorry to hear that. Let me check this for you, and will be in touch when we…"
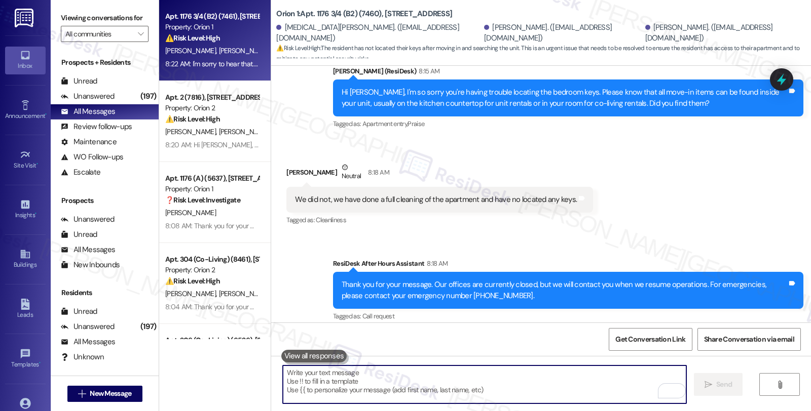
scroll to position [414, 0]
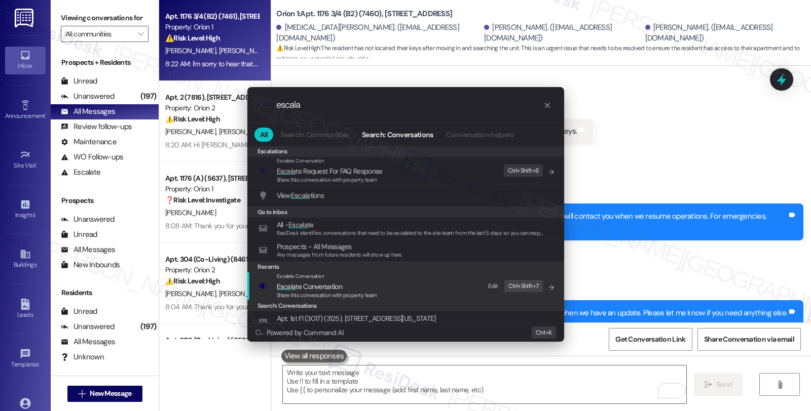
type input "escala"
click at [337, 284] on span "Escala te Conversation" at bounding box center [309, 286] width 65 height 9
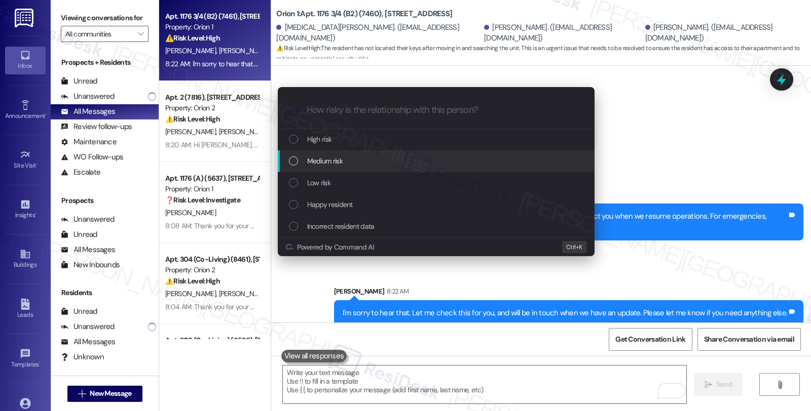
click at [347, 161] on div "Medium risk" at bounding box center [437, 161] width 296 height 11
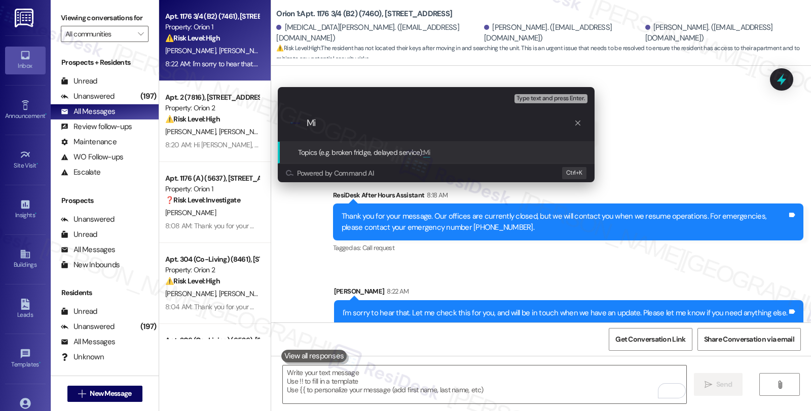
type input "M"
type input "Unable to locate keys at move in"
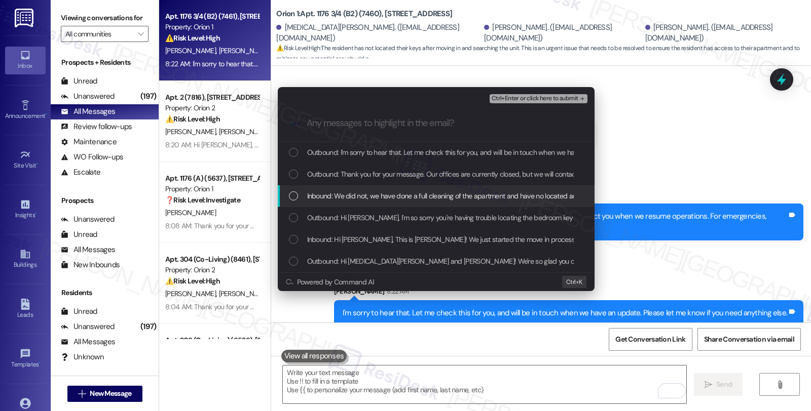
click at [438, 198] on span "Inbound: We did not, we have done a full cleaning of the apartment and have no …" at bounding box center [451, 196] width 289 height 11
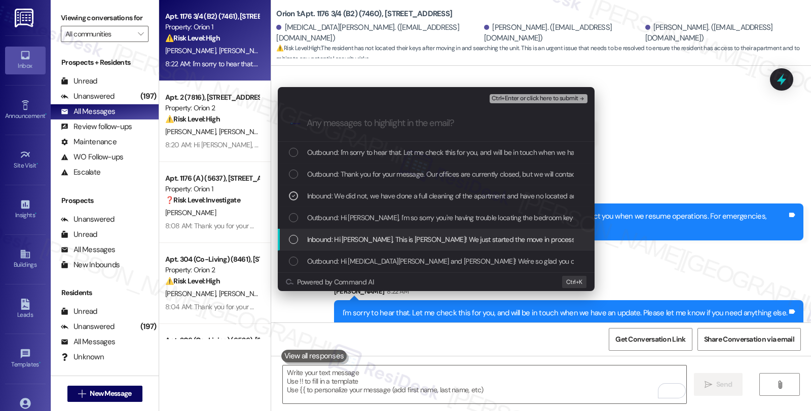
click at [435, 247] on div "Inbound: Hi Sarah, This is Sophie! We just started the move in process on Satur…" at bounding box center [436, 240] width 317 height 22
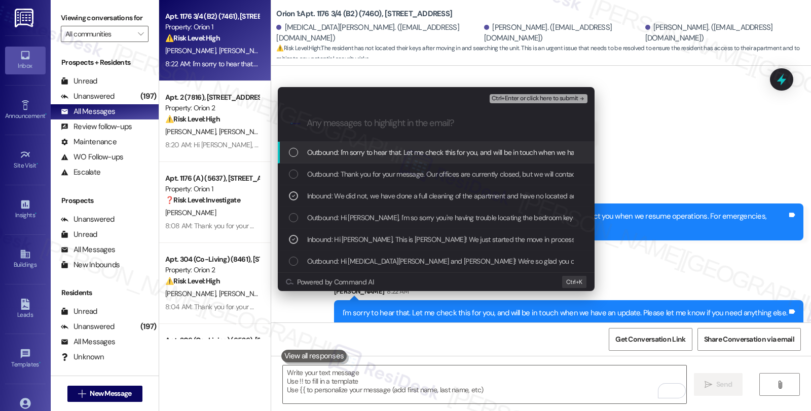
click at [501, 98] on span "Ctrl+Enter or click here to submit" at bounding box center [535, 98] width 87 height 7
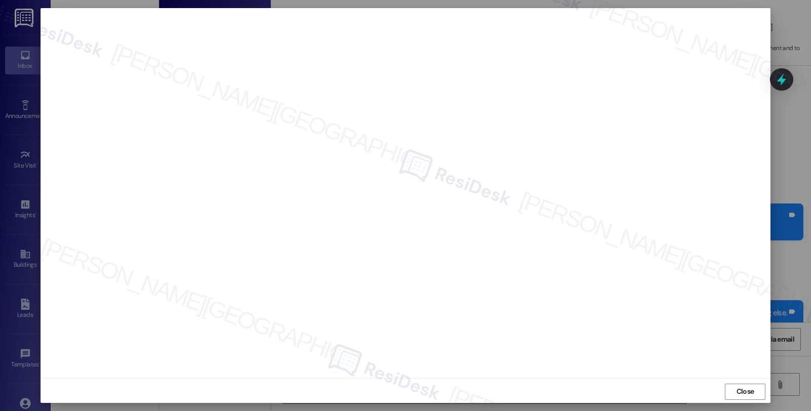
scroll to position [2, 0]
click at [734, 389] on span "Close" at bounding box center [745, 390] width 22 height 11
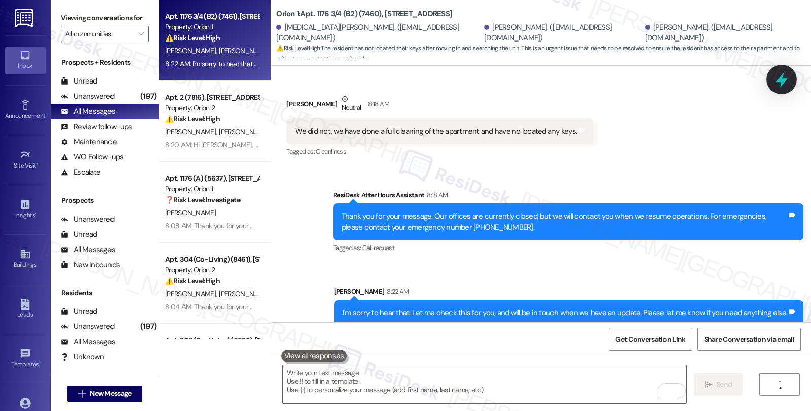
click at [782, 82] on icon at bounding box center [781, 80] width 12 height 16
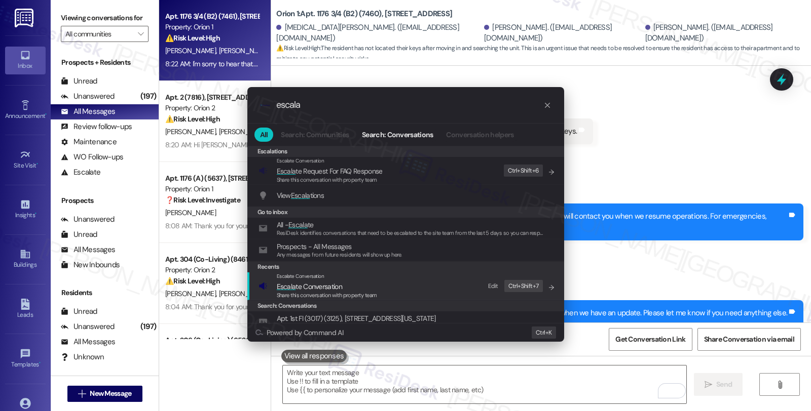
type input "escala"
click at [350, 280] on div "Escalate Conversation" at bounding box center [327, 277] width 100 height 8
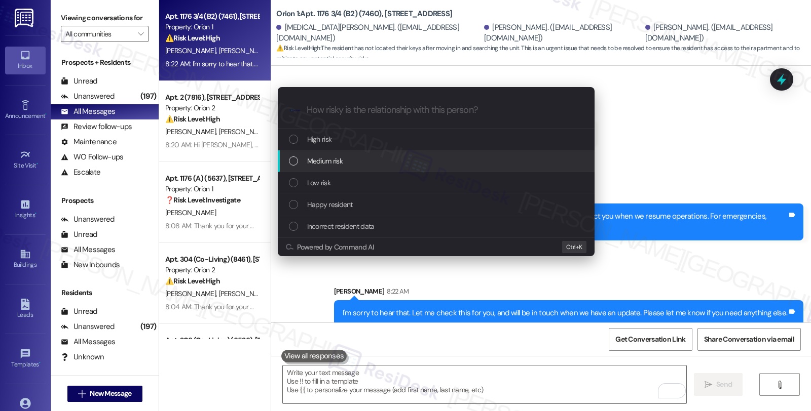
click at [351, 160] on div "Medium risk" at bounding box center [437, 161] width 296 height 11
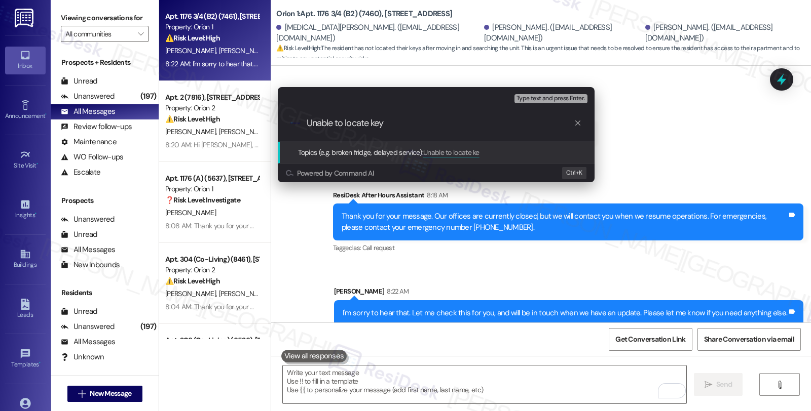
type input "Unable to locate keys"
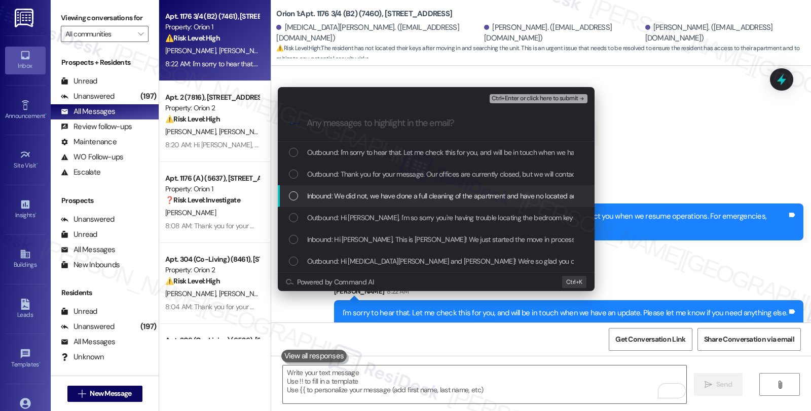
click at [342, 198] on span "Inbound: We did not, we have done a full cleaning of the apartment and have no …" at bounding box center [451, 196] width 289 height 11
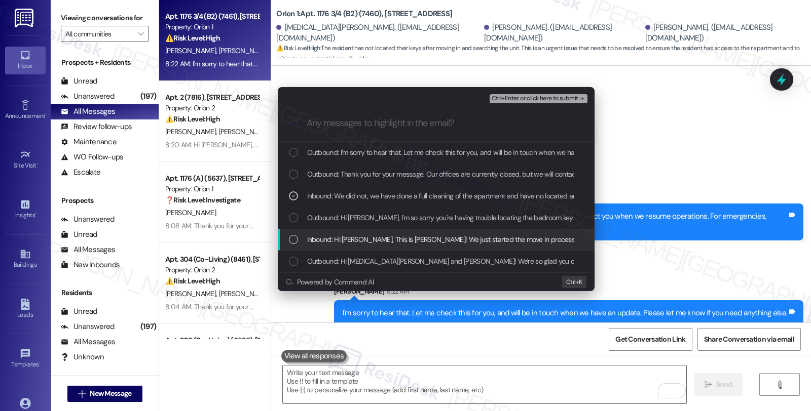
click at [341, 237] on span "Inbound: Hi Sarah, This is Sophie! We just started the move in process on Satur…" at bounding box center [709, 239] width 804 height 11
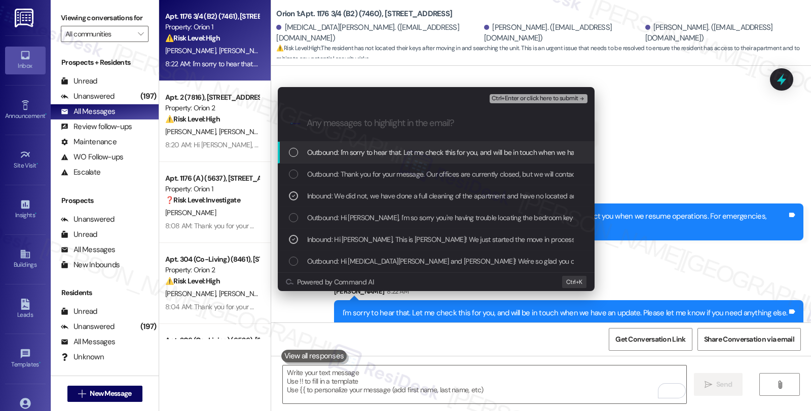
click at [543, 95] on span "Ctrl+Enter or click here to submit" at bounding box center [535, 98] width 87 height 7
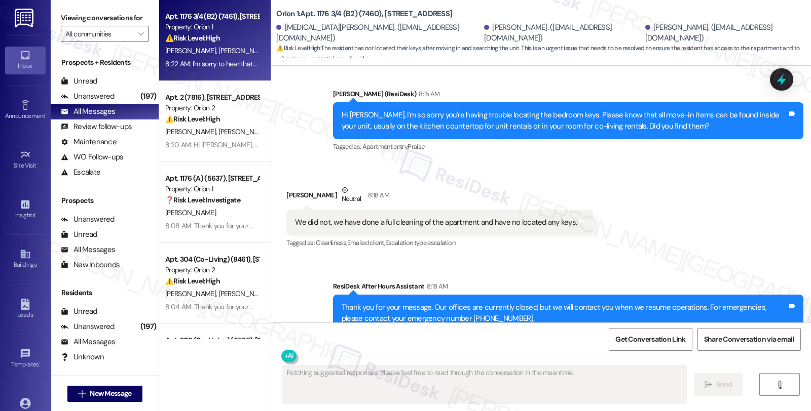
scroll to position [429, 0]
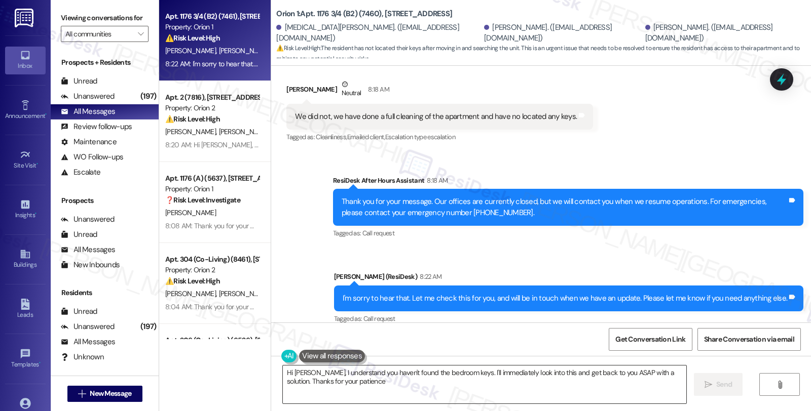
type textarea "Hi [PERSON_NAME], I understand you haven't found the bedroom keys. I'll immedia…"
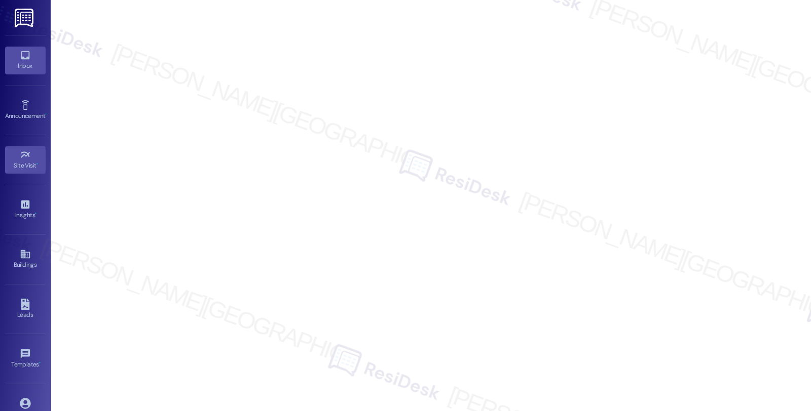
click at [30, 66] on div "Inbox" at bounding box center [25, 66] width 51 height 10
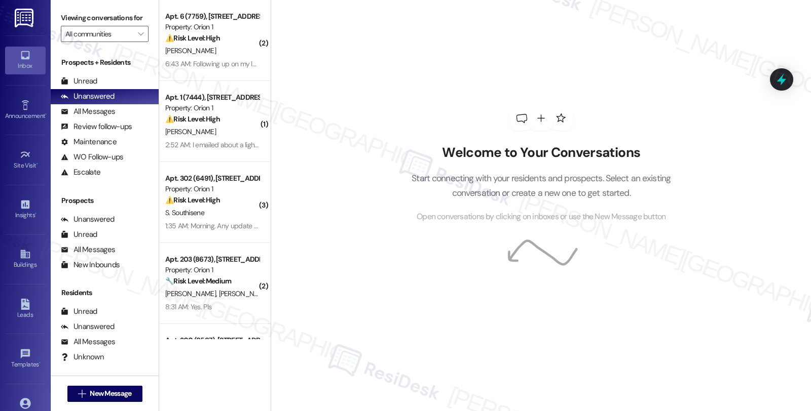
click at [691, 102] on div "Welcome to Your Conversations Start connecting with your residents and prospect…" at bounding box center [541, 205] width 540 height 411
click at [119, 120] on div "All Messages (undefined)" at bounding box center [105, 111] width 108 height 15
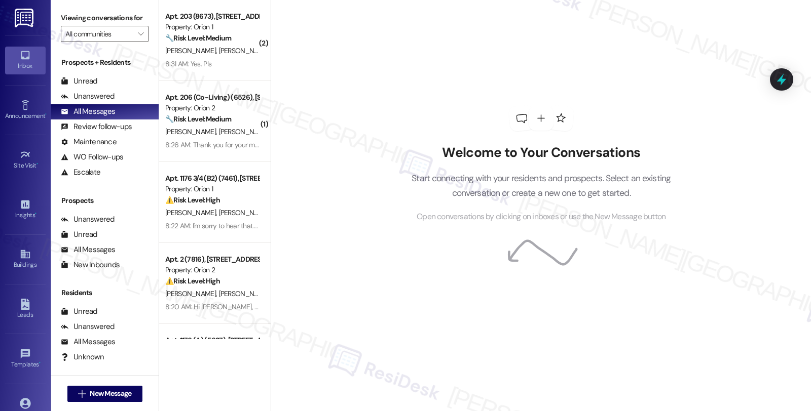
click at [682, 90] on div "Welcome to Your Conversations Start connecting with your residents and prospect…" at bounding box center [541, 164] width 304 height 329
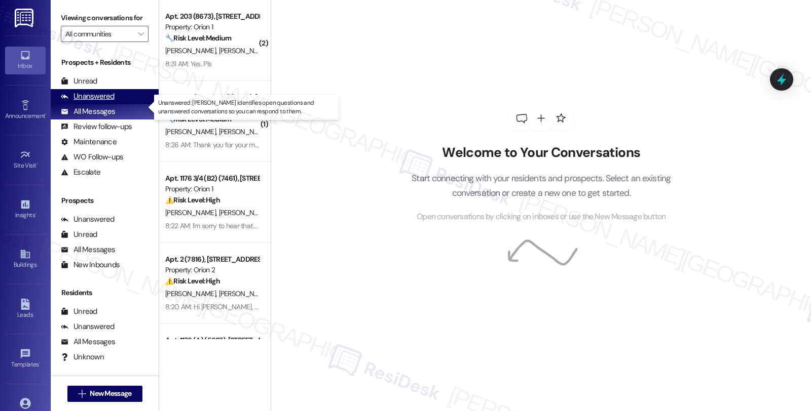
click at [103, 102] on div "Unanswered" at bounding box center [88, 96] width 54 height 11
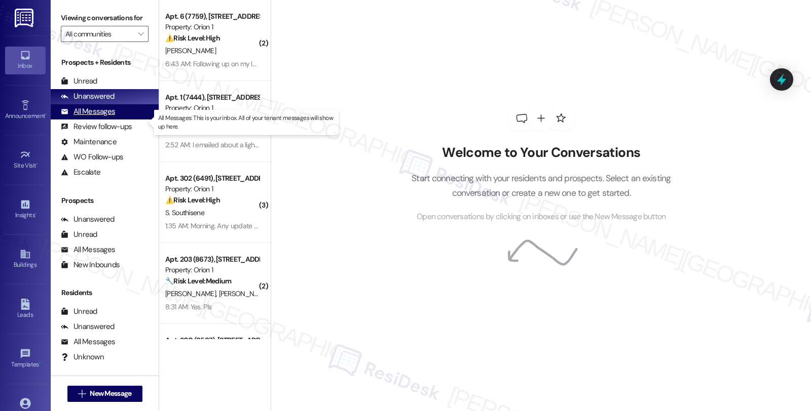
click at [114, 120] on div "All Messages (undefined)" at bounding box center [105, 111] width 108 height 15
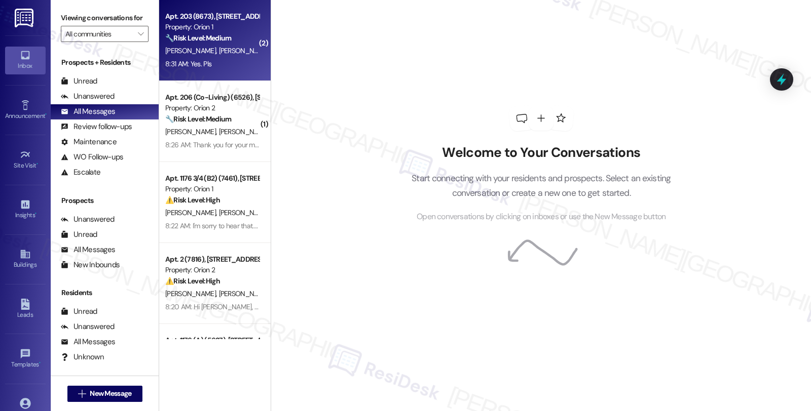
click at [272, 53] on span "[PERSON_NAME]" at bounding box center [299, 50] width 54 height 9
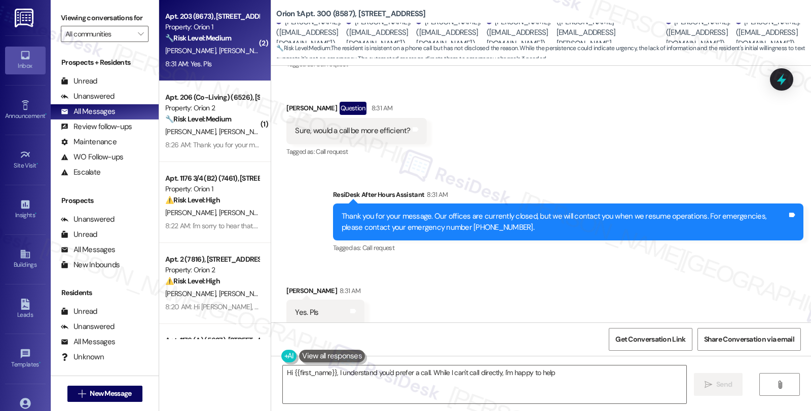
scroll to position [754, 0]
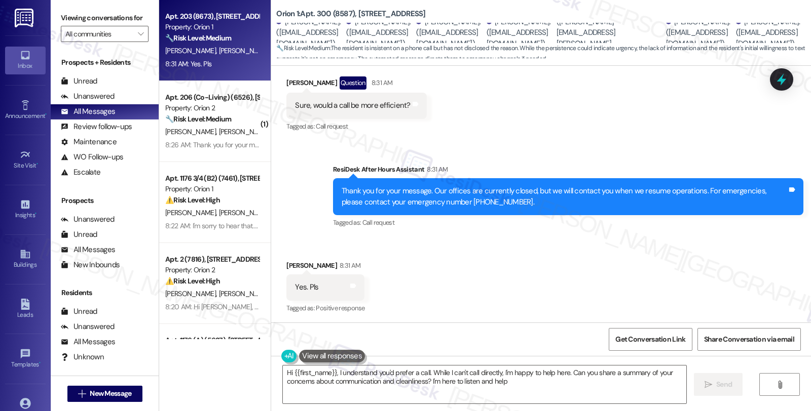
type textarea "Hi {{first_name}}, I understand you'd prefer a call. While I can't call directl…"
click at [692, 104] on div "Received via SMS Geetha Iyer Question 6:29 AM I shall text the synopsis after w…" at bounding box center [541, 54] width 540 height 175
click at [107, 102] on div "Unanswered" at bounding box center [88, 96] width 54 height 11
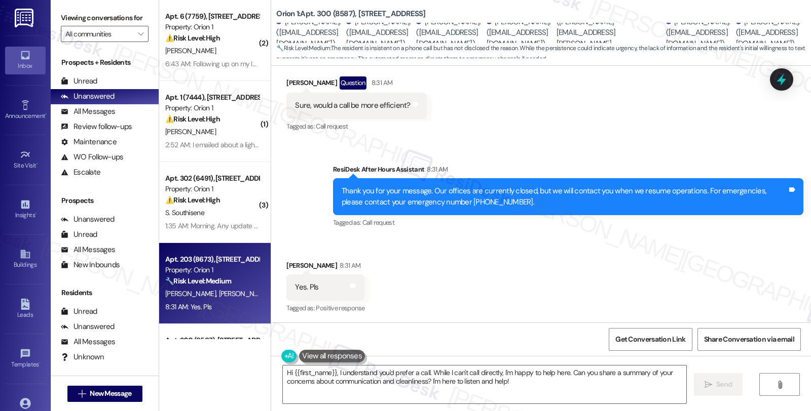
click at [488, 267] on div "Received via SMS Geetha Iyer 8:31 AM Yes. Pls Tags and notes Tagged as: Positiv…" at bounding box center [541, 281] width 540 height 86
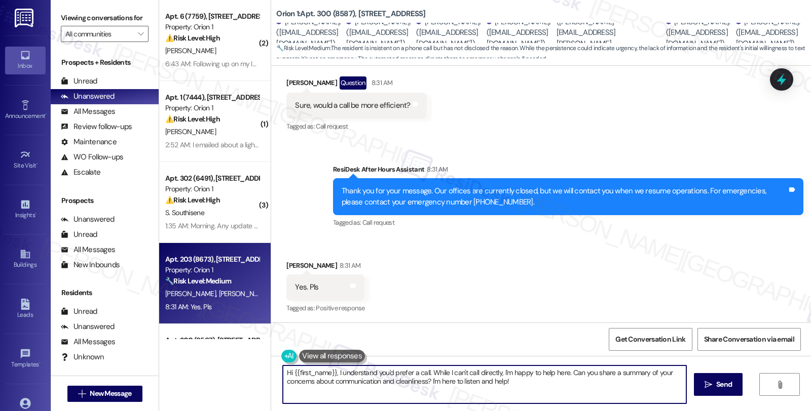
drag, startPoint x: 329, startPoint y: 372, endPoint x: 181, endPoint y: 361, distance: 148.3
click at [182, 361] on div "( 2 ) Apt. 6 (7759), 3431 S Catalina St Property: Orion 1 ⚠️ Risk Level: High T…" at bounding box center [485, 205] width 652 height 411
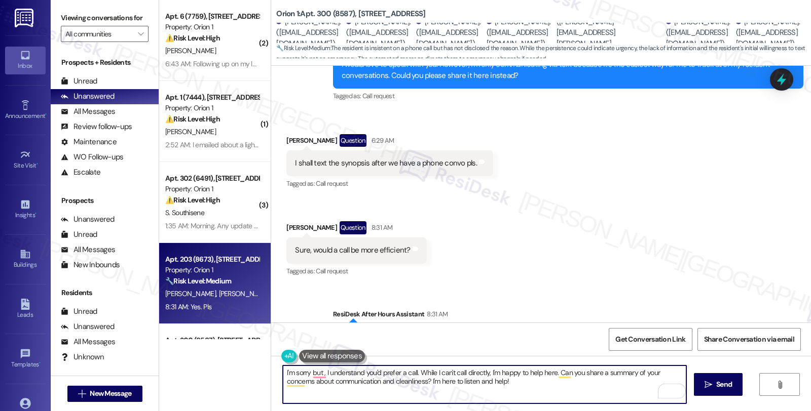
scroll to position [585, 0]
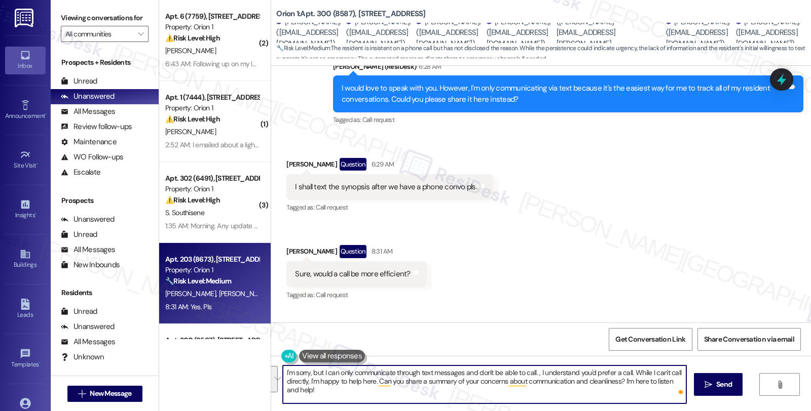
click at [545, 394] on textarea "I'm sorry, but I can only communicate through text messages and don't be able t…" at bounding box center [484, 385] width 403 height 38
click at [531, 374] on textarea "I'm sorry, but I can only communicate through text messages and don't be able t…" at bounding box center [484, 385] width 403 height 38
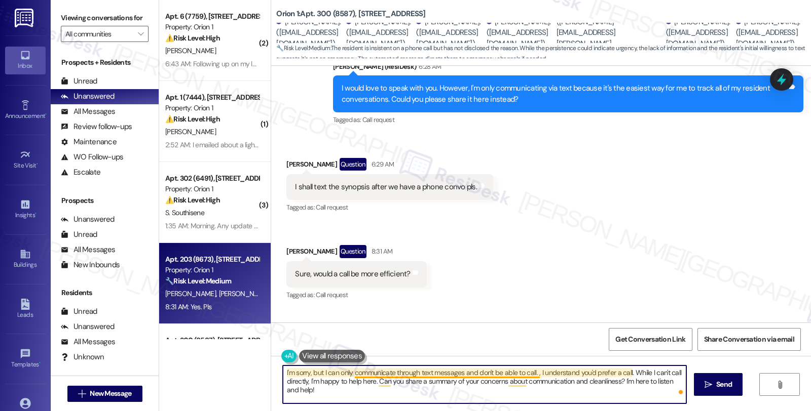
click at [533, 374] on textarea "I'm sorry, but I can only communicate through text messages and don't be able t…" at bounding box center [484, 385] width 403 height 38
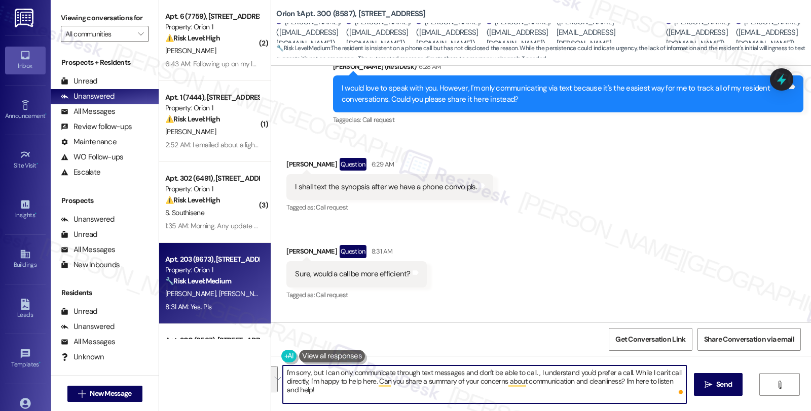
drag, startPoint x: 531, startPoint y: 373, endPoint x: 544, endPoint y: 394, distance: 24.8
click at [544, 394] on textarea "I'm sorry, but I can only communicate through text messages and don't be able t…" at bounding box center [484, 385] width 403 height 38
click at [600, 373] on textarea "I'm sorry, but I can only communicate through text messages and don't be able t…" at bounding box center [484, 385] width 403 height 38
click at [485, 372] on textarea "I'm sorry, but I can only communicate through text messages and cannot call. Is…" at bounding box center [484, 385] width 403 height 38
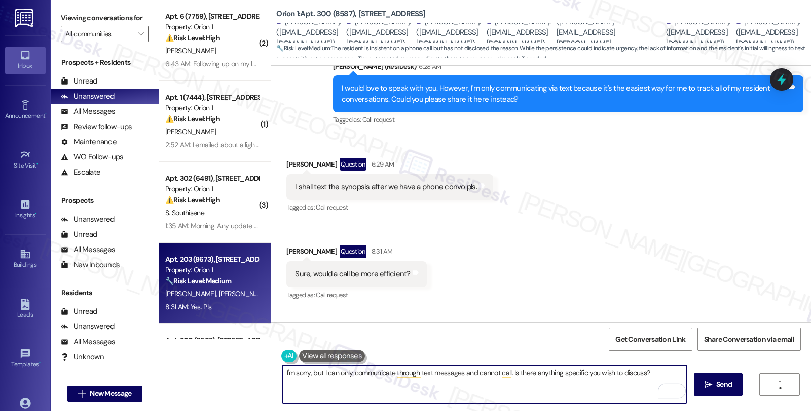
click at [485, 372] on textarea "I'm sorry, but I can only communicate through text messages and cannot call. Is…" at bounding box center [484, 385] width 403 height 38
click at [475, 375] on textarea "I'm sorry, but I can only communicate through text messages and don;thave call.…" at bounding box center [484, 385] width 403 height 38
type textarea "I'm sorry, but I can only communicate through text messages and am unable to ca…"
click at [617, 362] on div "I'm sorry, but I can only communicate through text messages and am unable to ca…" at bounding box center [541, 394] width 540 height 76
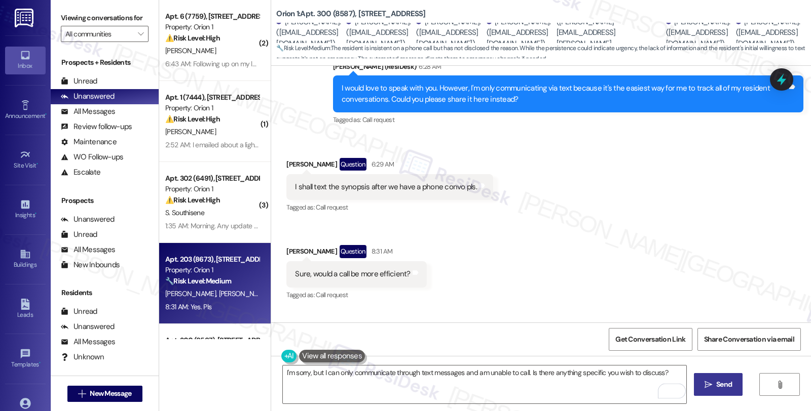
click at [706, 379] on button " Send" at bounding box center [718, 384] width 49 height 23
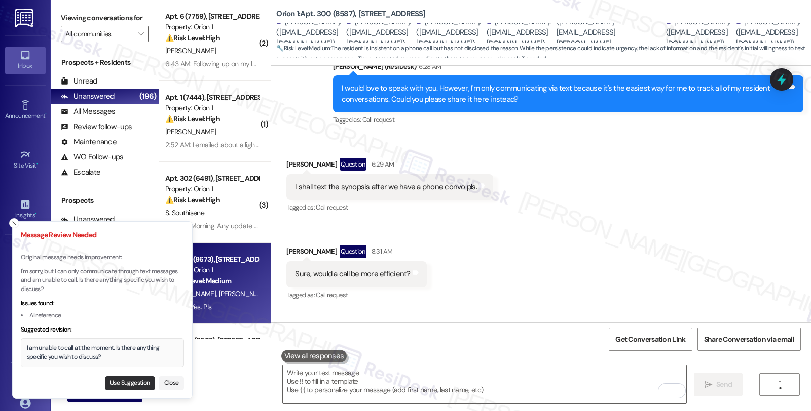
click at [121, 387] on button "Use Suggestion" at bounding box center [130, 383] width 50 height 14
type textarea "I am unable to call at the moment. Is there anything specific you wish to discu…"
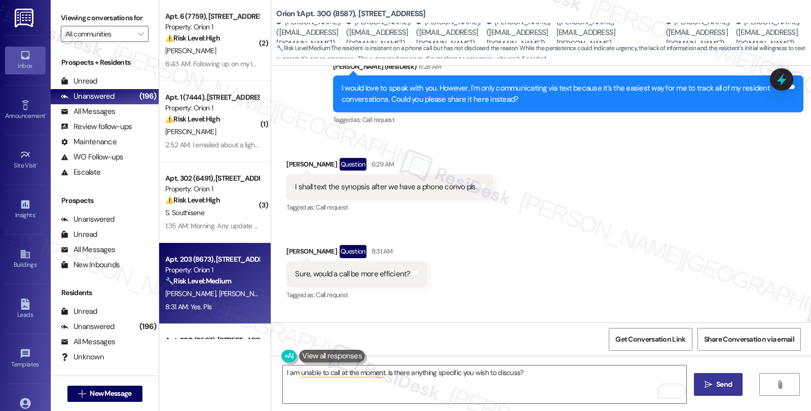
click at [719, 388] on span "Send" at bounding box center [724, 385] width 16 height 11
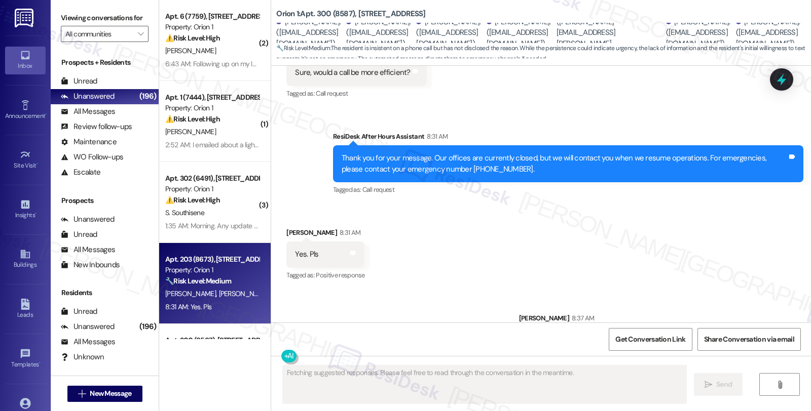
scroll to position [825, 0]
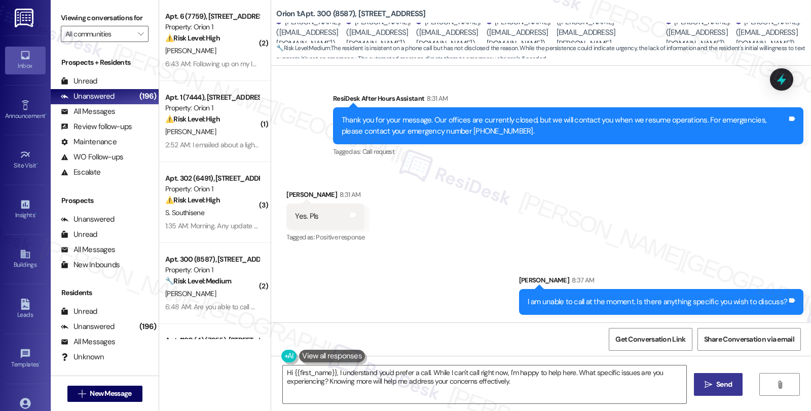
click at [659, 237] on div "Received via SMS Geetha Iyer 8:31 AM Yes. Pls Tags and notes Tagged as: Positiv…" at bounding box center [541, 210] width 540 height 86
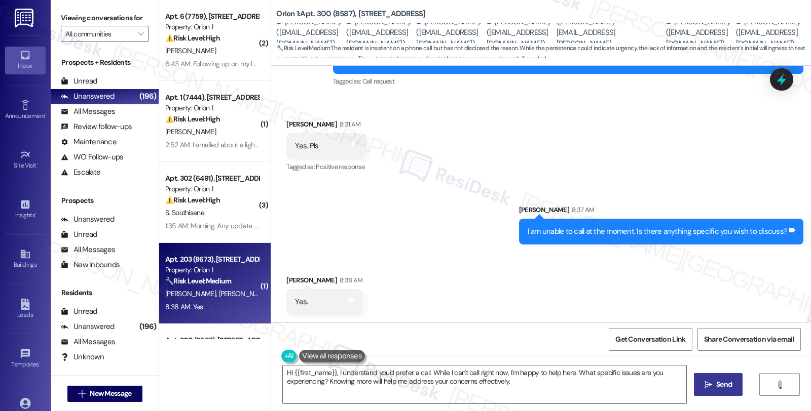
click at [725, 173] on div "Received via SMS Geetha Iyer 8:31 AM Yes. Pls Tags and notes Tagged as: Positiv…" at bounding box center [541, 139] width 540 height 86
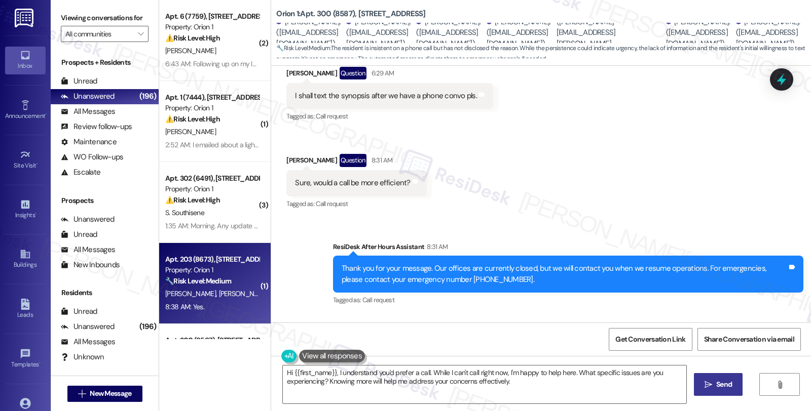
scroll to position [502, 0]
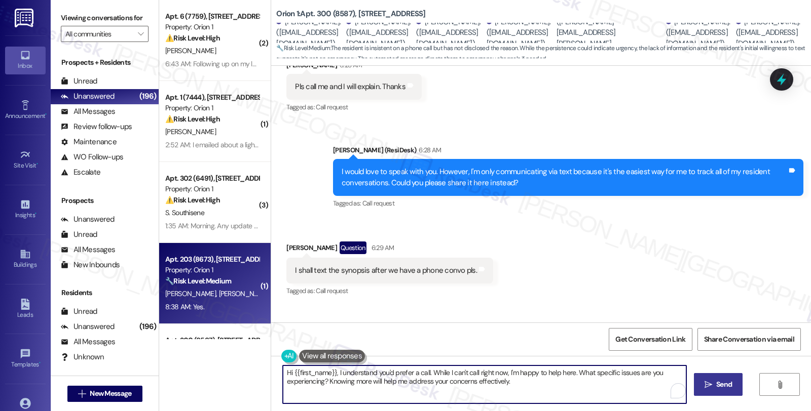
drag, startPoint x: 417, startPoint y: 361, endPoint x: 204, endPoint y: 353, distance: 213.0
click at [204, 353] on div "( 2 ) Apt. 6 (7759), 3431 S Catalina St Property: Orion 1 ⚠️ Risk Level: High T…" at bounding box center [485, 205] width 652 height 411
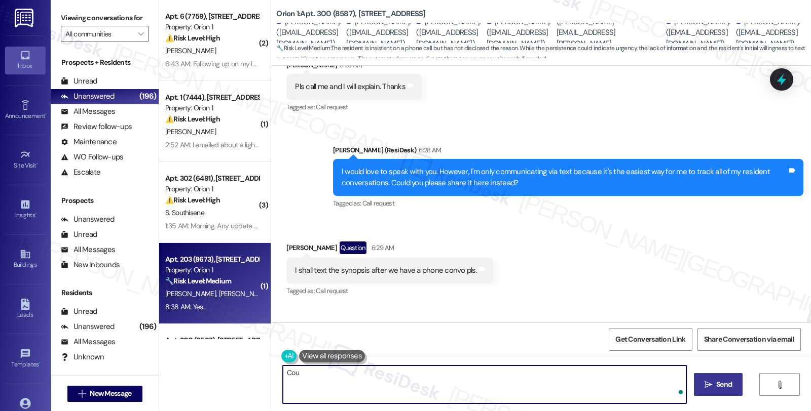
type textarea "Cou"
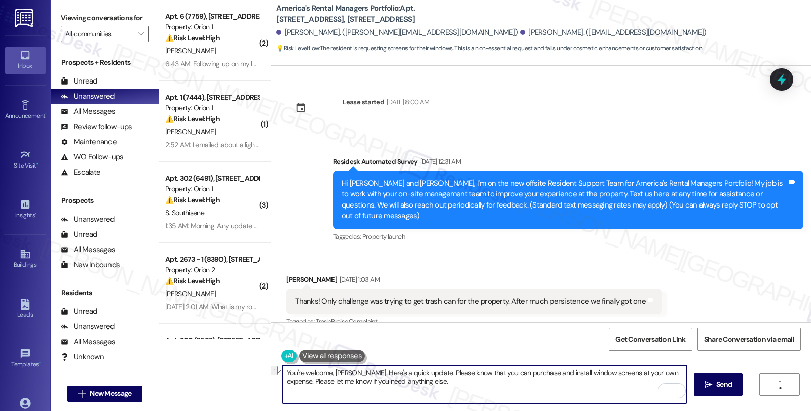
scroll to position [871, 0]
